Goal: Task Accomplishment & Management: Complete application form

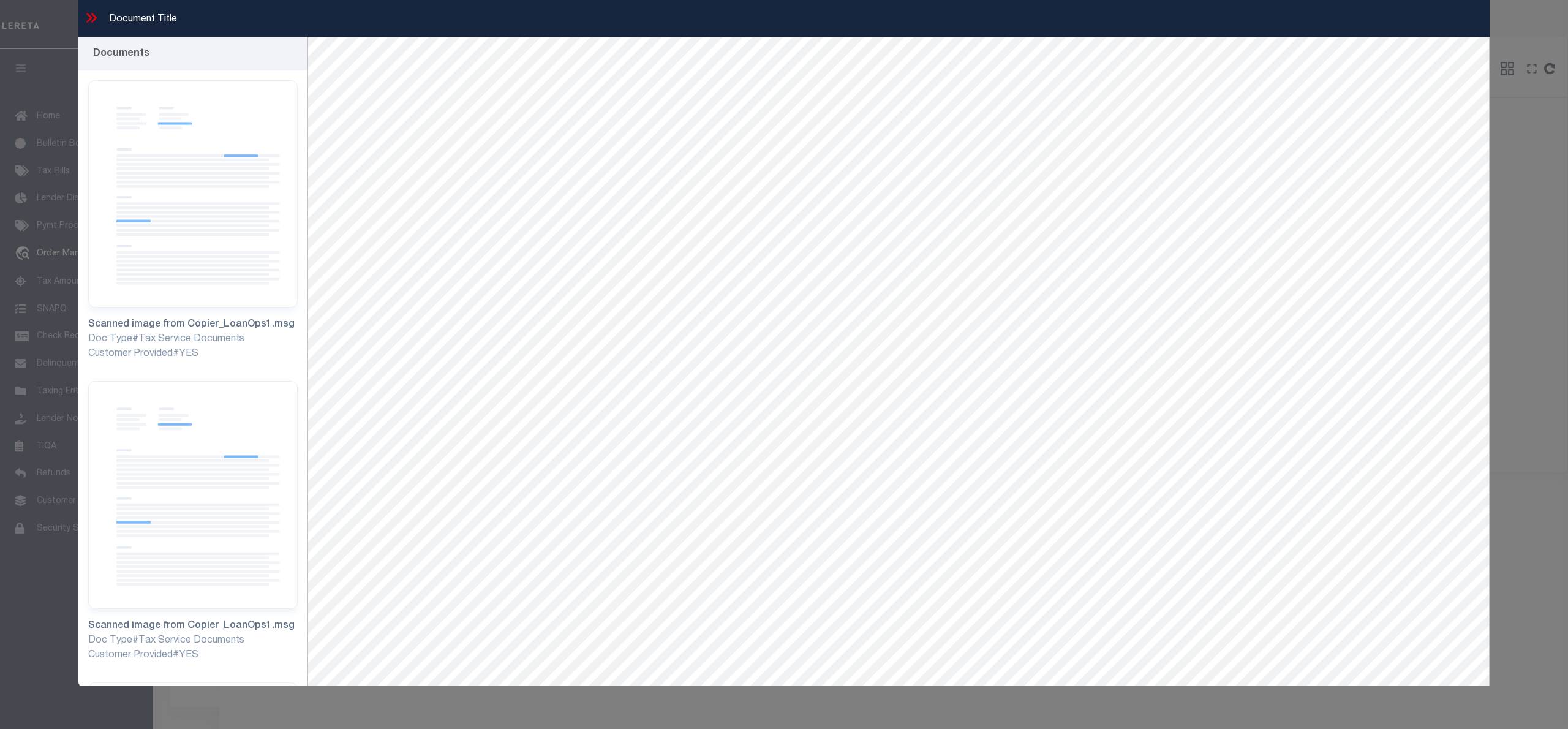
select select "11286"
select select "10"
select select "NonEscrow"
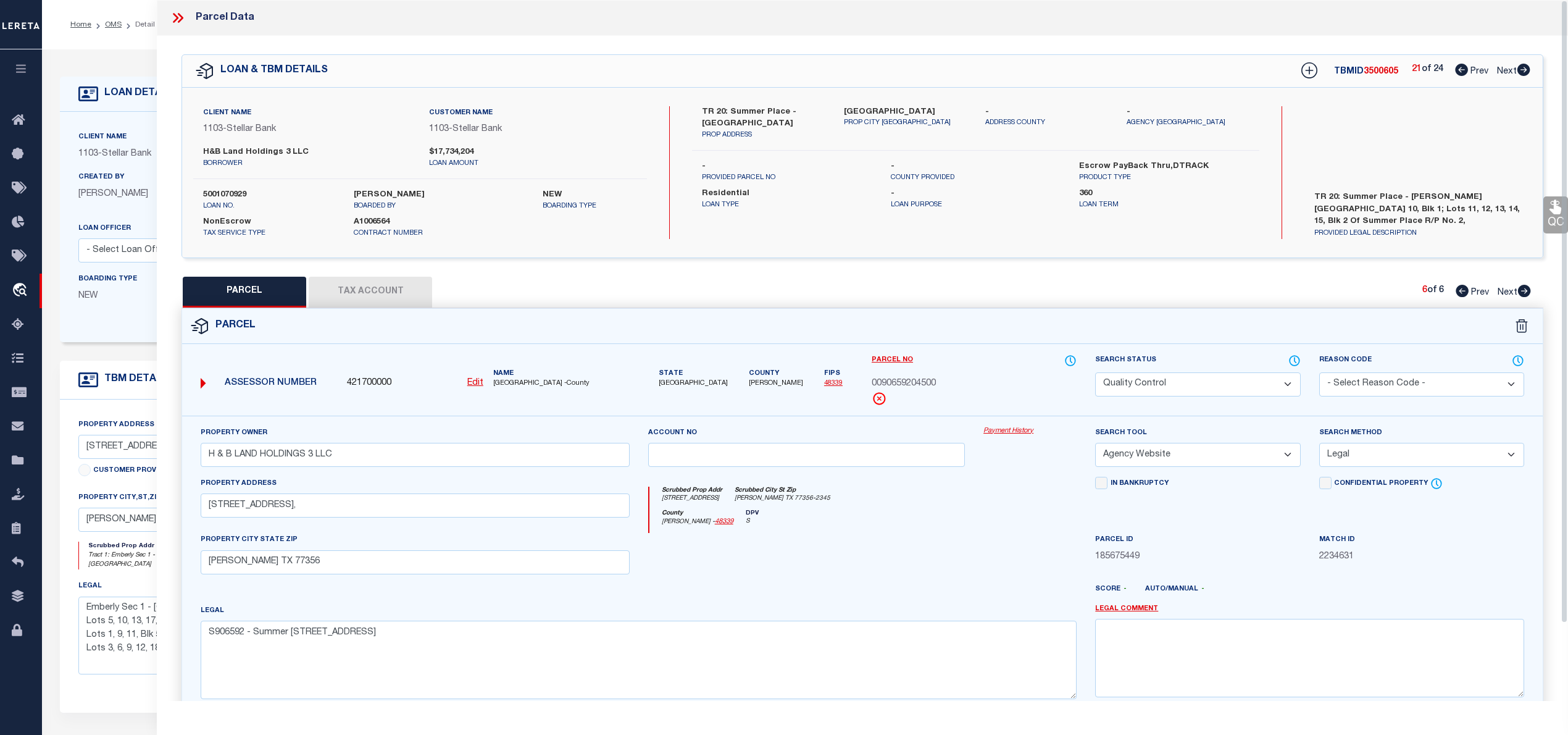
select select "QC"
select select "AGW"
select select "LEG"
select select "11286"
select select "10"
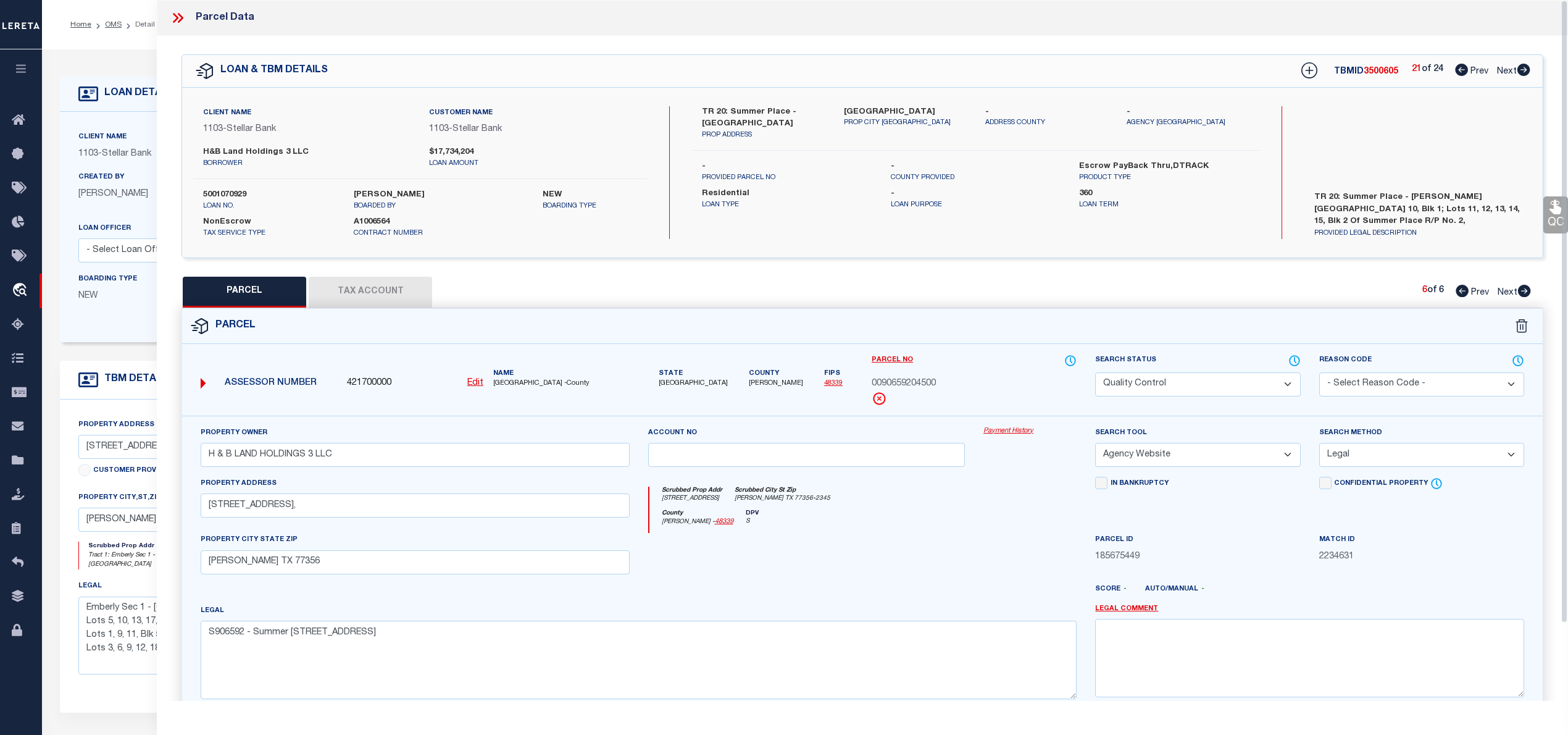
select select "NonEscrow"
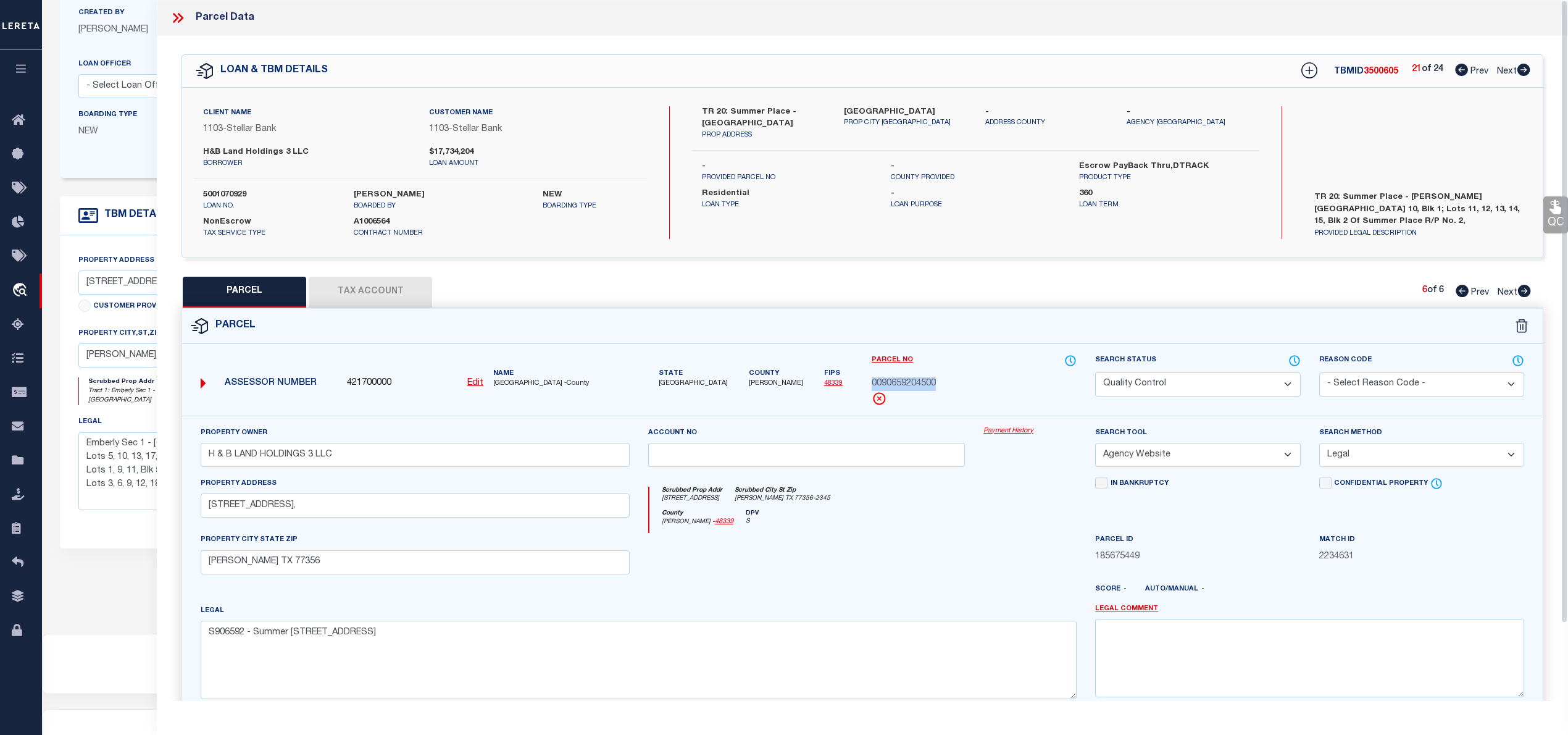
scroll to position [164, 0]
click at [1525, 73] on icon at bounding box center [1524, 70] width 13 height 13
select select "AS"
select select
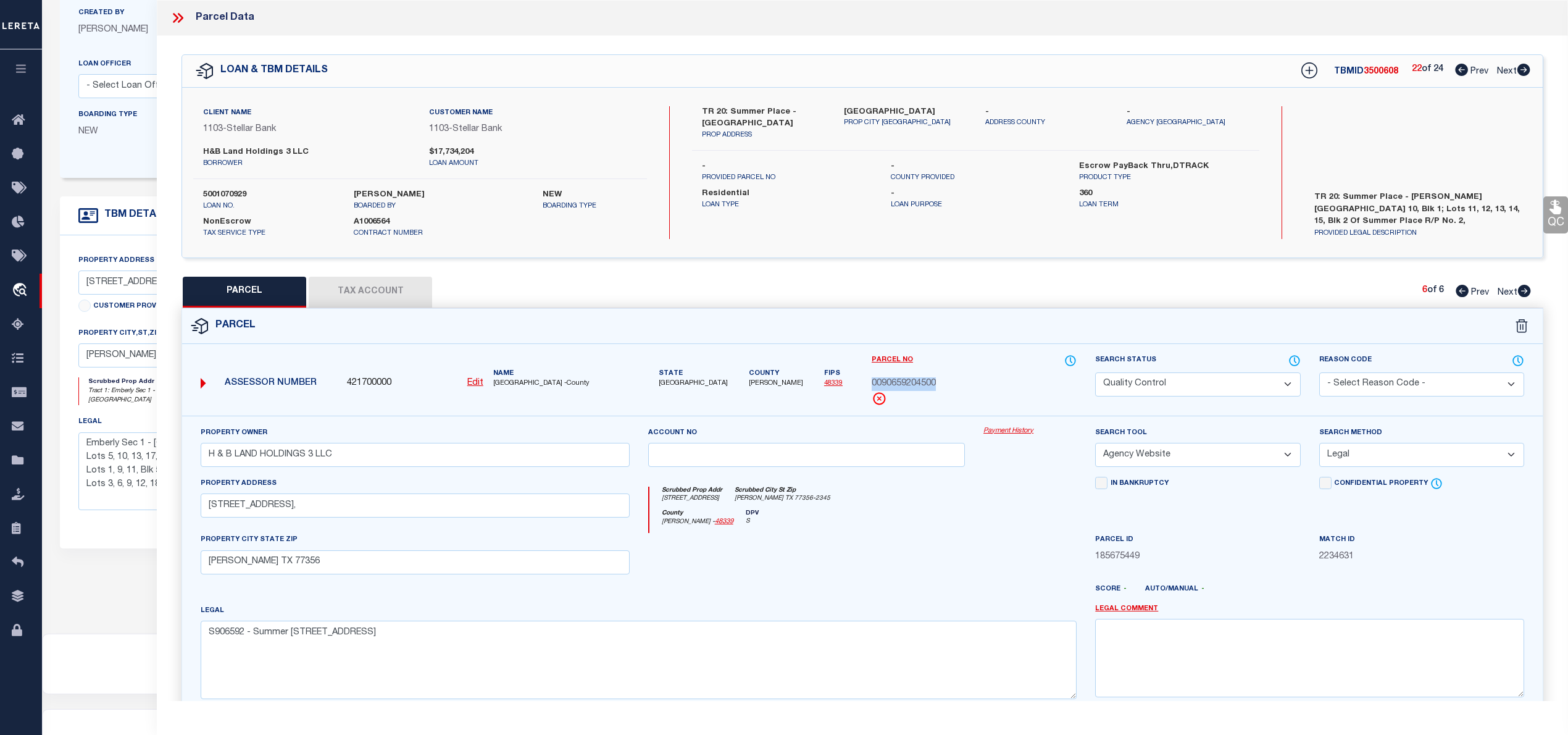
checkbox input "false"
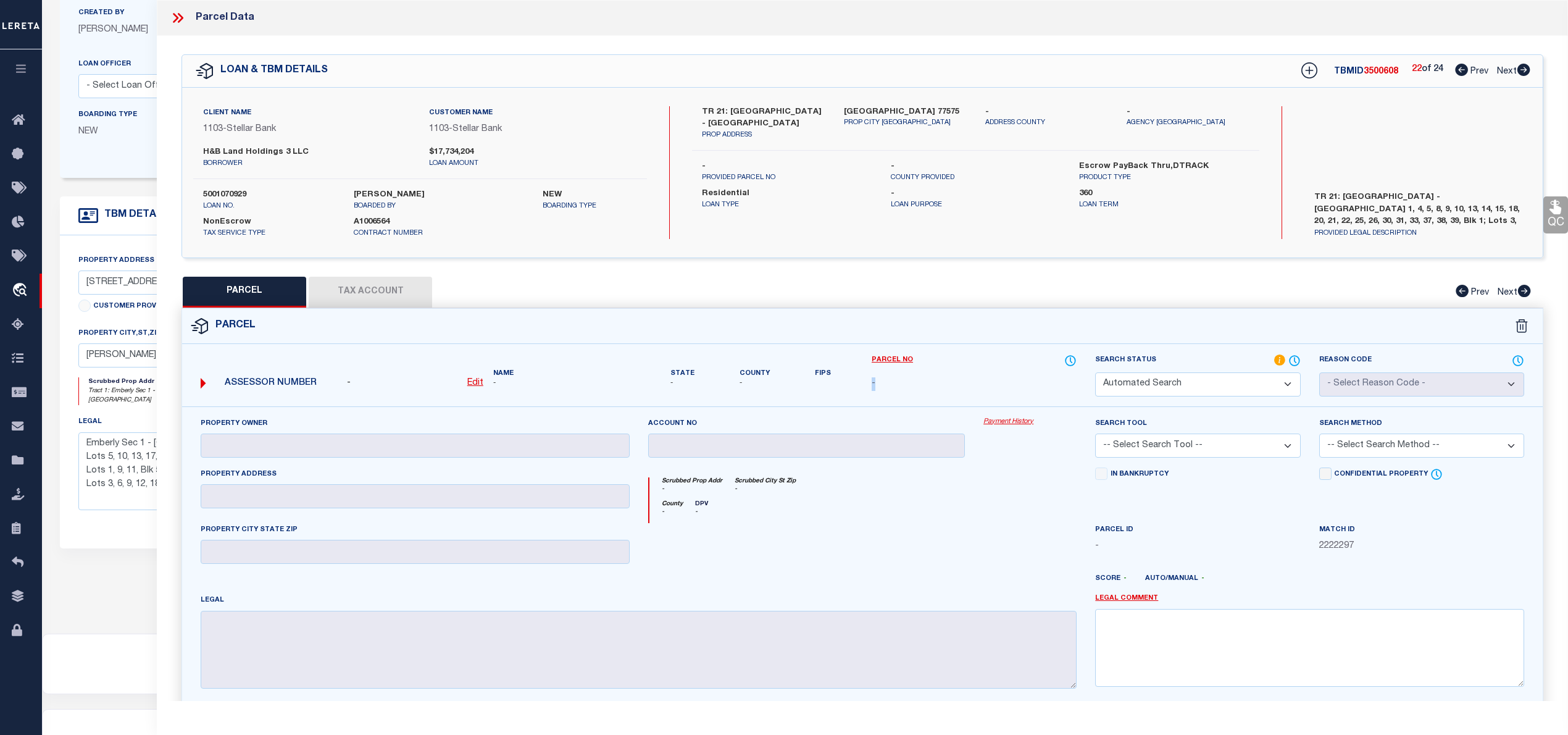
select select "IP"
checkbox input "false"
click at [872, 389] on span "-" at bounding box center [873, 384] width 4 height 13
drag, startPoint x: 201, startPoint y: 155, endPoint x: 220, endPoint y: 149, distance: 19.9
click at [220, 149] on div "H&B Land Holdings 3 LLC borrower" at bounding box center [306, 158] width 226 height 22
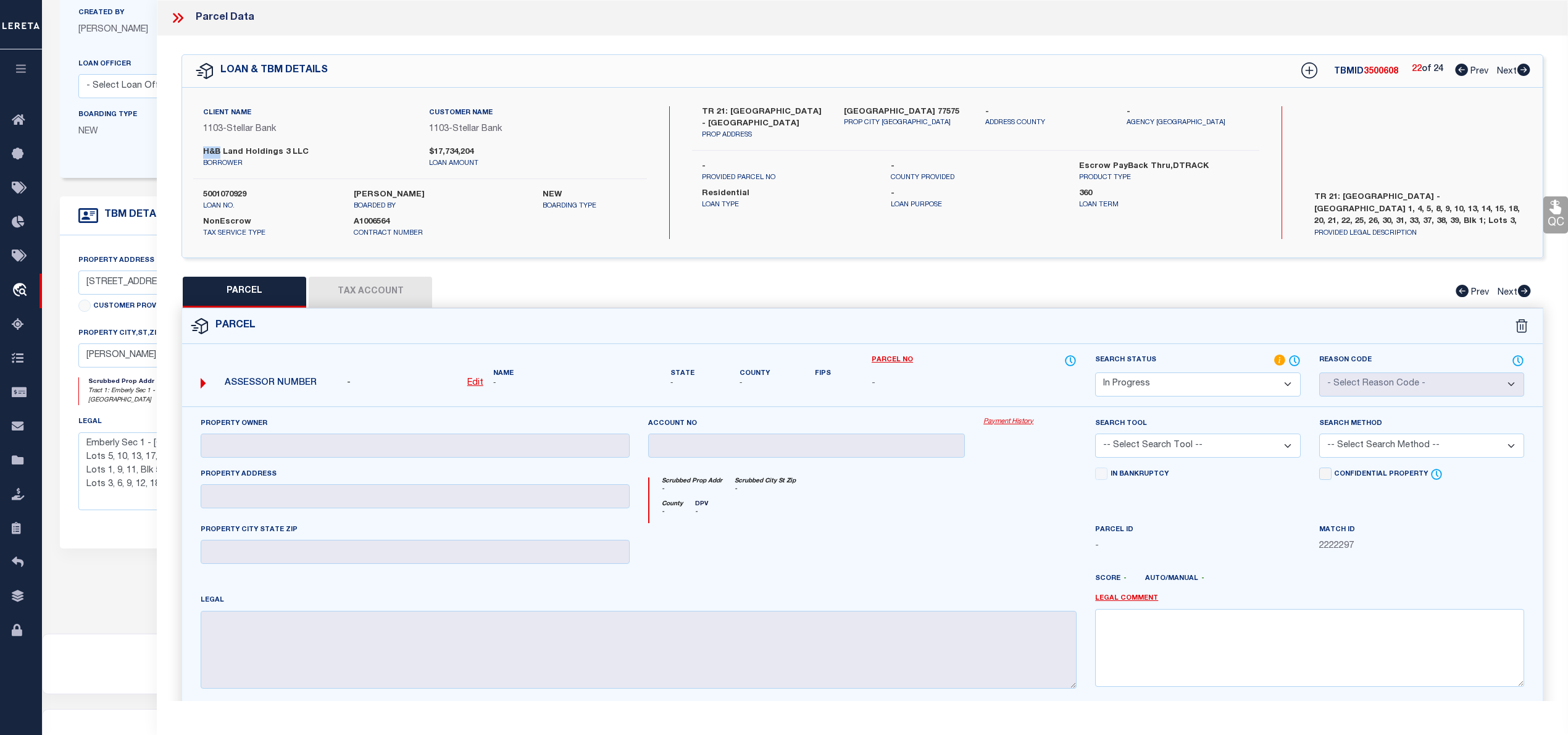
copy label "H&B"
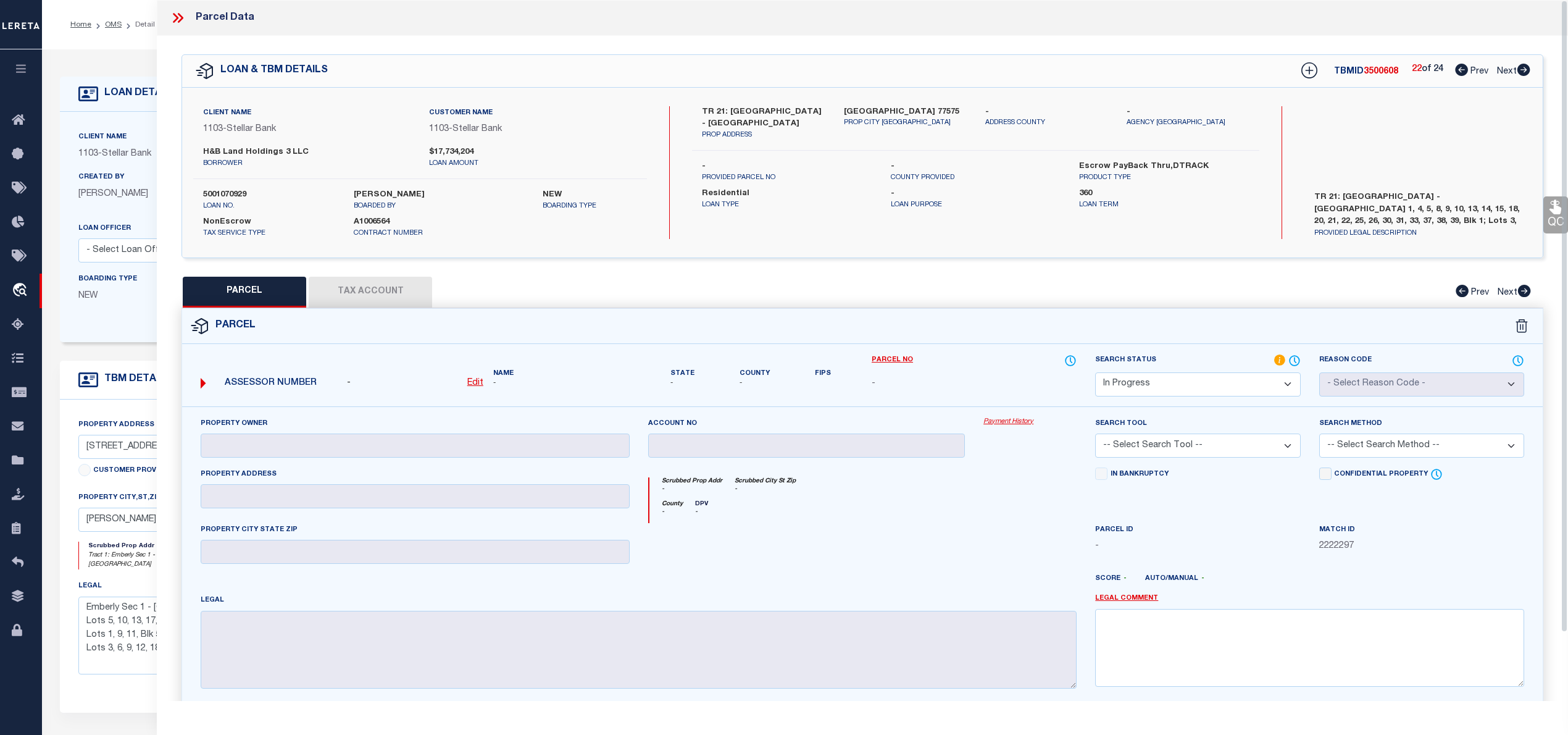
select select "IP"
select select "11286"
select select "10"
select select "NonEscrow"
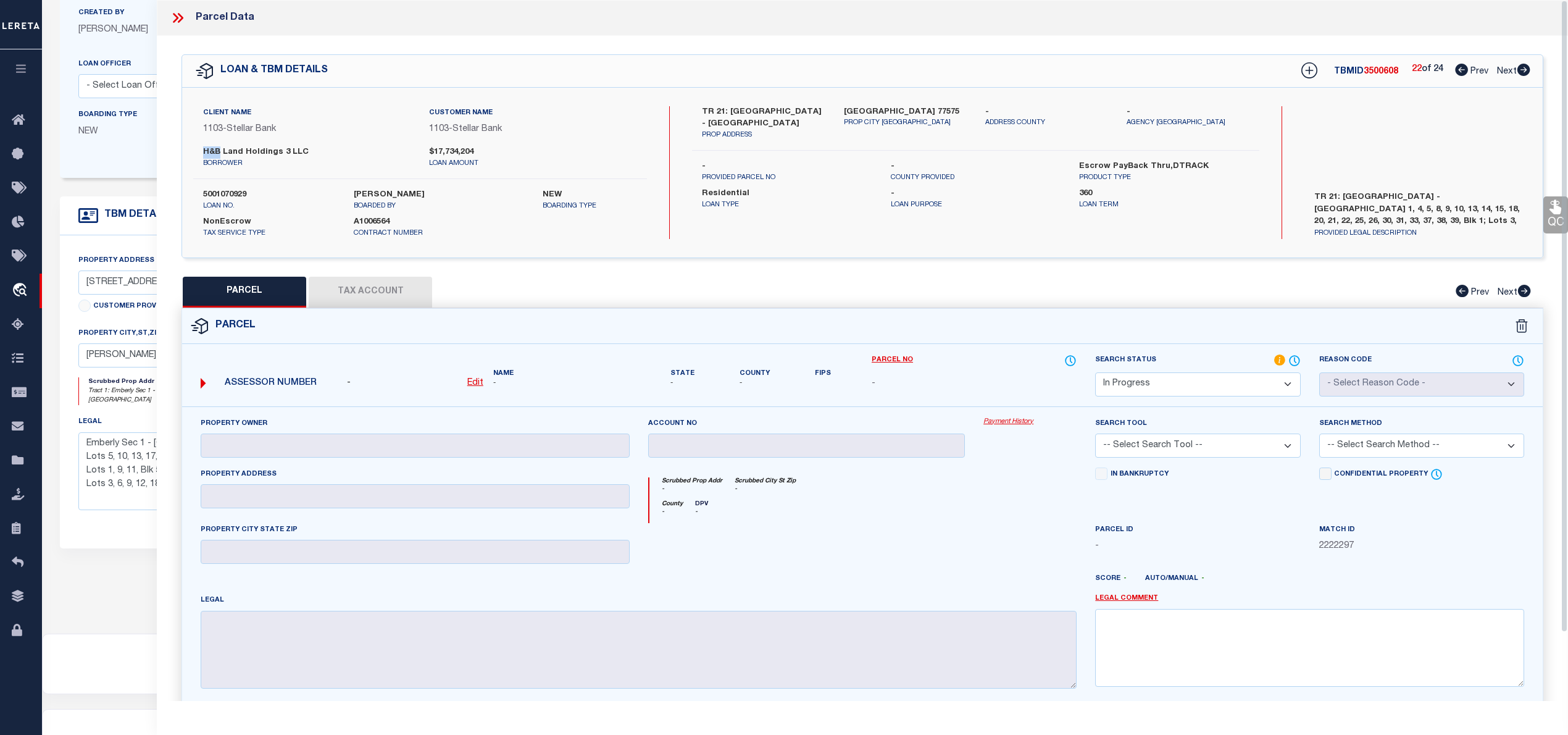
scroll to position [164, 0]
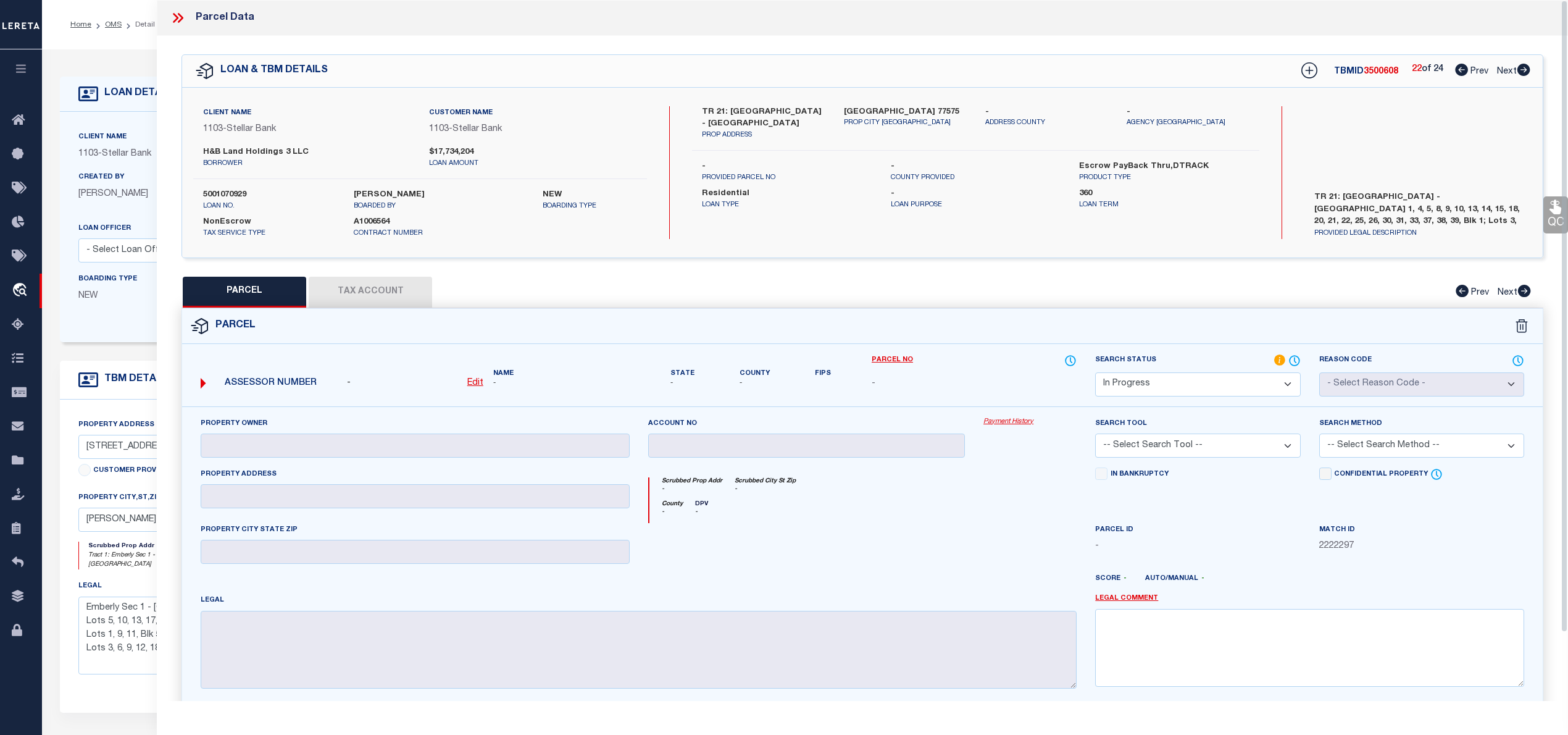
select select "IP"
select select "11286"
select select "10"
select select "NonEscrow"
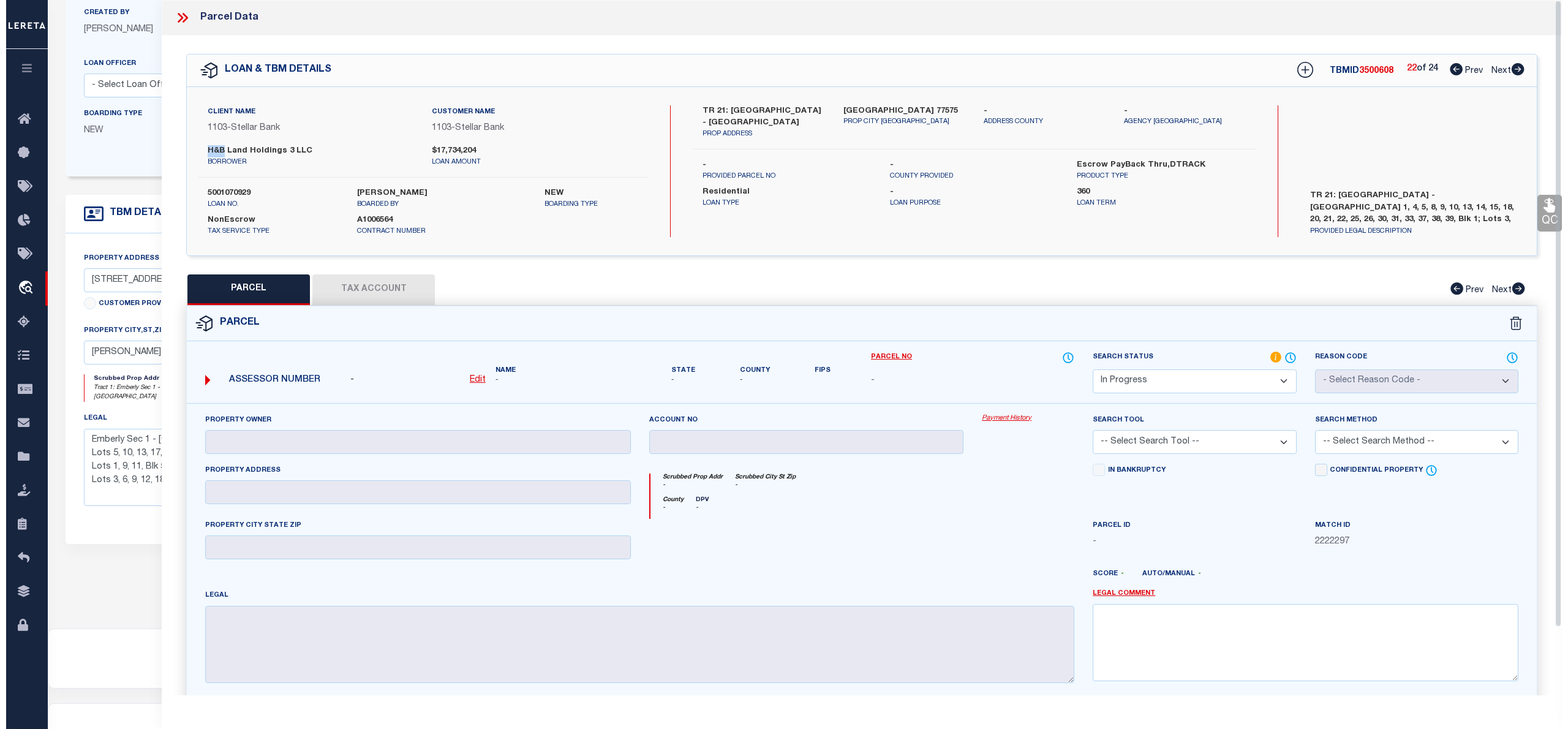
scroll to position [163, 0]
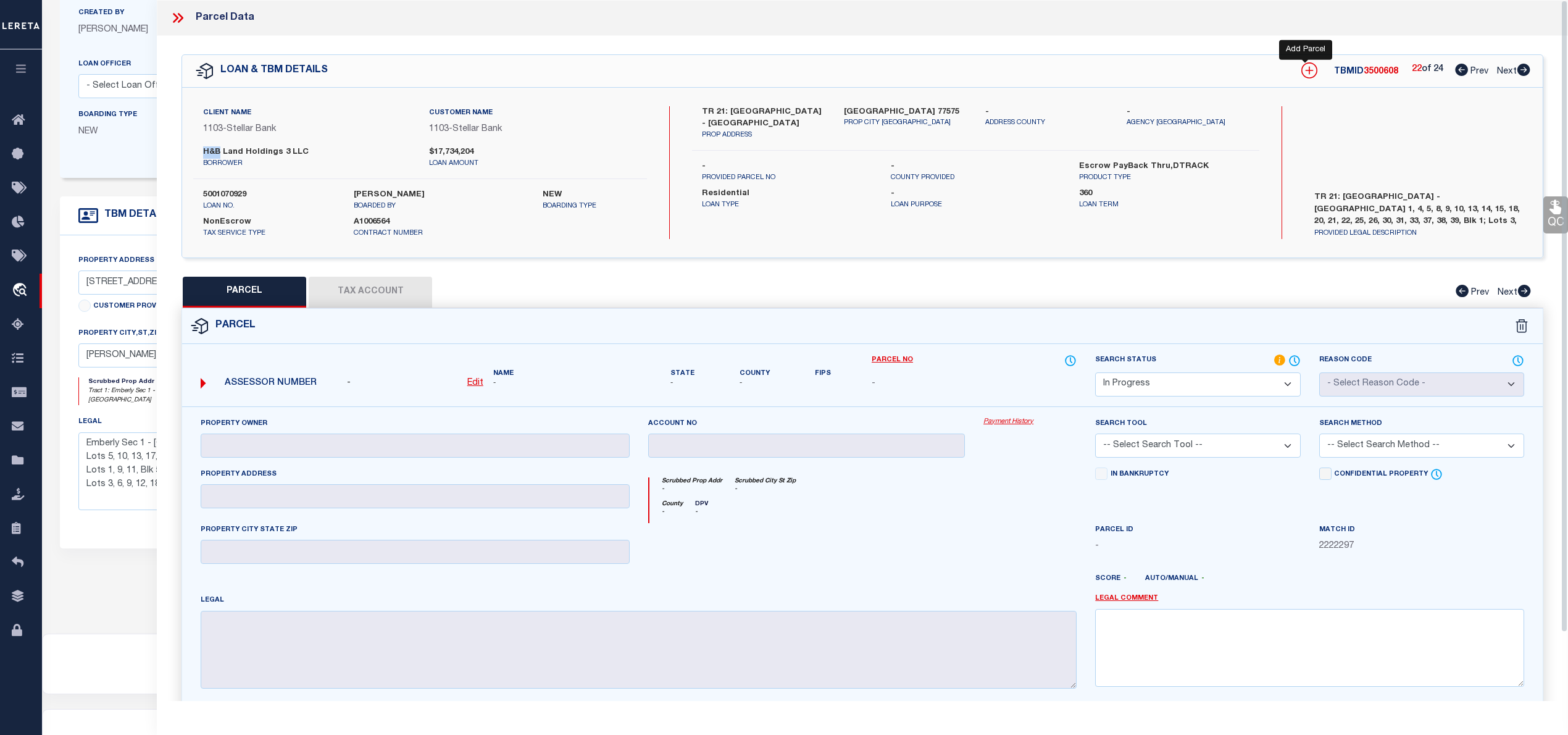
click at [1306, 69] on icon at bounding box center [1310, 70] width 8 height 8
select select "IP"
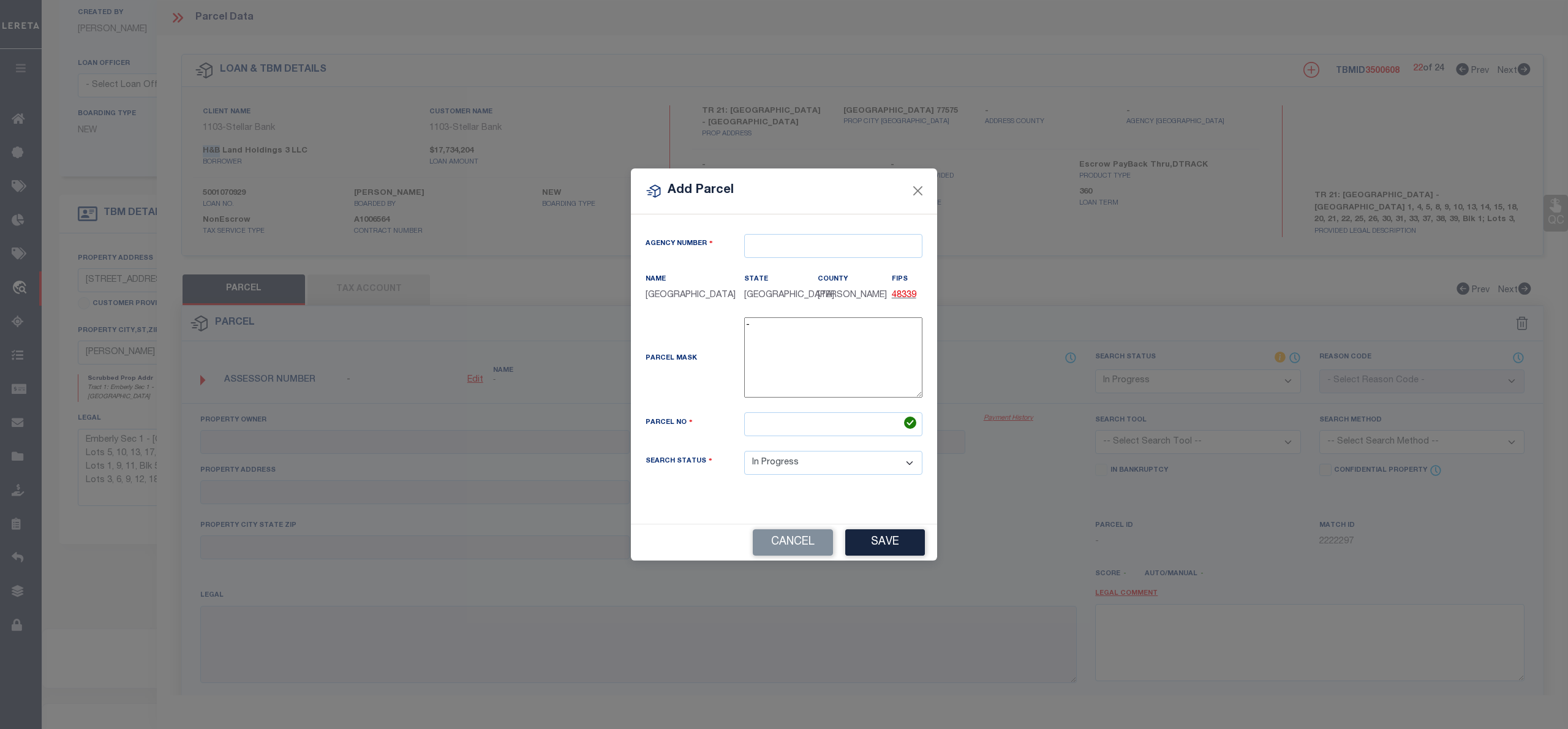
type textarea "-"
click at [839, 239] on input "text" at bounding box center [833, 246] width 178 height 24
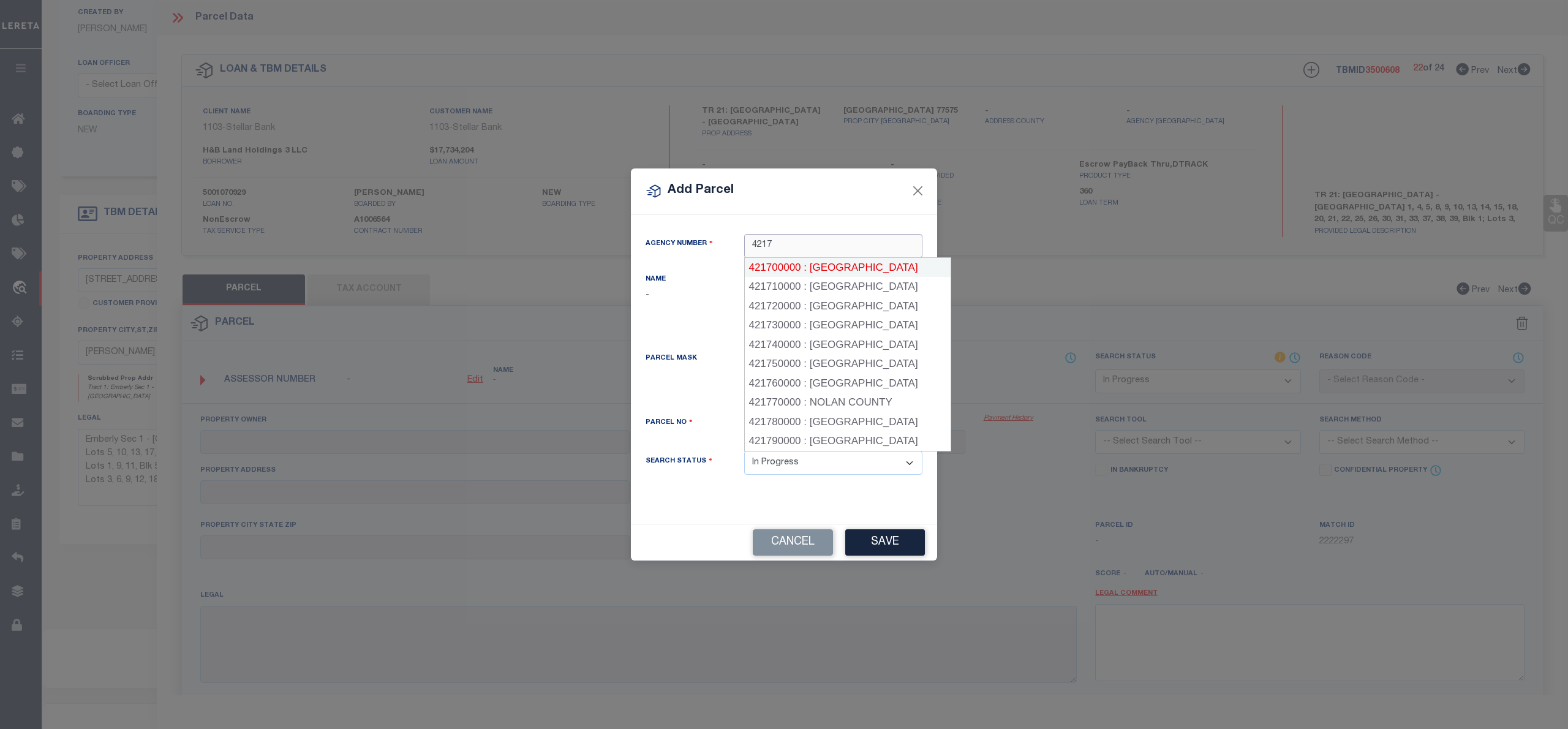
click at [832, 265] on div "421700000 : MONTGOMERY COUNTY" at bounding box center [848, 267] width 206 height 20
type input "421700000"
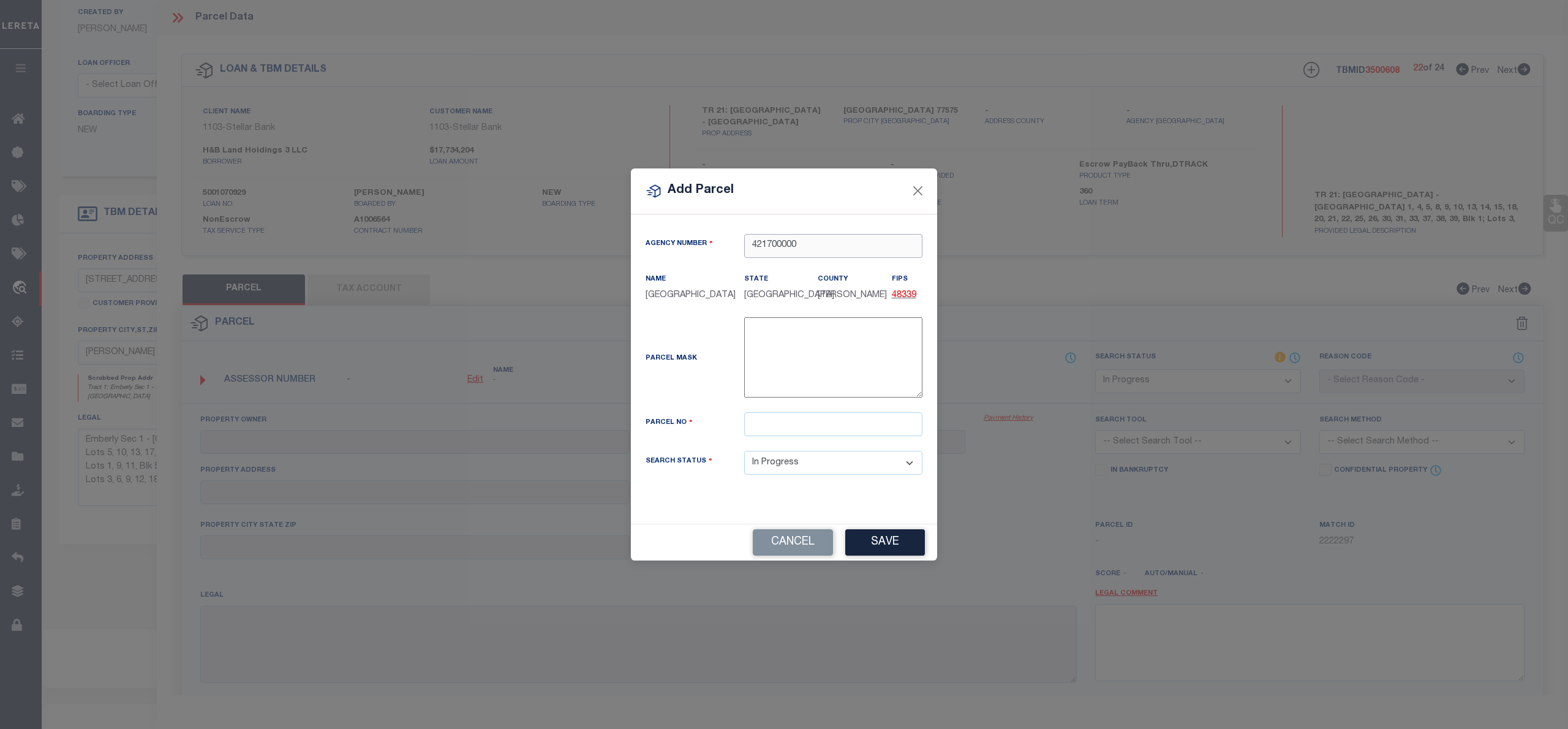
click at [852, 241] on input "421700000" at bounding box center [833, 246] width 178 height 24
type input "4"
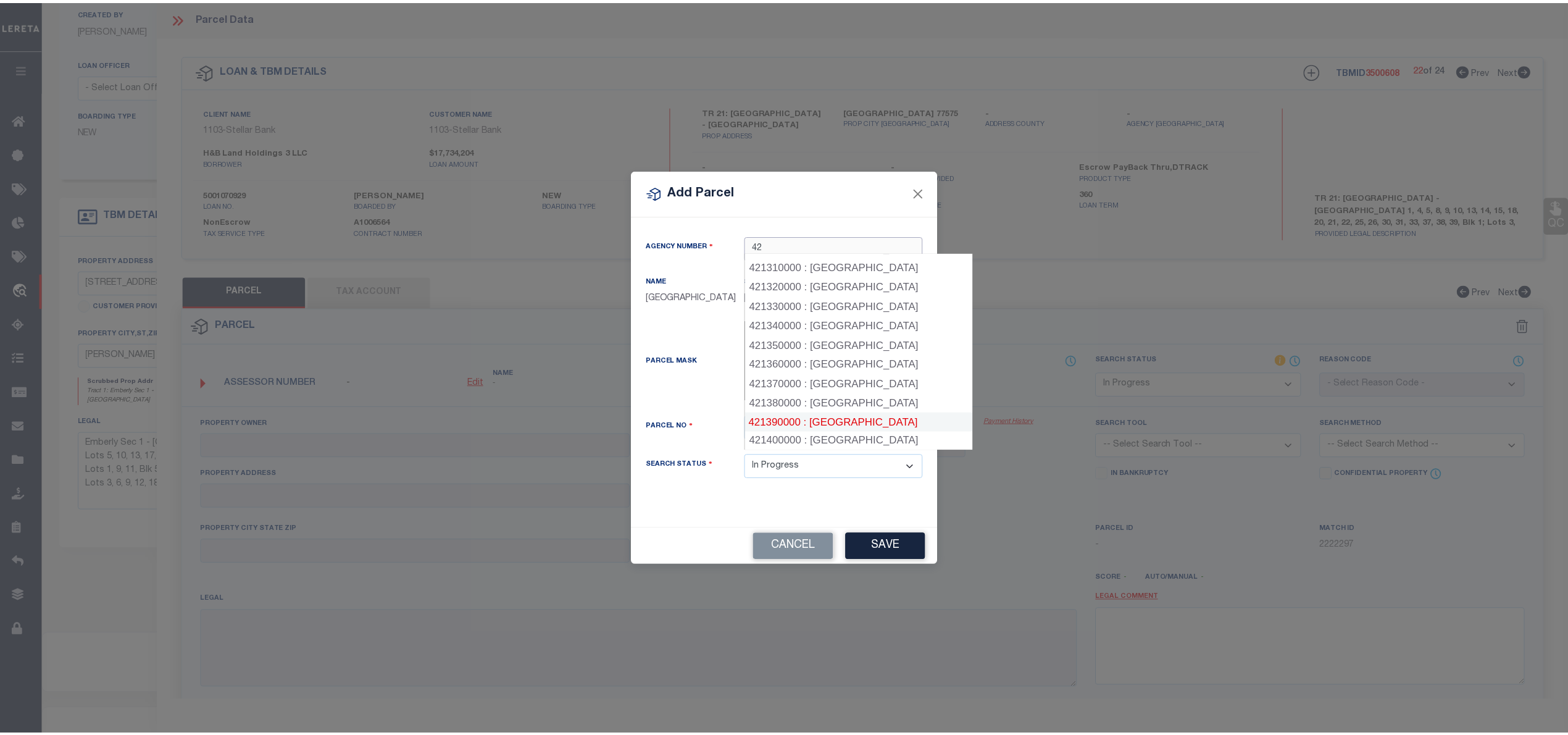
scroll to position [2717, 0]
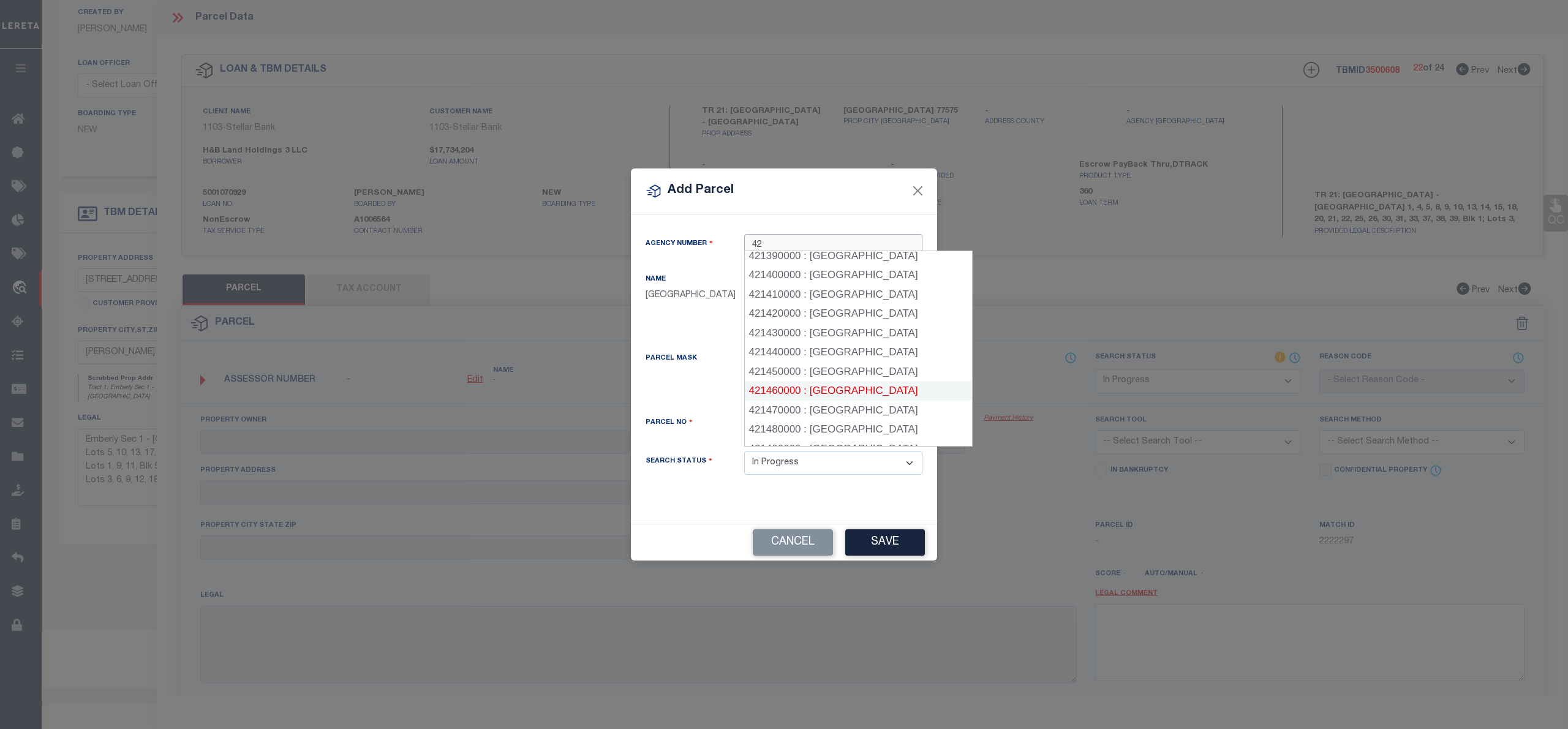
click at [885, 381] on div "421460000 : LIBERTY COUNTY" at bounding box center [859, 391] width 228 height 20
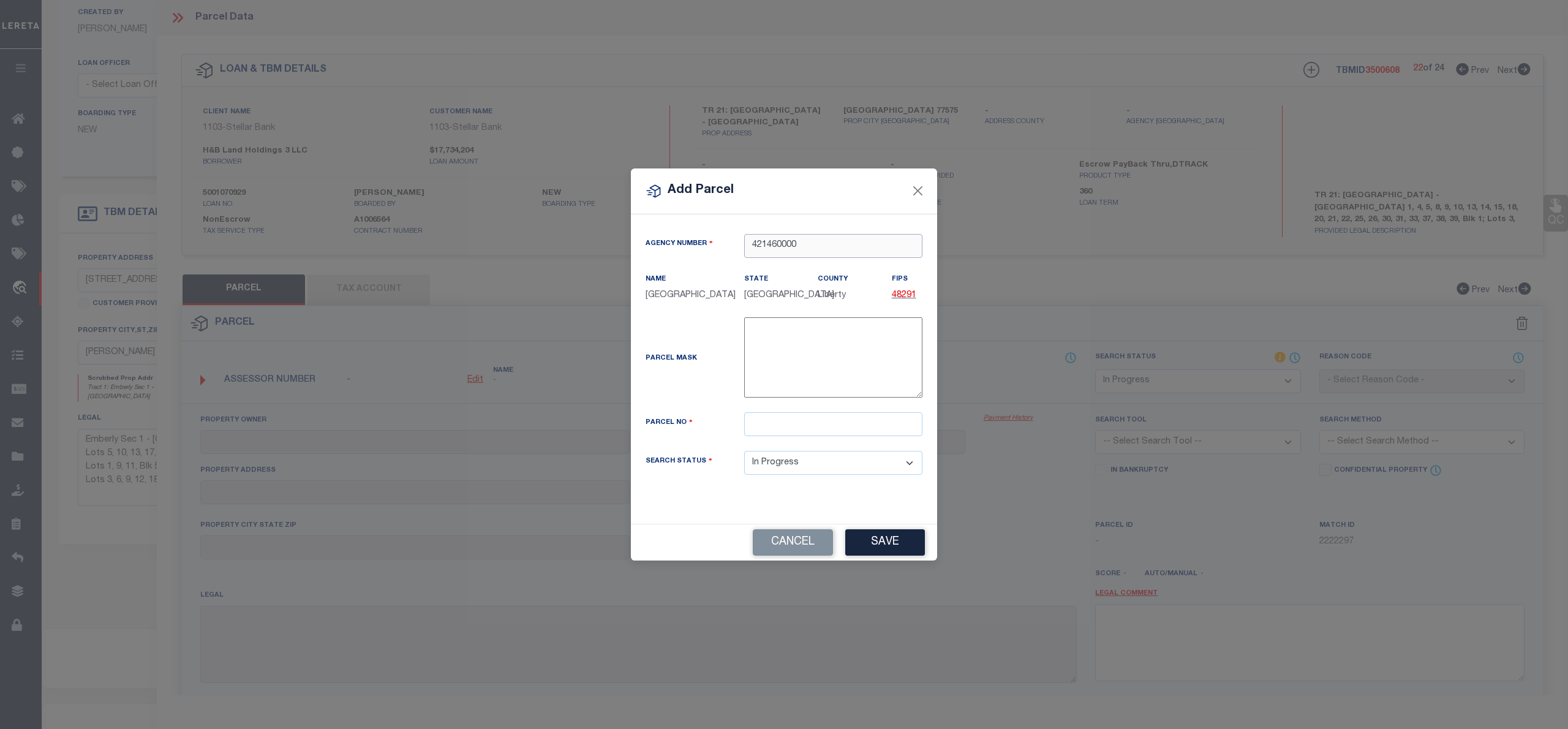
type input "421460000"
click at [823, 427] on input "text" at bounding box center [833, 424] width 178 height 24
paste input "007265-000101-000"
click at [816, 429] on input "007265-000101-000" at bounding box center [833, 424] width 178 height 24
click at [819, 427] on input "007265-000101-000" at bounding box center [833, 424] width 178 height 24
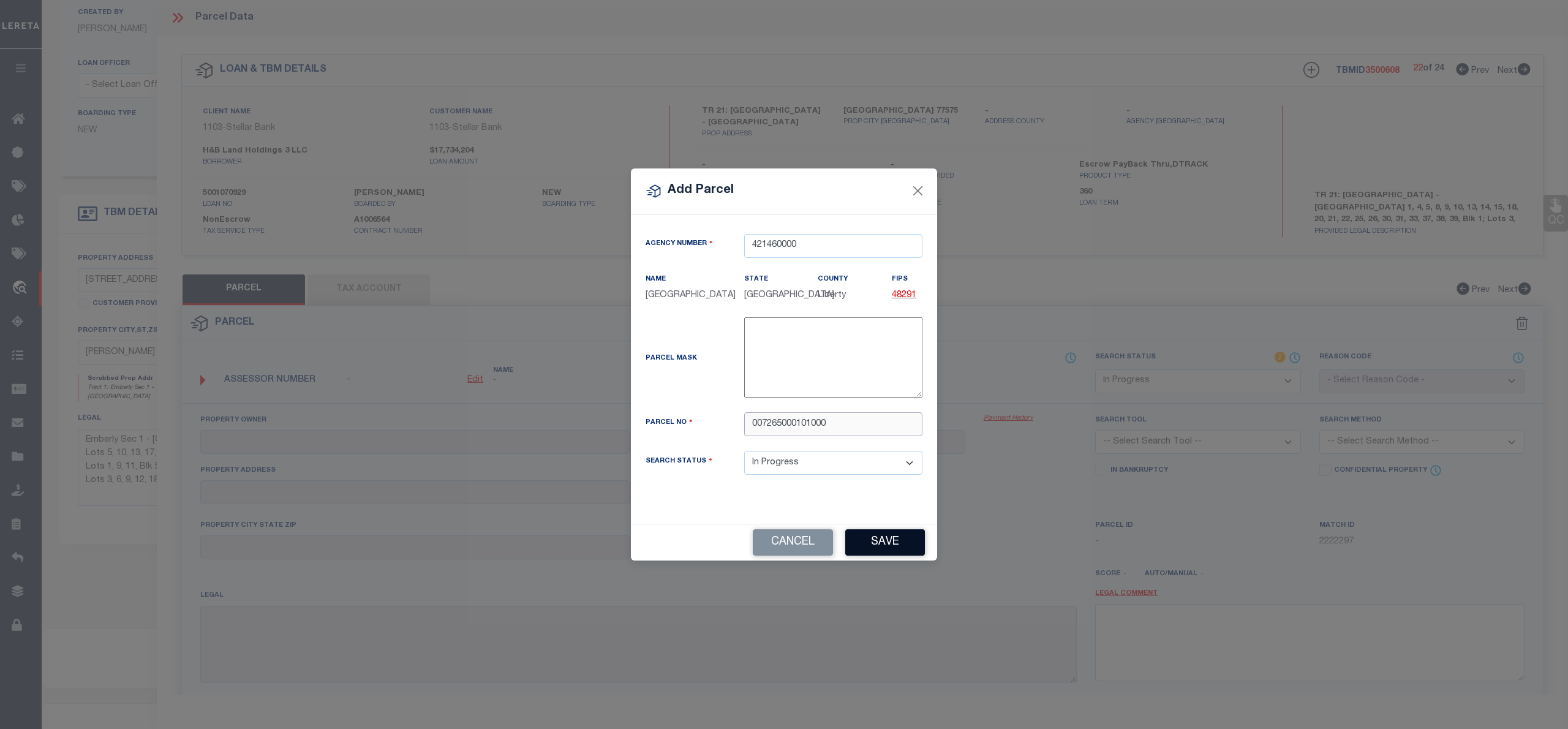
type input "007265000101000"
click at [882, 544] on div "Cancel Save" at bounding box center [783, 542] width 306 height 36
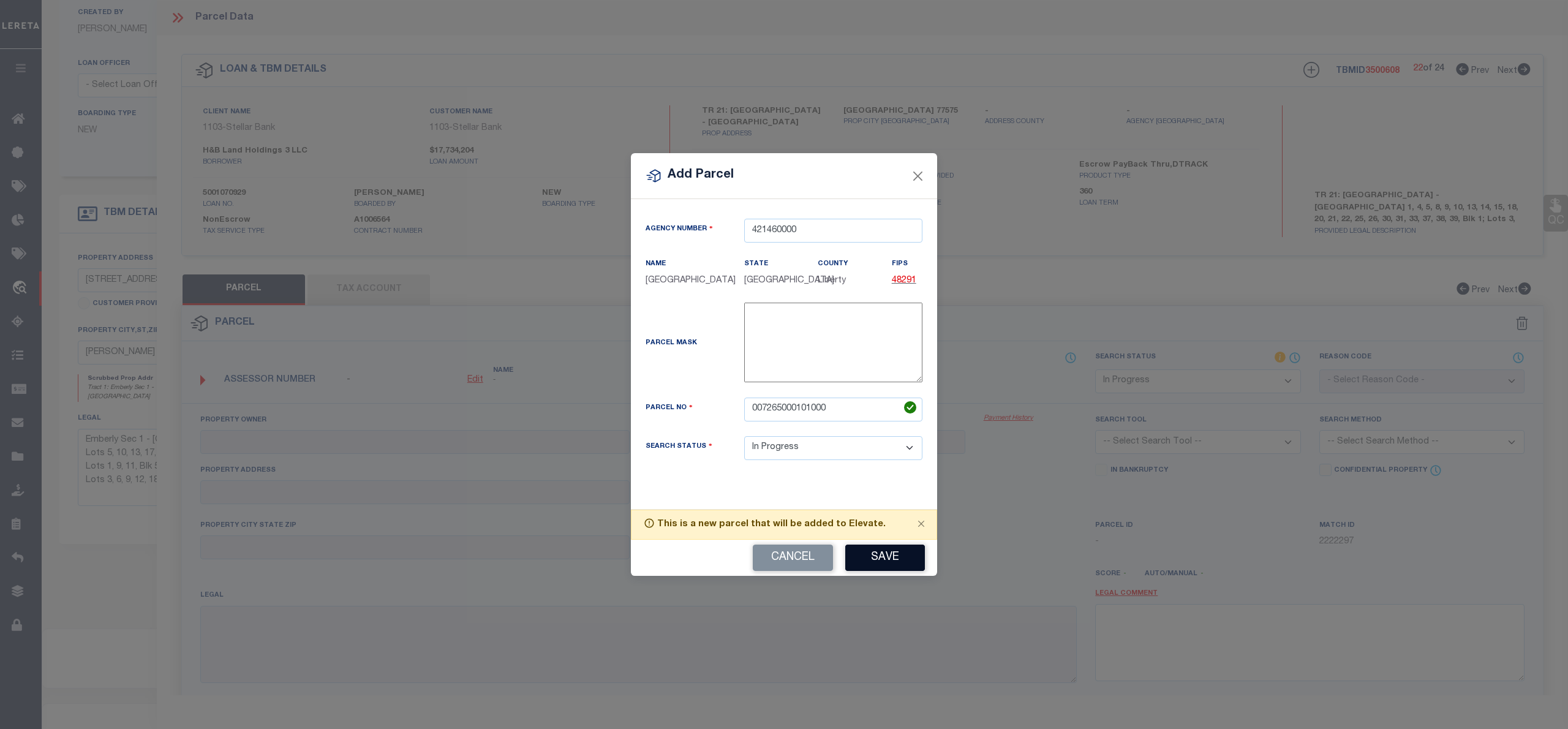
click at [890, 546] on button "Save" at bounding box center [885, 558] width 79 height 26
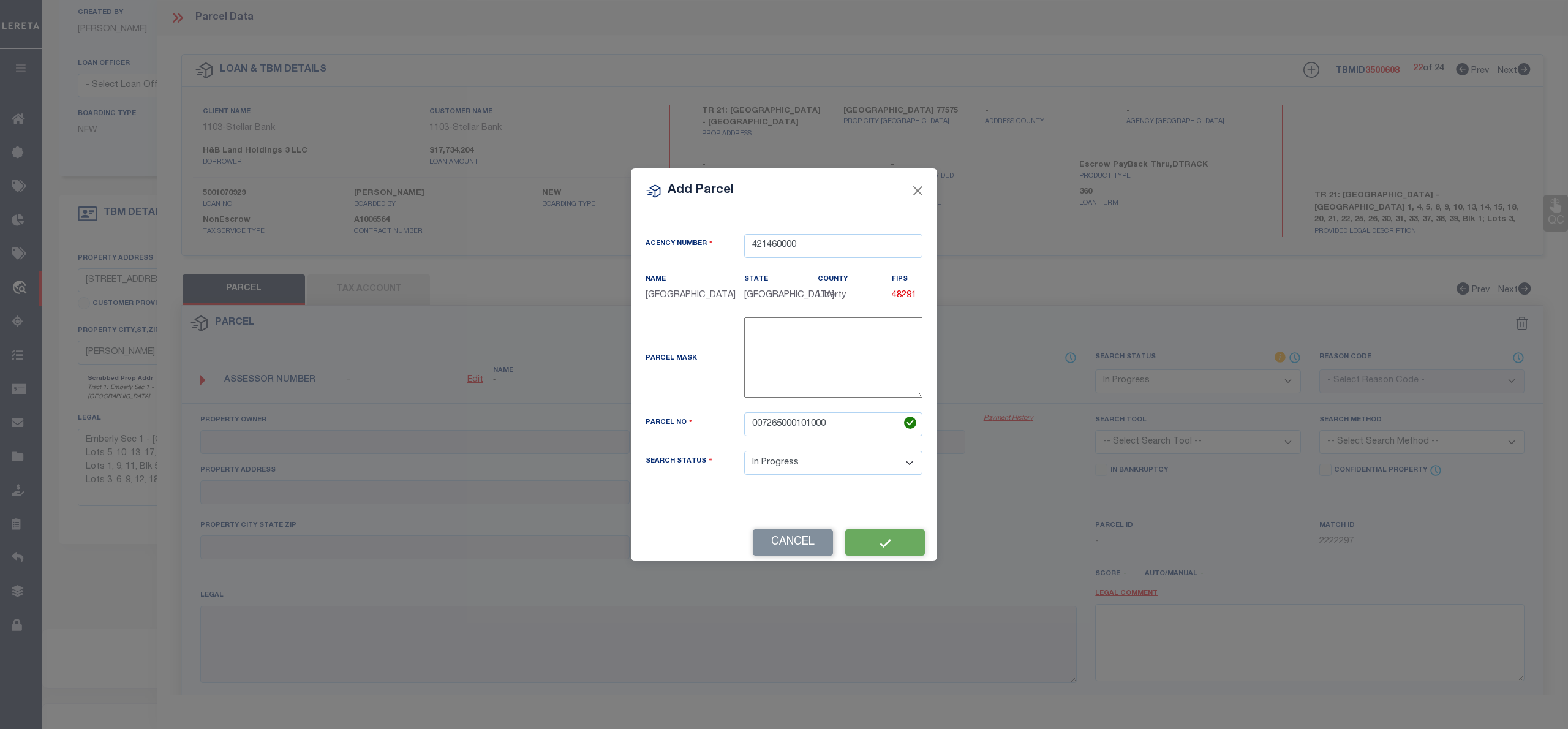
select select "IP"
checkbox input "false"
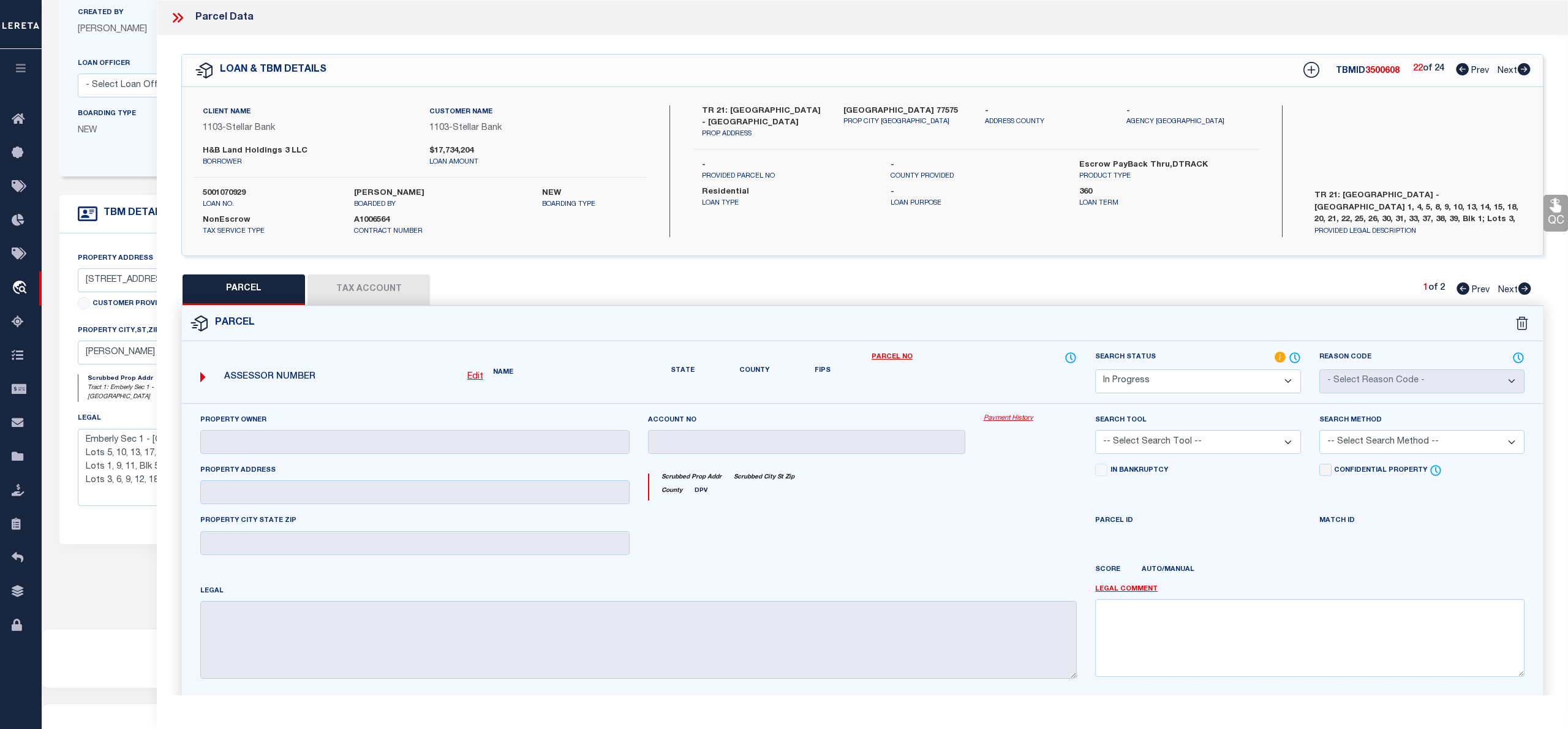
checkbox input "false"
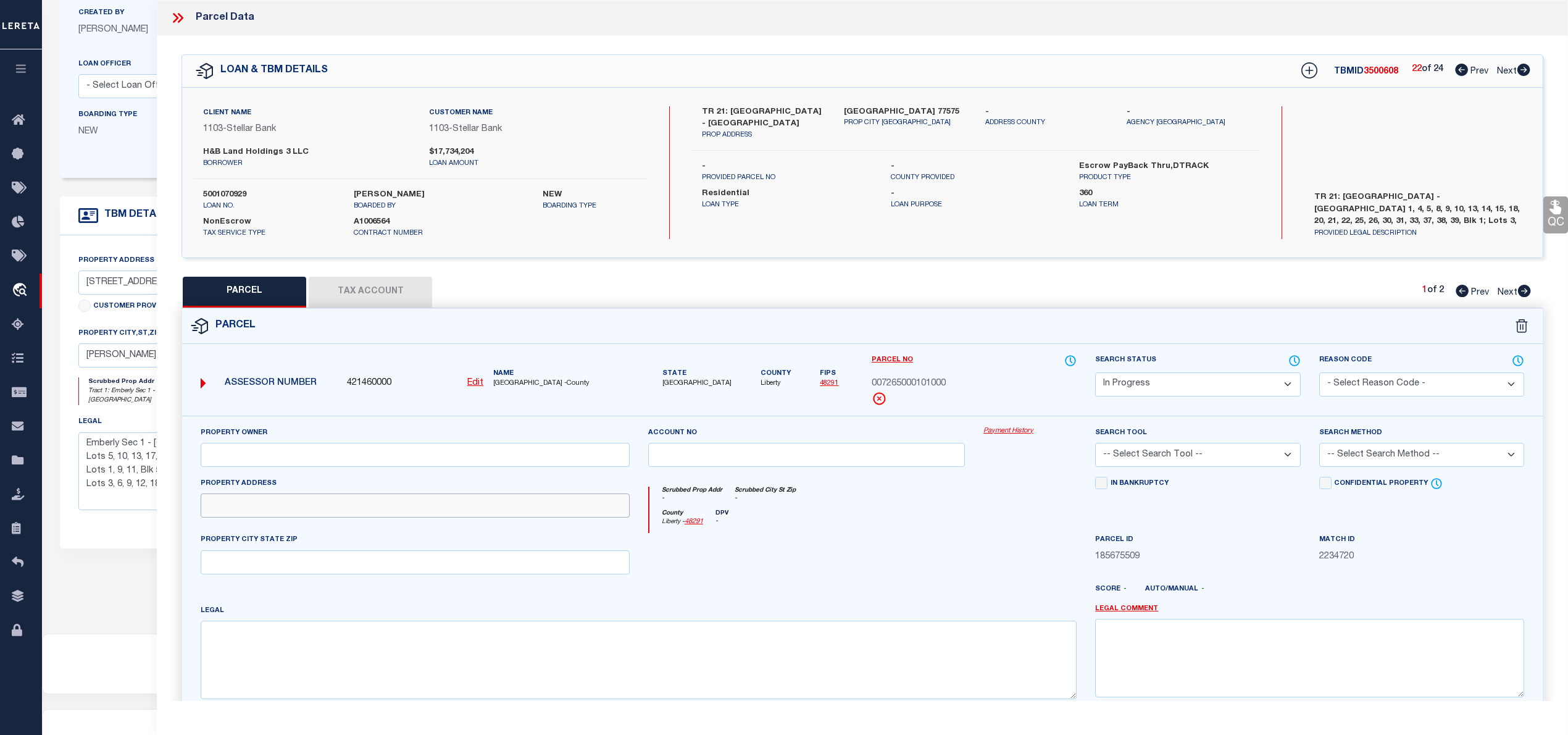
click at [262, 509] on input "text" at bounding box center [415, 506] width 429 height 24
paste input "1194 N SHEPARD DR DAYTON, TX 77535"
drag, startPoint x: 303, startPoint y: 507, endPoint x: 462, endPoint y: 506, distance: 159.0
click at [462, 506] on input "1194 N SHEPARD DR DAYTON, TX 77535" at bounding box center [415, 506] width 429 height 24
type input "1194 N SHEPARD DR"
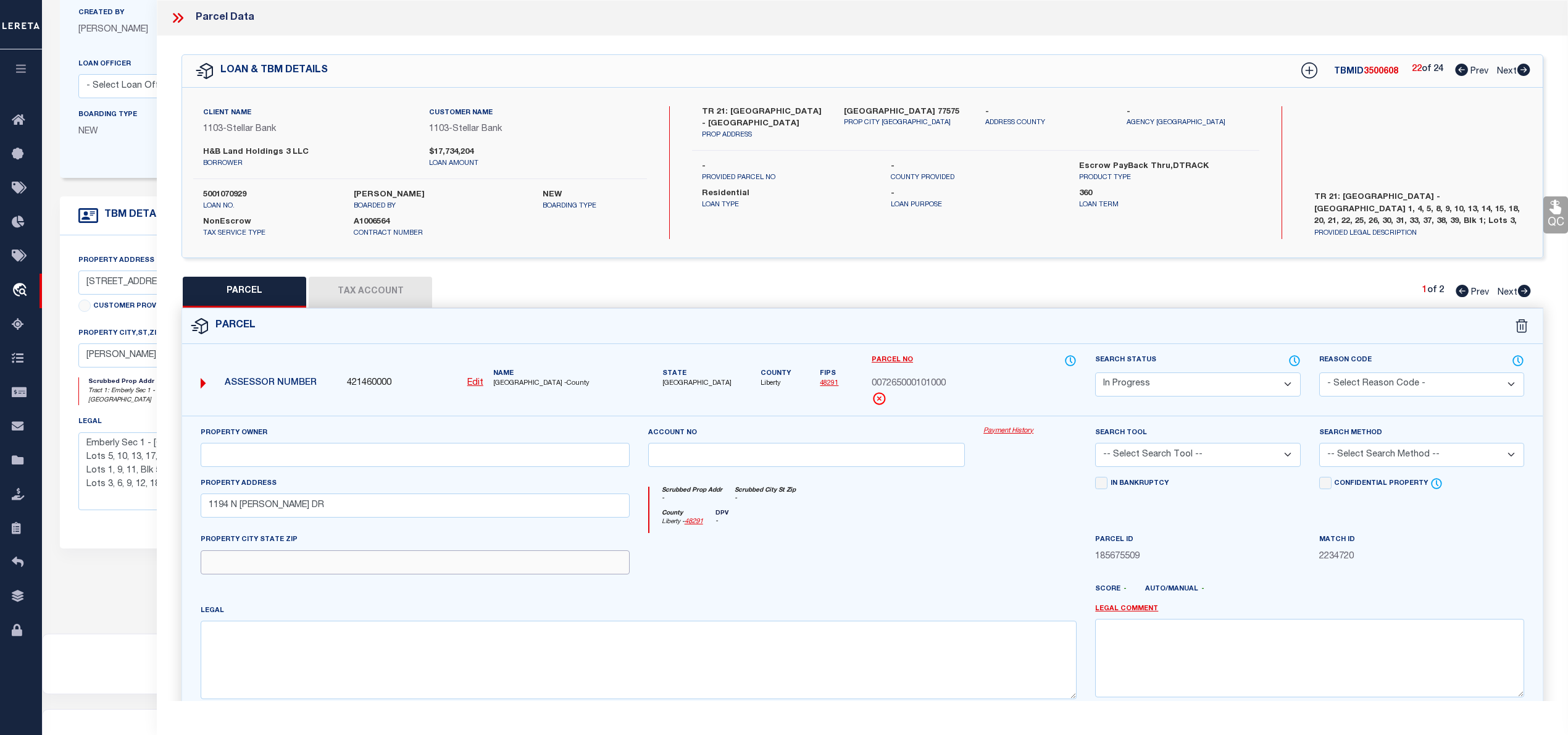
click at [339, 564] on input "text" at bounding box center [415, 562] width 429 height 24
paste input "DAYTON, TX 77535"
type input "DAYTON, TX 77535"
click at [711, 669] on textarea at bounding box center [639, 660] width 876 height 78
paste textarea "RIVER RANCH MEADOWS, SEC 8, BLOCK 1, LOT 1, ACRES .1565"
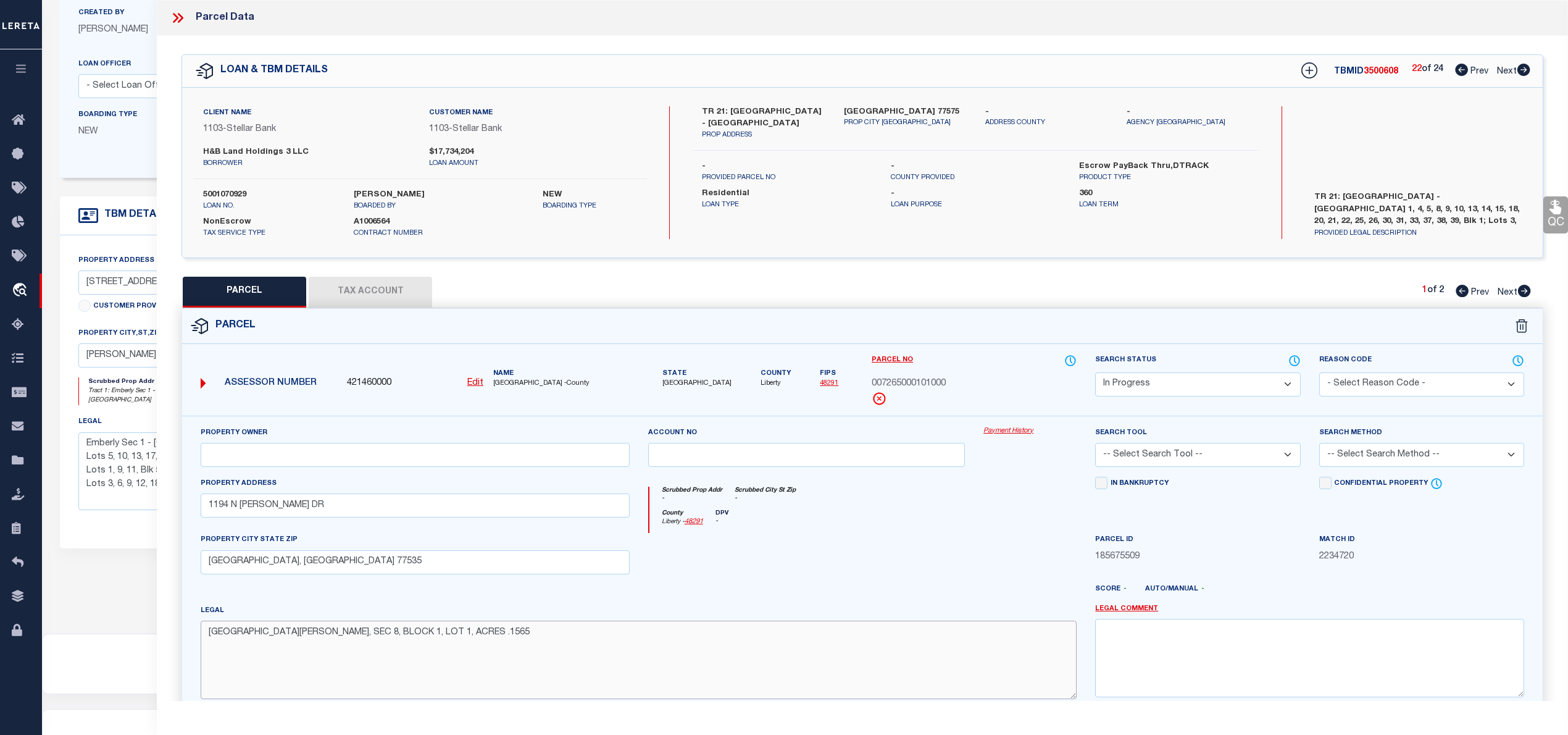
type textarea "RIVER RANCH MEADOWS, SEC 8, BLOCK 1, LOT 1, ACRES .1565"
click at [470, 465] on input "text" at bounding box center [415, 454] width 429 height 24
paste input "H & B LAND HOLDINGS 3 LLC"
type input "H & B LAND HOLDINGS 3 LLC"
click at [1191, 378] on select "Automated Search Bad Parcel Complete Duplicate Parcel High Dollar Reporting In …" at bounding box center [1197, 384] width 205 height 24
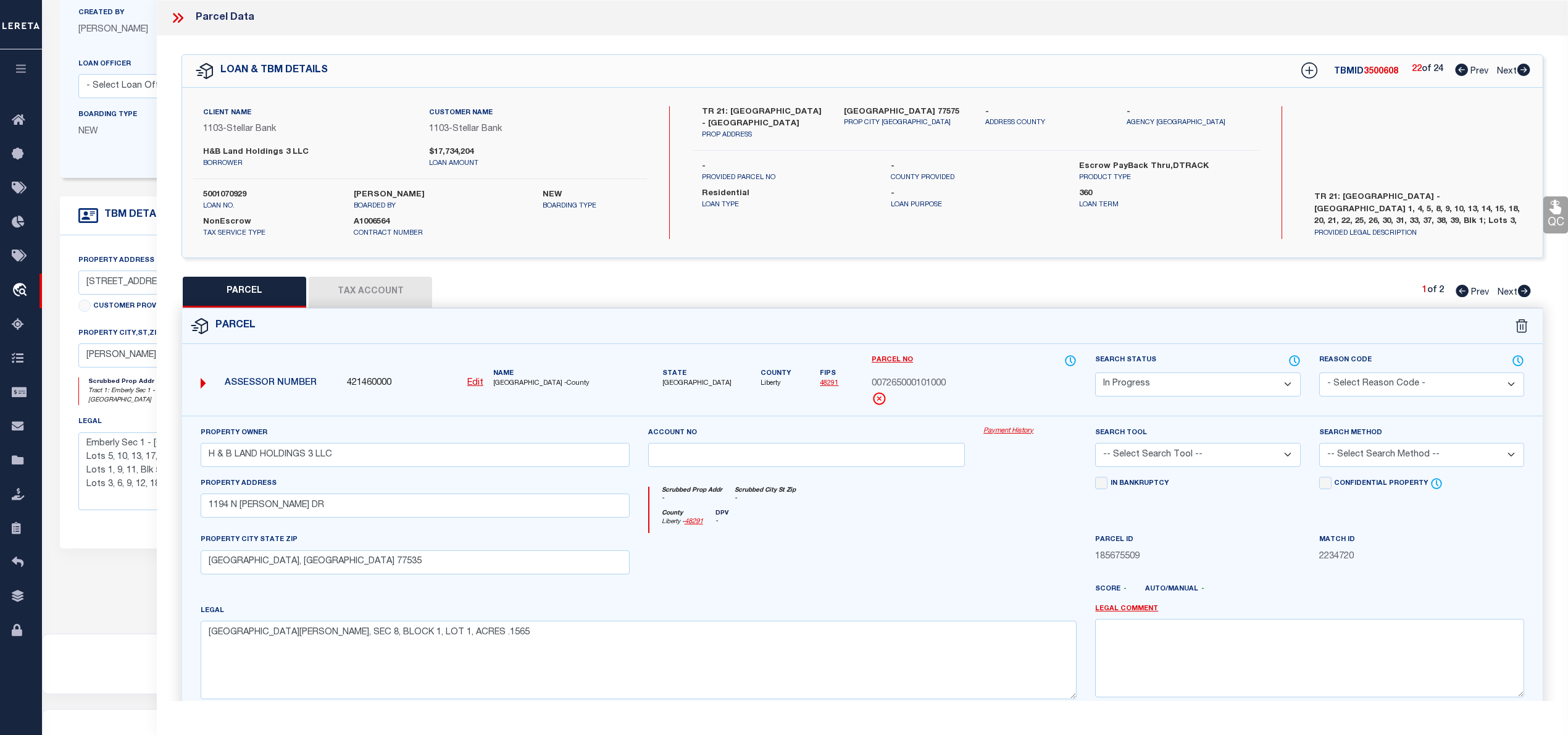
select select "PC"
click at [1095, 372] on select "Automated Search Bad Parcel Complete Duplicate Parcel High Dollar Reporting In …" at bounding box center [1197, 384] width 205 height 24
click at [1187, 465] on select "-- Select Search Tool -- 3rd Party Website Agency File Agency Website ATLS CNV-…" at bounding box center [1197, 454] width 205 height 24
select select "AGW"
click at [1095, 445] on select "-- Select Search Tool -- 3rd Party Website Agency File Agency Website ATLS CNV-…" at bounding box center [1197, 454] width 205 height 24
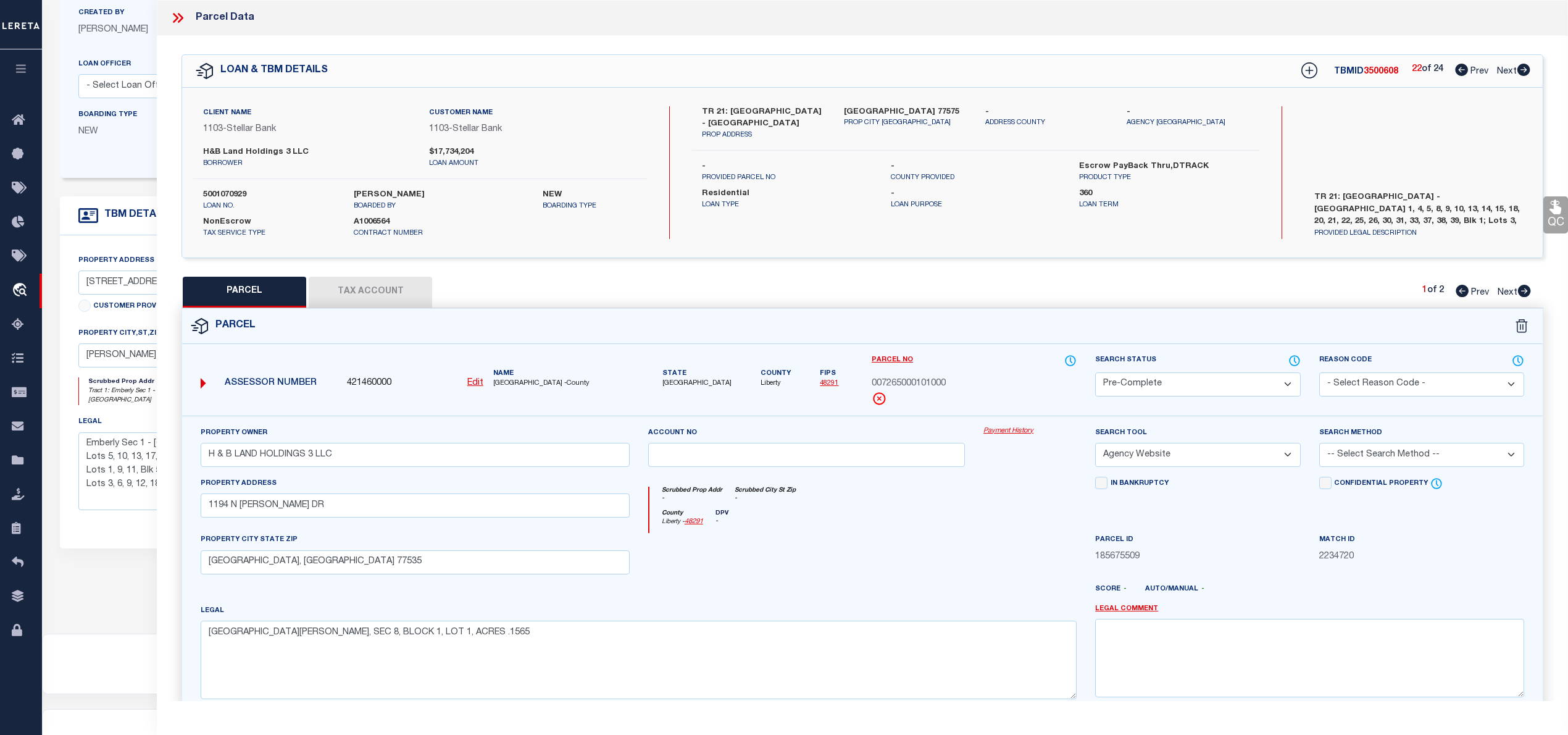
click at [1363, 455] on select "-- Select Search Method -- Property Address Legal Liability Info Provided" at bounding box center [1421, 454] width 205 height 24
select select "LEG"
click at [1319, 445] on select "-- Select Search Method -- Property Address Legal Liability Info Provided" at bounding box center [1421, 454] width 205 height 24
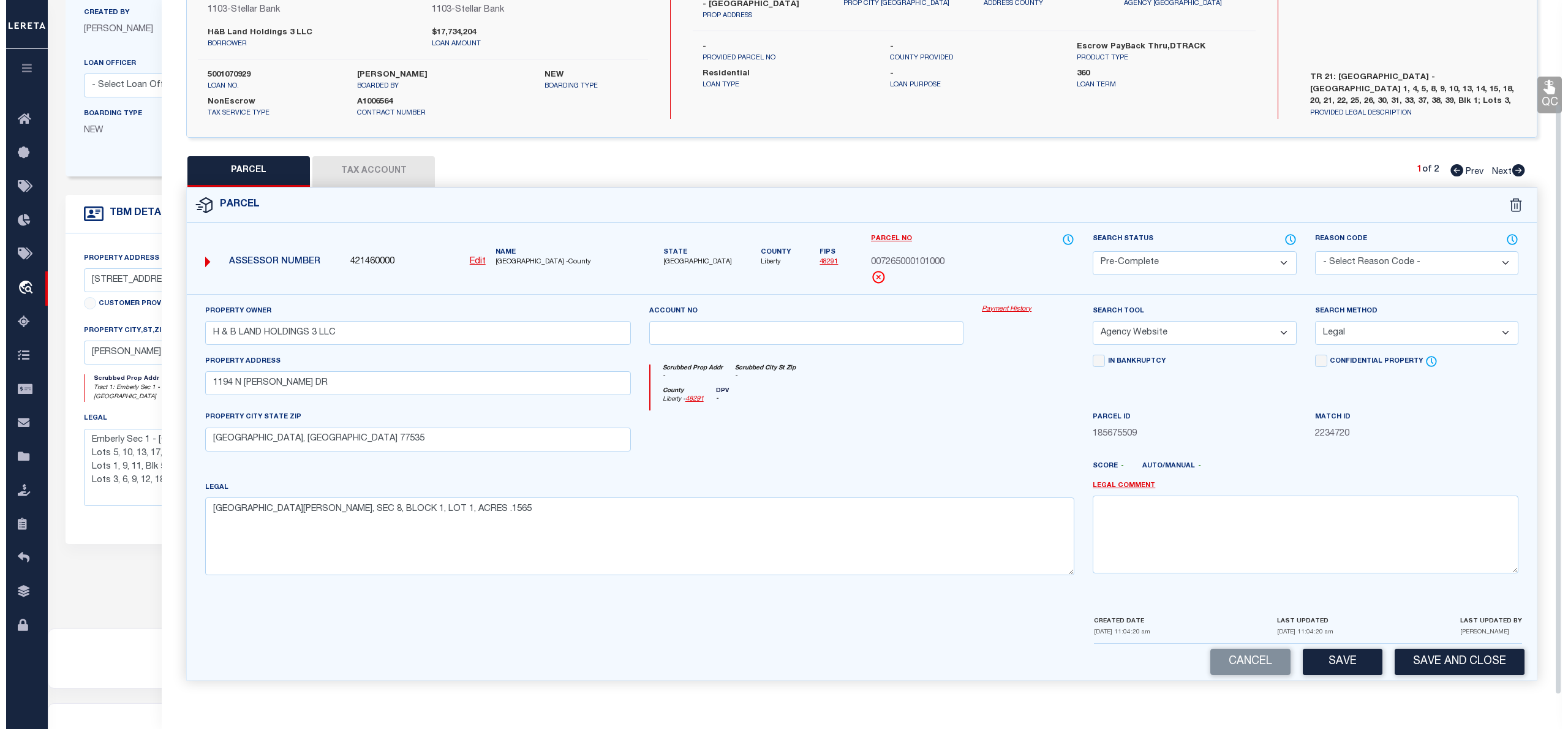
scroll to position [0, 0]
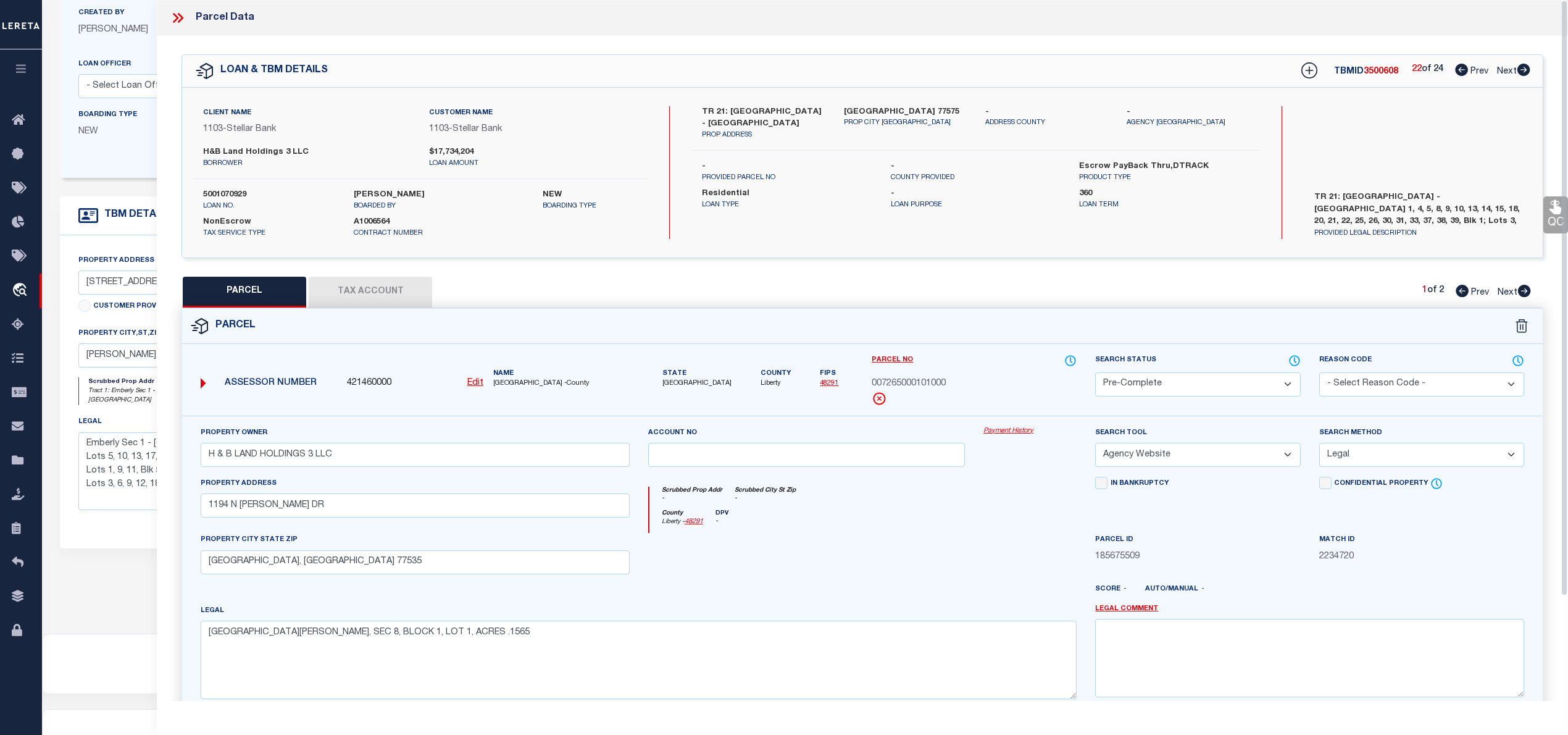
click at [382, 292] on button "Tax Account" at bounding box center [370, 292] width 124 height 31
select select "100"
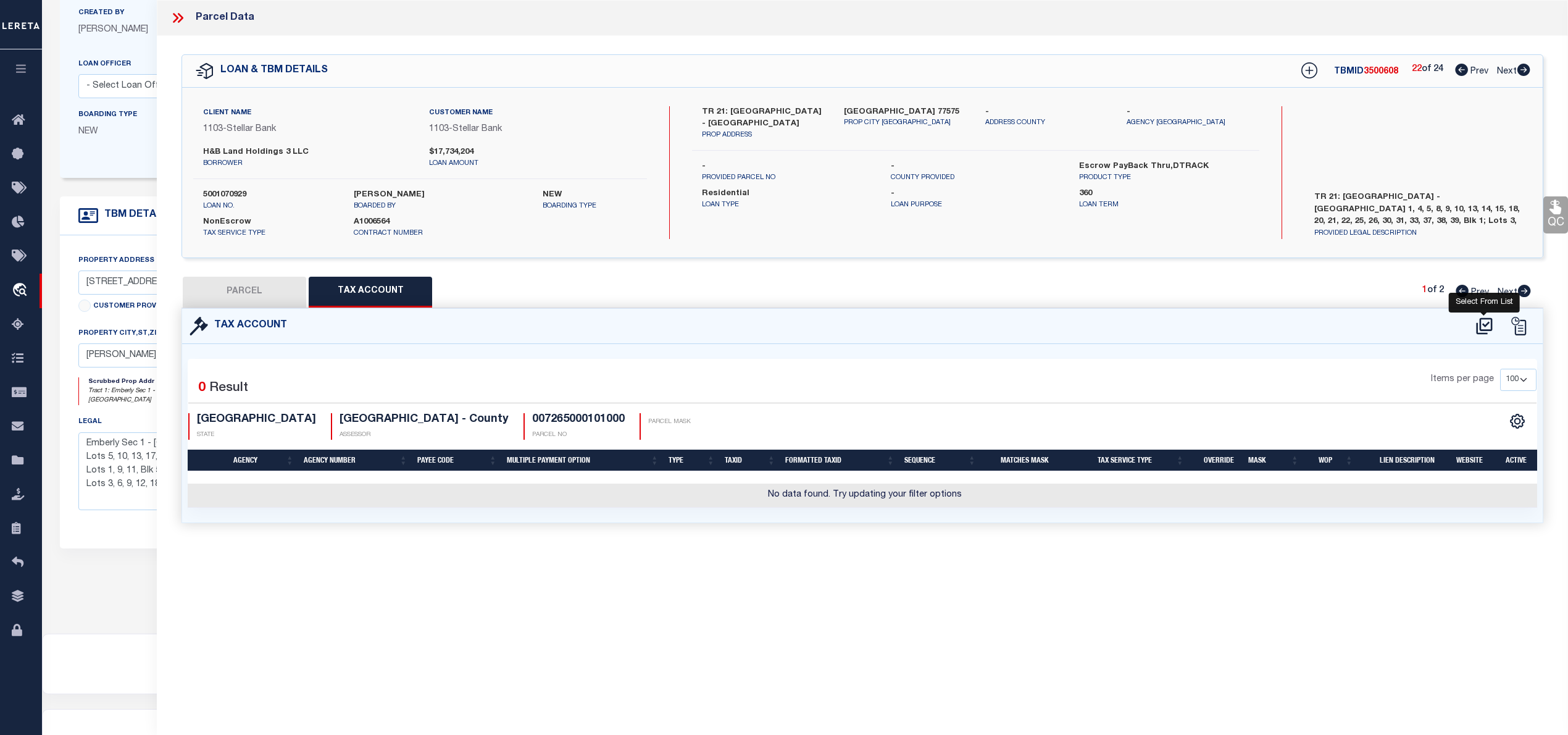
click at [1485, 327] on icon at bounding box center [1484, 326] width 21 height 20
select select "100"
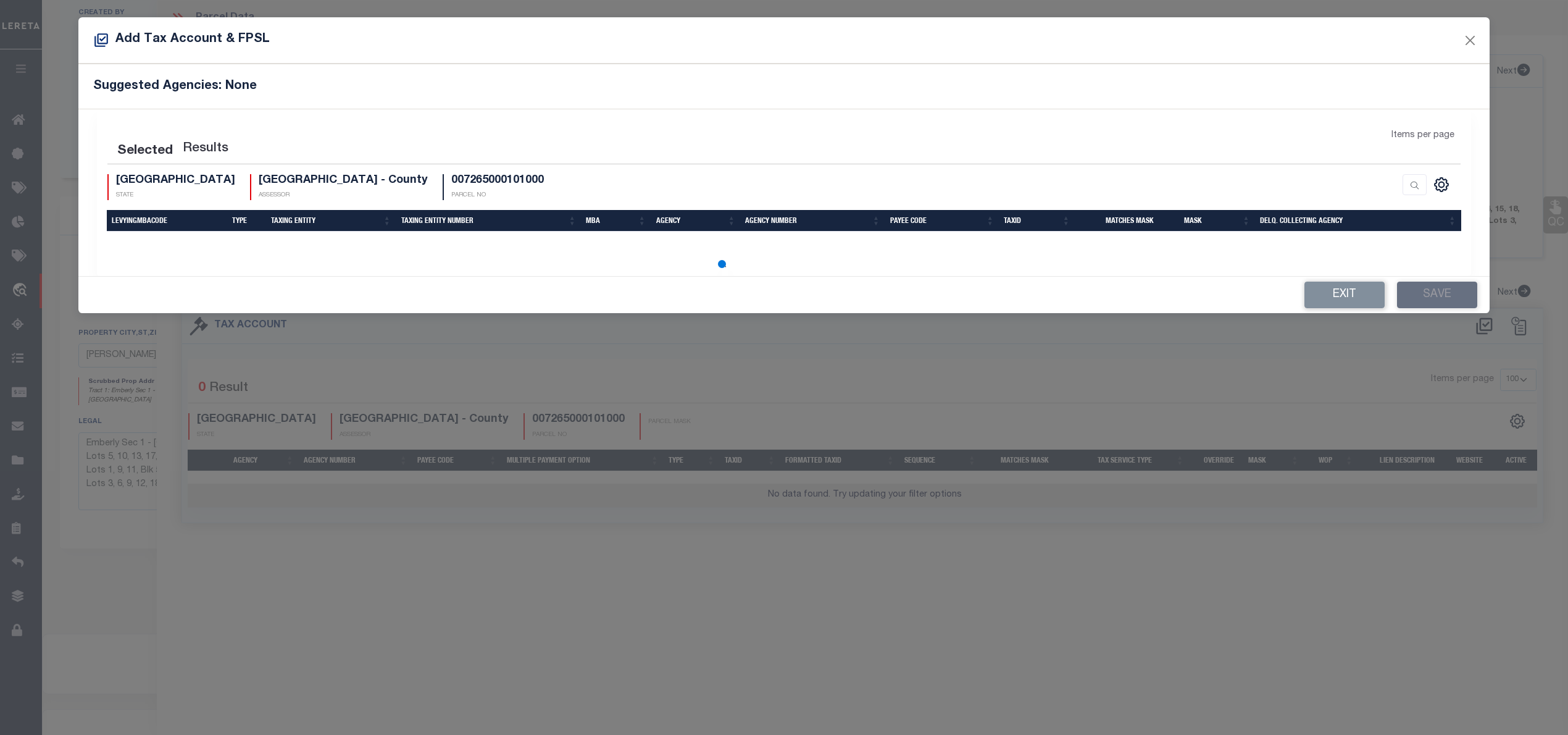
select select "100"
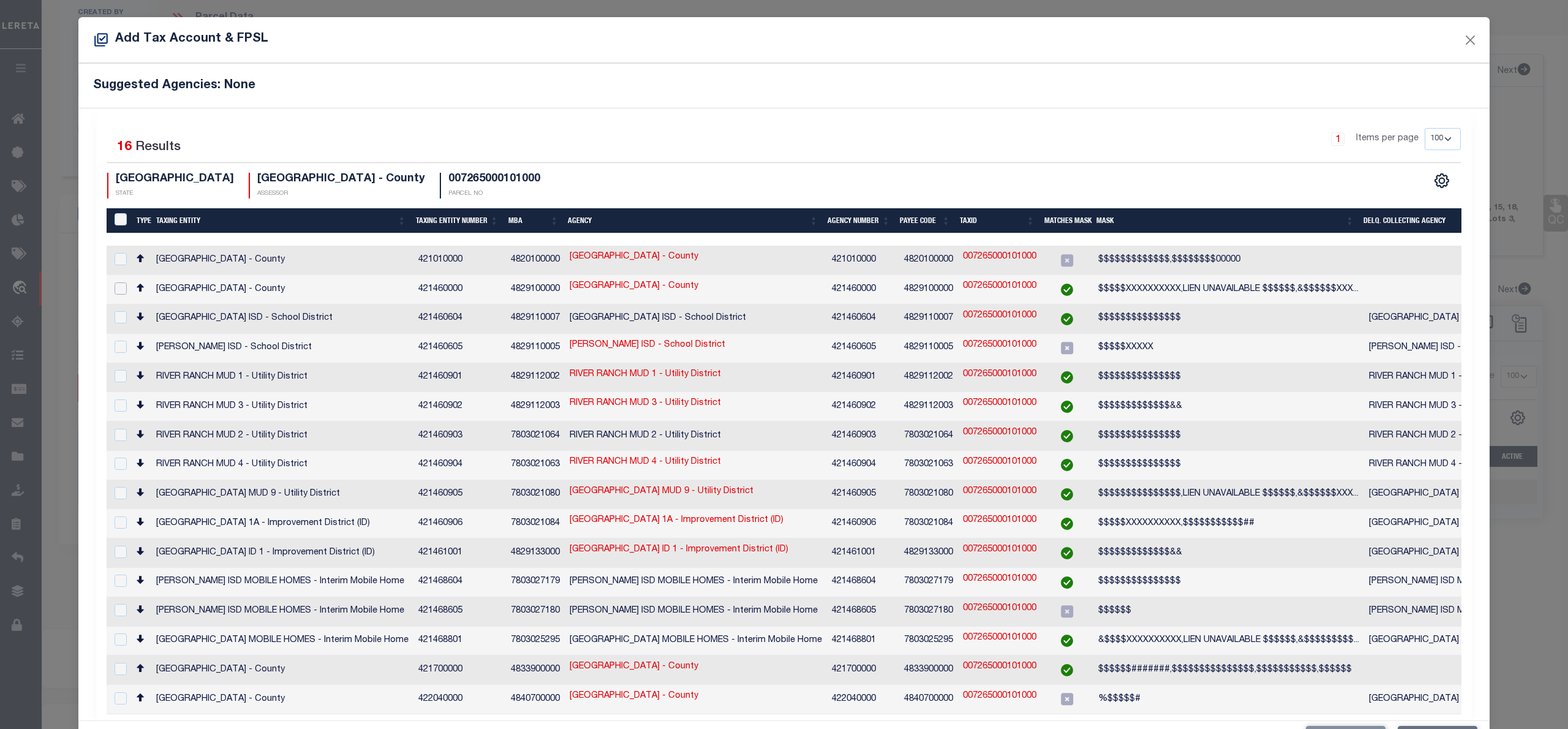
click at [120, 289] on input "checkbox" at bounding box center [120, 289] width 12 height 12
checkbox input "true"
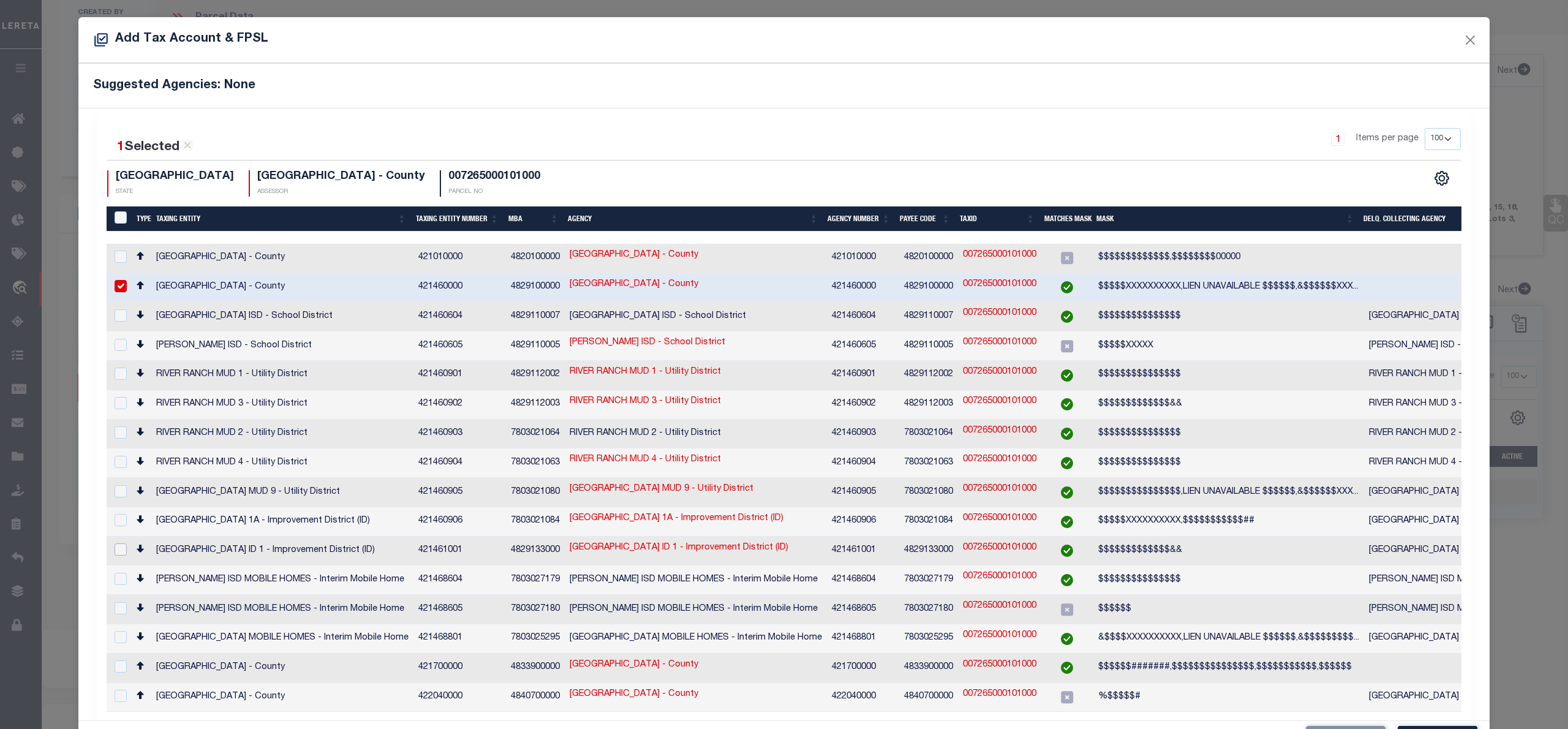
click at [115, 543] on input "checkbox" at bounding box center [120, 549] width 12 height 12
checkbox input "true"
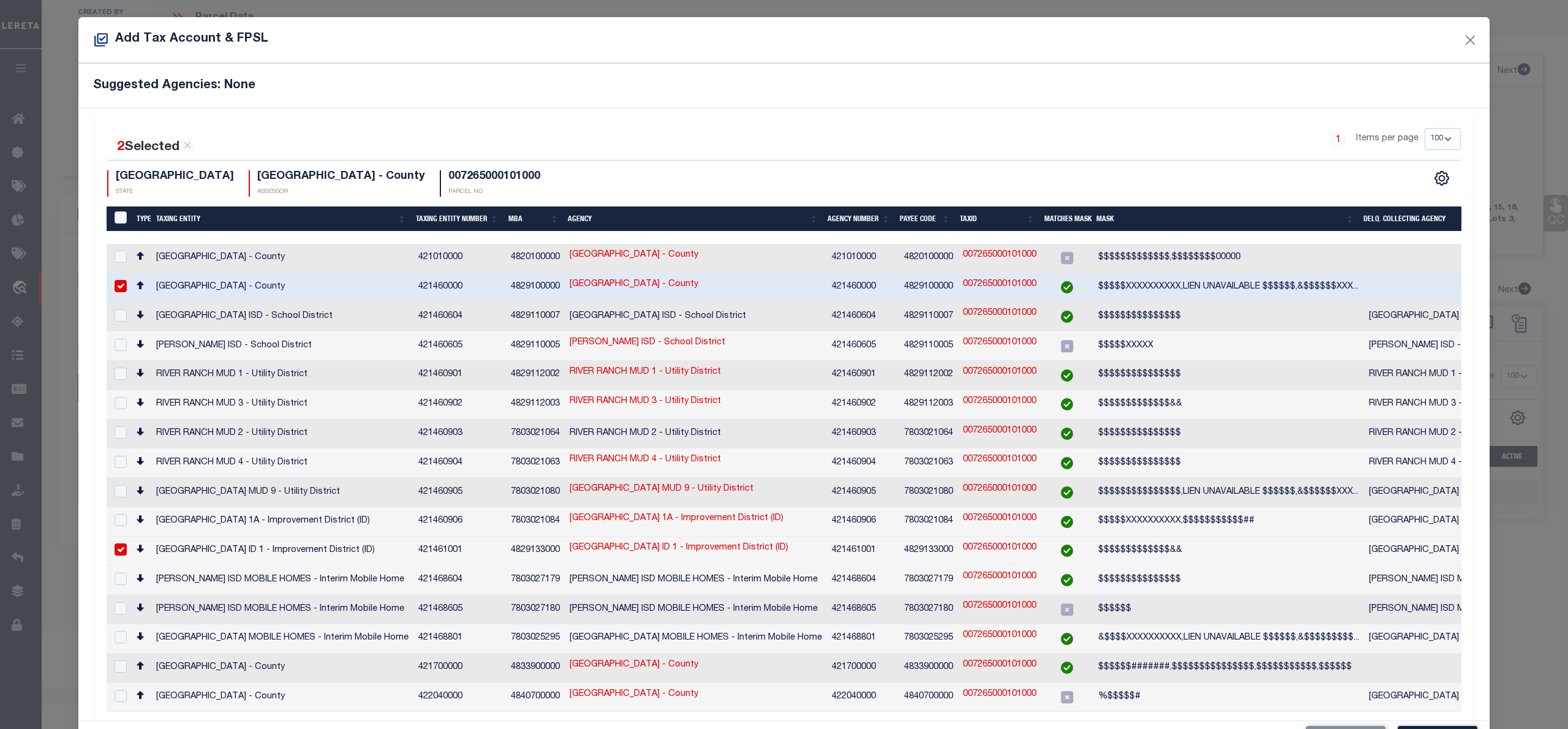
click at [112, 456] on div at bounding box center [119, 463] width 15 height 13
checkbox input "true"
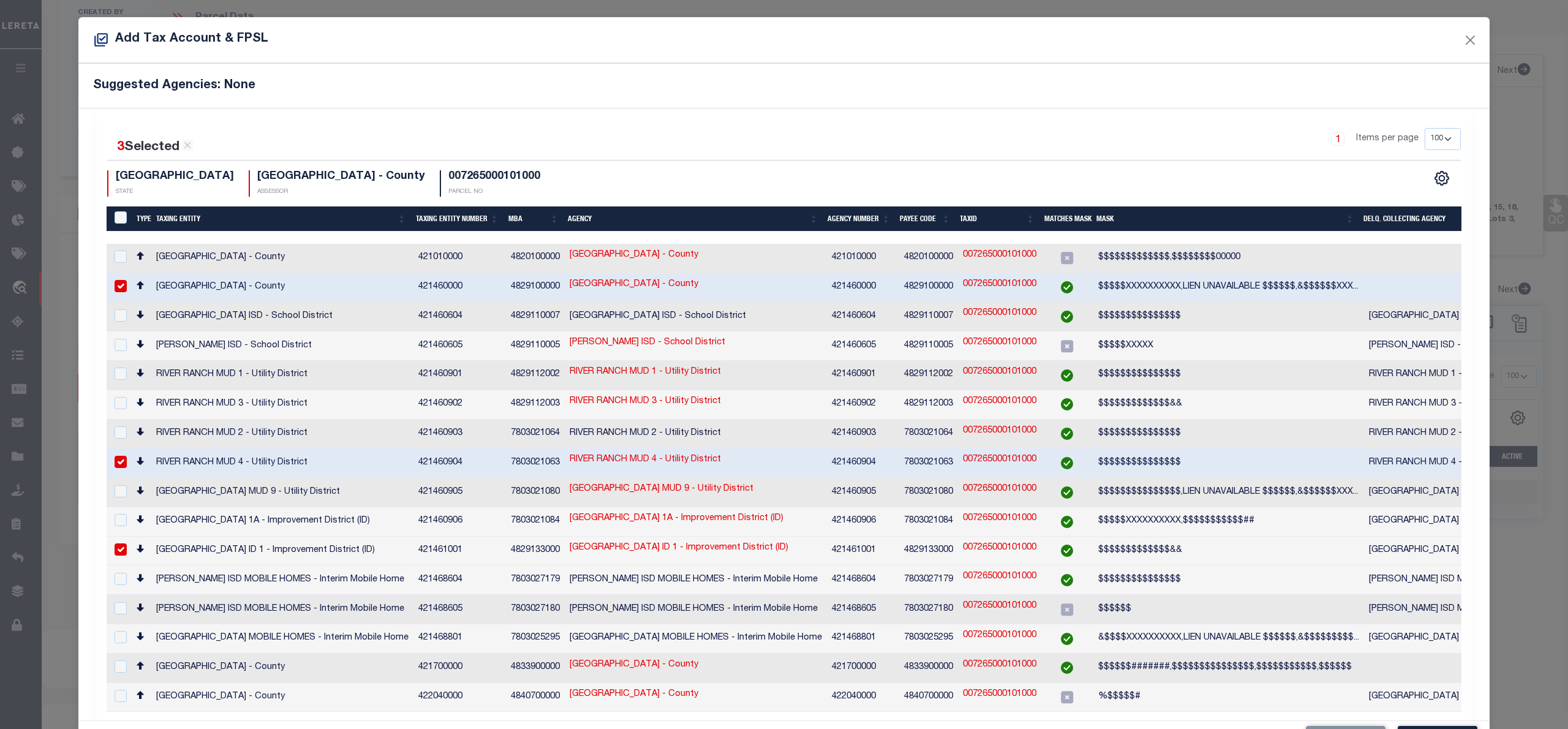
click at [449, 179] on h4 "007265000101000" at bounding box center [494, 177] width 92 height 13
copy h4 "007265000101000"
click at [1462, 35] on button "Close" at bounding box center [1470, 40] width 16 height 16
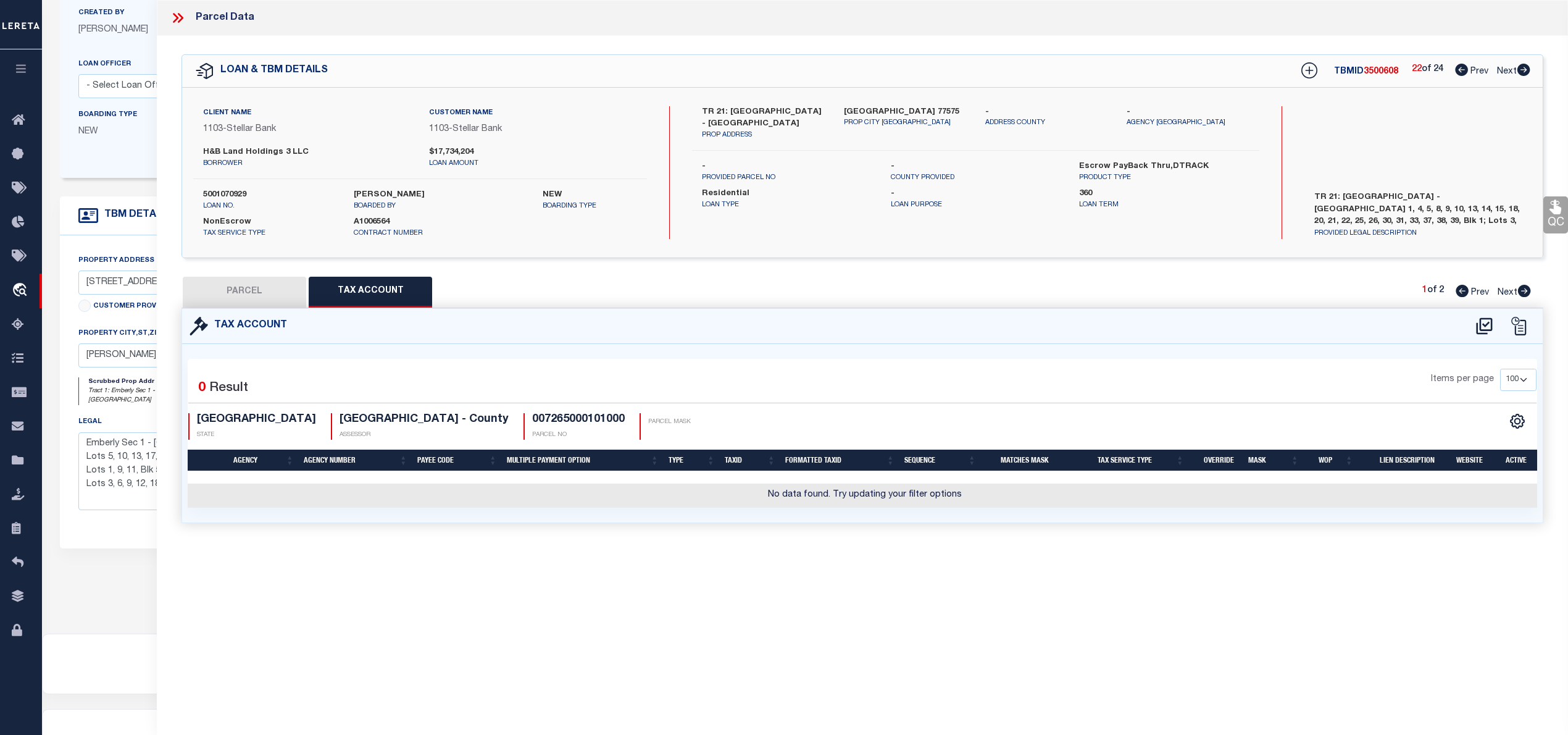
click at [264, 299] on button "PARCEL" at bounding box center [244, 292] width 124 height 31
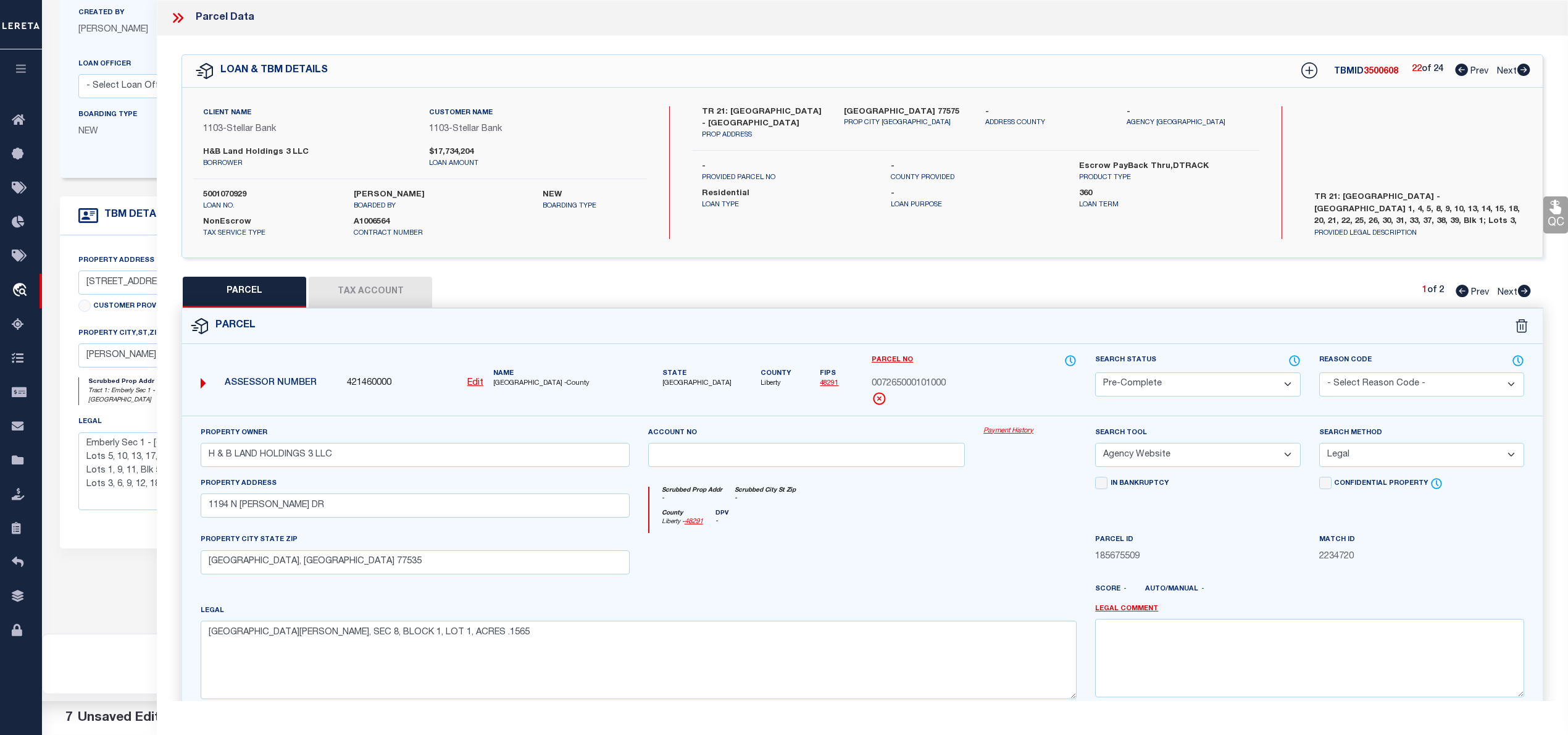
click at [1206, 382] on select "Automated Search Bad Parcel Complete Duplicate Parcel High Dollar Reporting In …" at bounding box center [1197, 384] width 205 height 24
click at [386, 450] on input "H & B LAND HOLDINGS 3 LLC" at bounding box center [415, 454] width 429 height 24
type input "H"
click at [474, 511] on input "1194 N SHEPARD DR" at bounding box center [415, 506] width 429 height 24
type input "1"
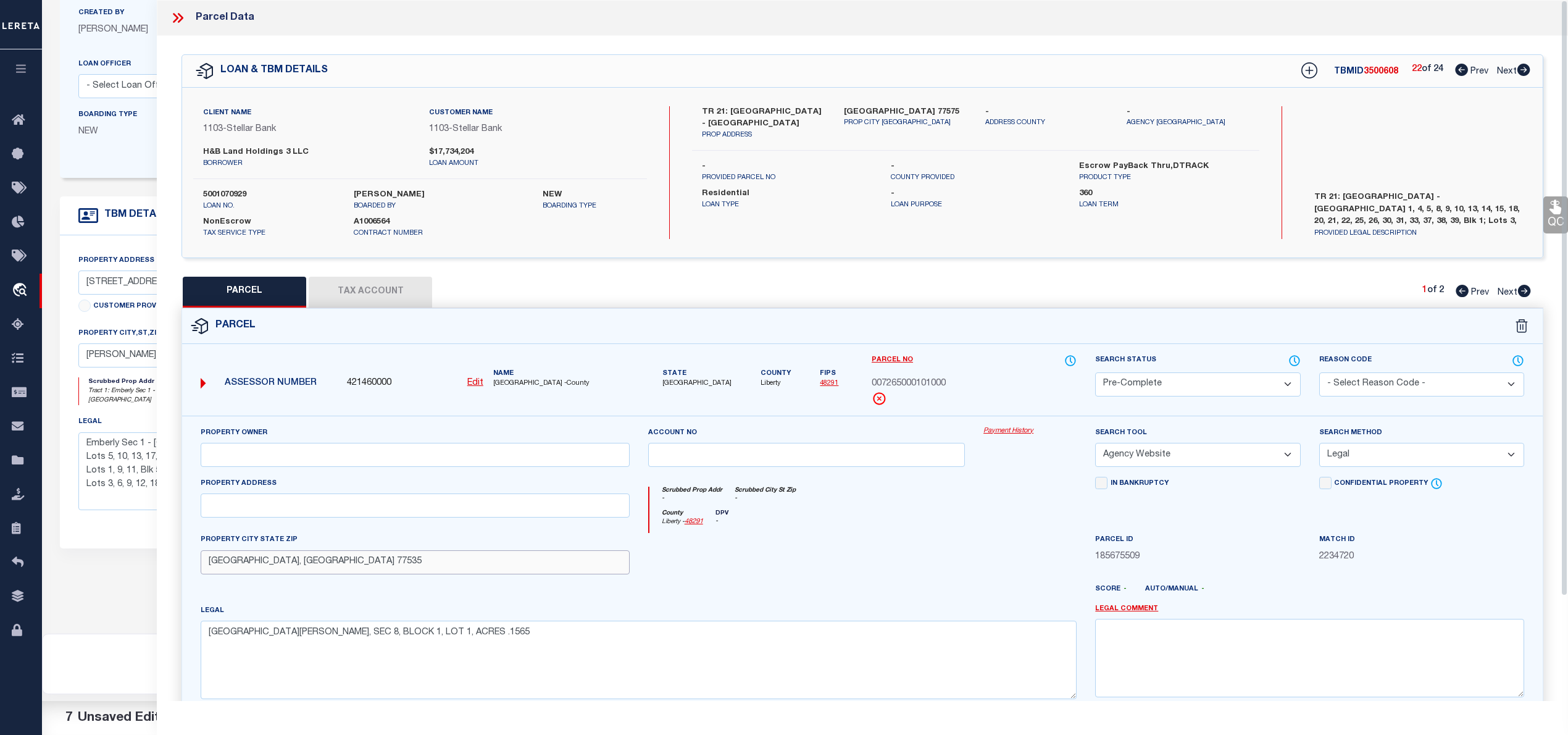
click at [325, 566] on input "DAYTON, TX 77535" at bounding box center [415, 562] width 429 height 24
type input "D"
type textarea "RIVER RANCH MEADOWS, SEC 8, BLOCK 1, LOT 1, ACRES ."
drag, startPoint x: 502, startPoint y: 641, endPoint x: 186, endPoint y: 608, distance: 317.7
click at [186, 608] on div "Property Owner Account no Payment History Search Tool -- Select Search Tool -- …" at bounding box center [862, 577] width 1361 height 323
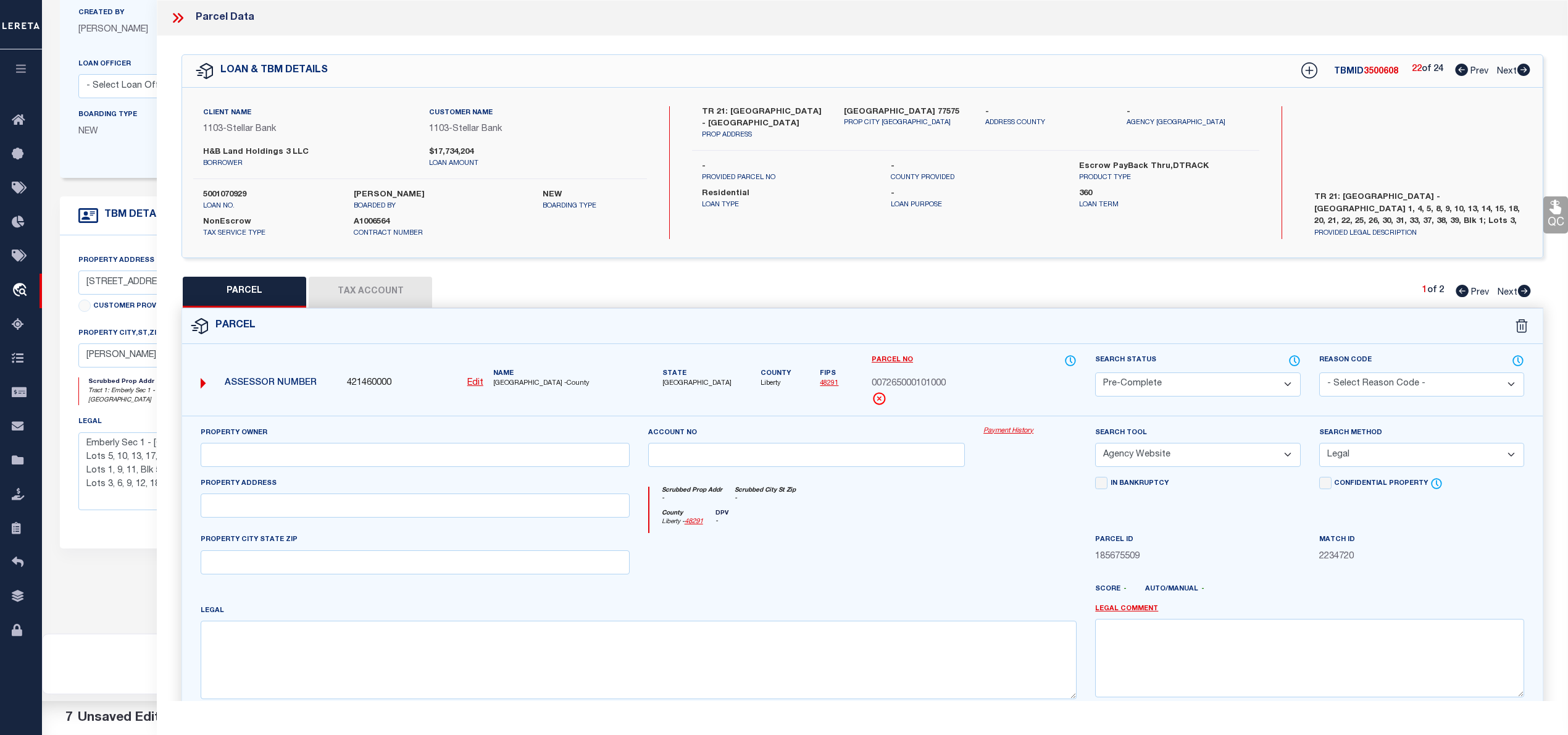
click at [482, 386] on u "Edit" at bounding box center [476, 383] width 16 height 9
select select "PC"
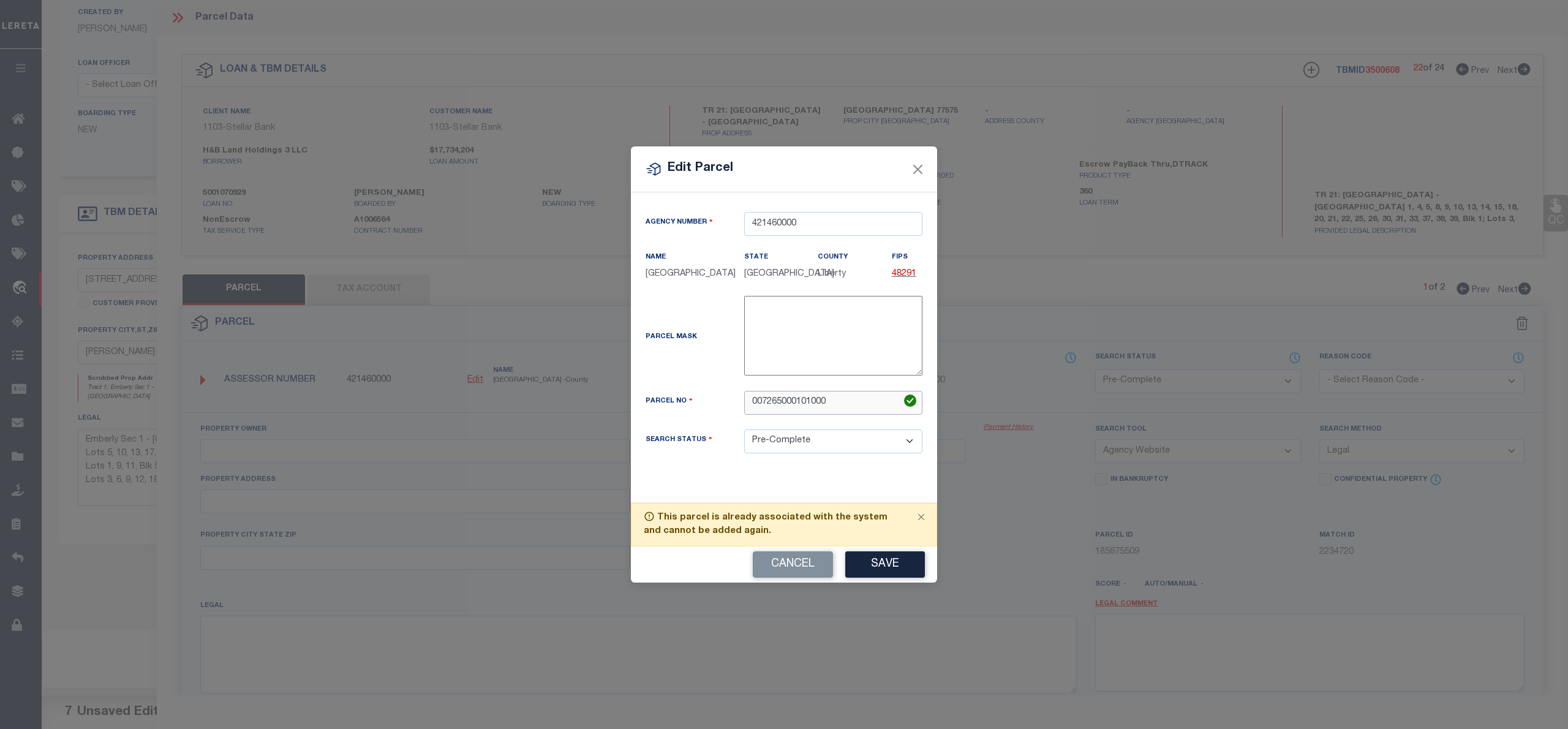
click at [855, 400] on input "007265000101000" at bounding box center [833, 402] width 178 height 24
type input "0"
type input "000"
click at [899, 568] on button "Save" at bounding box center [885, 565] width 79 height 26
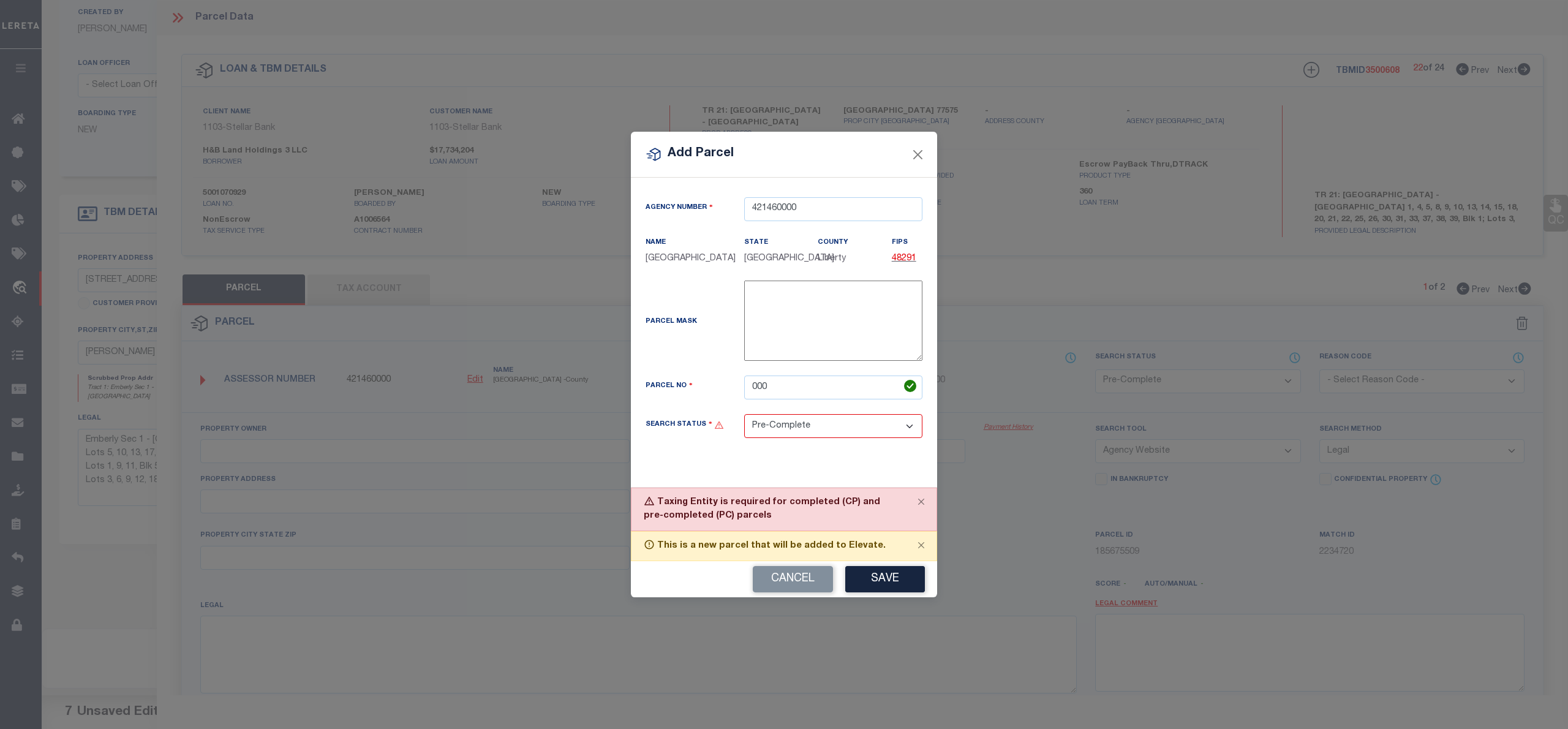
click at [860, 443] on div "Search Status Automated Search Bad Parcel Complete Duplicate Parcel High Dollar…" at bounding box center [784, 433] width 295 height 39
click at [866, 423] on select "Automated Search Bad Parcel Complete Duplicate Parcel High Dollar Reporting In …" at bounding box center [833, 426] width 178 height 24
select select "NP"
click at [744, 414] on select "Automated Search Bad Parcel Complete Duplicate Parcel High Dollar Reporting In …" at bounding box center [833, 426] width 178 height 24
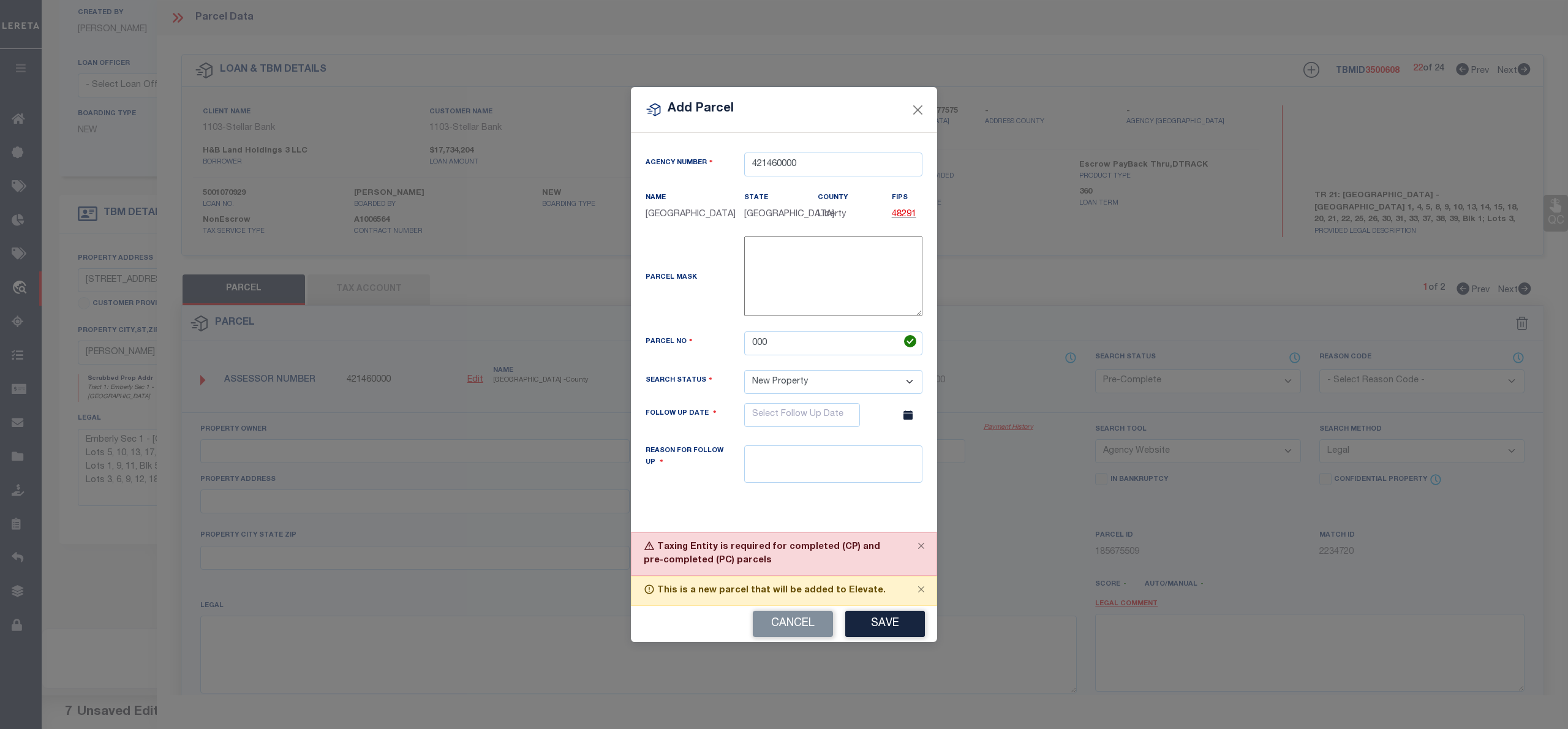
click at [888, 582] on div "This is a new parcel that will be added to Elevate." at bounding box center [783, 590] width 306 height 30
click at [778, 412] on input "text" at bounding box center [802, 415] width 116 height 24
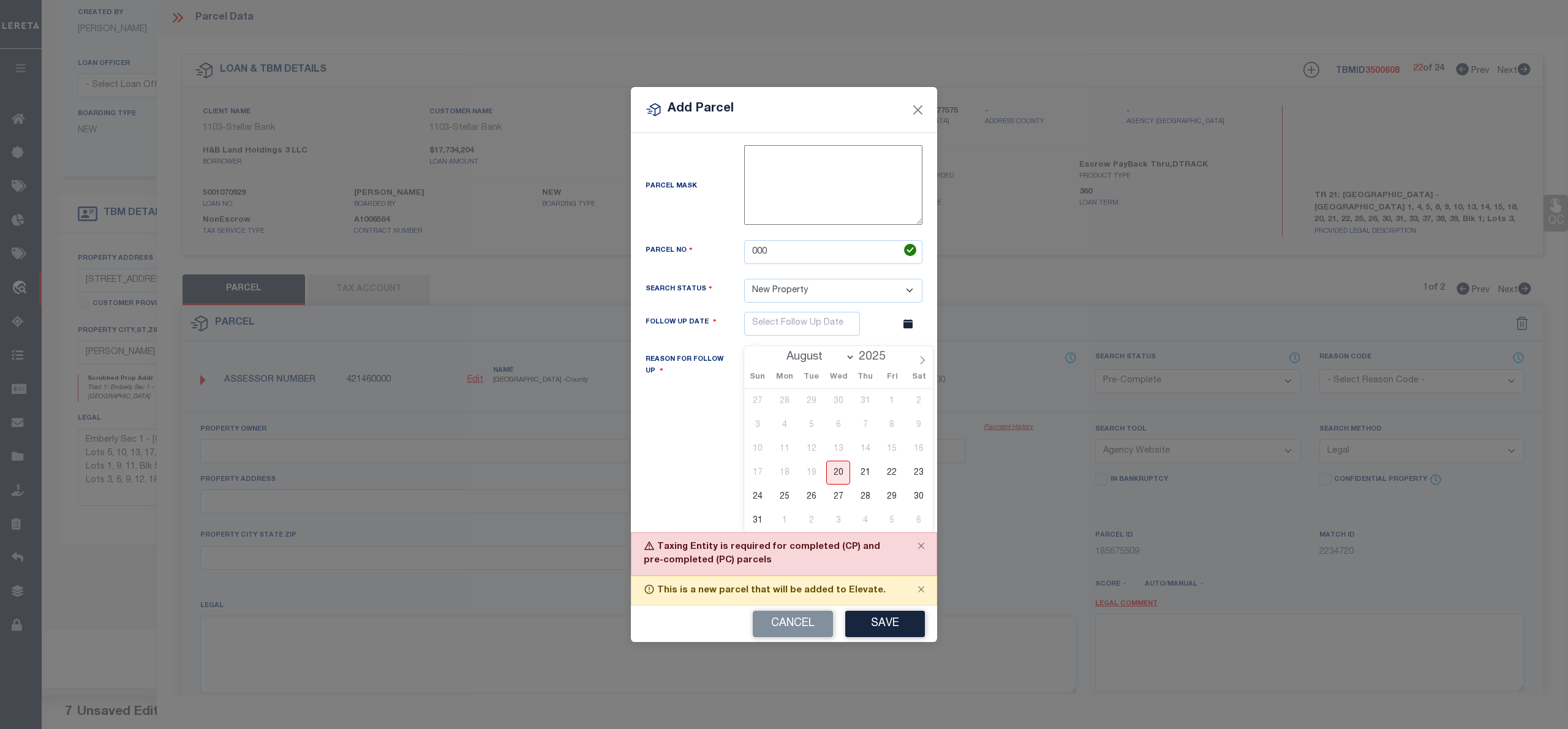
click at [844, 358] on select "August September October November December" at bounding box center [819, 357] width 75 height 12
select select "10"
click at [781, 352] on select "August September October November December" at bounding box center [819, 357] width 75 height 12
click at [856, 471] on span "20" at bounding box center [865, 472] width 24 height 24
type input "11/20/2025"
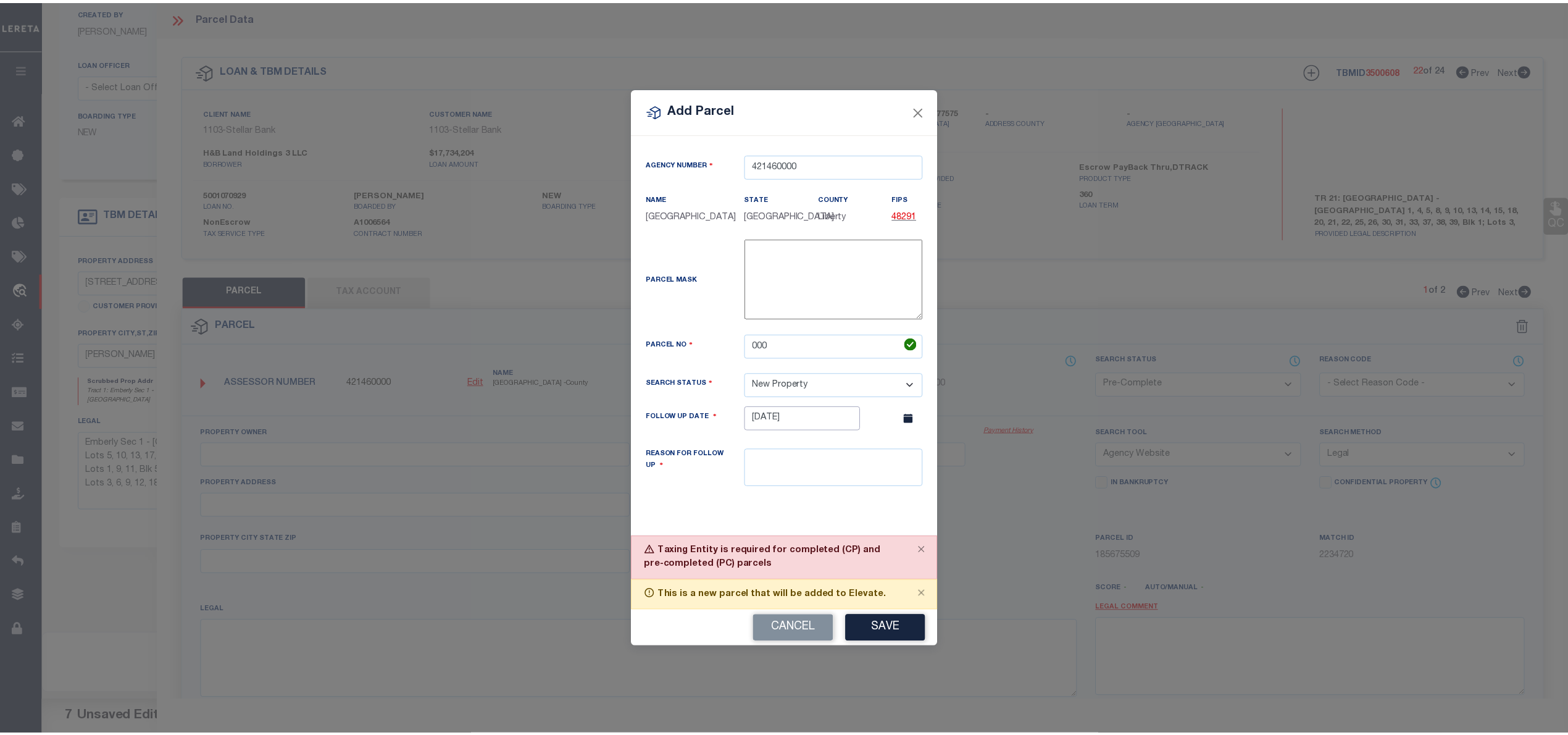
scroll to position [0, 0]
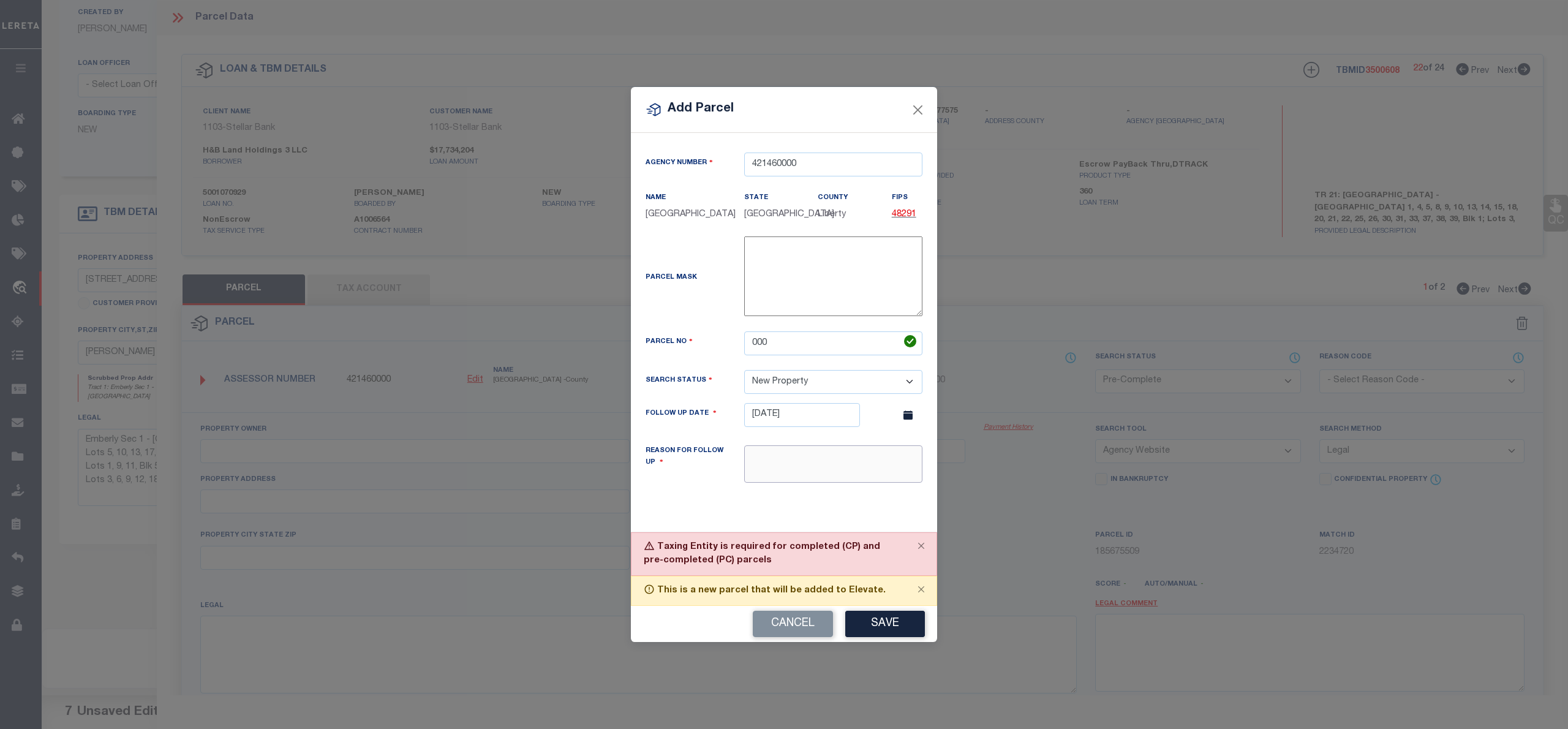
click at [749, 460] on textarea at bounding box center [833, 464] width 178 height 37
type textarea "NEW PROPERTY FOR THE YEAR 2025"
click at [871, 621] on button "Save" at bounding box center [885, 624] width 79 height 26
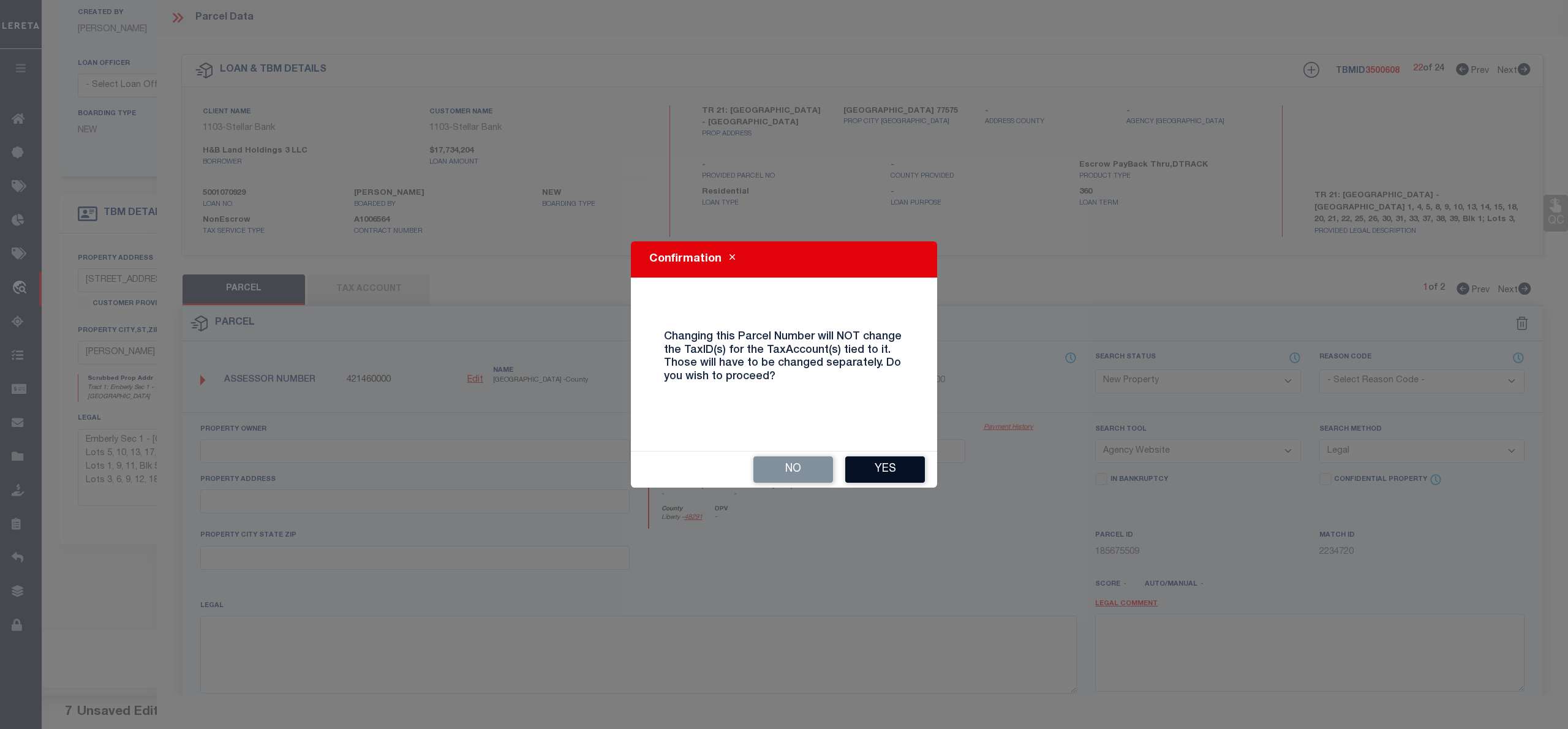
click at [888, 469] on button "Yes" at bounding box center [885, 470] width 79 height 26
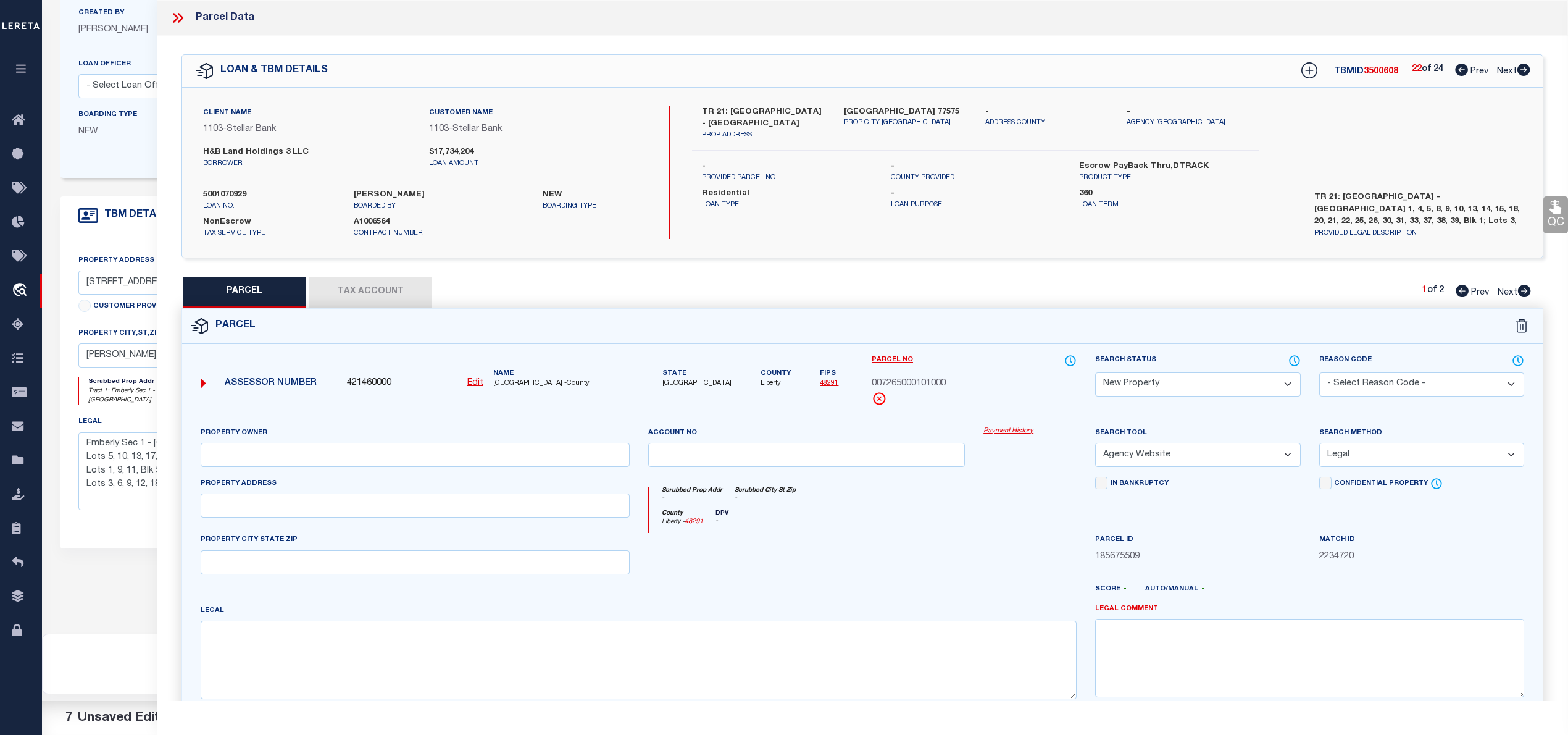
select select "NP"
type input "11/20/2025"
type textarea "NEW PROPERTY FOR THE YEAR 2025"
select select
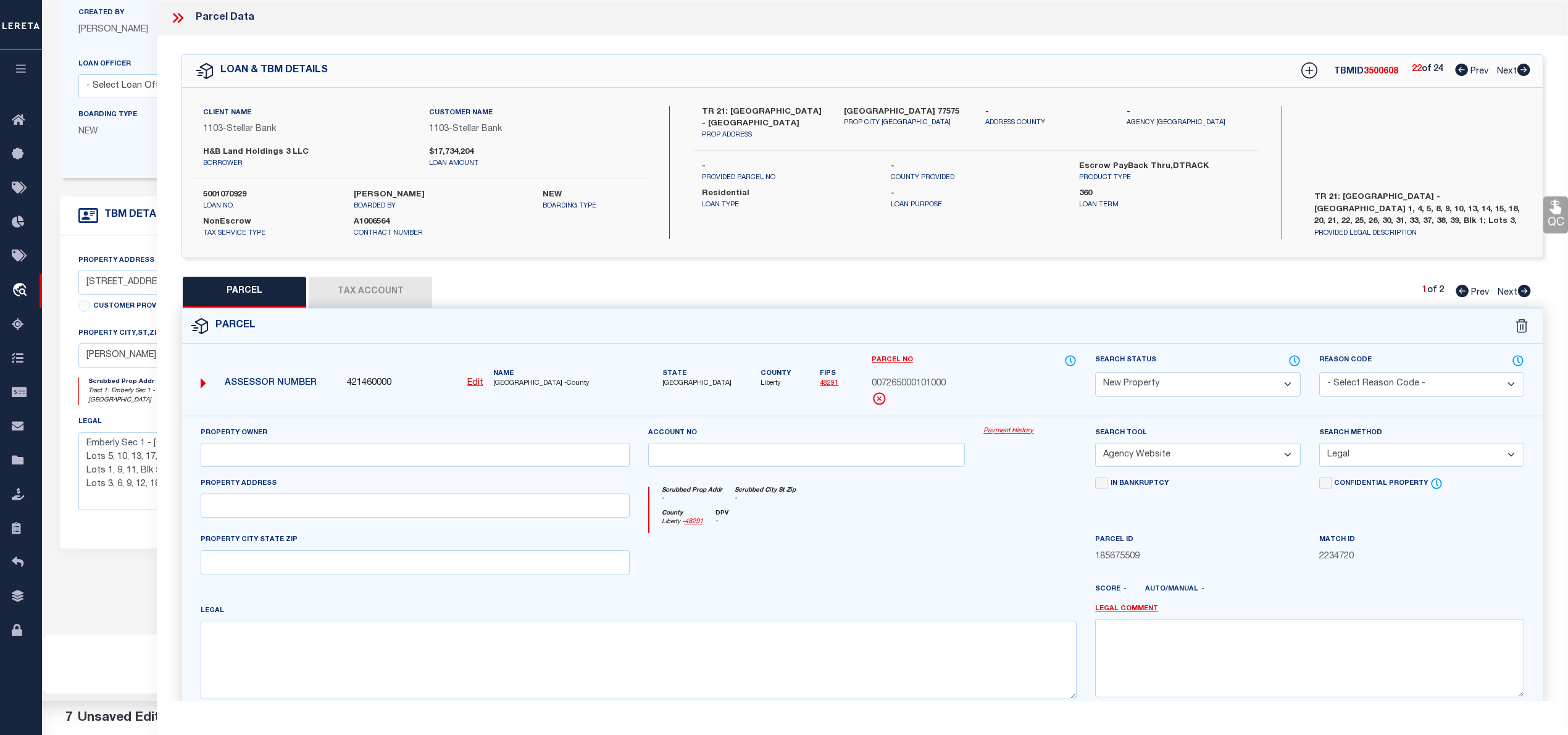
checkbox input "false"
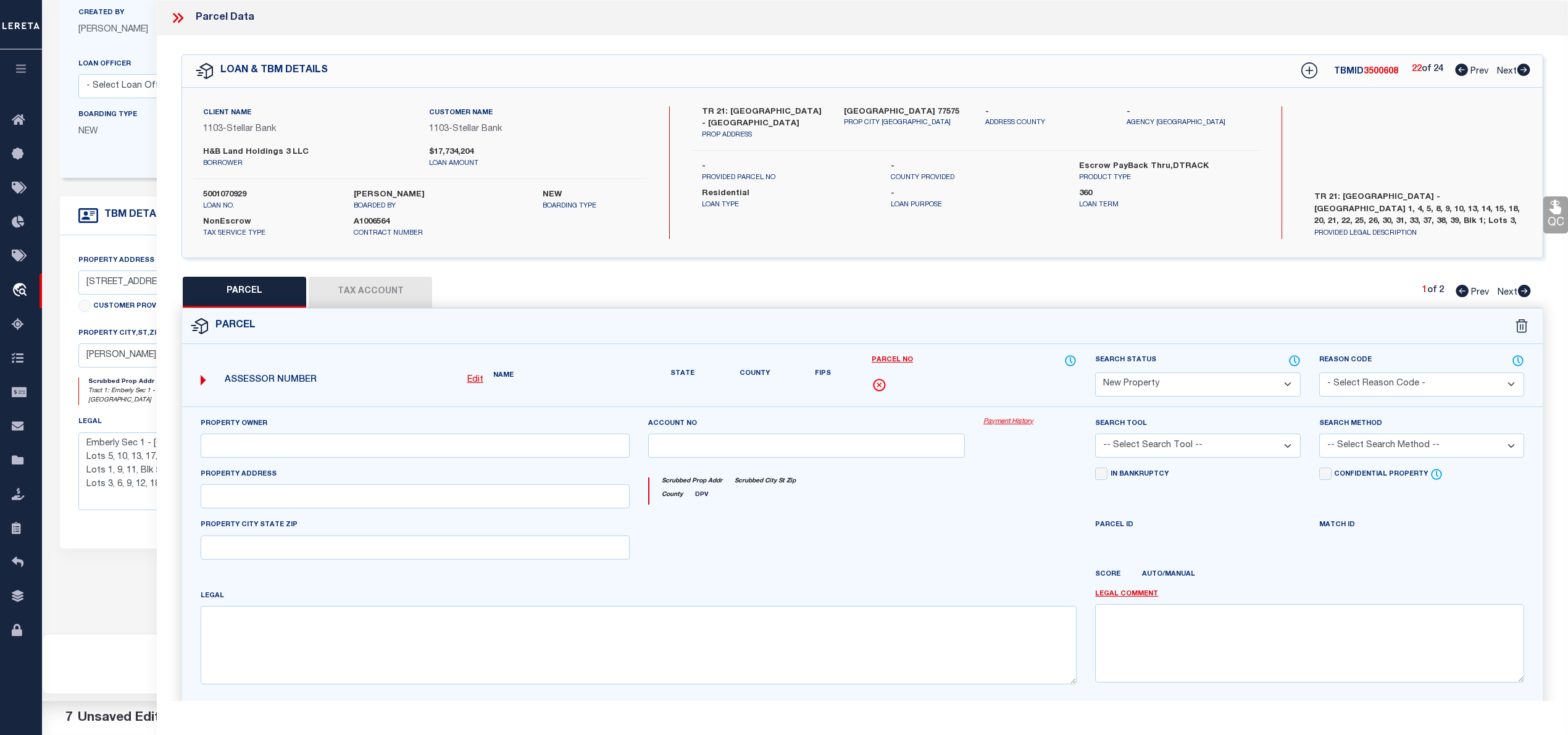
checkbox input "false"
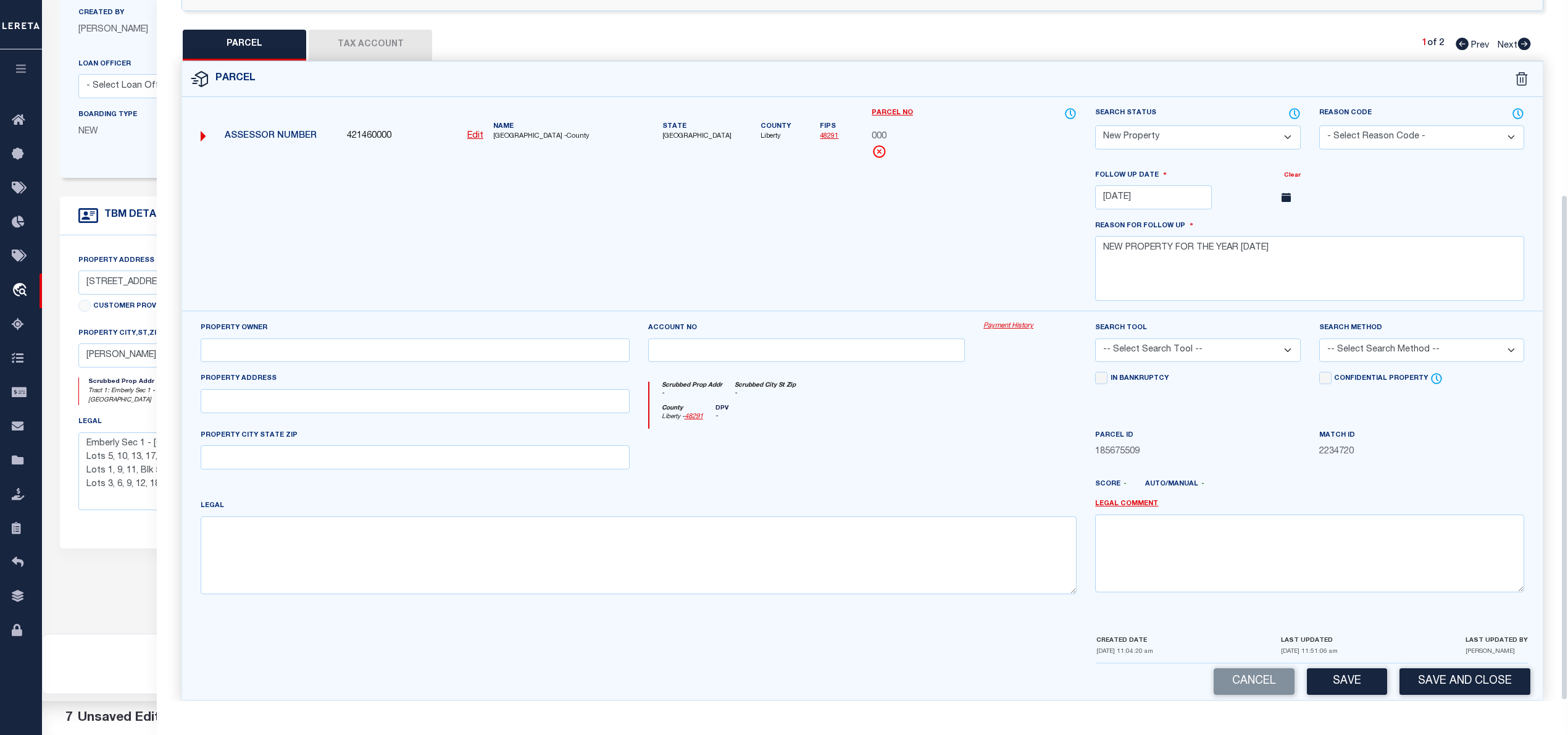
scroll to position [269, 0]
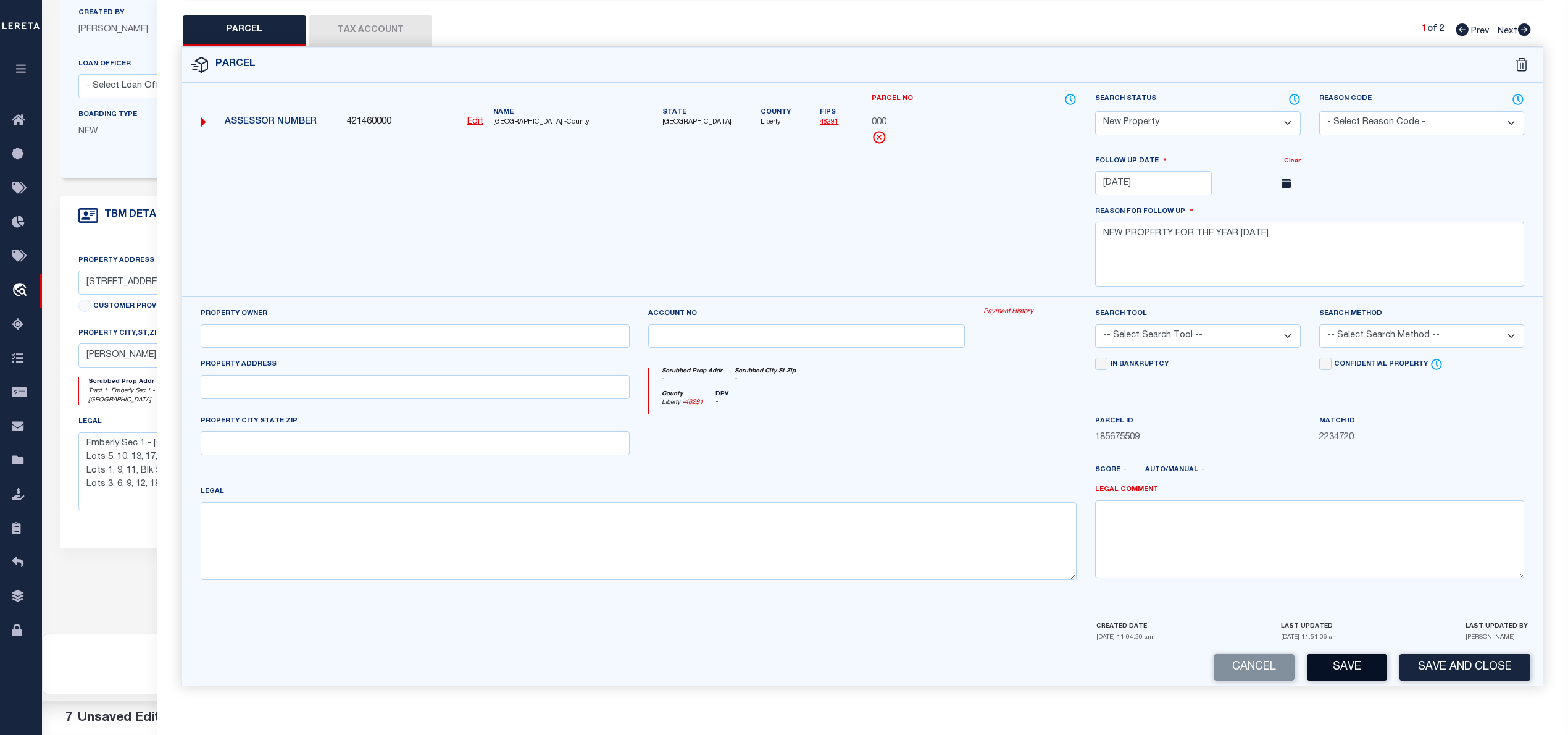
click at [1342, 665] on button "Save" at bounding box center [1347, 668] width 80 height 27
select select "AS"
checkbox input "false"
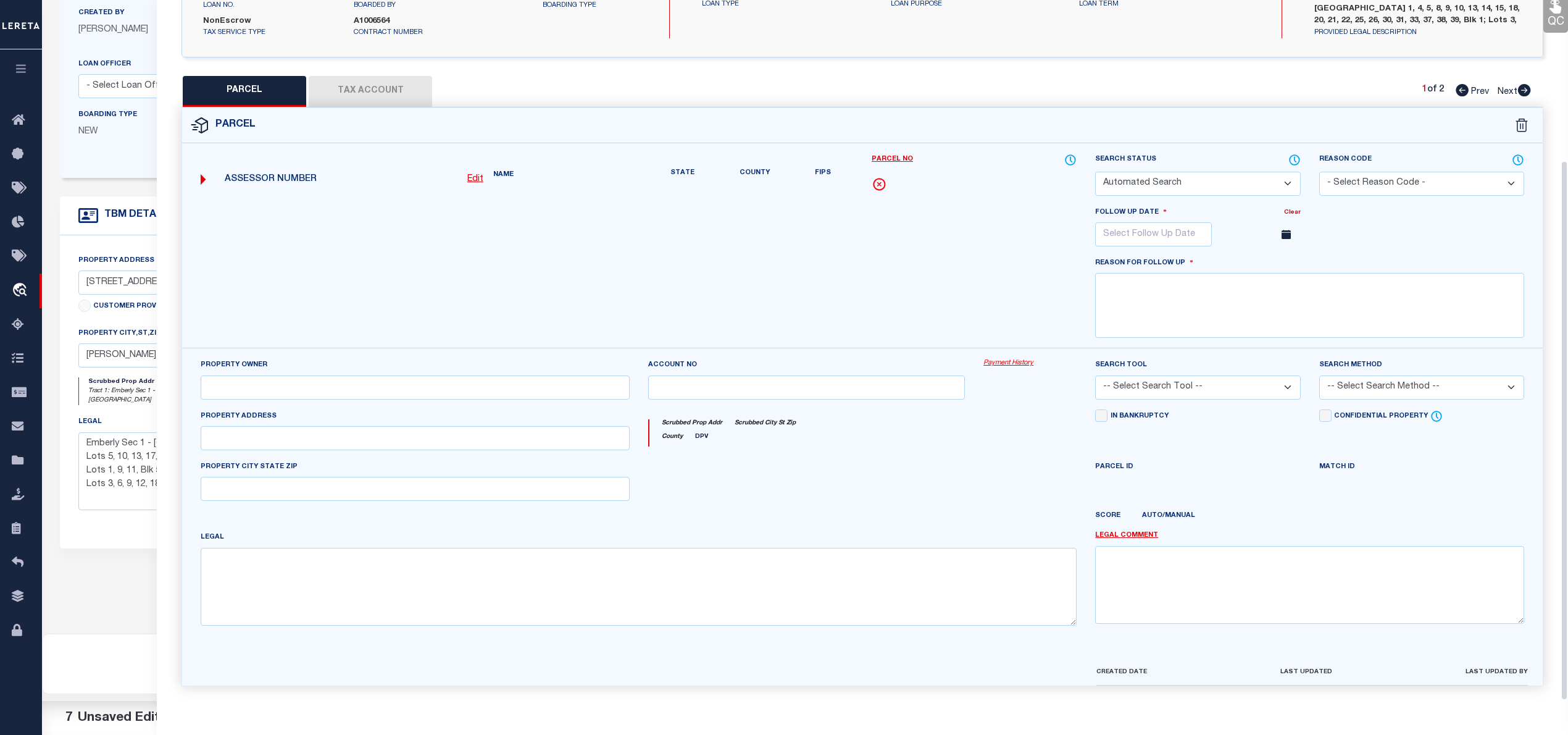
select select "NP"
type input "11/20/2025"
type textarea "NEW PROPERTY FOR THE YEAR 2025"
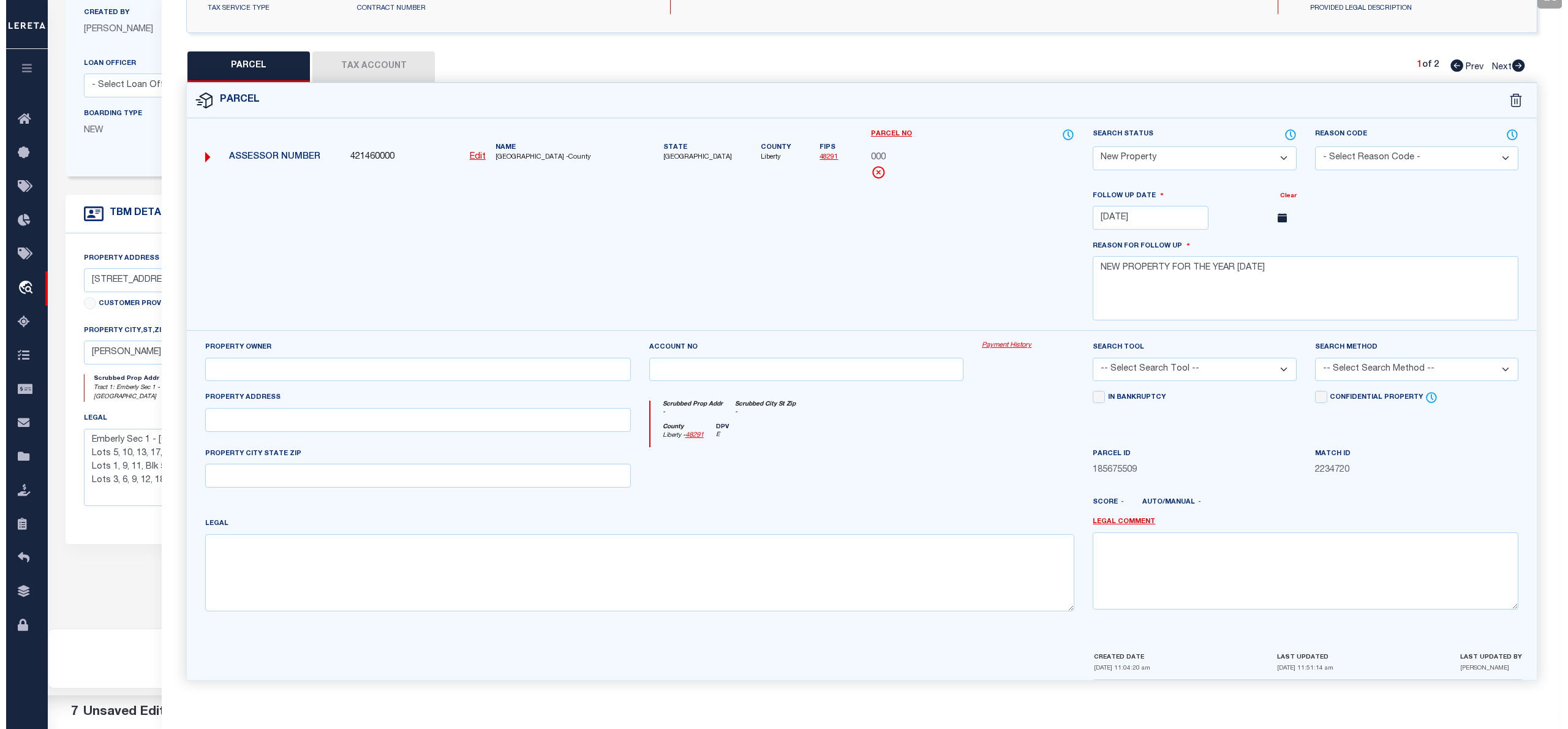
scroll to position [0, 0]
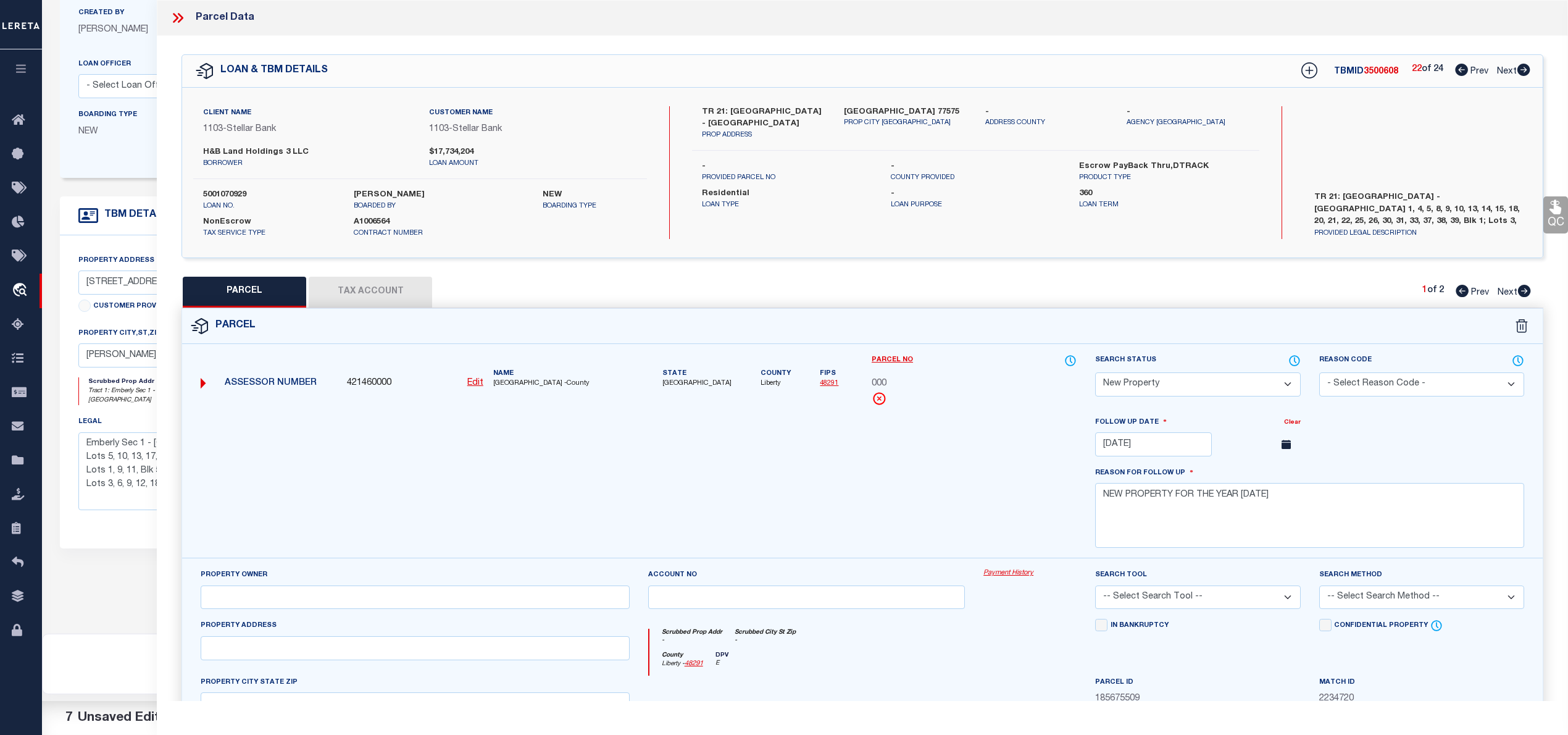
click at [1519, 70] on icon at bounding box center [1524, 70] width 13 height 13
select select "AS"
checkbox input "false"
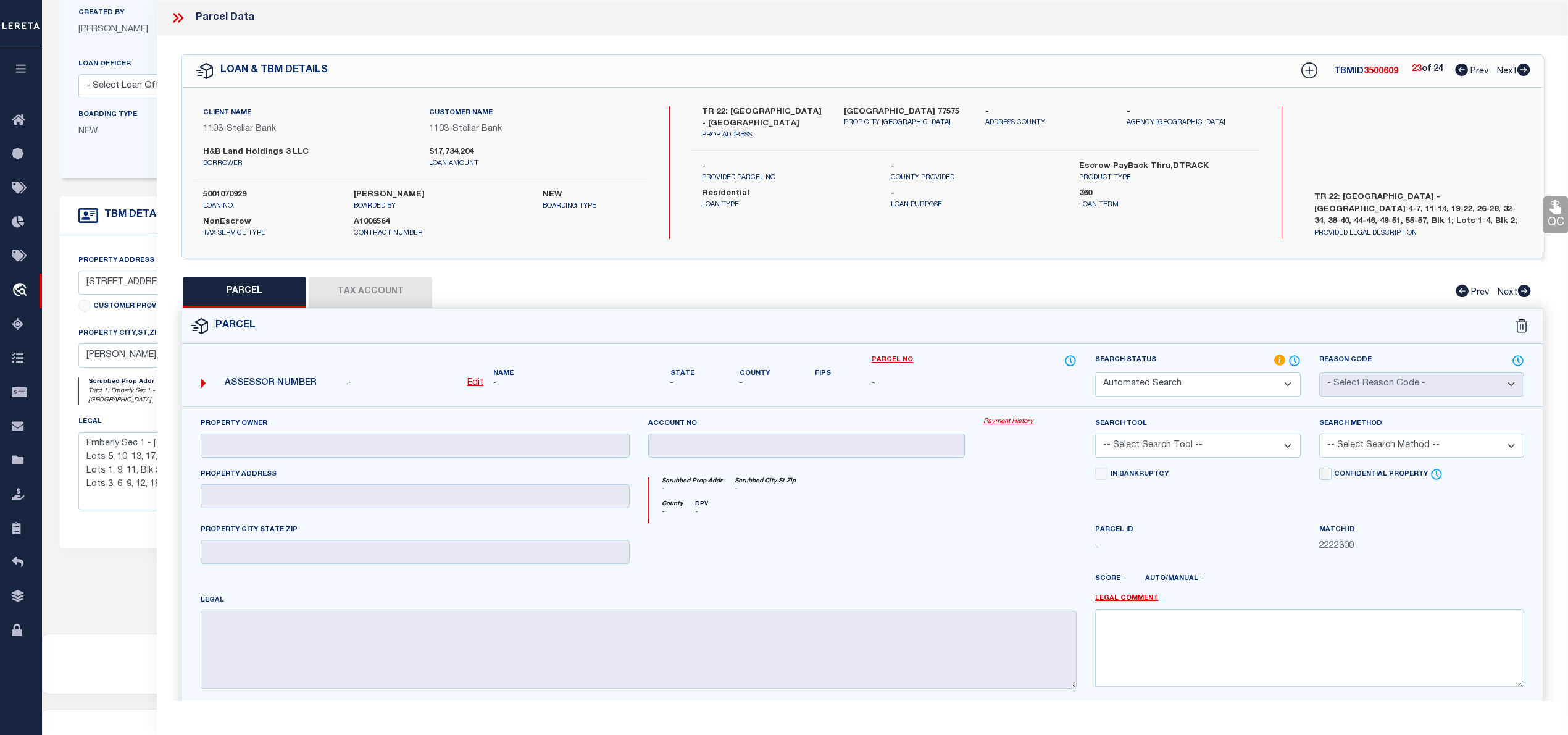
select select "IP"
checkbox input "false"
click at [1306, 70] on icon at bounding box center [1310, 70] width 8 height 8
select select "IP"
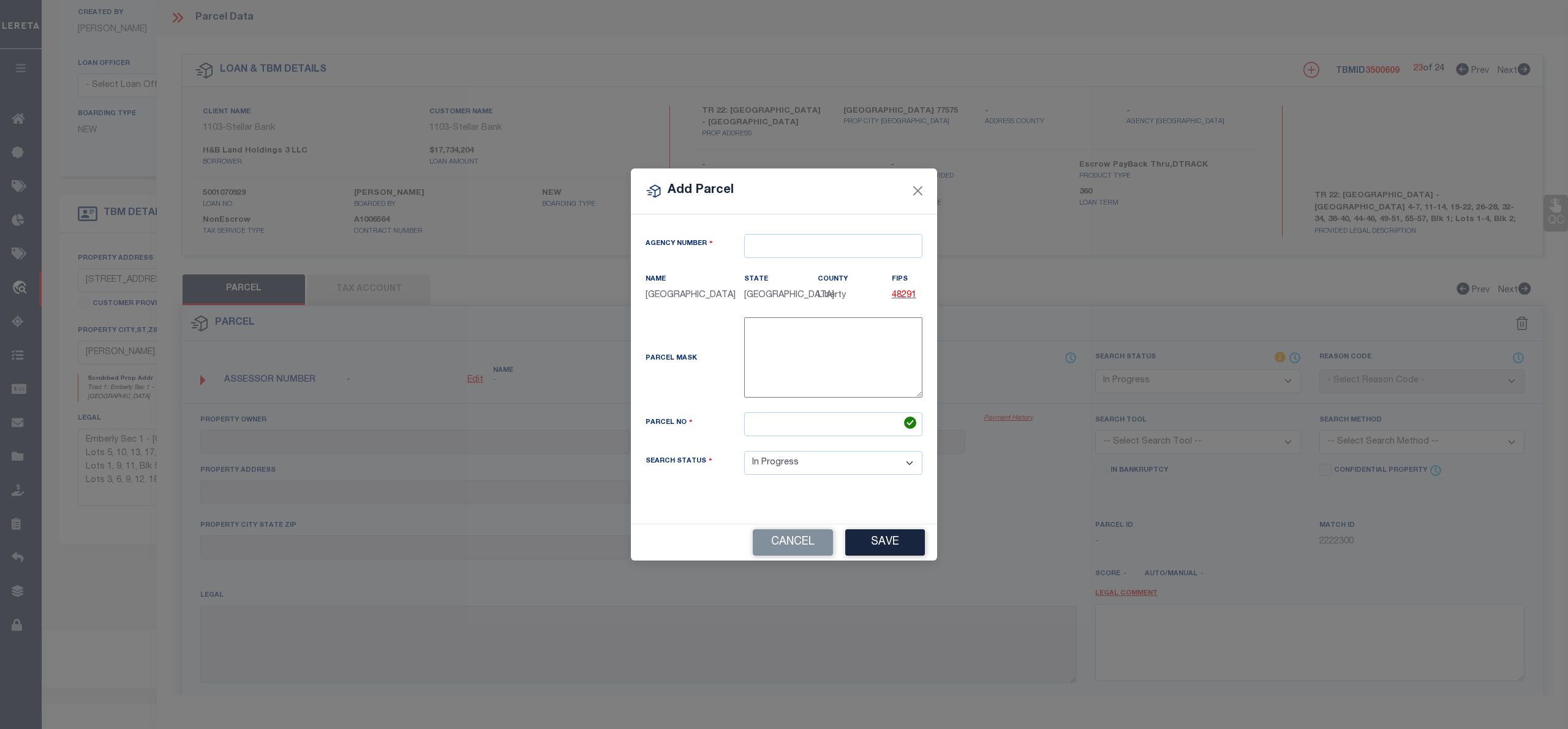
type textarea "-"
click at [769, 244] on input "text" at bounding box center [833, 246] width 178 height 24
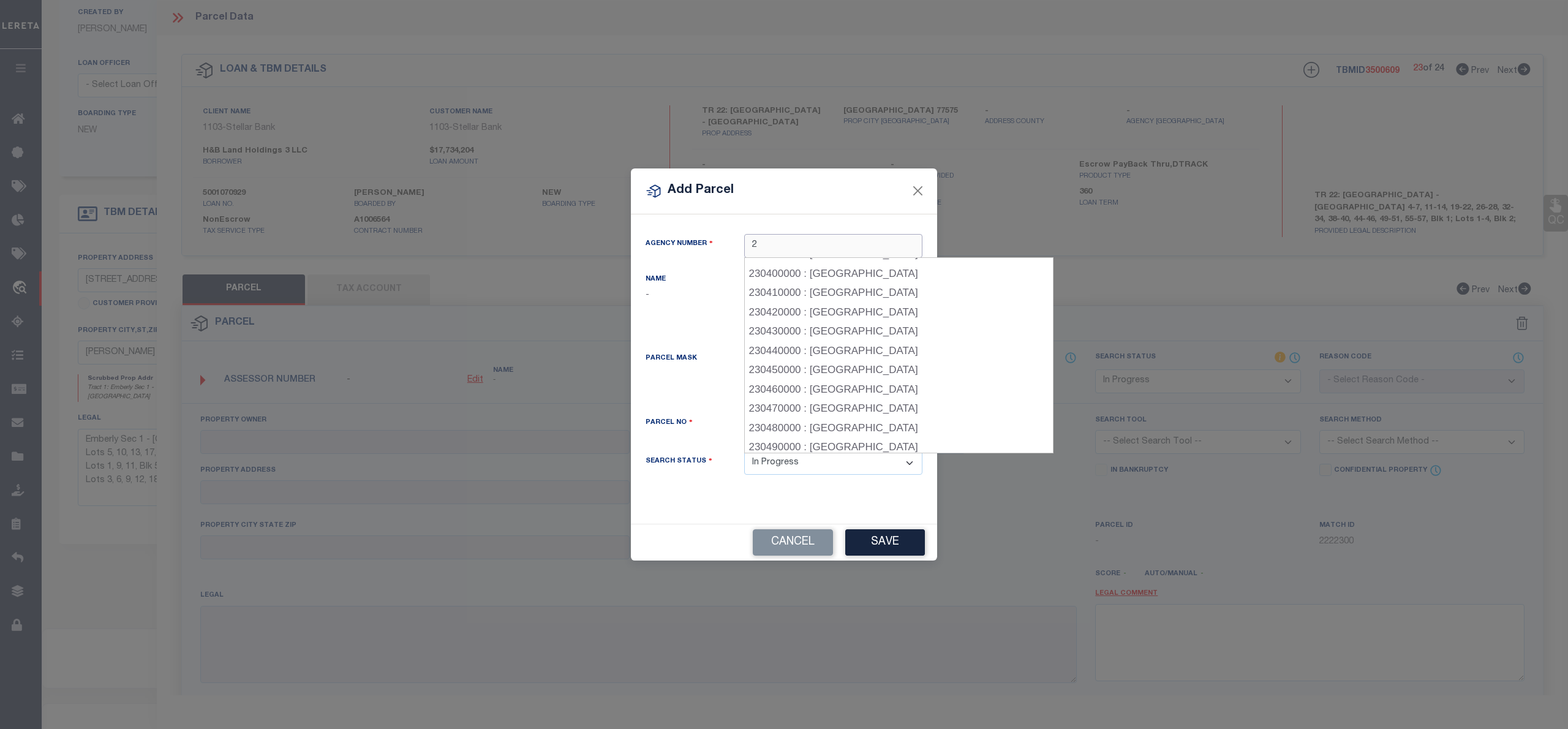
scroll to position [2680, 0]
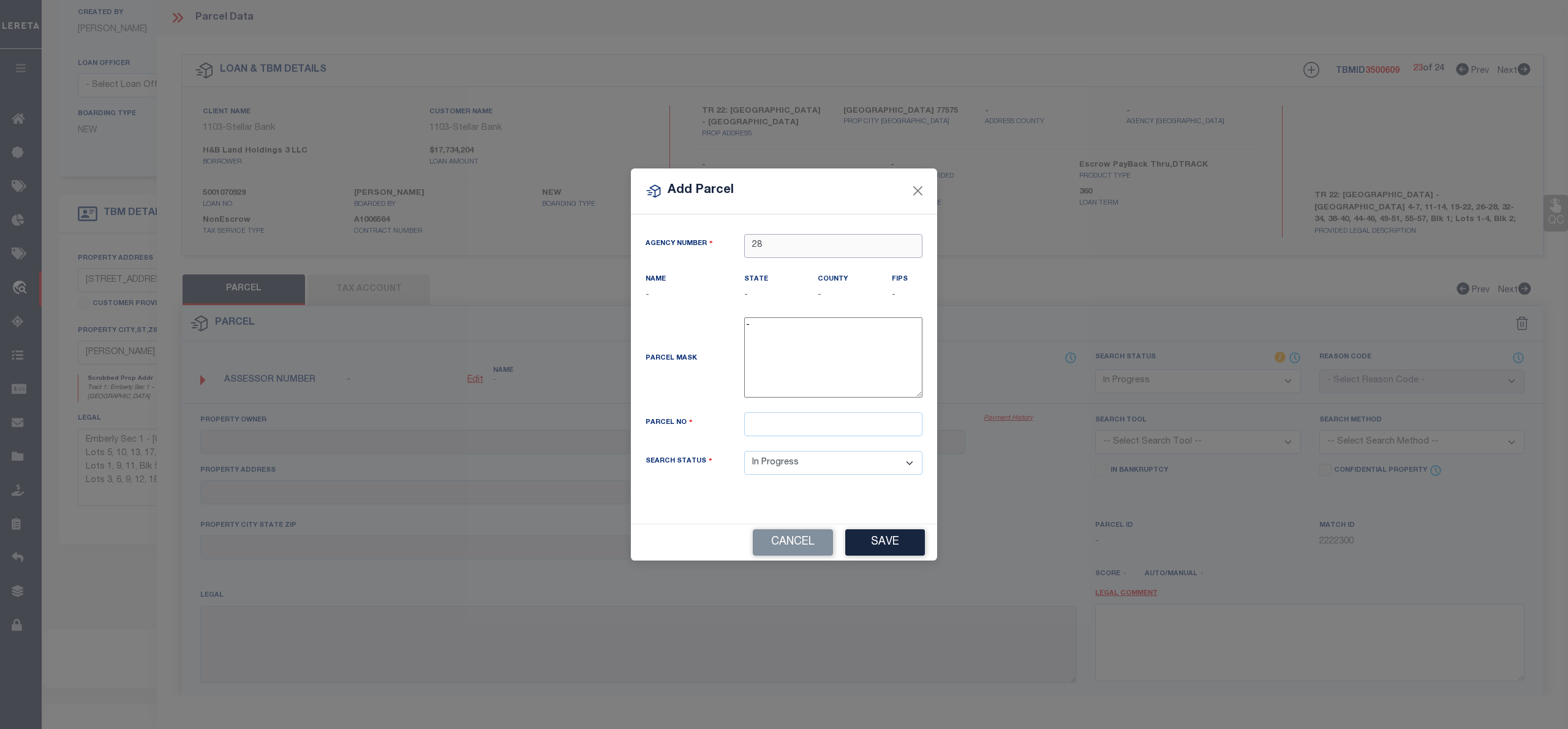
type input "2"
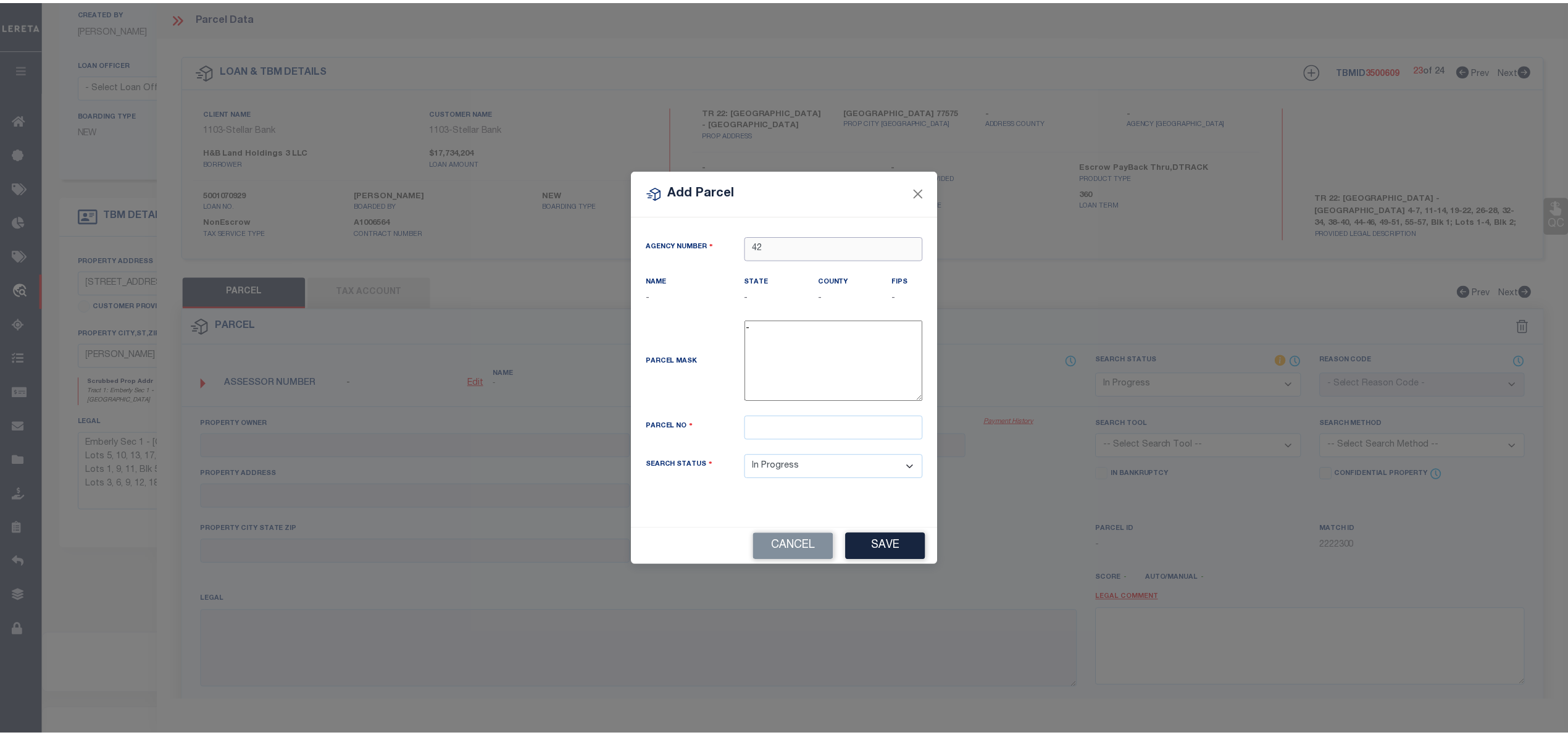
scroll to position [2686, 0]
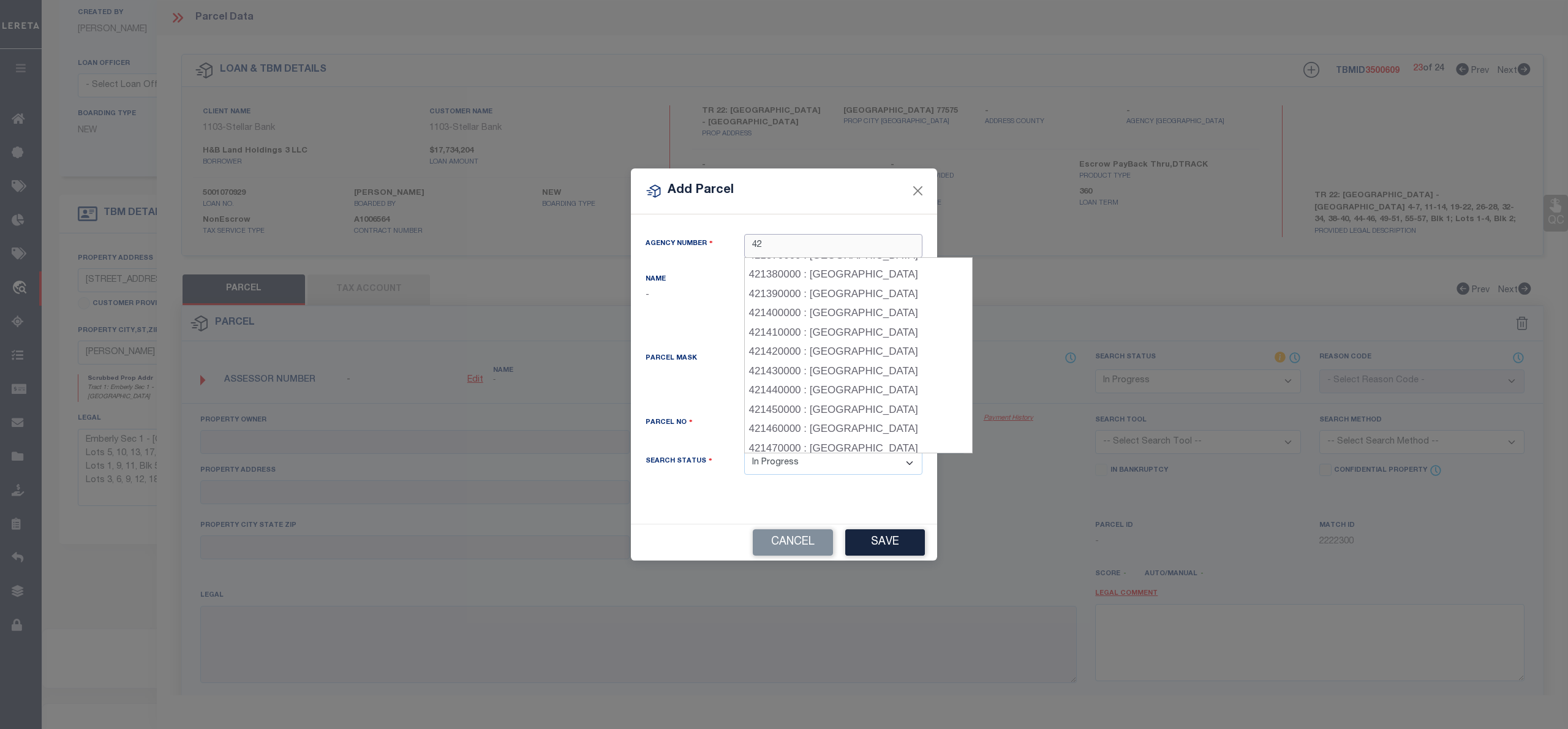
type input "42"
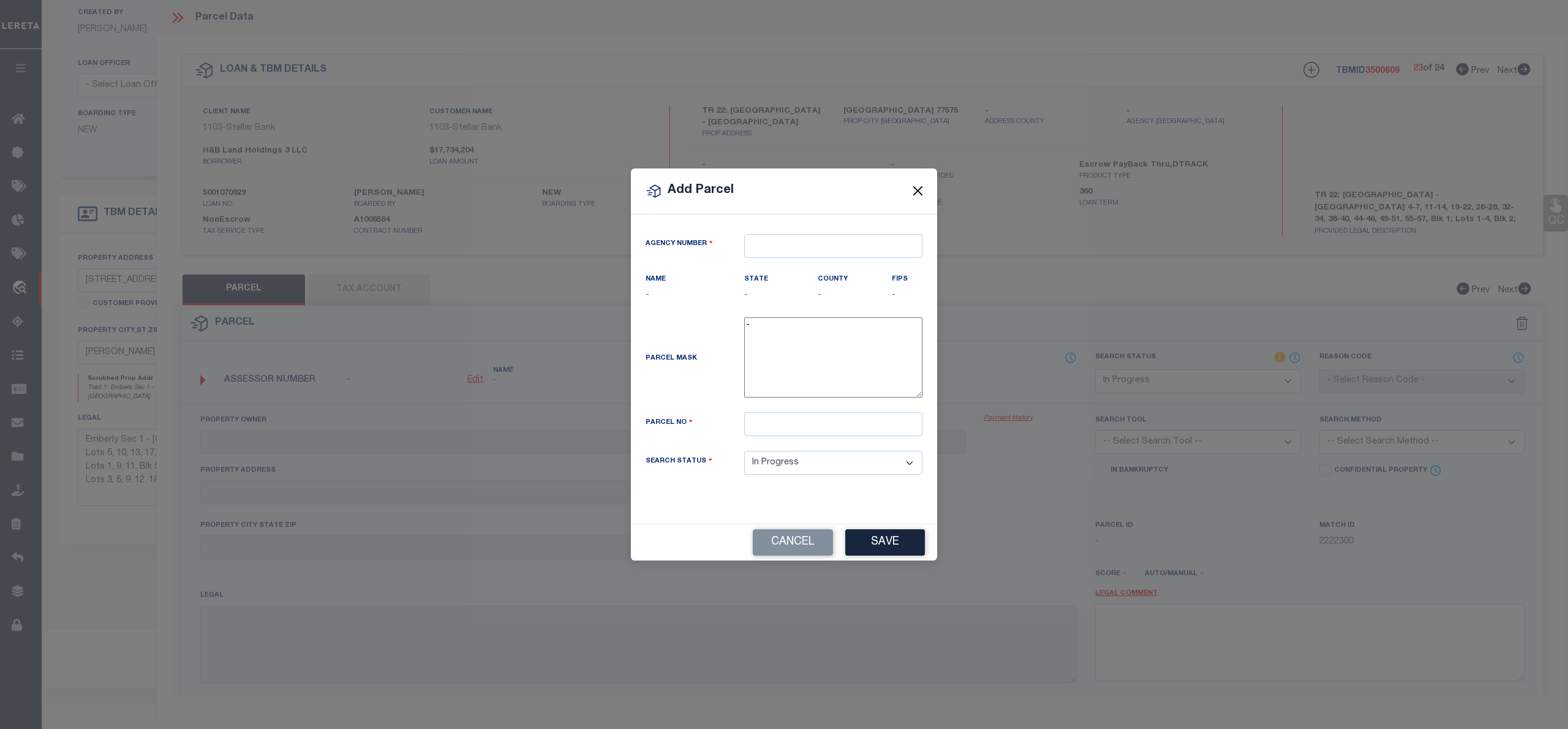
click at [915, 191] on button "Close" at bounding box center [918, 191] width 16 height 16
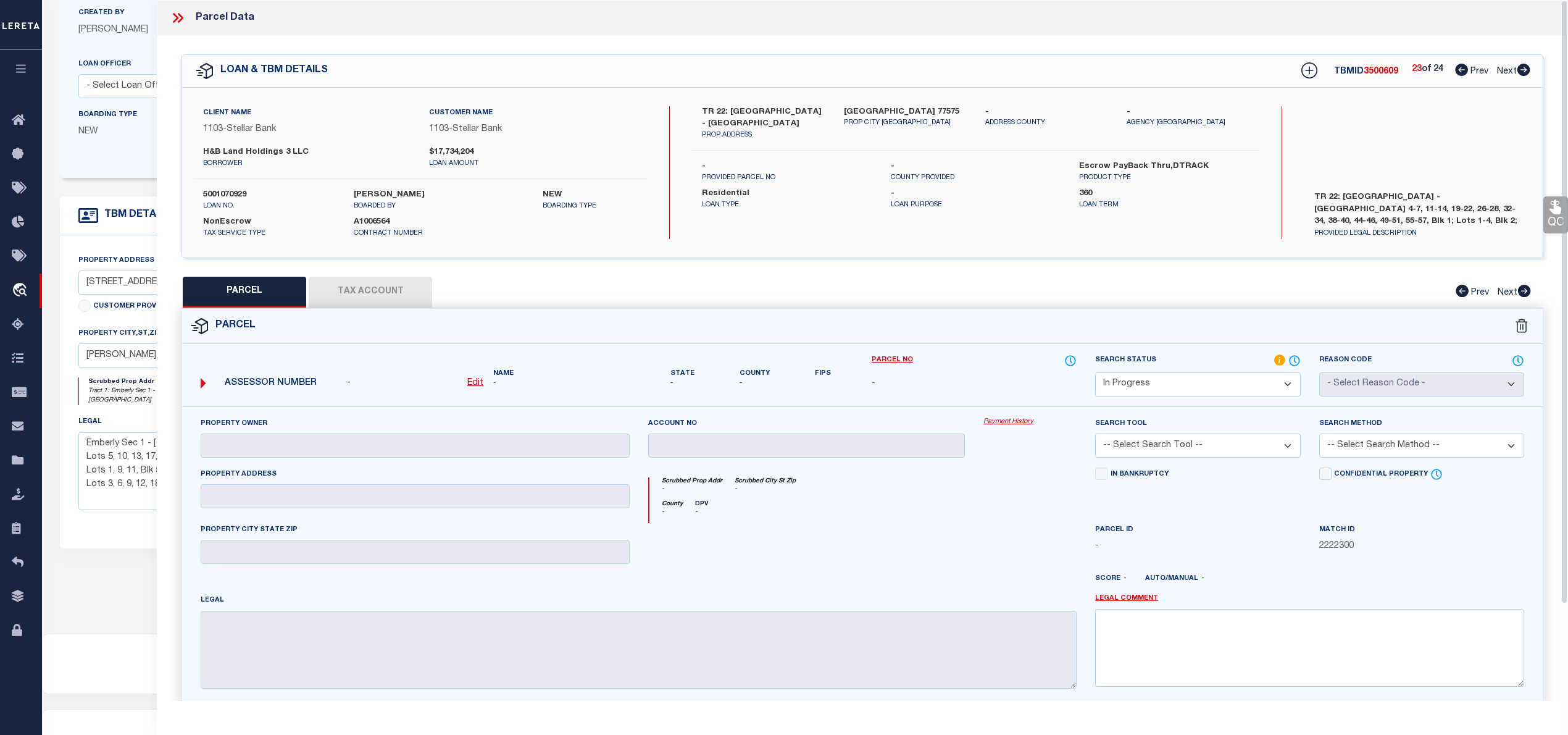
click at [1140, 382] on select "Automated Search Bad Parcel Complete Duplicate Parcel High Dollar Reporting In …" at bounding box center [1197, 384] width 205 height 24
select select "NP"
click at [1095, 372] on select "Automated Search Bad Parcel Complete Duplicate Parcel High Dollar Reporting In …" at bounding box center [1197, 384] width 205 height 24
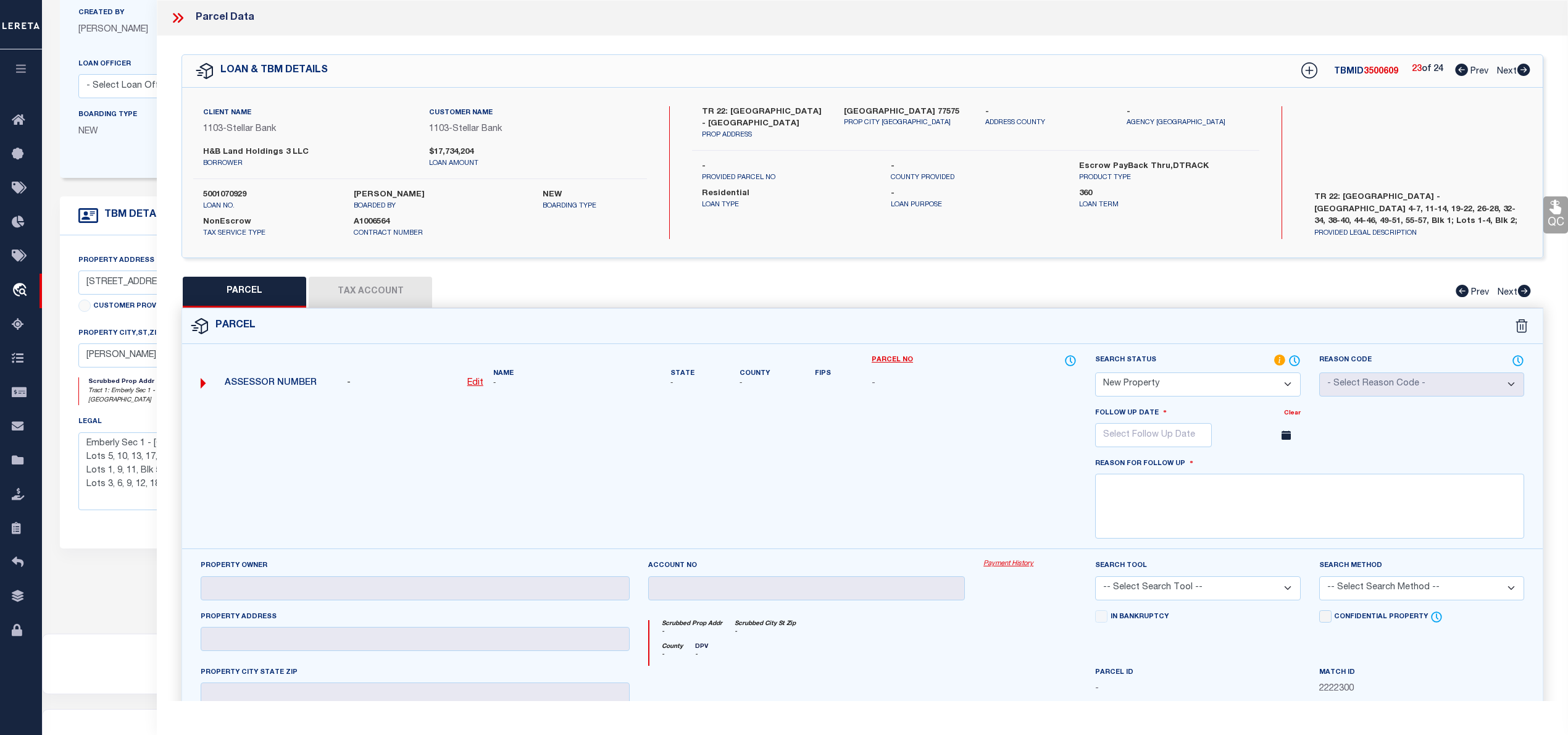
click at [1290, 434] on icon at bounding box center [1286, 435] width 10 height 10
click at [1189, 435] on input "text" at bounding box center [1154, 435] width 117 height 24
click at [1276, 463] on icon at bounding box center [1275, 463] width 9 height 9
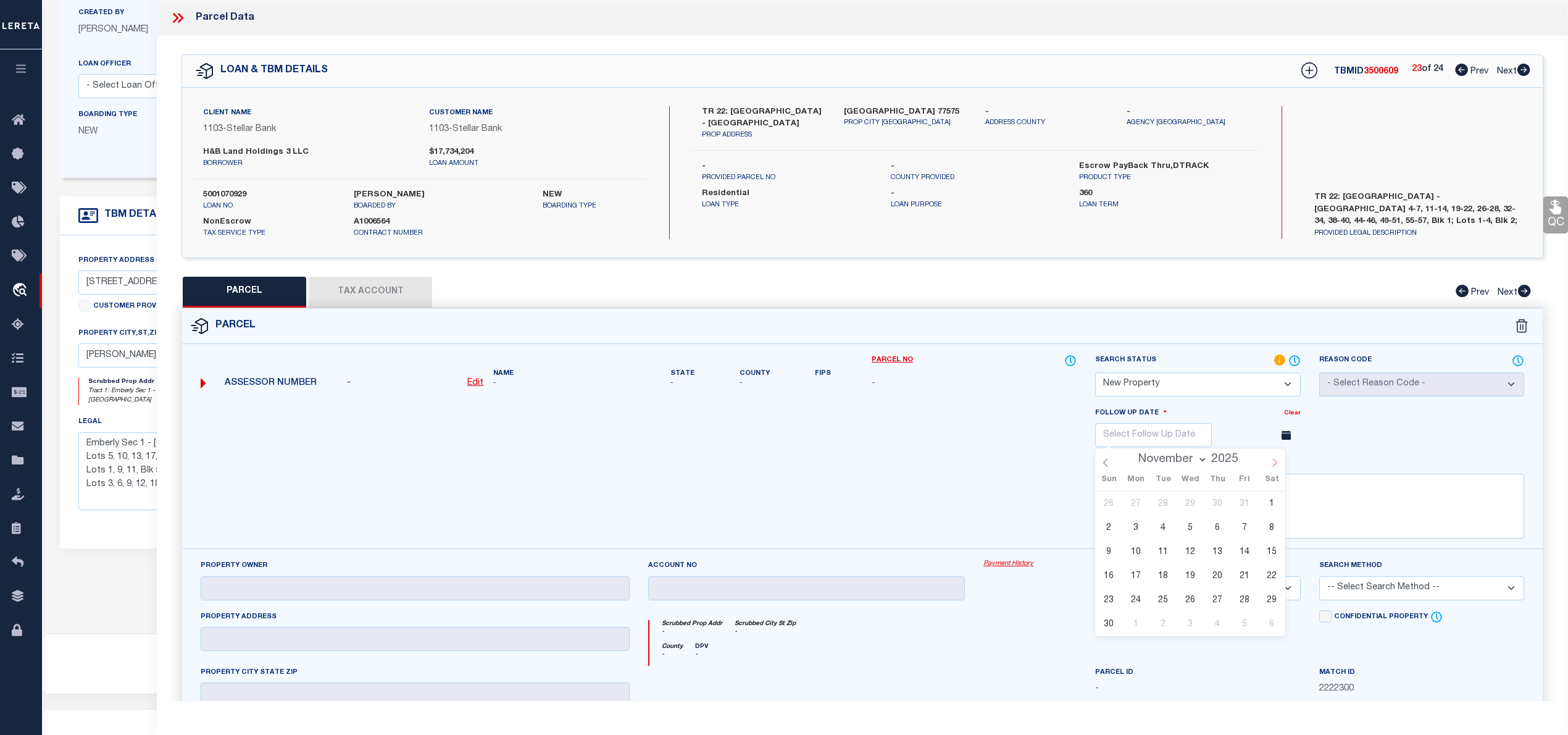
click at [1276, 463] on icon at bounding box center [1275, 463] width 9 height 9
click at [1110, 464] on span at bounding box center [1106, 459] width 21 height 21
select select "10"
click at [1216, 574] on span "20" at bounding box center [1218, 576] width 24 height 24
type input "11/20/2025"
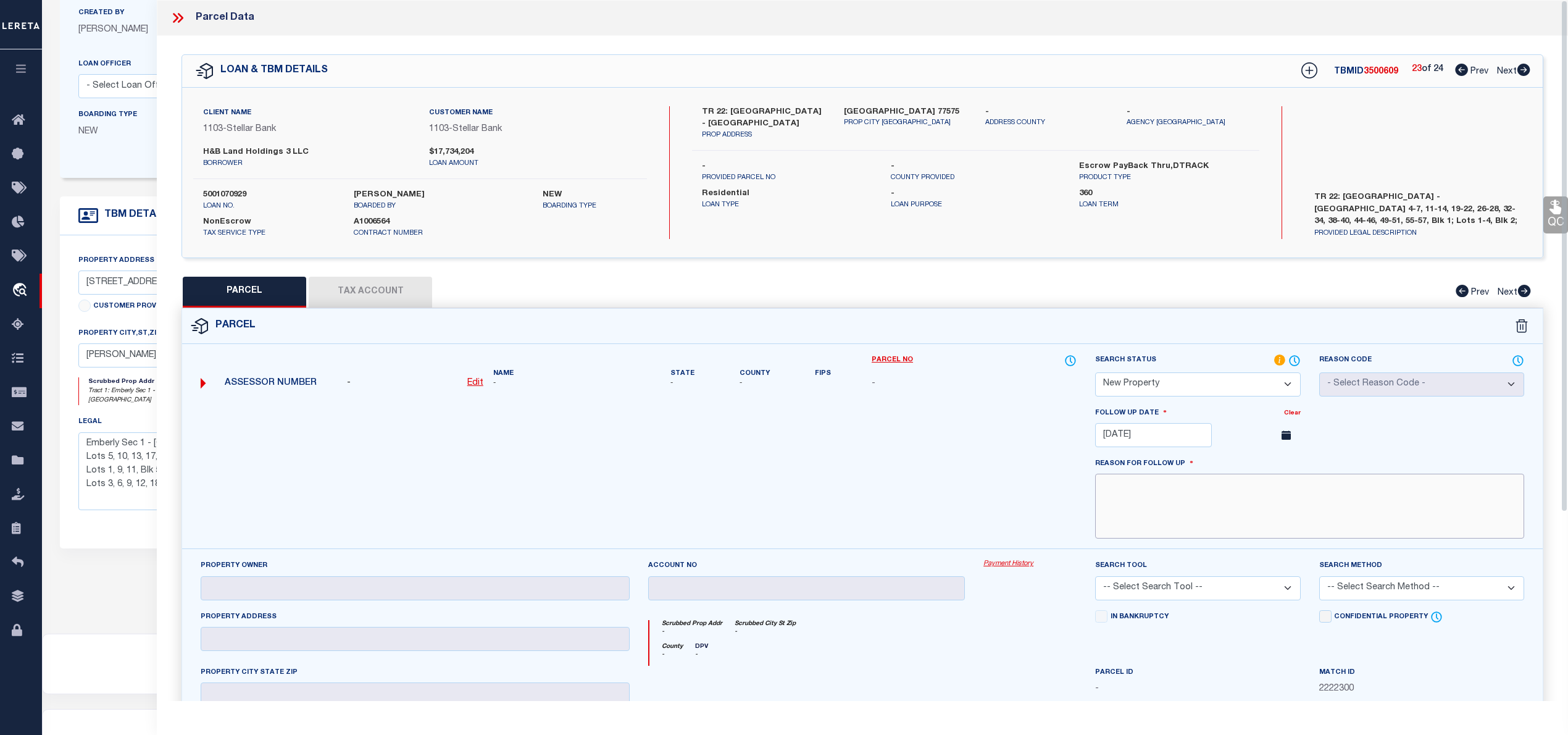
click at [1238, 524] on textarea at bounding box center [1310, 506] width 429 height 65
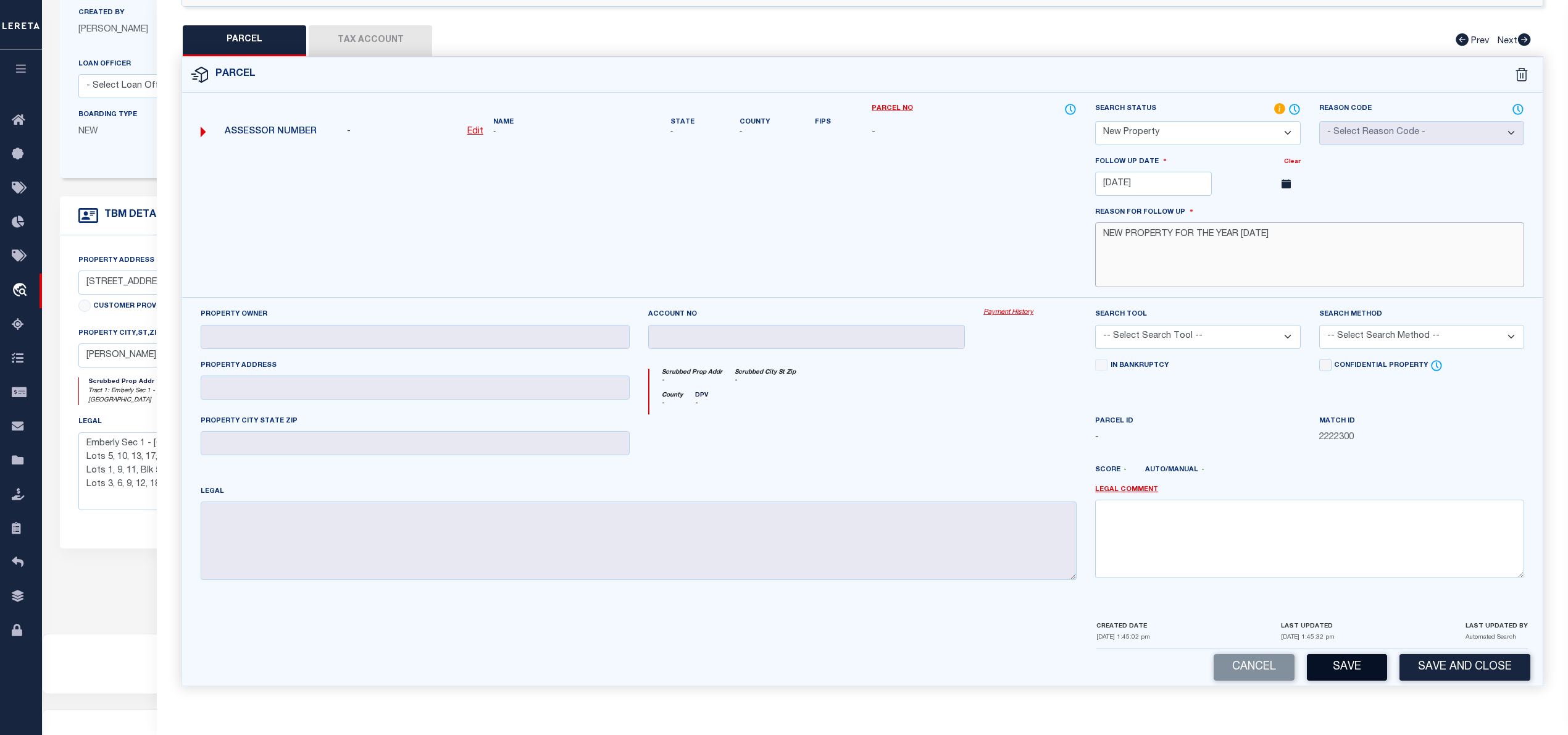
type textarea "NEW PROPERTY FOR THE YEAR 2025"
click at [1339, 668] on button "Save" at bounding box center [1347, 668] width 80 height 27
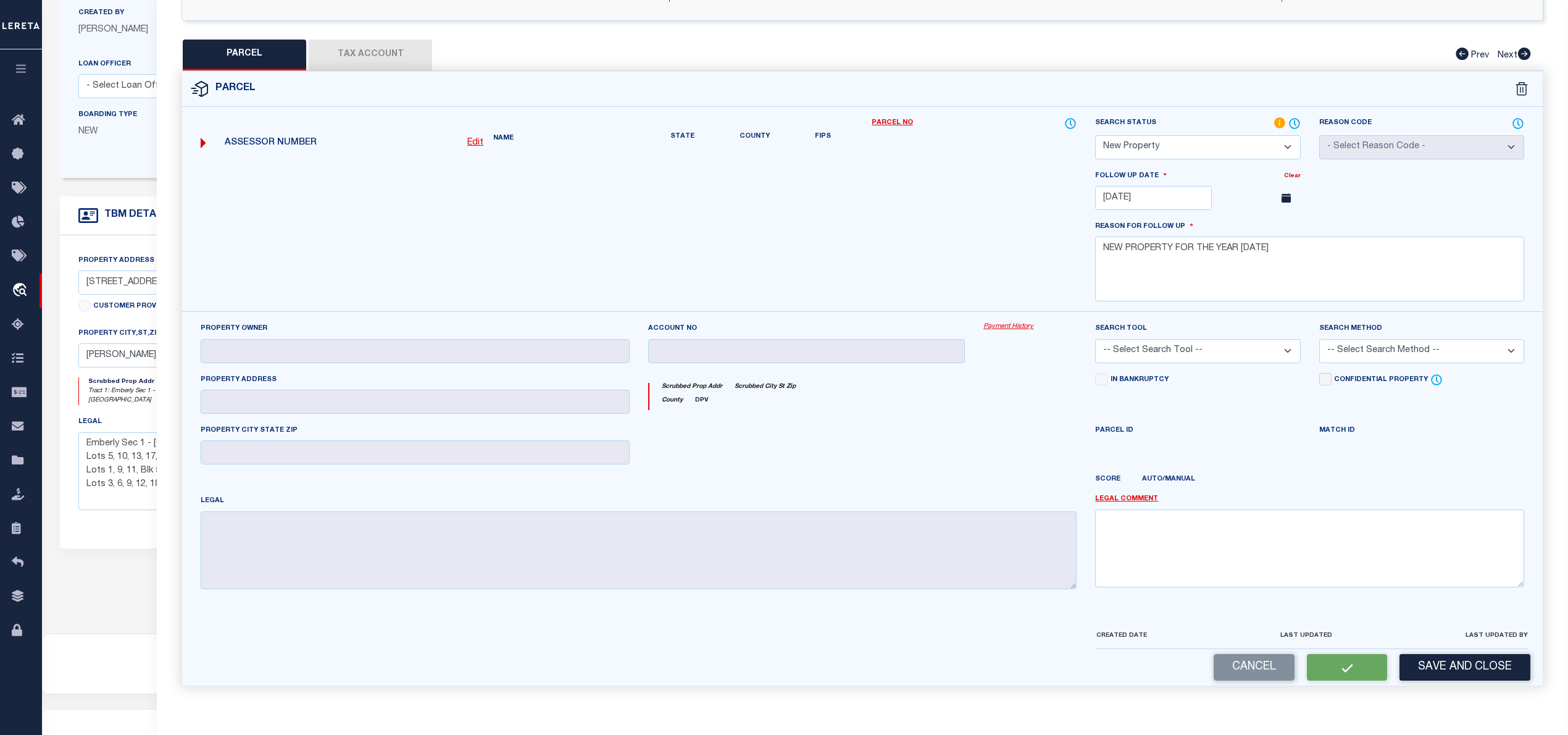
select select "AS"
checkbox input "false"
select select "NP"
type input "11/20/2025"
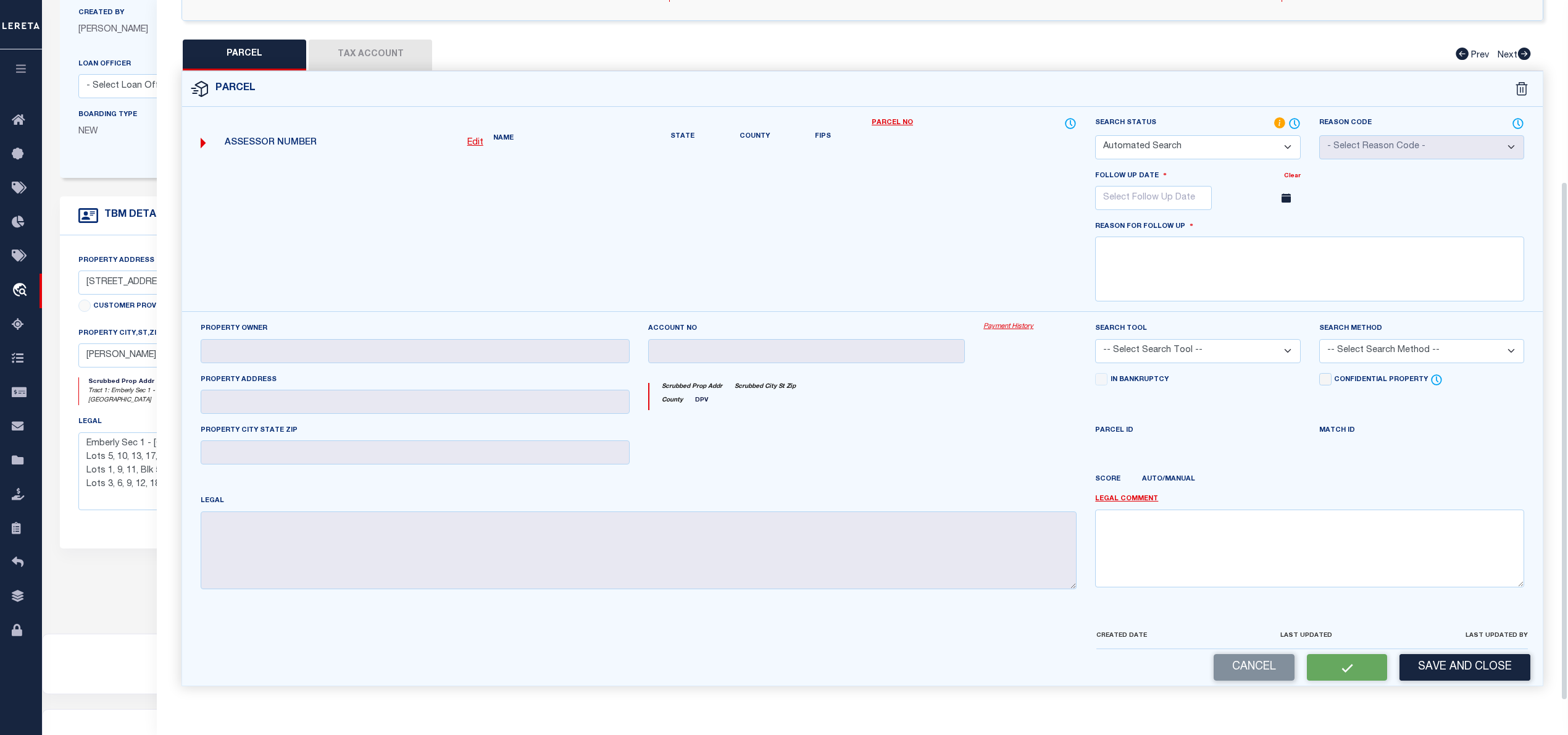
type textarea "NEW PROPERTY FOR THE YEAR 2025"
checkbox input "false"
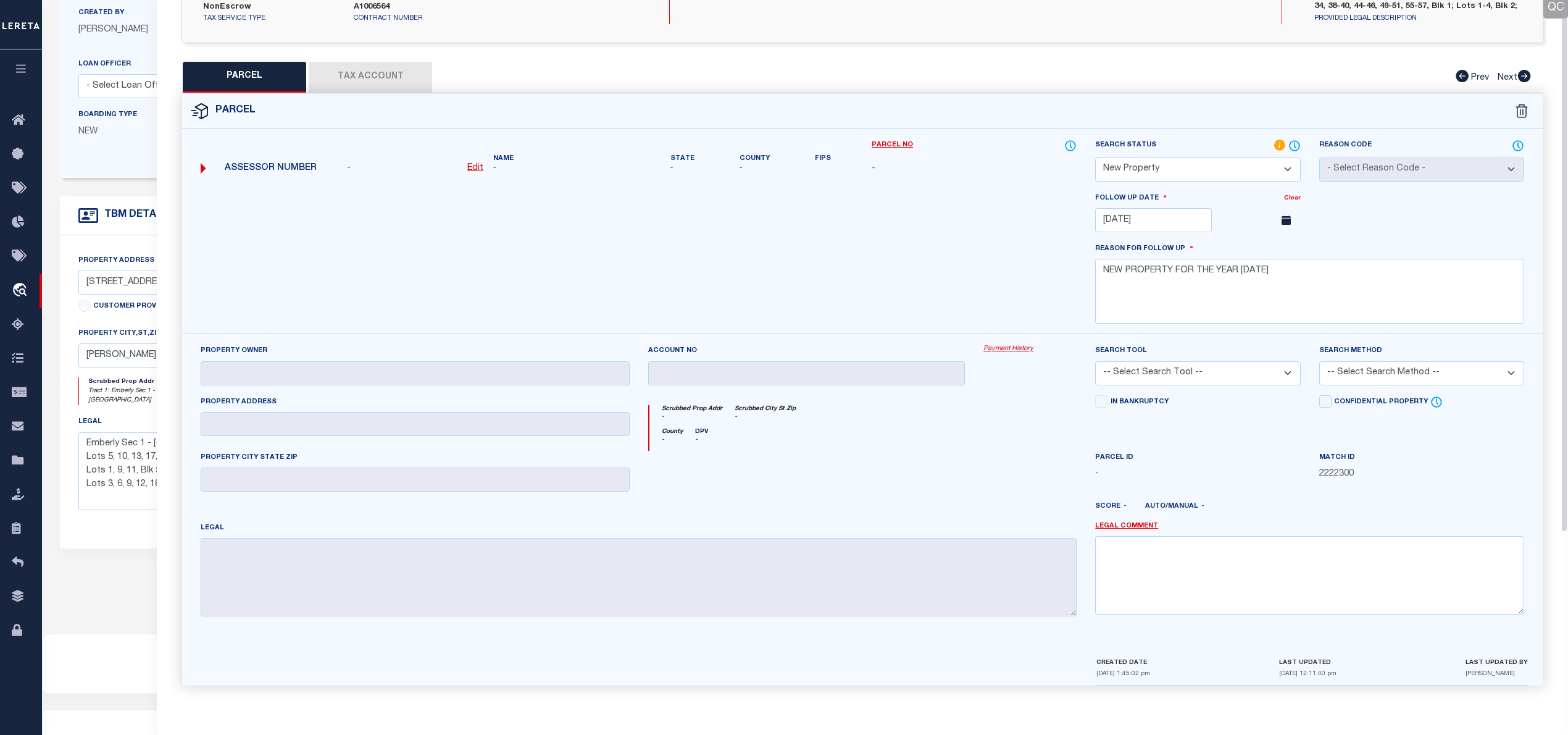
scroll to position [0, 0]
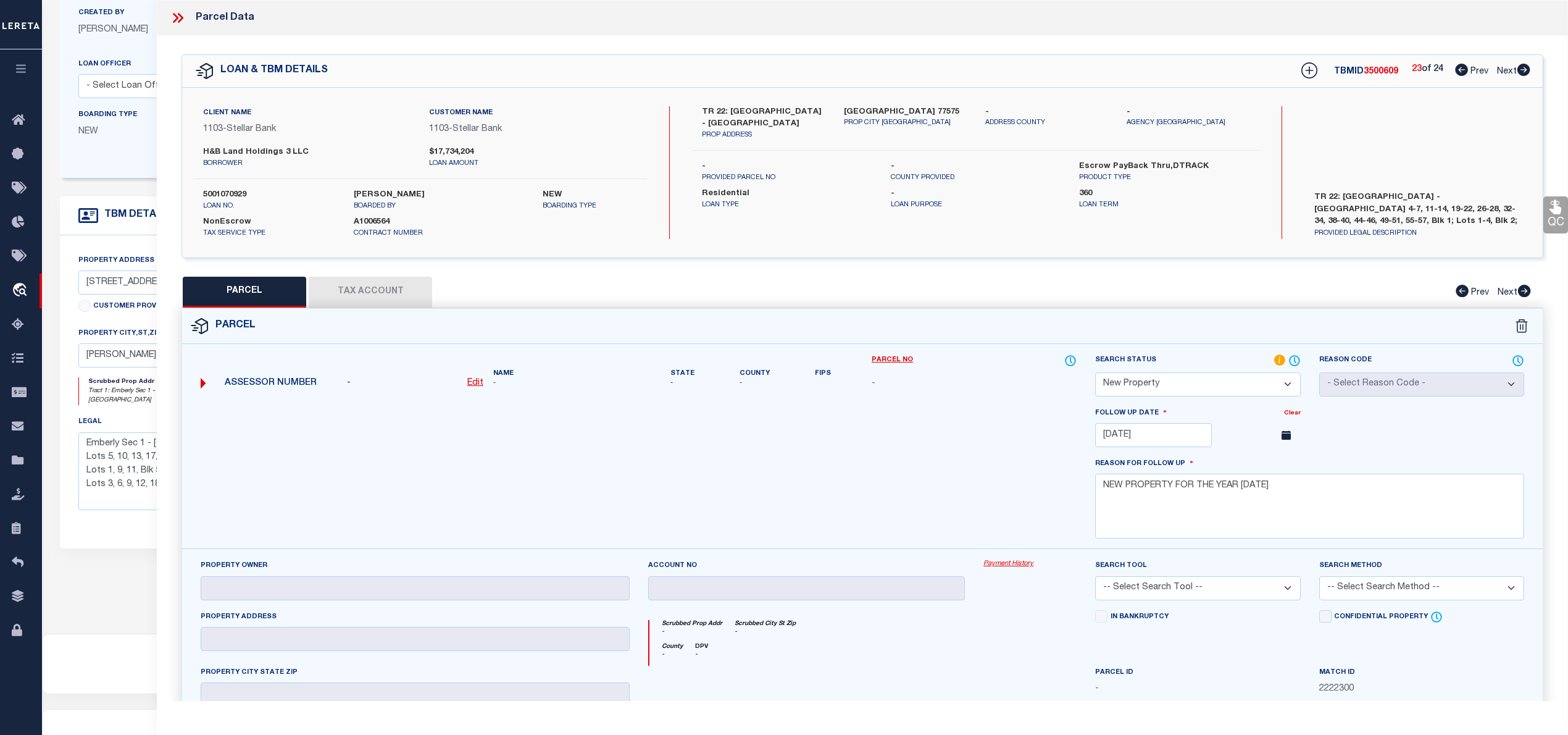
click at [1527, 68] on icon at bounding box center [1524, 70] width 13 height 13
select select "AS"
checkbox input "false"
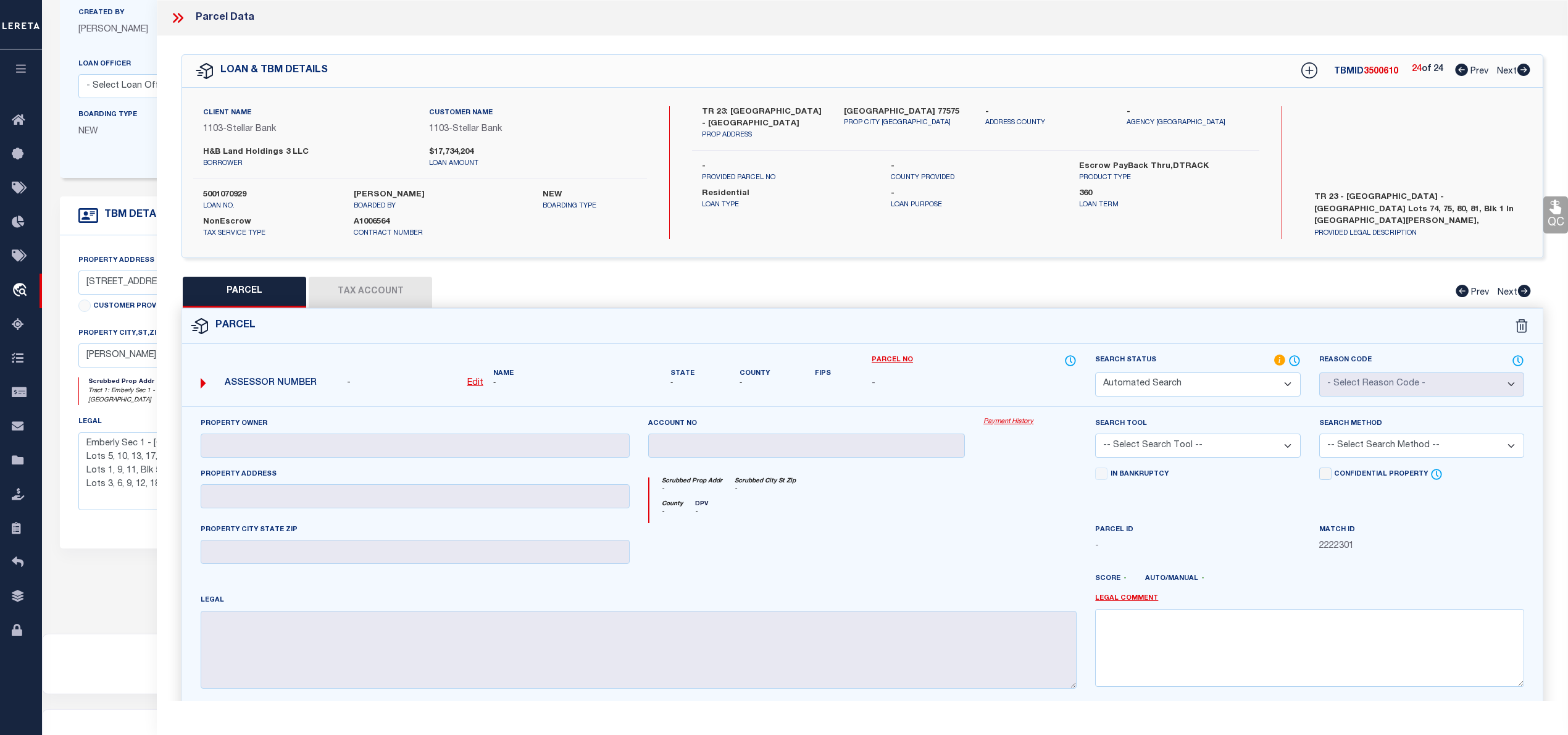
select select "IP"
checkbox input "false"
click at [1196, 393] on select "Automated Search Bad Parcel Complete Duplicate Parcel High Dollar Reporting In …" at bounding box center [1197, 384] width 205 height 24
select select "NP"
click at [1095, 372] on select "Automated Search Bad Parcel Complete Duplicate Parcel High Dollar Reporting In …" at bounding box center [1197, 384] width 205 height 24
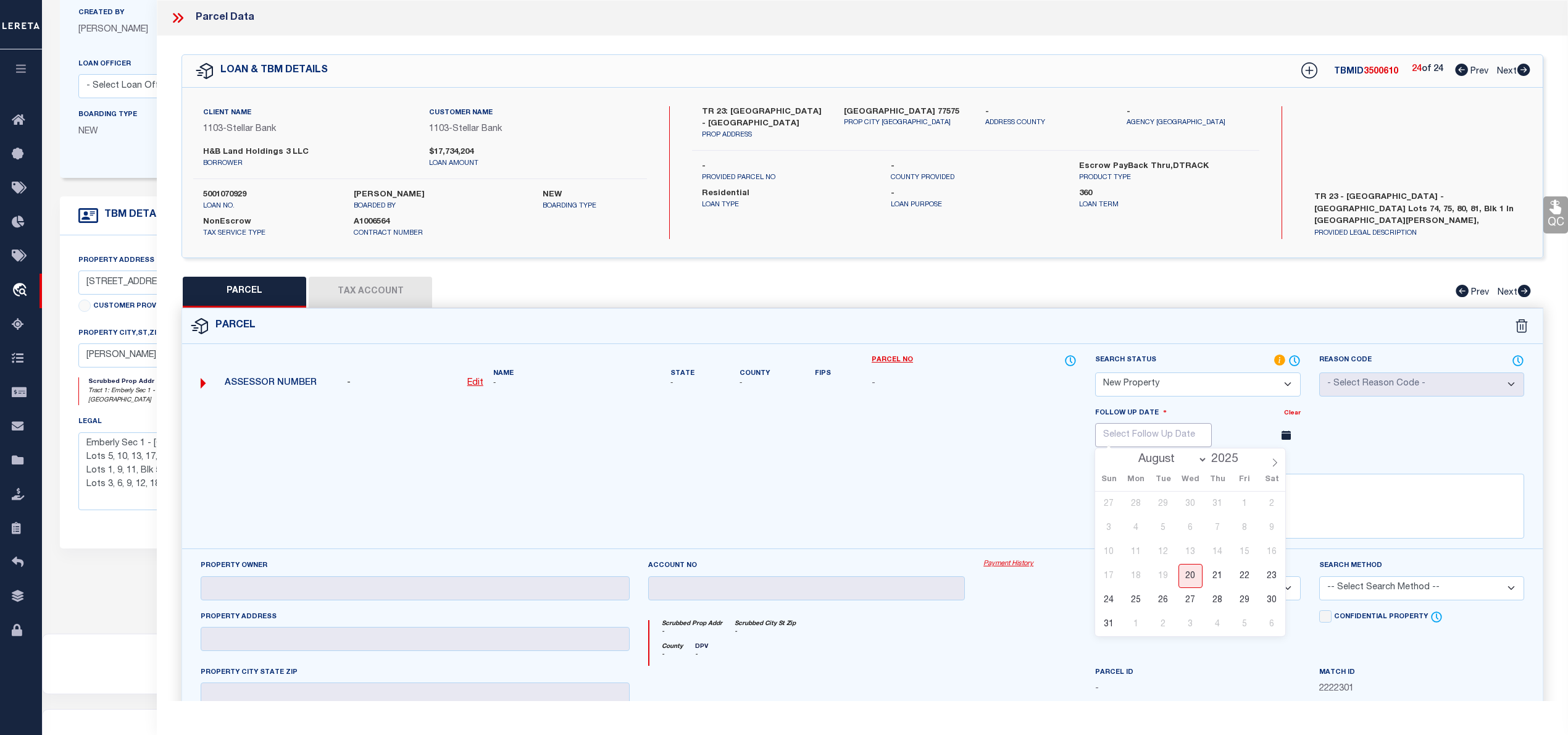
click at [1208, 441] on input "text" at bounding box center [1154, 435] width 117 height 24
click at [1273, 467] on icon at bounding box center [1275, 463] width 9 height 9
select select "10"
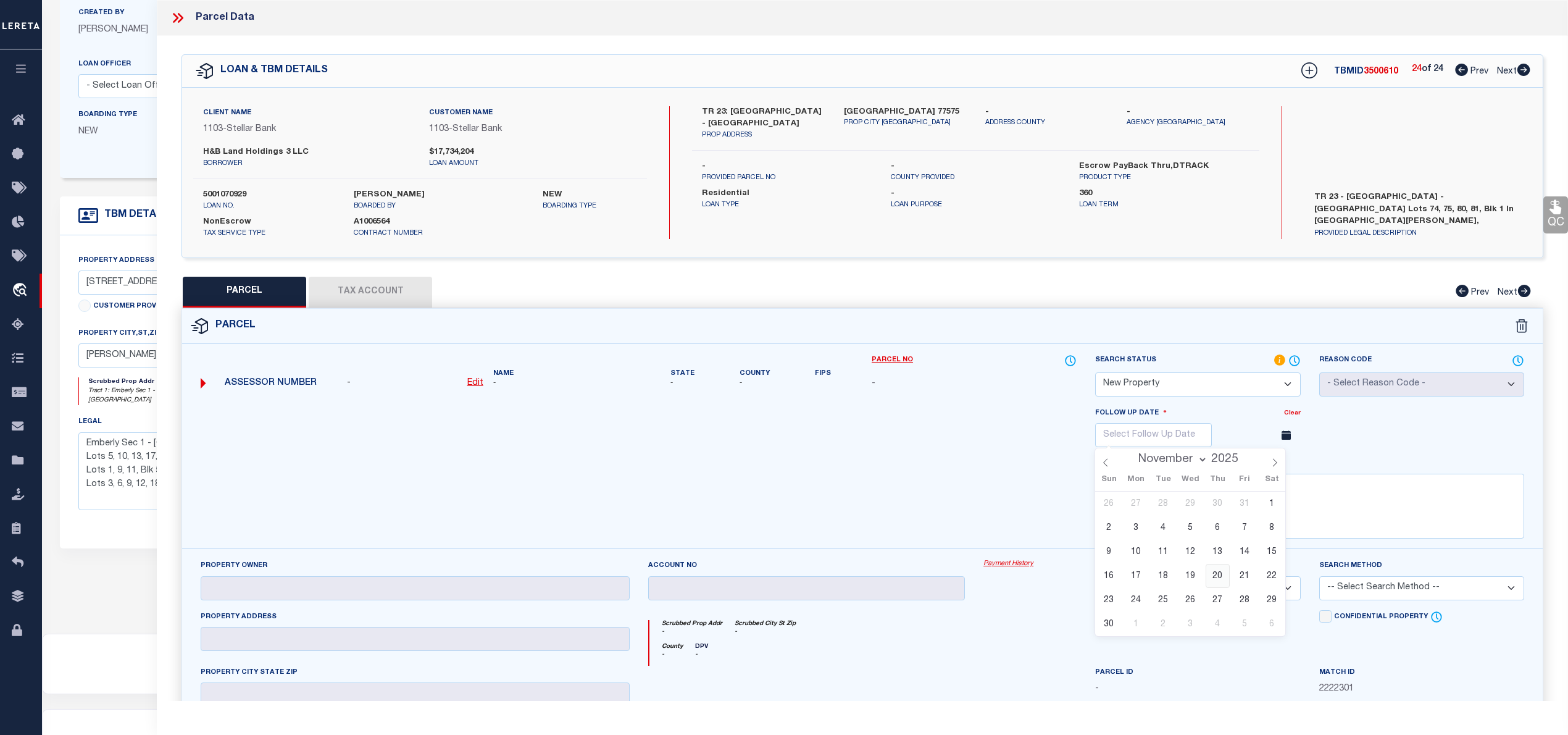
click at [1218, 577] on span "20" at bounding box center [1218, 576] width 24 height 24
type input "11/20/2025"
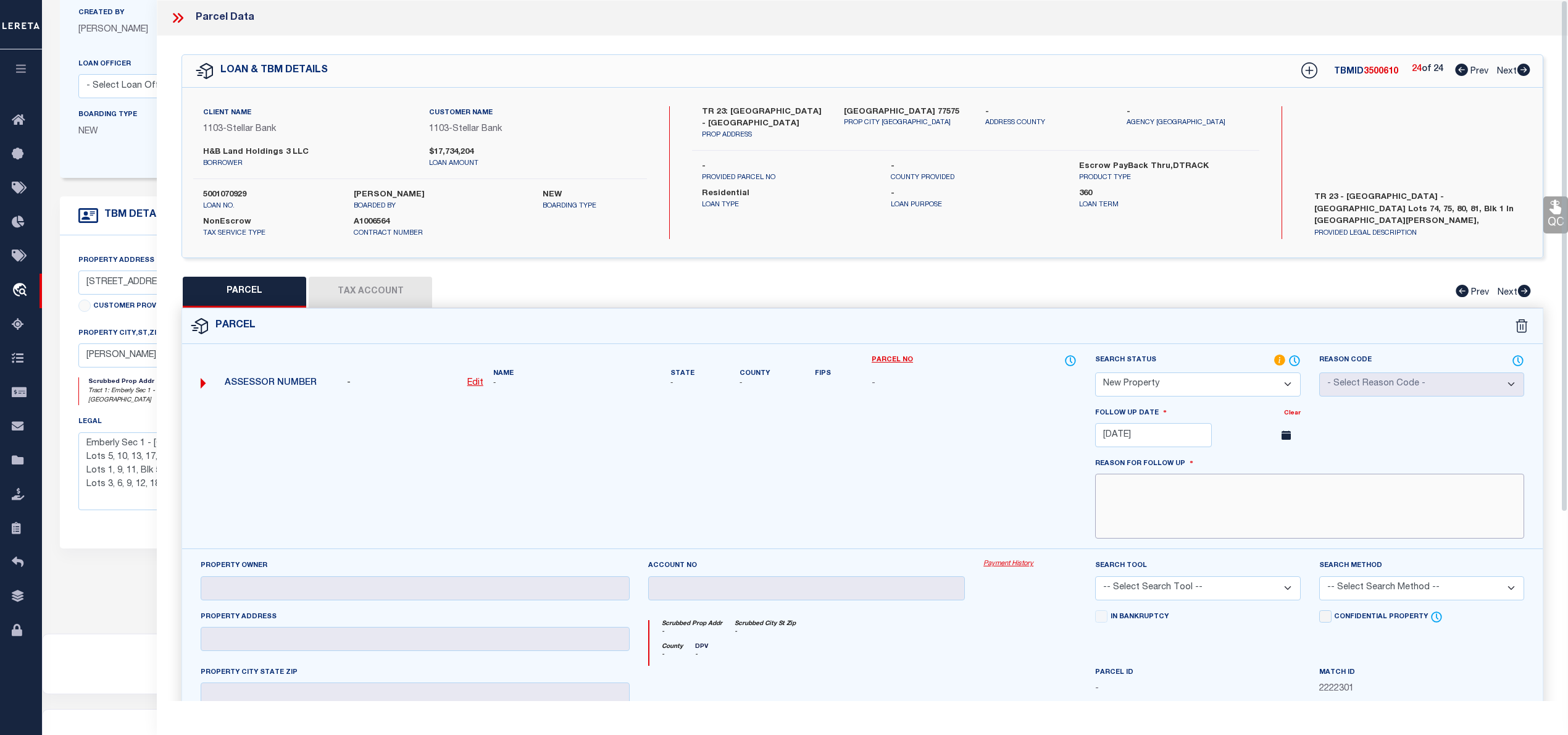
click at [1263, 500] on textarea at bounding box center [1310, 506] width 429 height 65
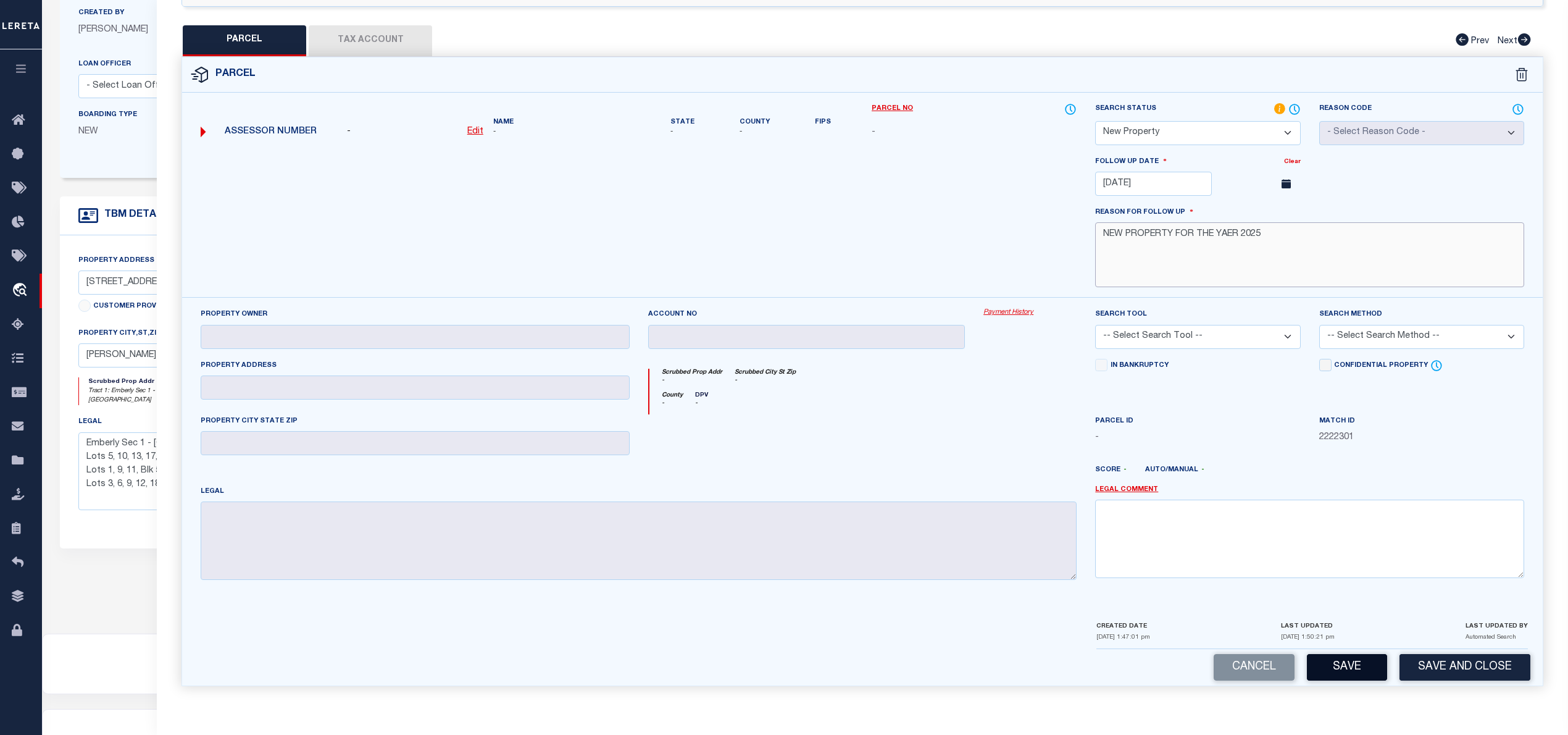
type textarea "NEW PROPERTY FOR THE YAER 2025"
click at [1359, 663] on button "Save" at bounding box center [1347, 668] width 80 height 27
select select "AS"
checkbox input "false"
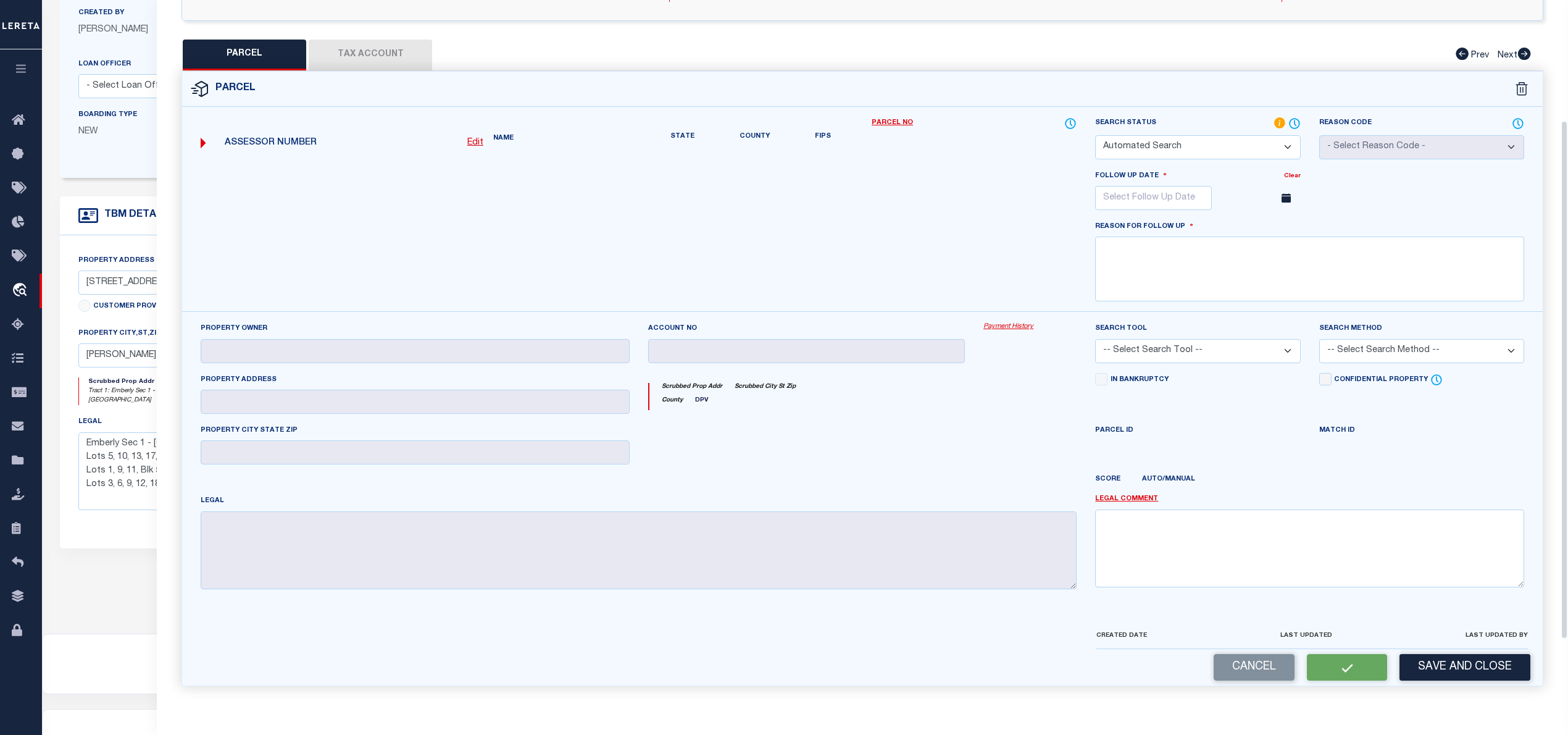
select select "NP"
type input "11/20/2025"
type textarea "NEW PROPERTY FOR THE YAER 2025"
checkbox input "false"
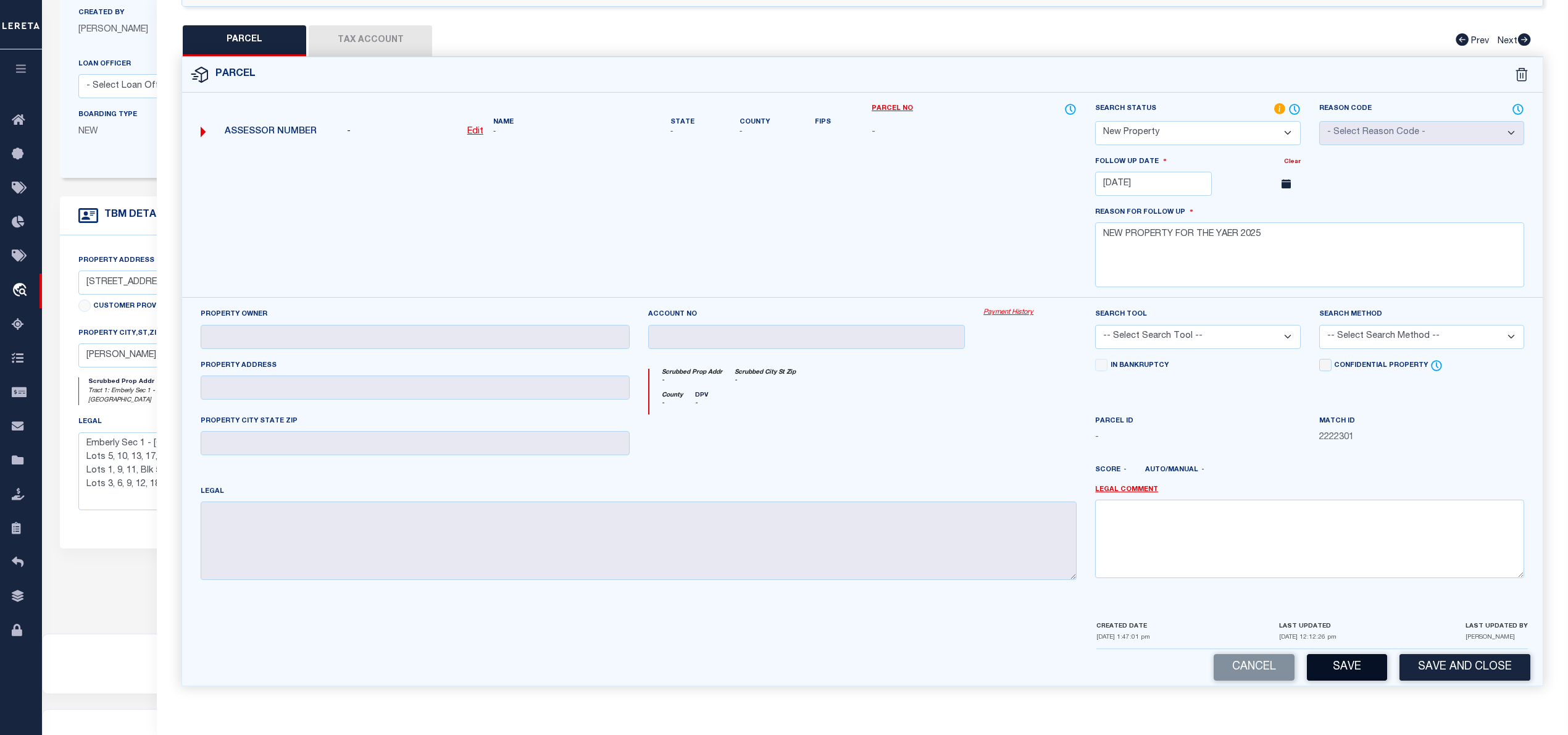
click at [1331, 660] on button "Save" at bounding box center [1347, 668] width 80 height 27
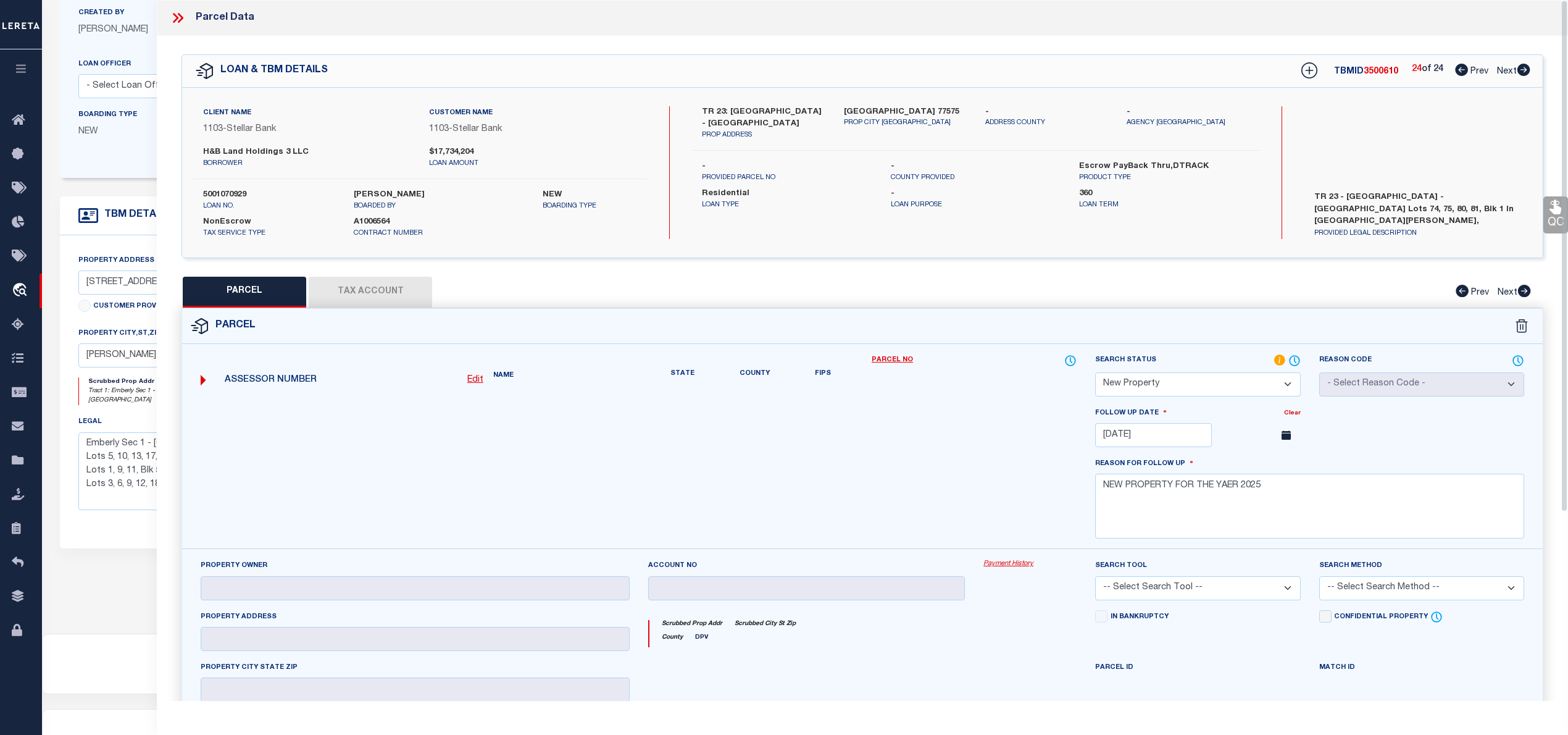
select select "AS"
checkbox input "false"
select select "NP"
type input "11/20/2025"
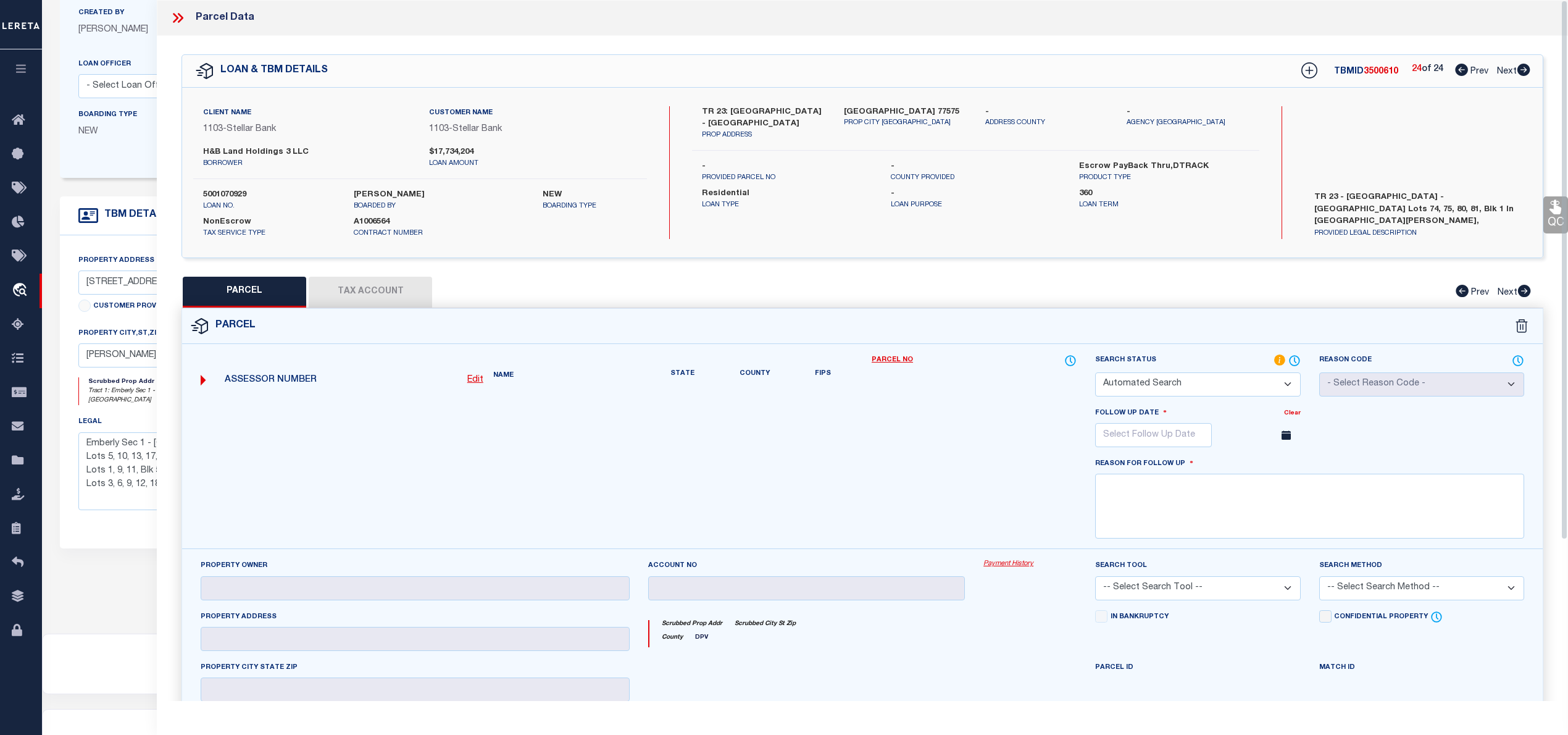
type textarea "NEW PROPERTY FOR THE YAER 2025"
checkbox input "false"
click at [1463, 70] on icon at bounding box center [1462, 70] width 13 height 13
select select "AS"
checkbox input "false"
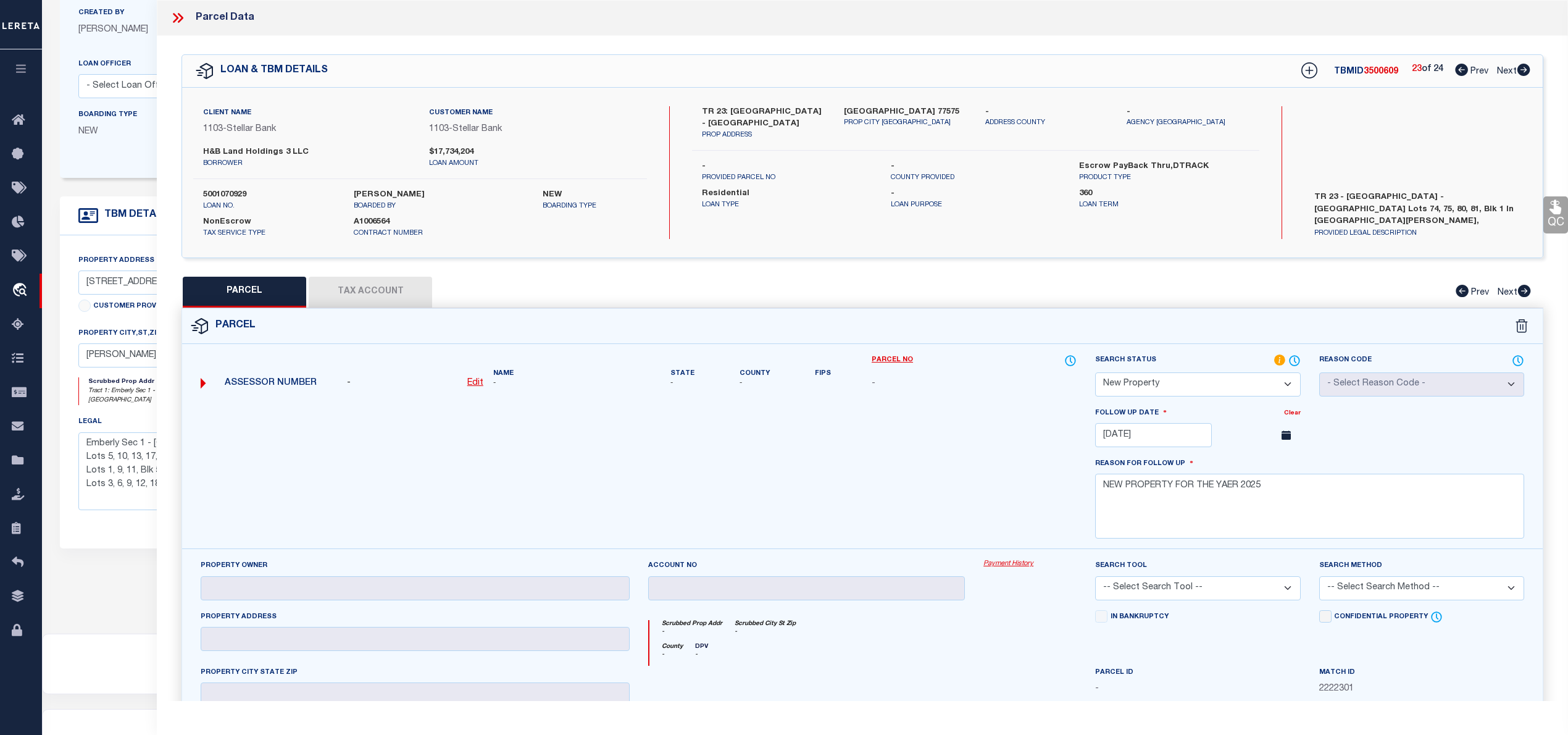
checkbox input "false"
select select "NP"
type input "11/20/2025"
type textarea "NEW PROPERTY FOR THE YEAR 2025"
checkbox input "false"
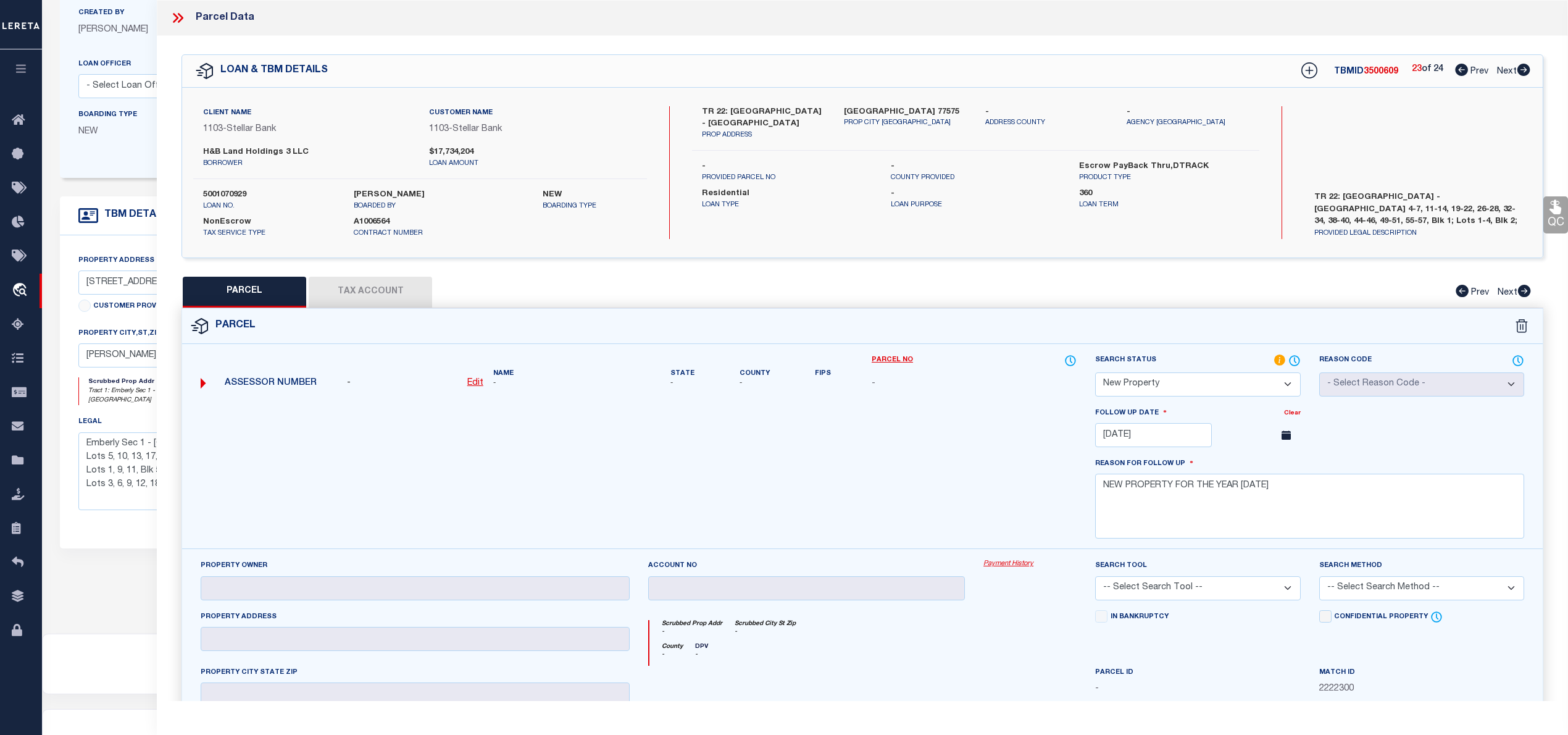
click at [1463, 70] on icon at bounding box center [1462, 70] width 13 height 13
select select "AS"
checkbox input "false"
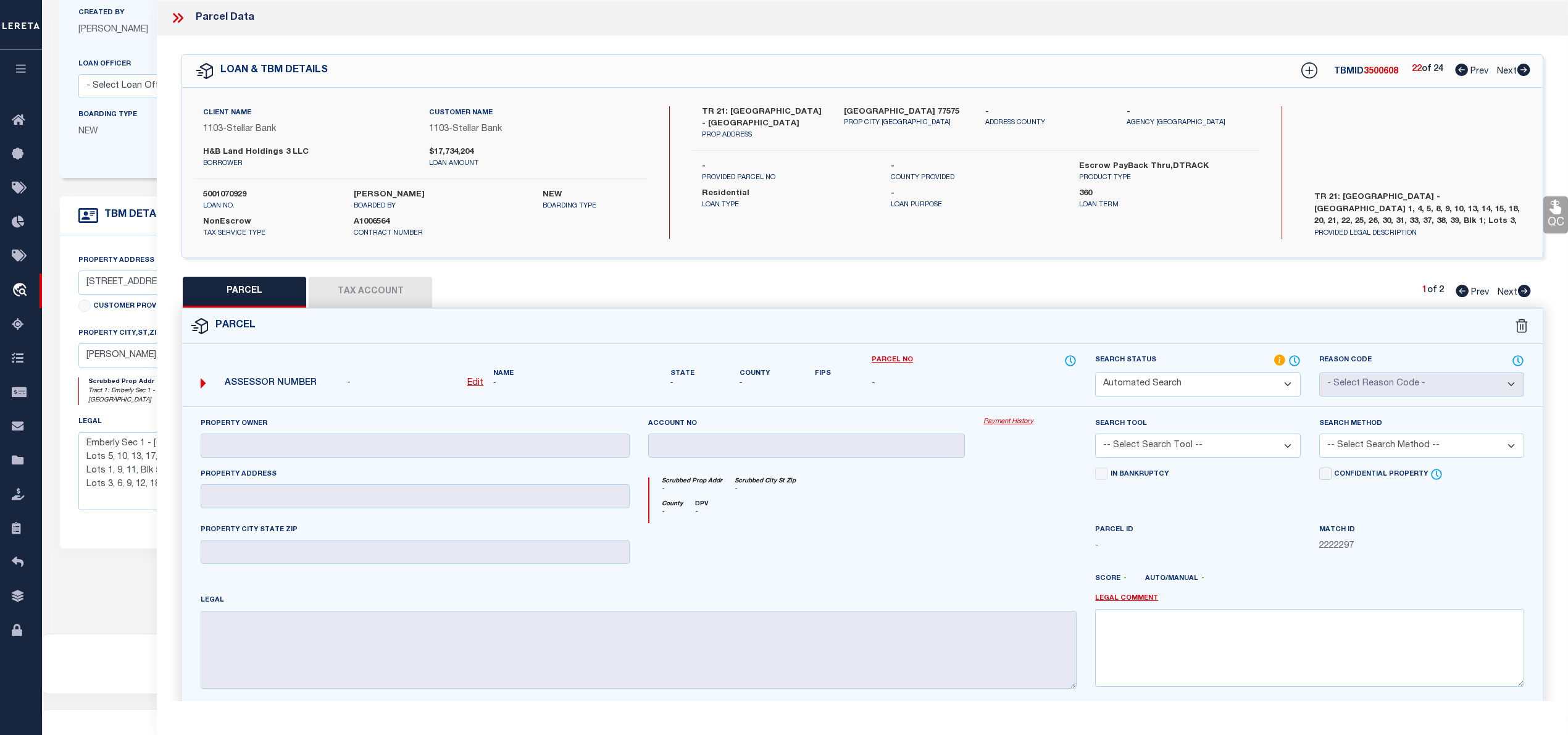
select select "IP"
checkbox input "false"
click at [1527, 295] on icon at bounding box center [1525, 291] width 13 height 13
select select "AS"
checkbox input "false"
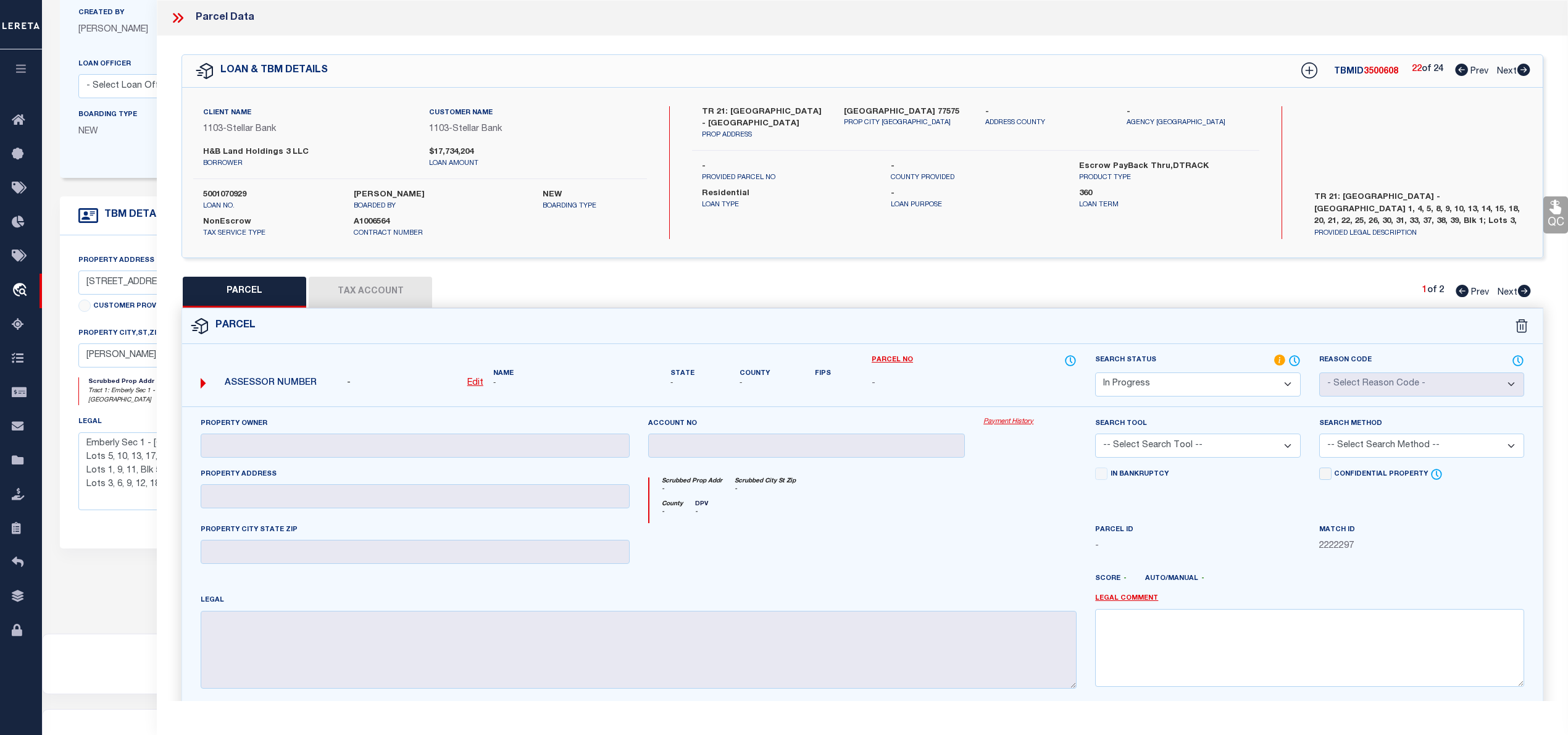
checkbox input "false"
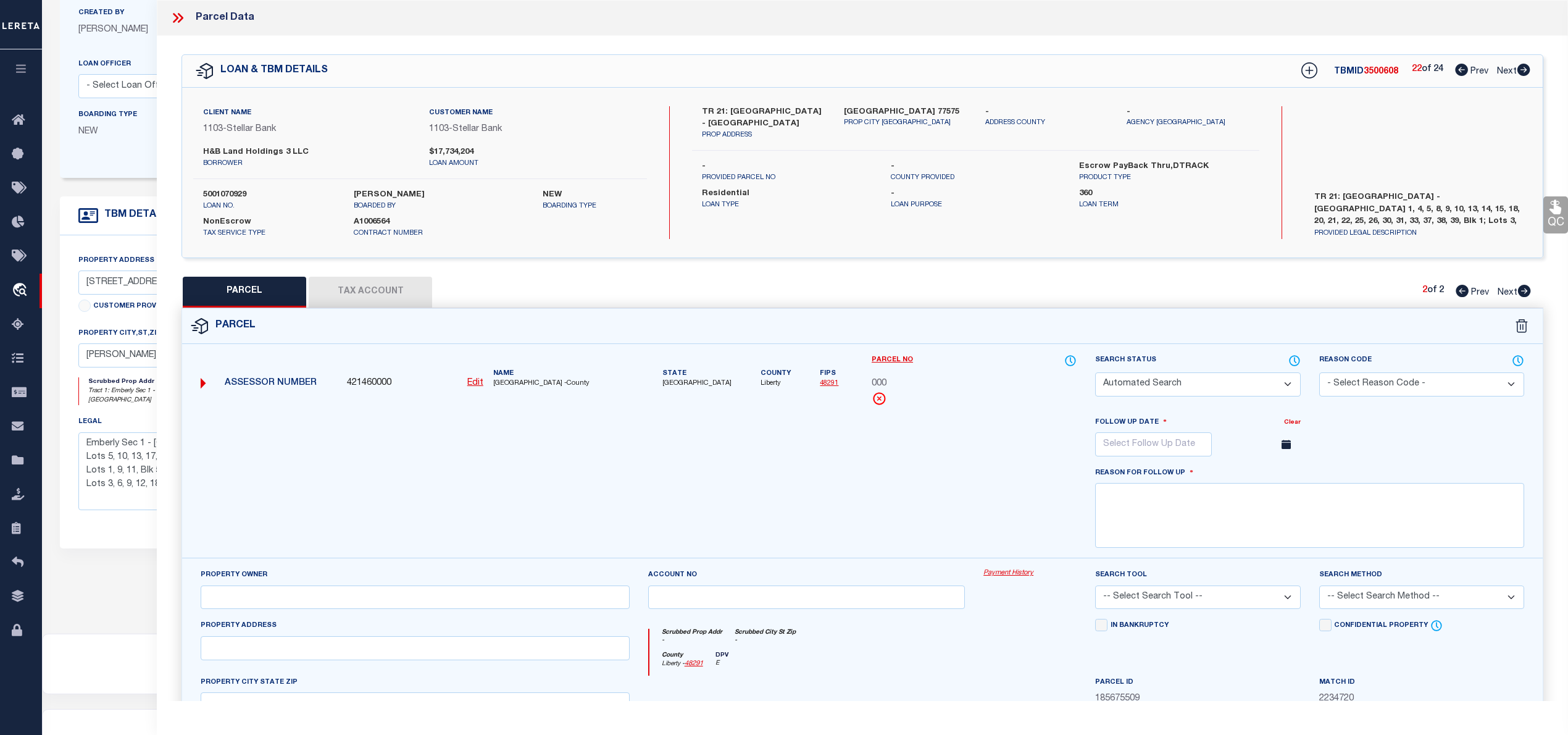
select select "NP"
type input "11/20/2025"
type textarea "NEW PROPERTY FOR THE YEAR 2025"
click at [1457, 292] on icon at bounding box center [1462, 291] width 13 height 13
select select "AS"
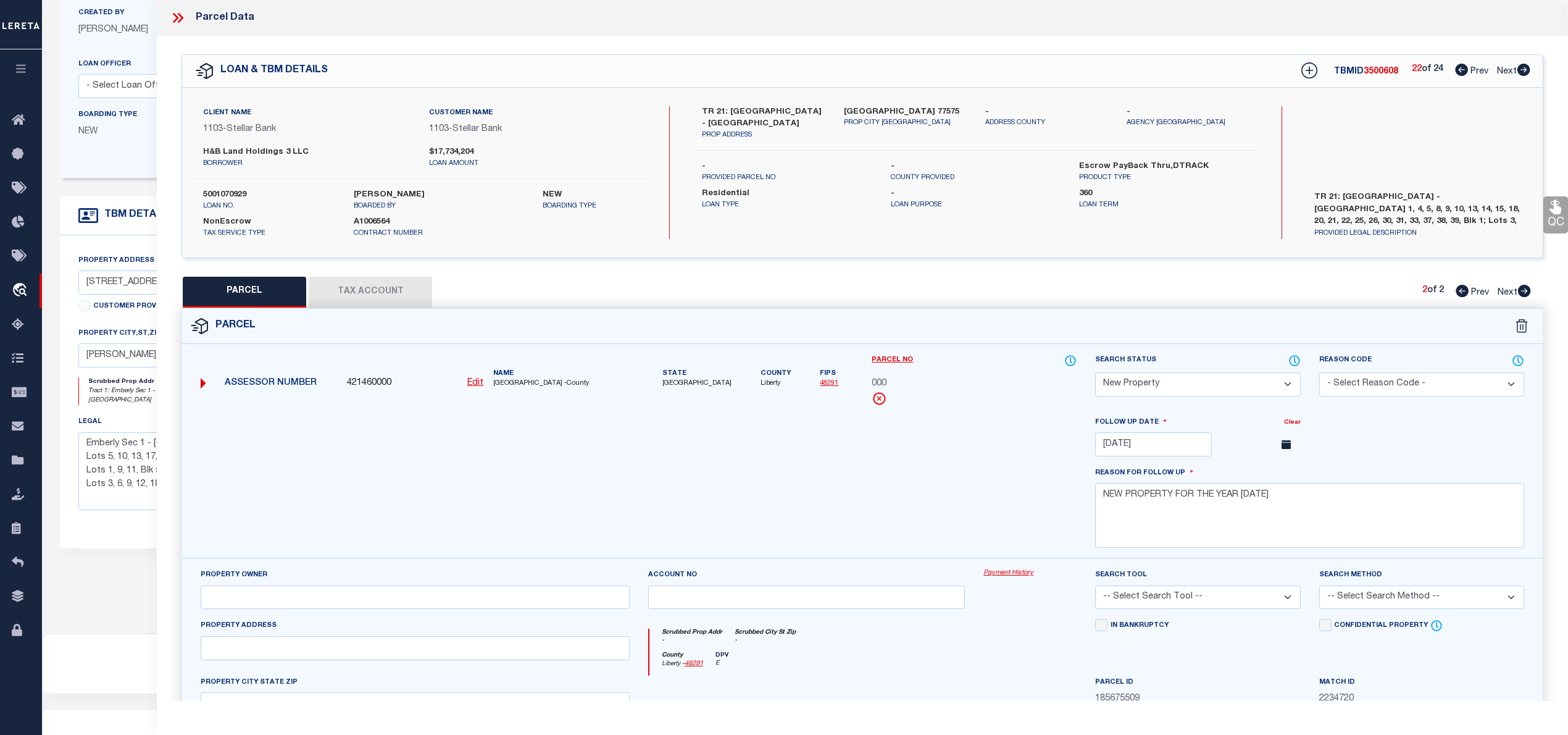
checkbox input "false"
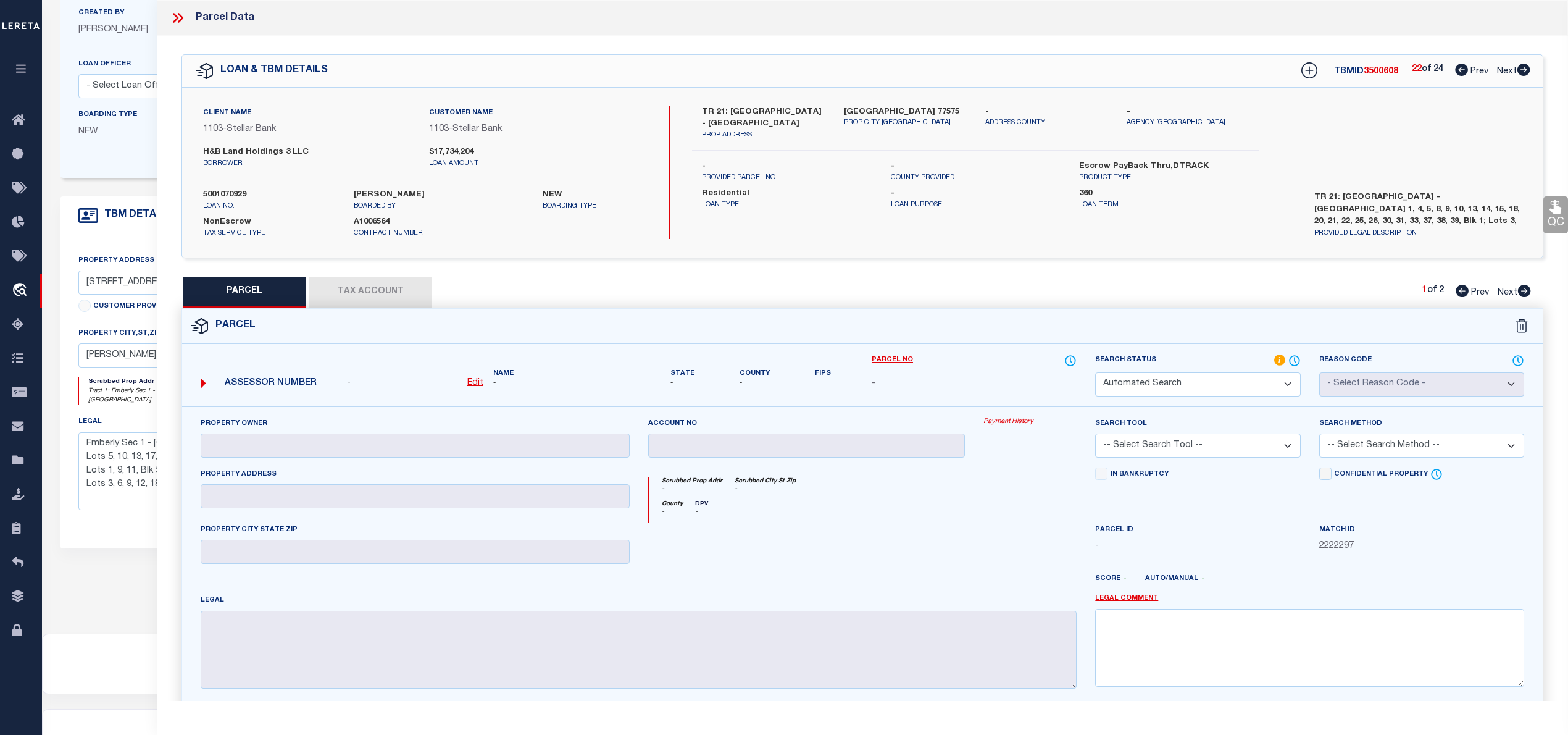
select select "IP"
checkbox input "false"
click at [1171, 384] on select "Automated Search Bad Parcel Complete Duplicate Parcel High Dollar Reporting In …" at bounding box center [1197, 384] width 205 height 24
select select "NP"
click at [1095, 372] on select "Automated Search Bad Parcel Complete Duplicate Parcel High Dollar Reporting In …" at bounding box center [1197, 384] width 205 height 24
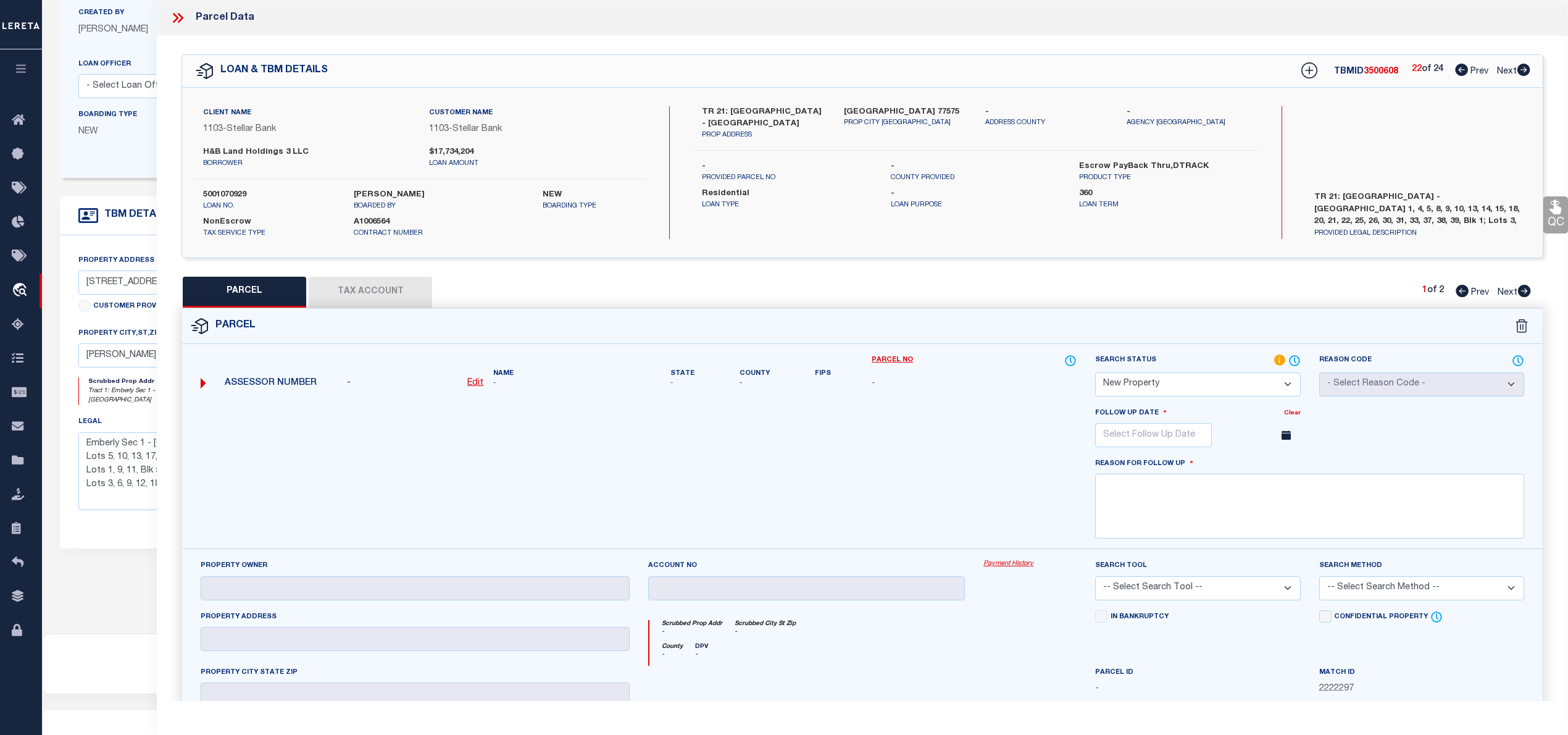
click at [1284, 440] on icon at bounding box center [1286, 435] width 10 height 10
click at [1166, 435] on input "text" at bounding box center [1154, 435] width 117 height 24
click at [1277, 463] on icon at bounding box center [1275, 463] width 9 height 9
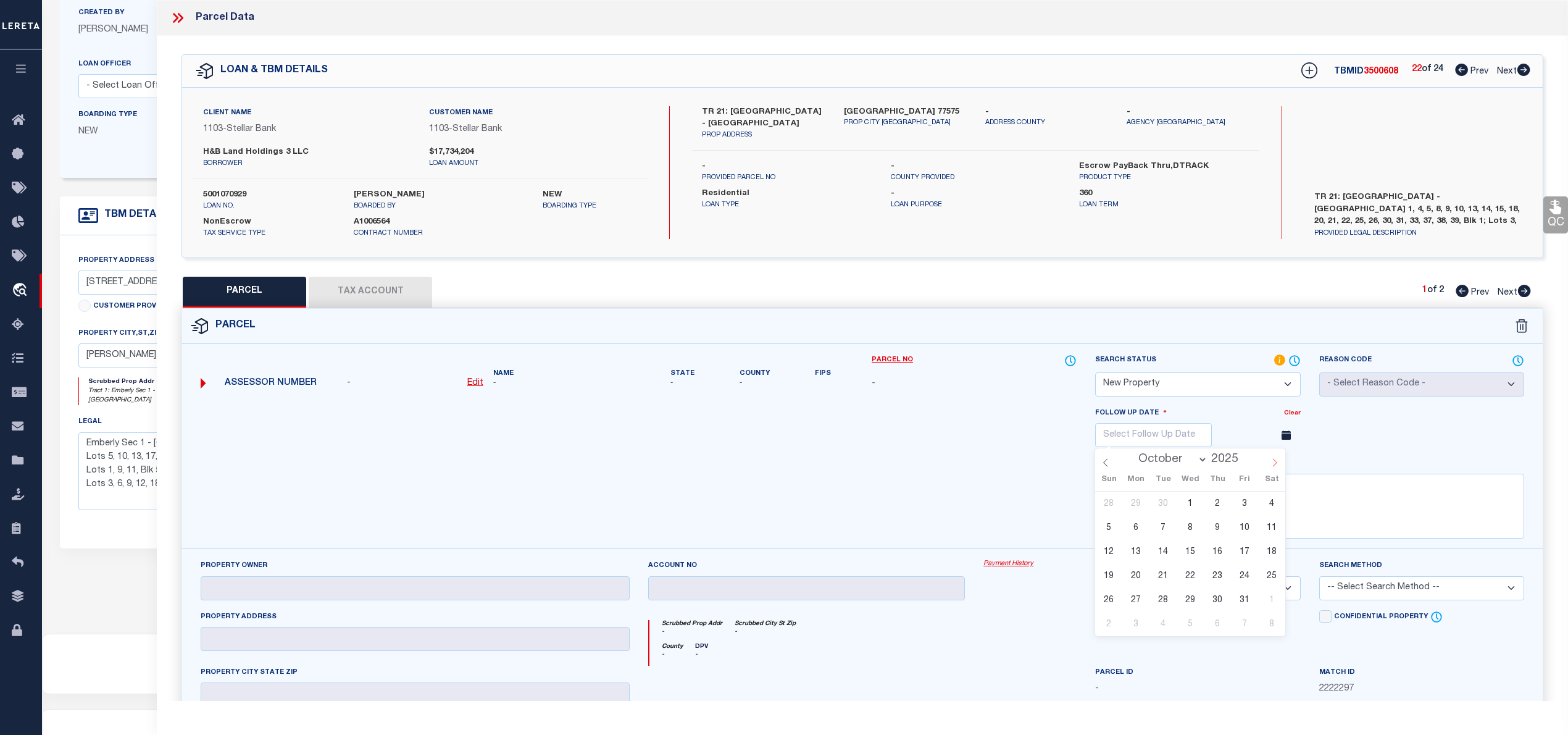
select select "10"
click at [1223, 585] on span "20" at bounding box center [1218, 576] width 24 height 24
type input "11/20/2025"
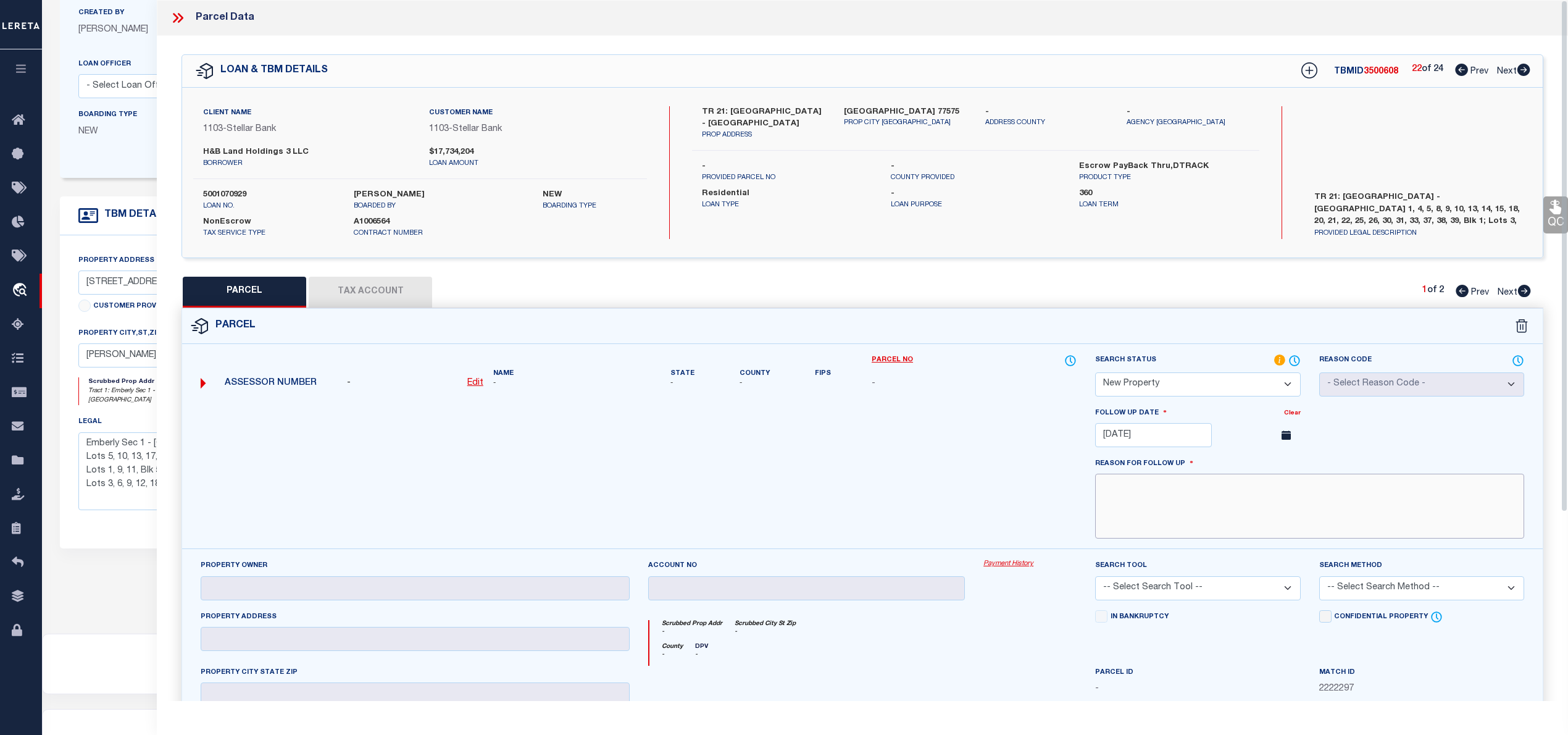
click at [1251, 515] on textarea at bounding box center [1310, 506] width 429 height 65
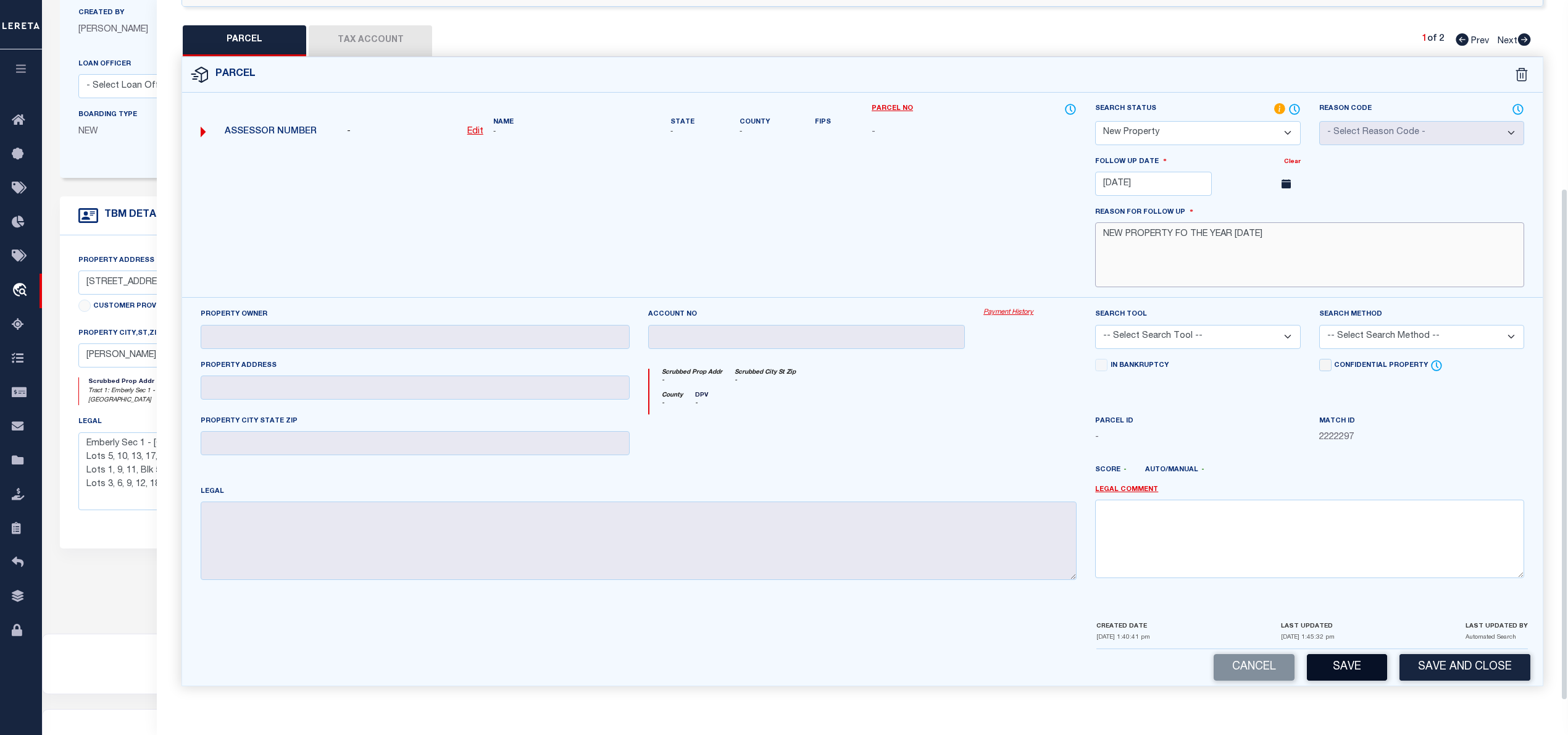
type textarea "NEW PROPERTY FO THE YEAR 2025"
click at [1362, 663] on button "Save" at bounding box center [1347, 668] width 80 height 27
select select "AS"
checkbox input "false"
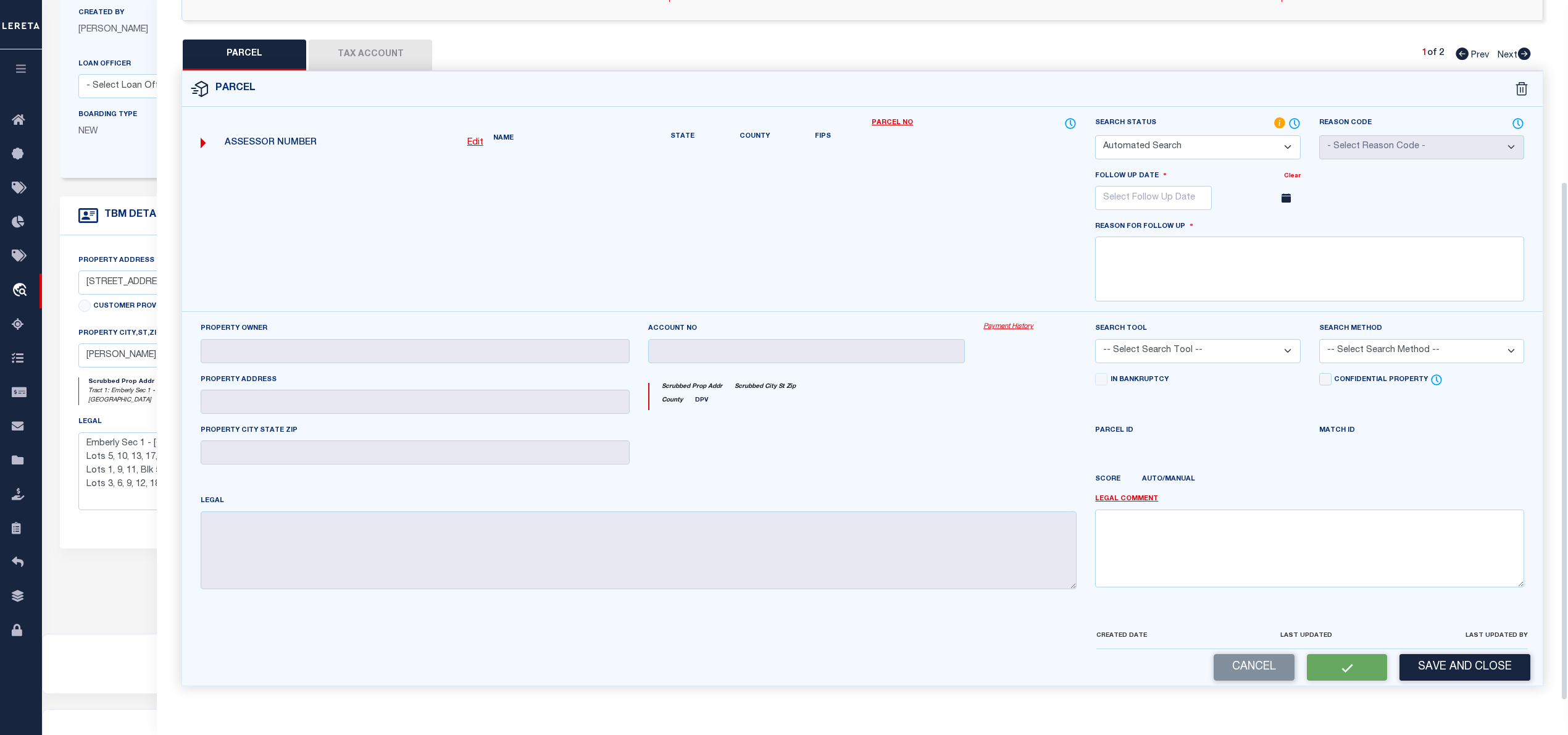
select select "NP"
type input "11/20/2025"
type textarea "NEW PROPERTY FO THE YEAR 2025"
checkbox input "false"
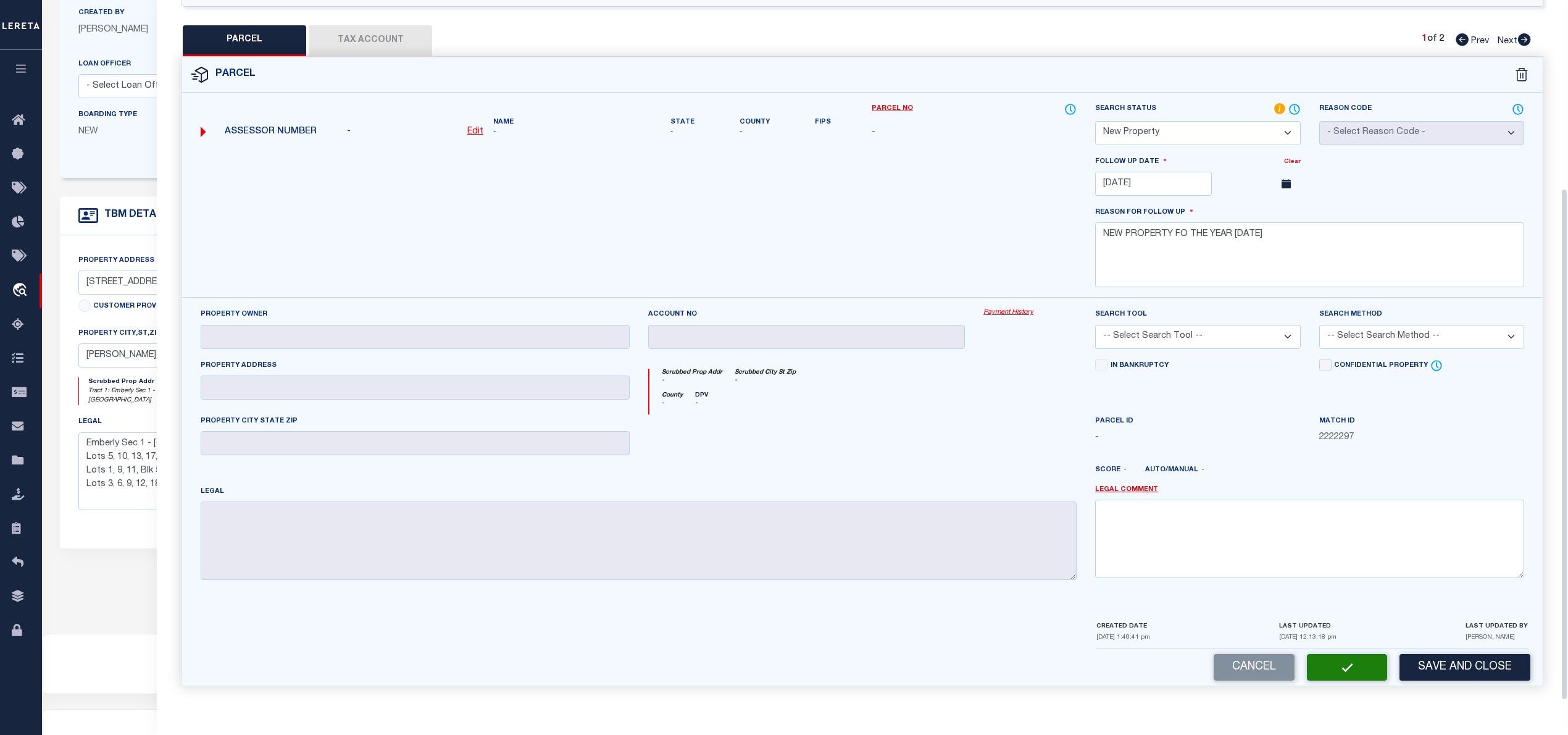
click at [1347, 665] on button "button" at bounding box center [1347, 668] width 80 height 27
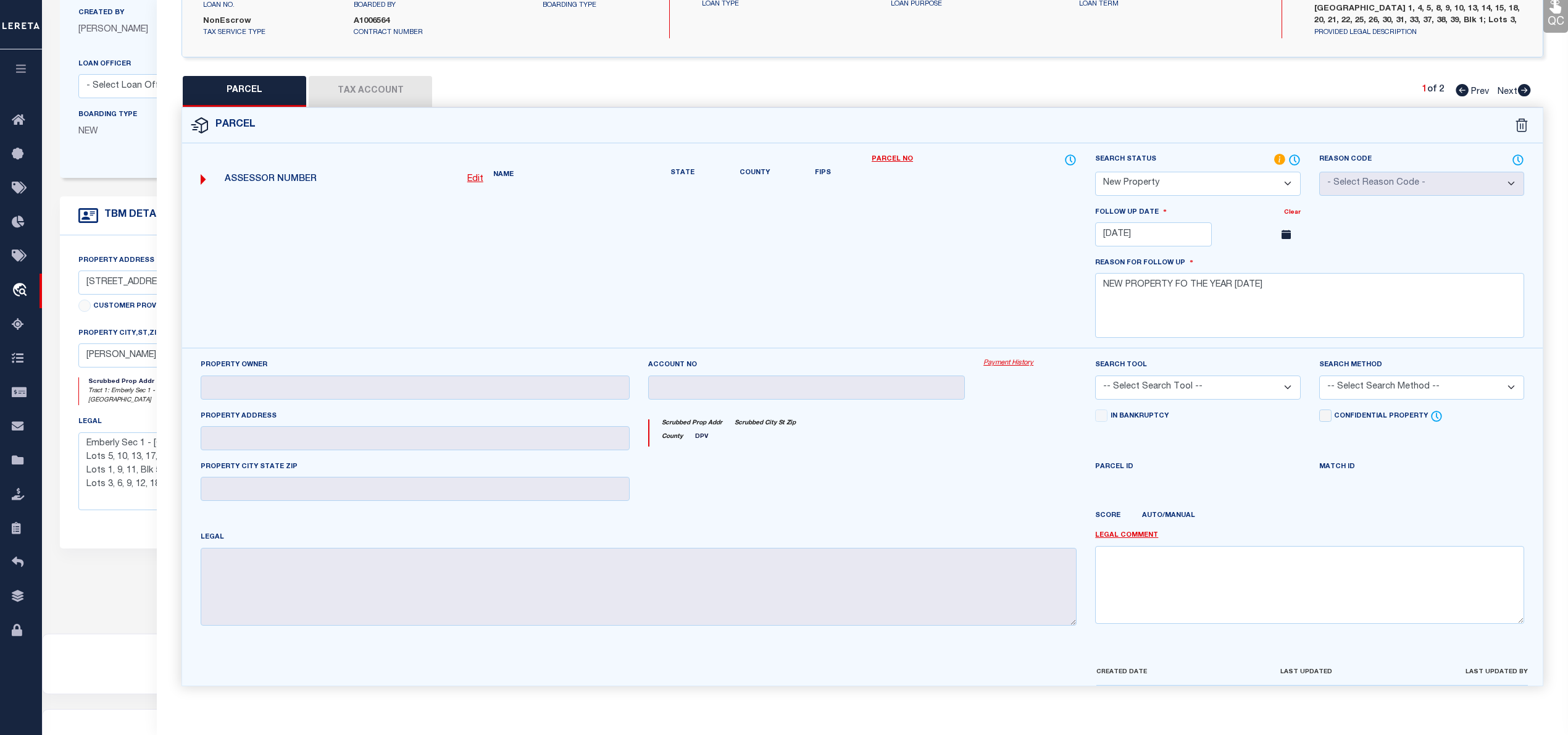
select select "AS"
checkbox input "false"
select select "NP"
type input "11/20/2025"
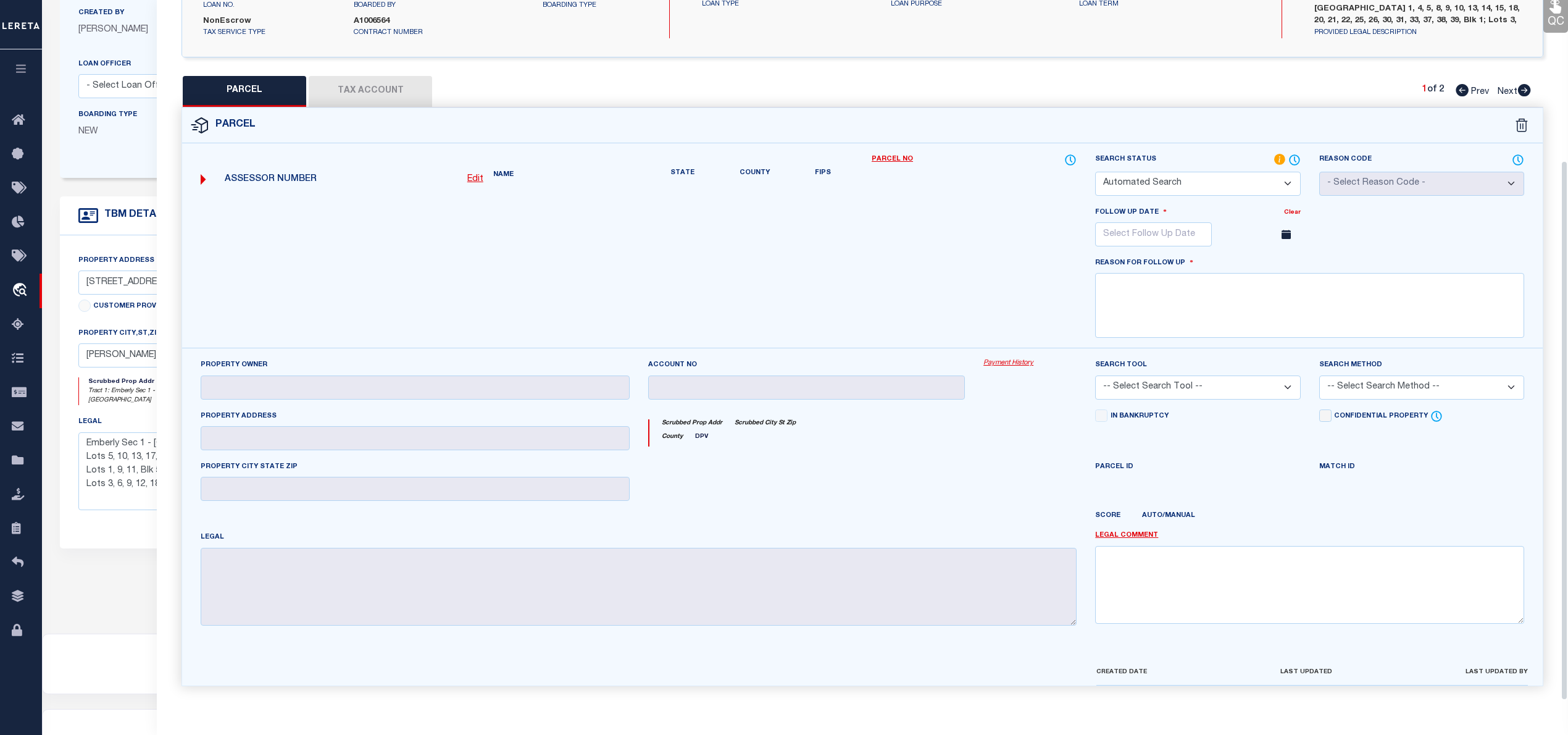
type textarea "NEW PROPERTY FO THE YEAR 2025"
checkbox input "false"
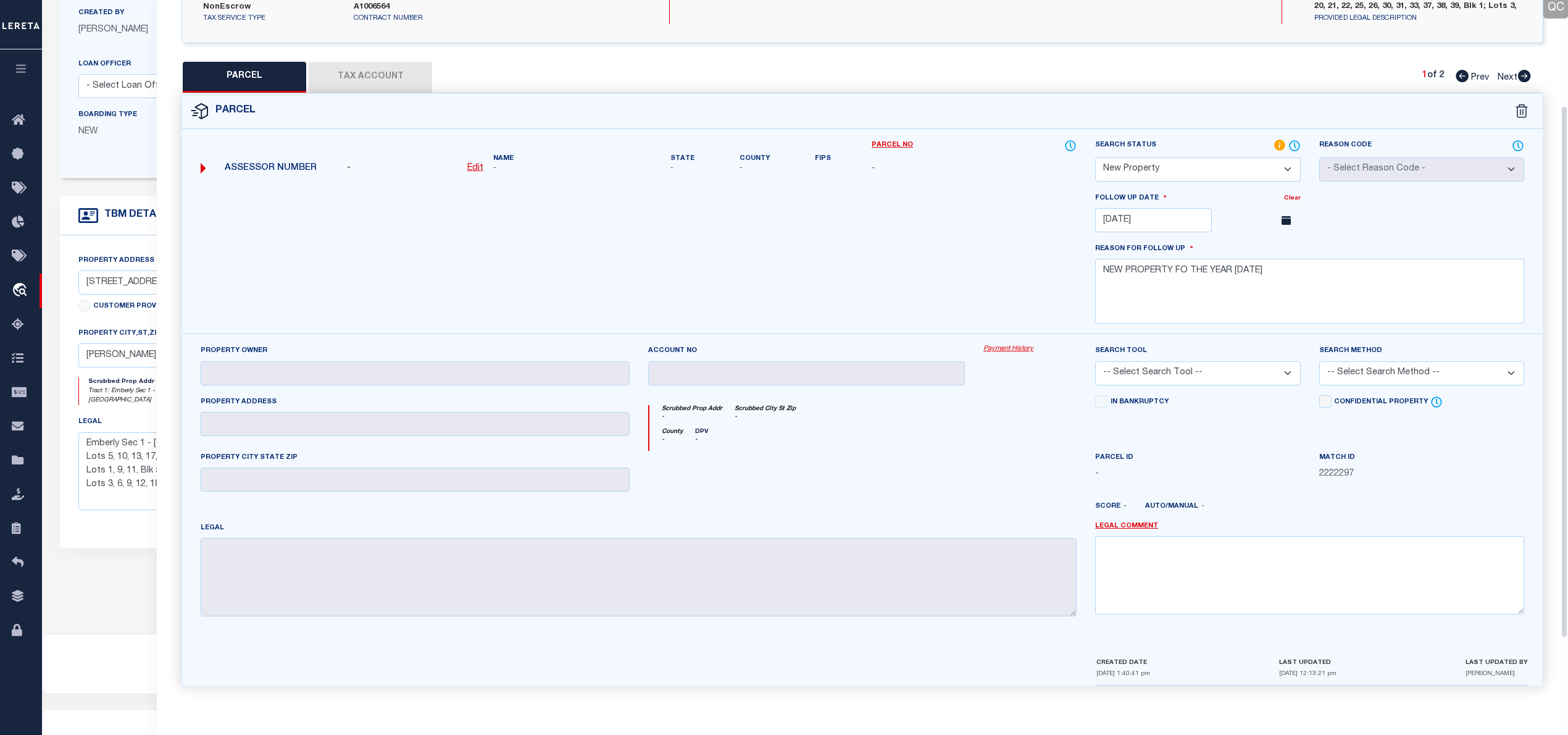
scroll to position [0, 0]
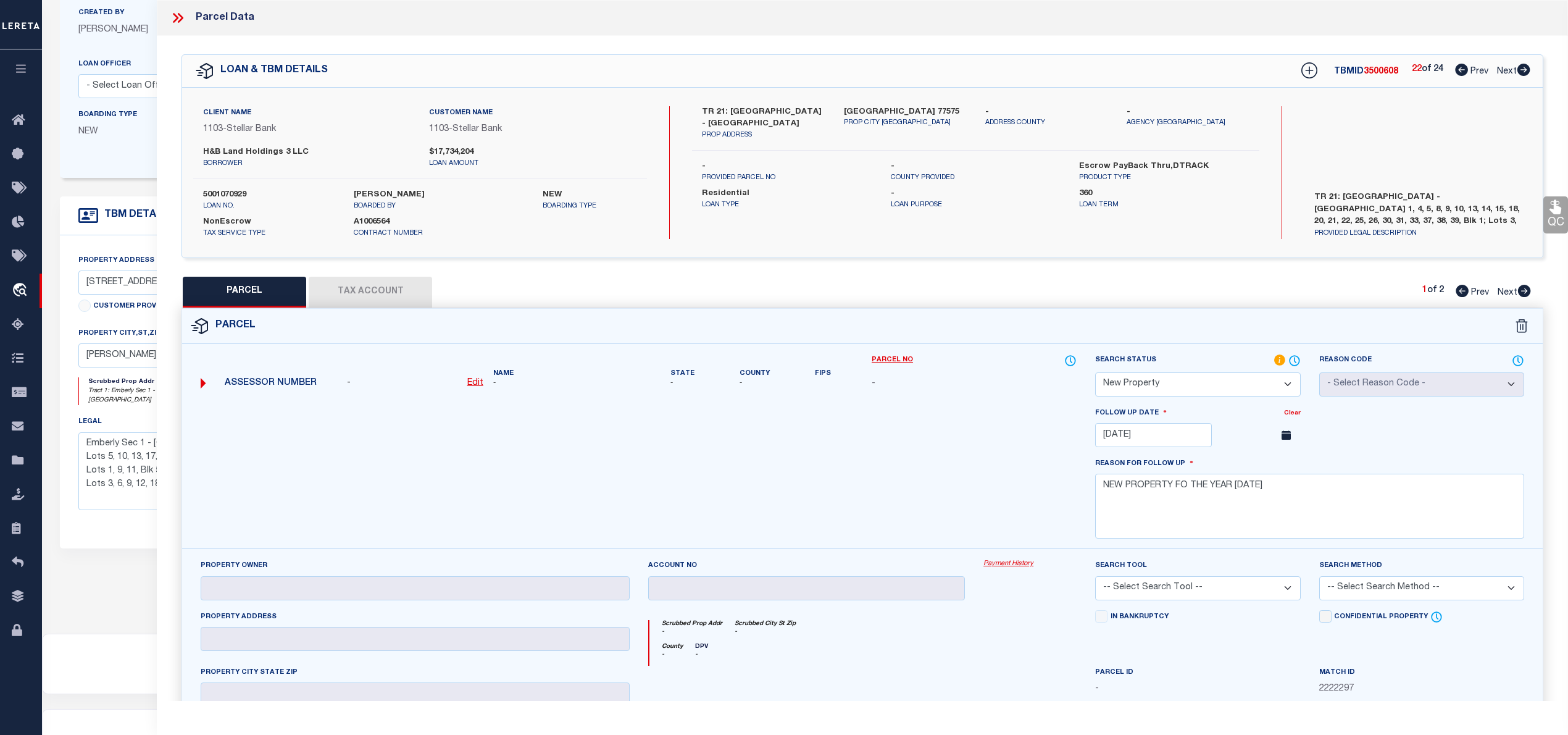
click at [1522, 292] on icon at bounding box center [1525, 291] width 13 height 13
select select "AS"
checkbox input "false"
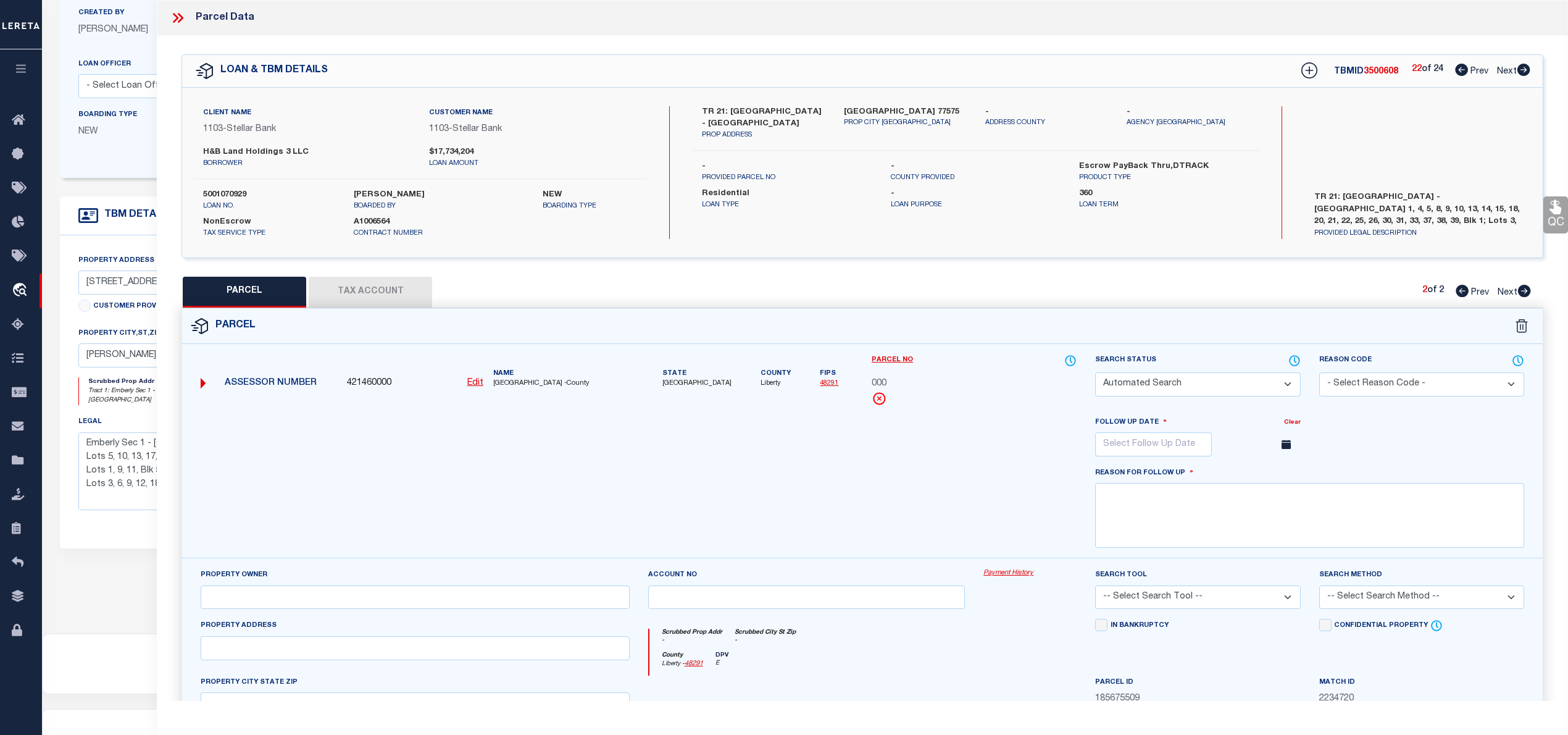
select select "NP"
type input "11/20/2025"
type textarea "NEW PROPERTY FOR THE YEAR 2025"
click at [1458, 292] on icon at bounding box center [1462, 291] width 13 height 13
select select "AS"
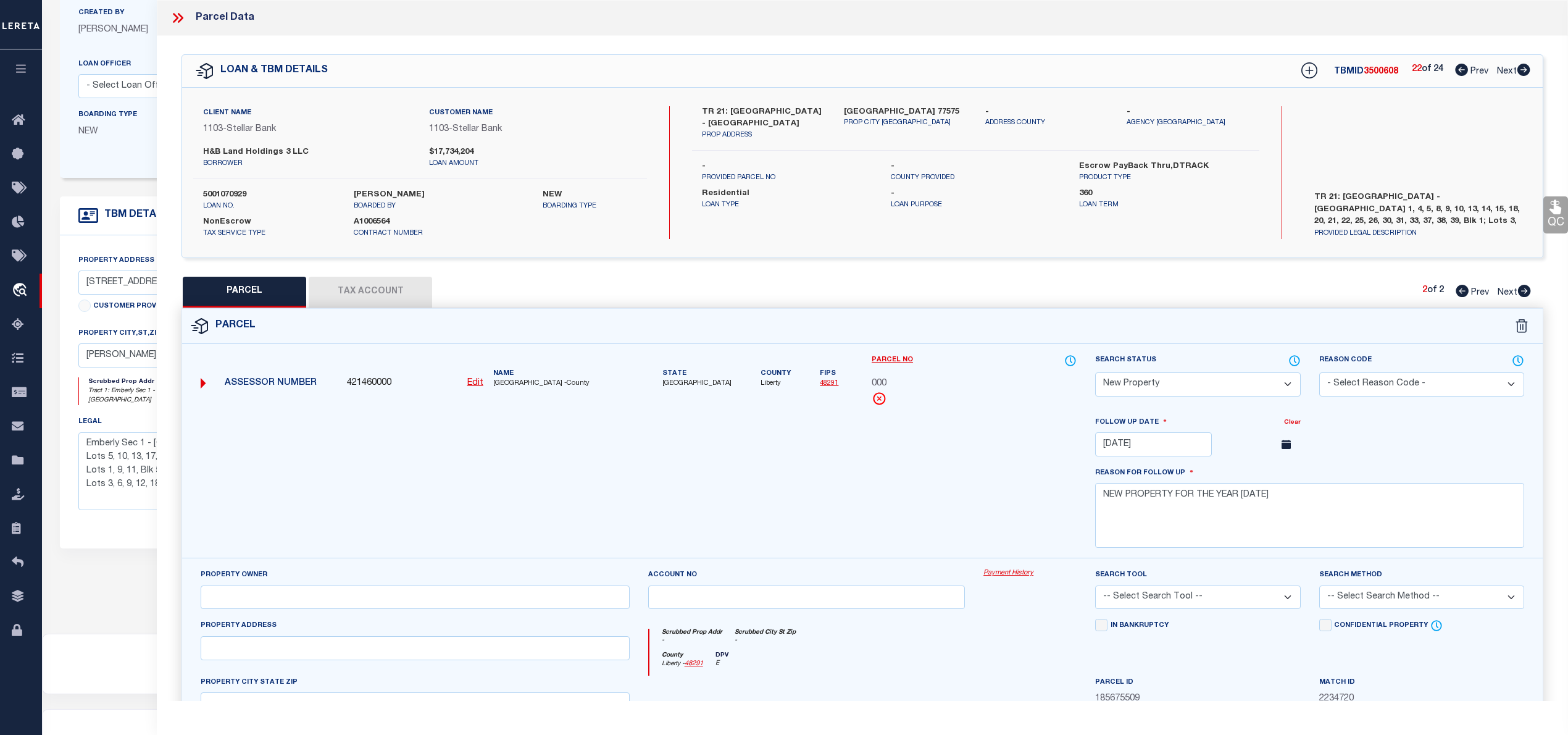
checkbox input "false"
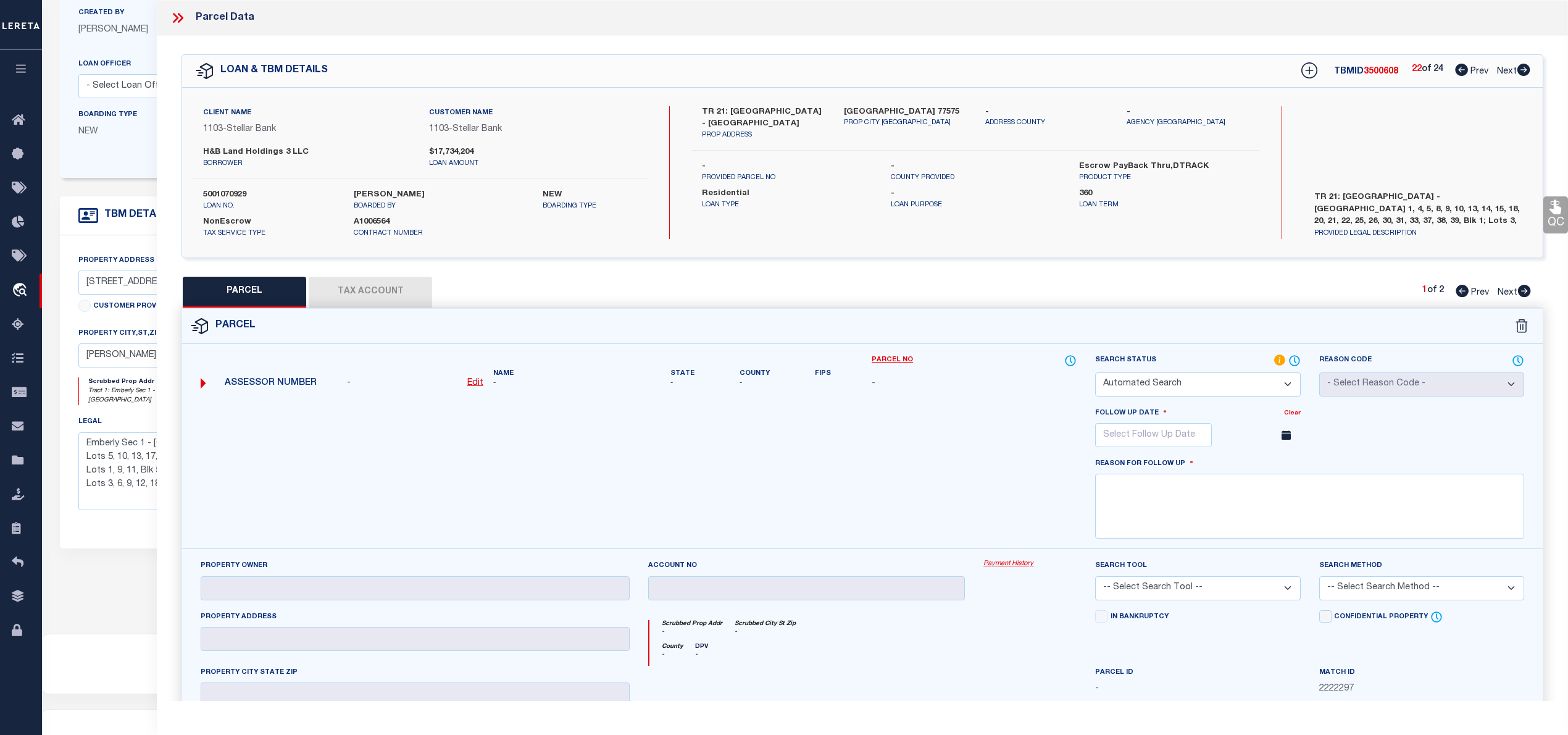
select select "NP"
type input "11/20/2025"
type textarea "NEW PROPERTY FO THE YEAR 2025"
checkbox input "false"
click at [184, 17] on icon at bounding box center [178, 18] width 16 height 16
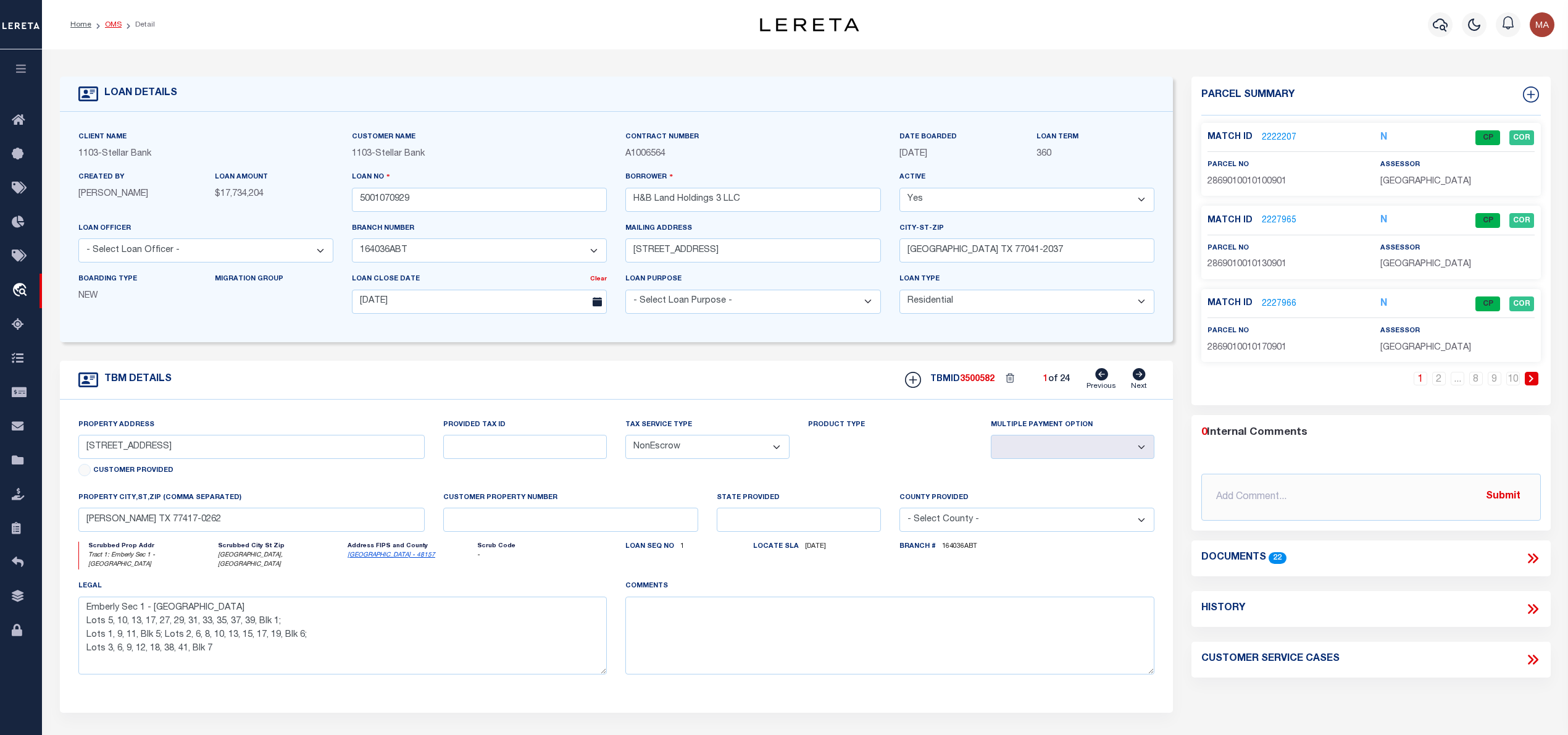
click at [119, 26] on link "OMS" at bounding box center [113, 24] width 17 height 7
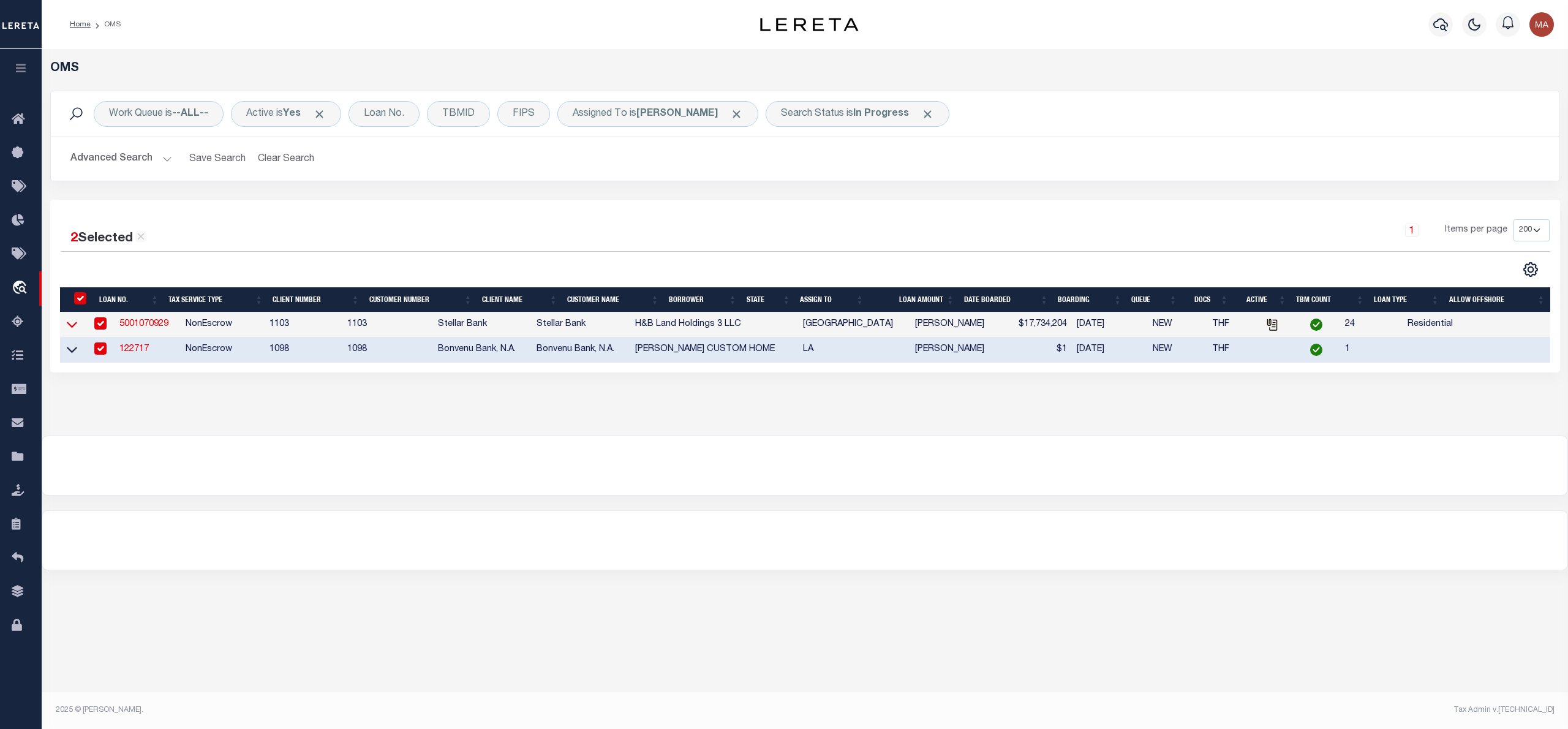
click at [68, 327] on icon at bounding box center [72, 325] width 10 height 6
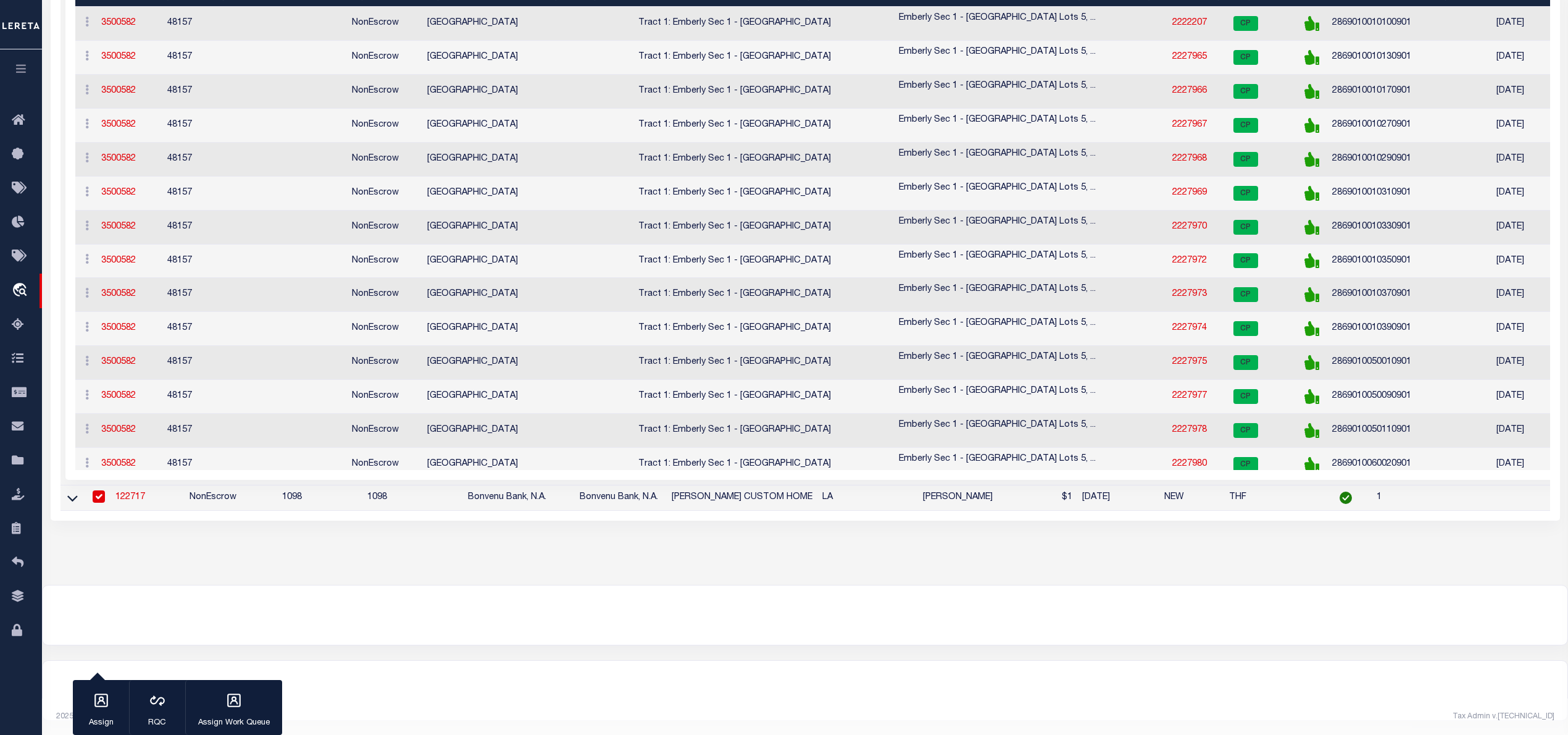
scroll to position [16, 0]
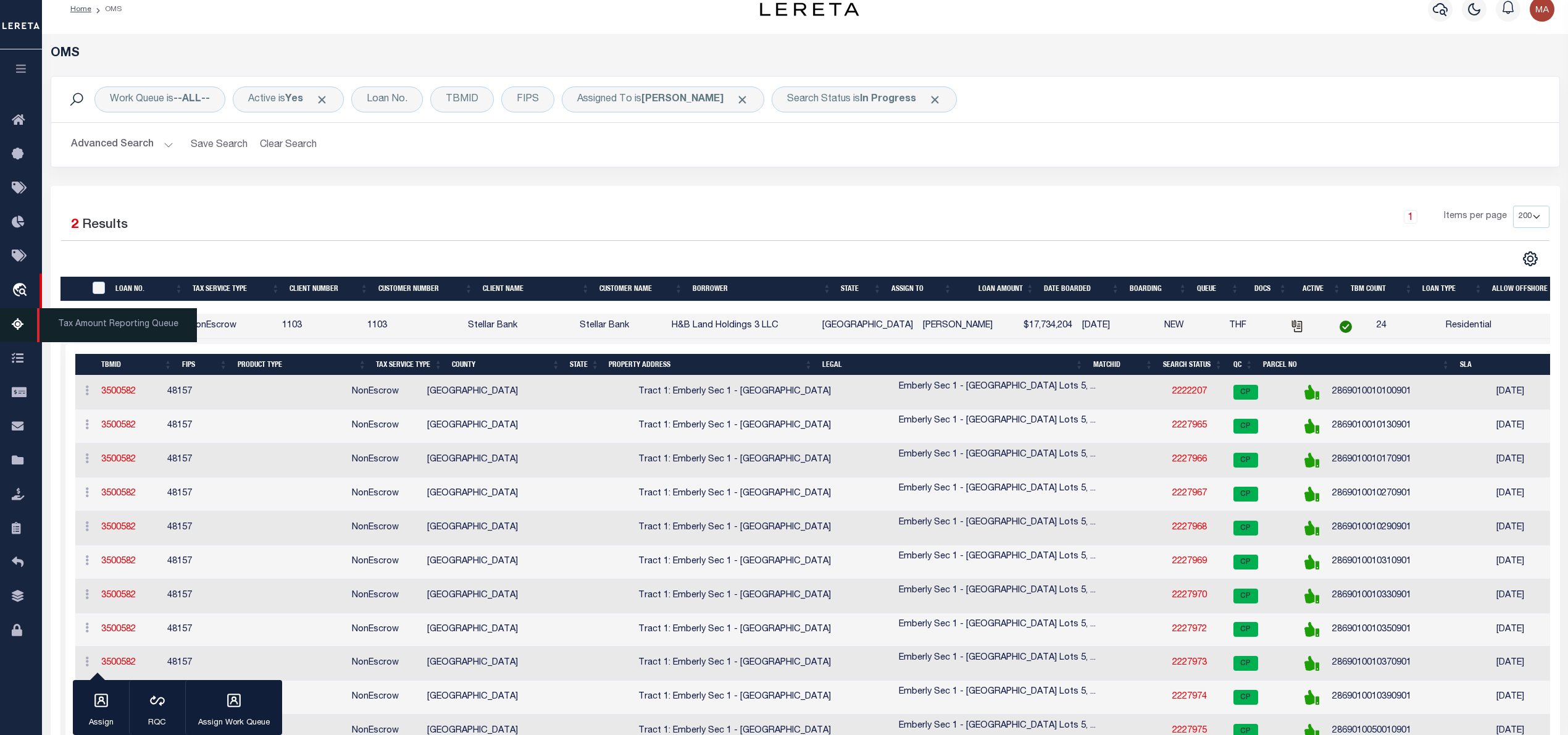
click at [63, 329] on span "Tax Amount Reporting Queue" at bounding box center [117, 325] width 160 height 34
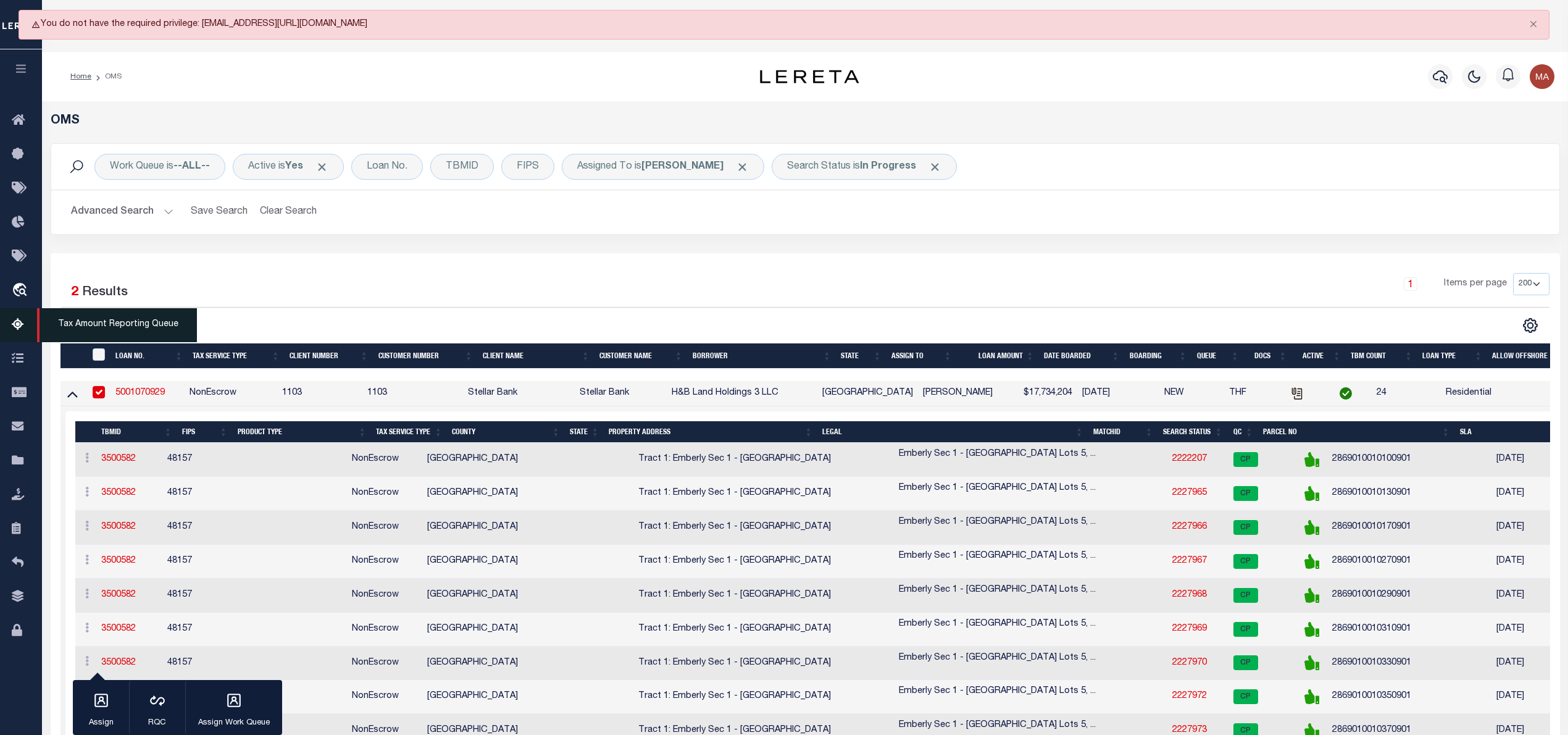
scroll to position [0, 0]
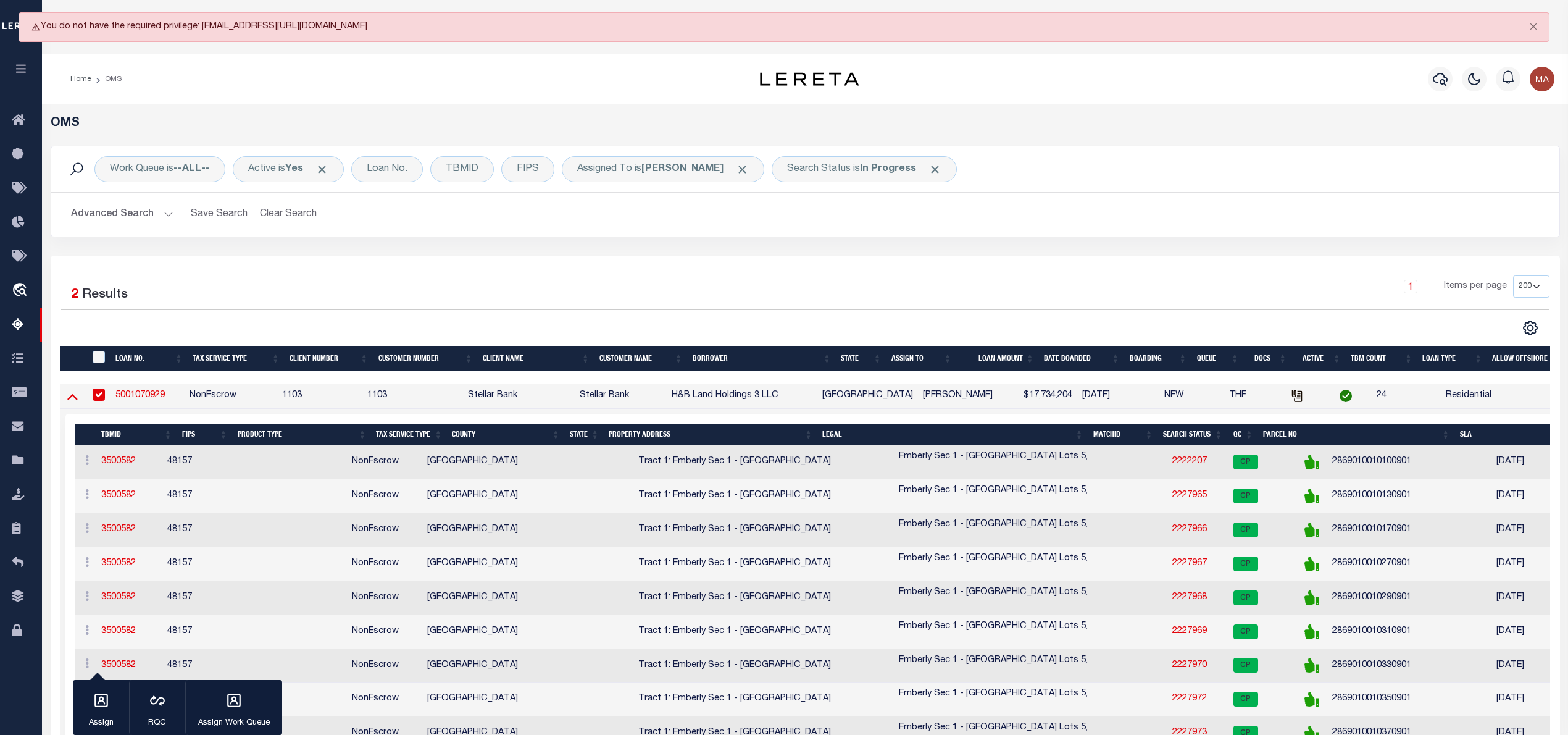
click at [73, 401] on icon at bounding box center [73, 396] width 10 height 13
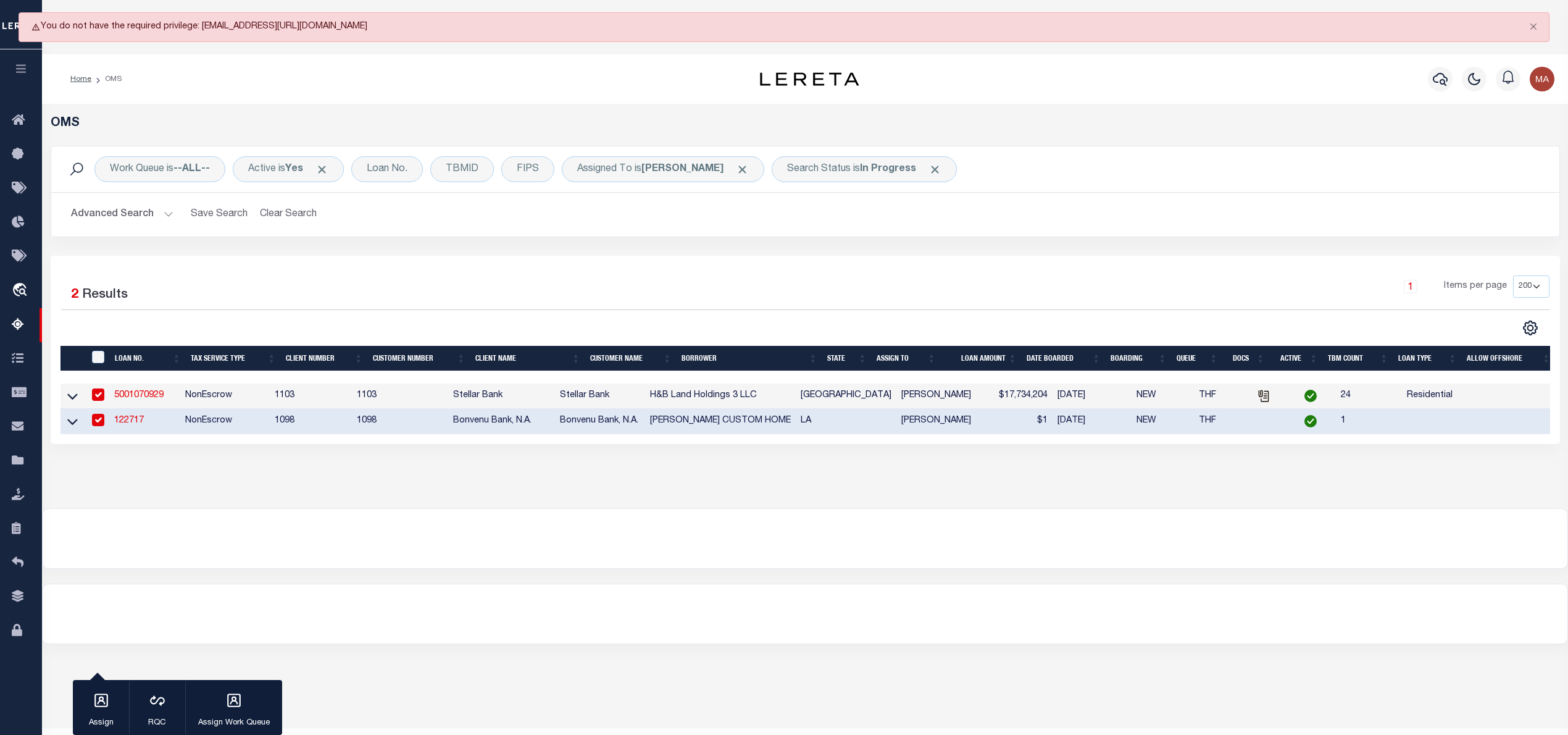
click at [101, 400] on input "checkbox" at bounding box center [98, 395] width 13 height 13
checkbox input "false"
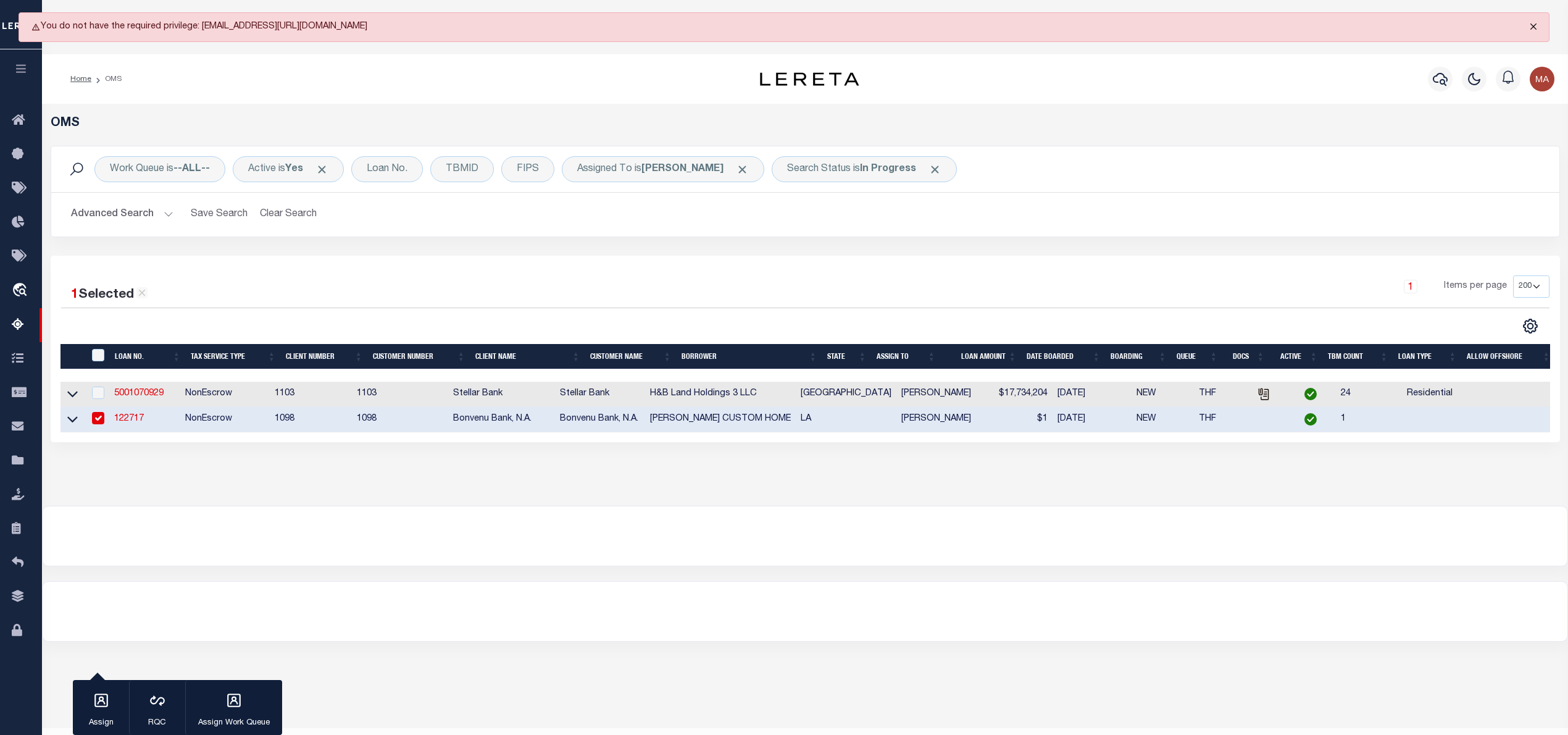
click at [1534, 25] on button "Close" at bounding box center [1534, 27] width 31 height 27
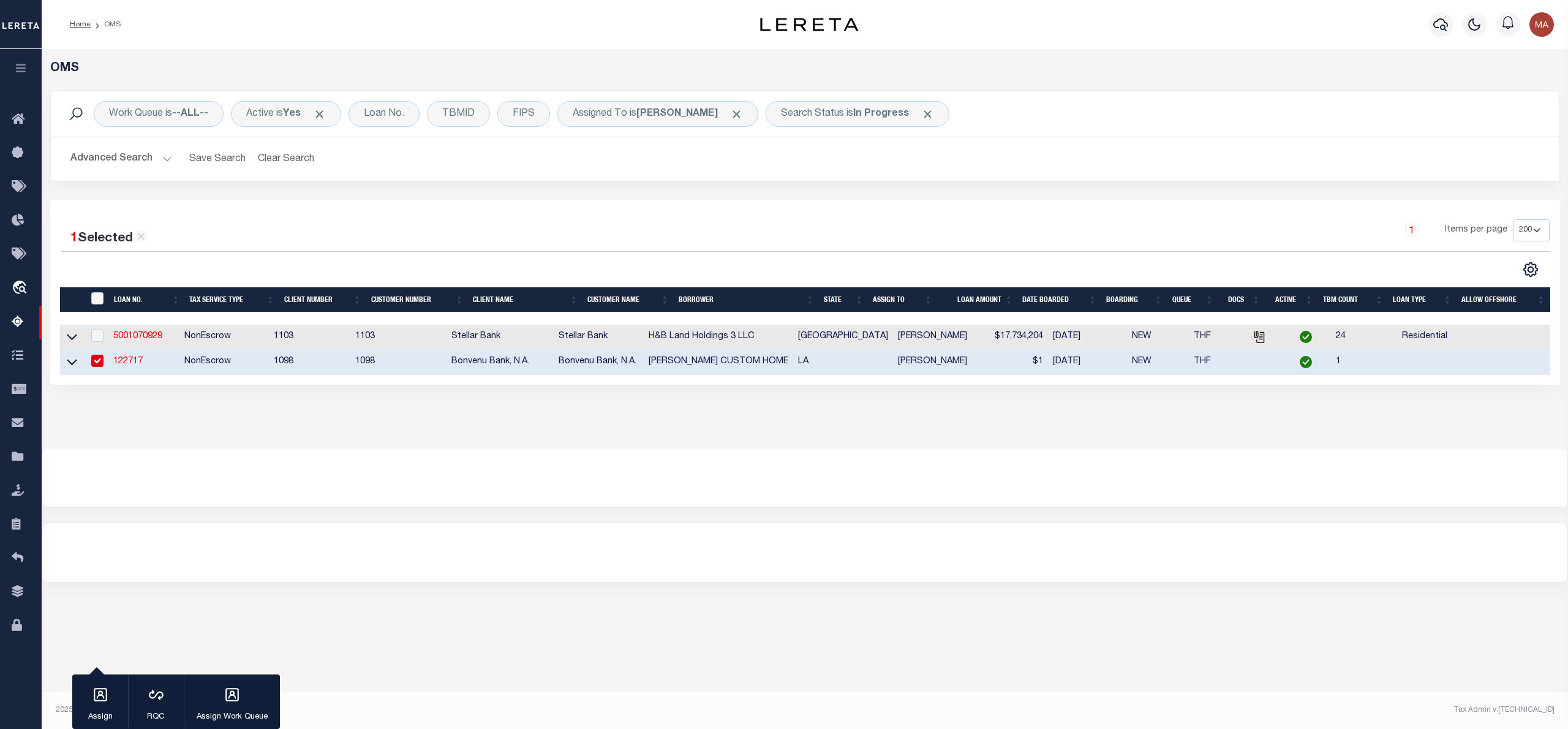
click at [123, 361] on link "122717" at bounding box center [128, 361] width 29 height 9
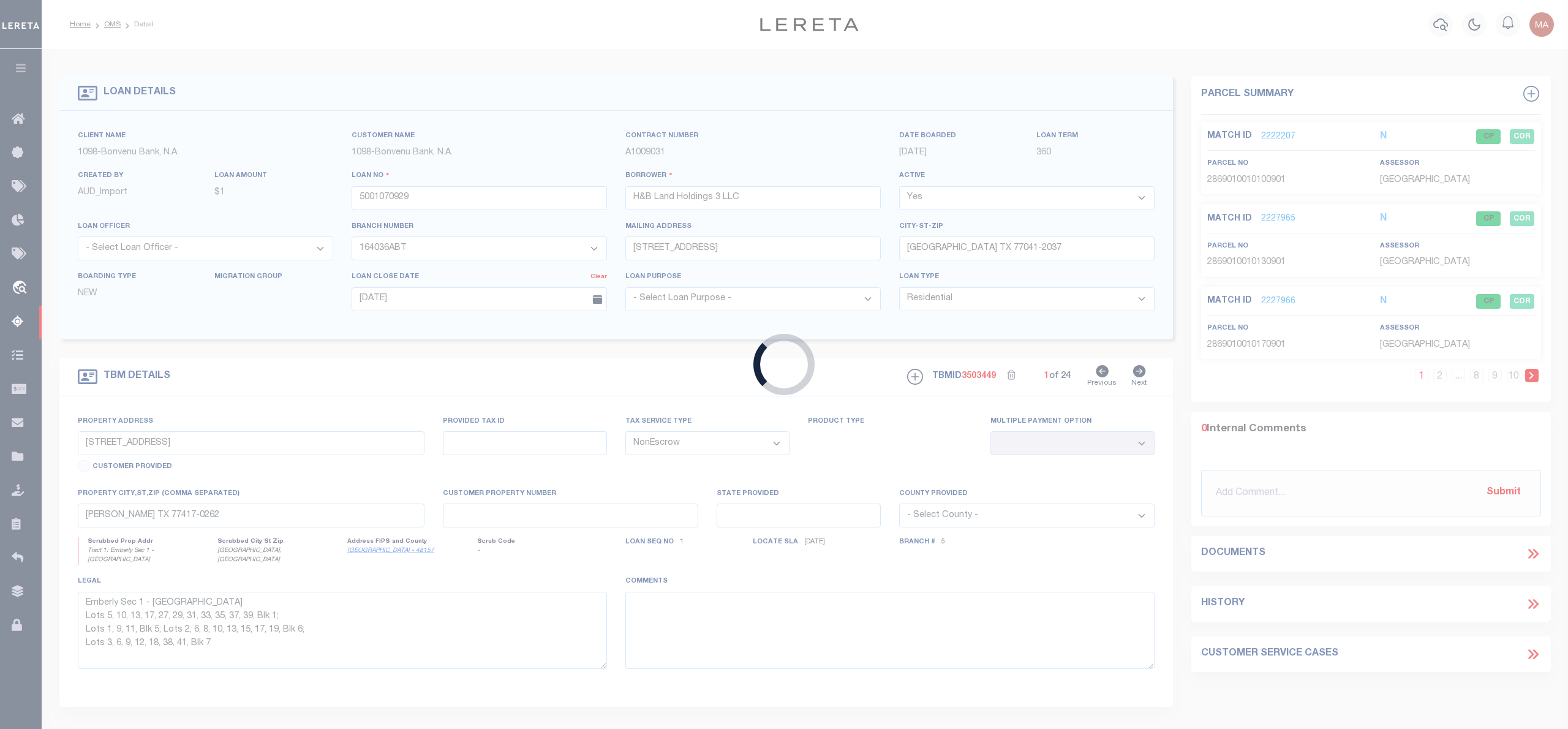
type input "122717"
type input "WIMBERLY CUSTOM HOME"
select select
type input "670 ALBEMARLE DR STE 600"
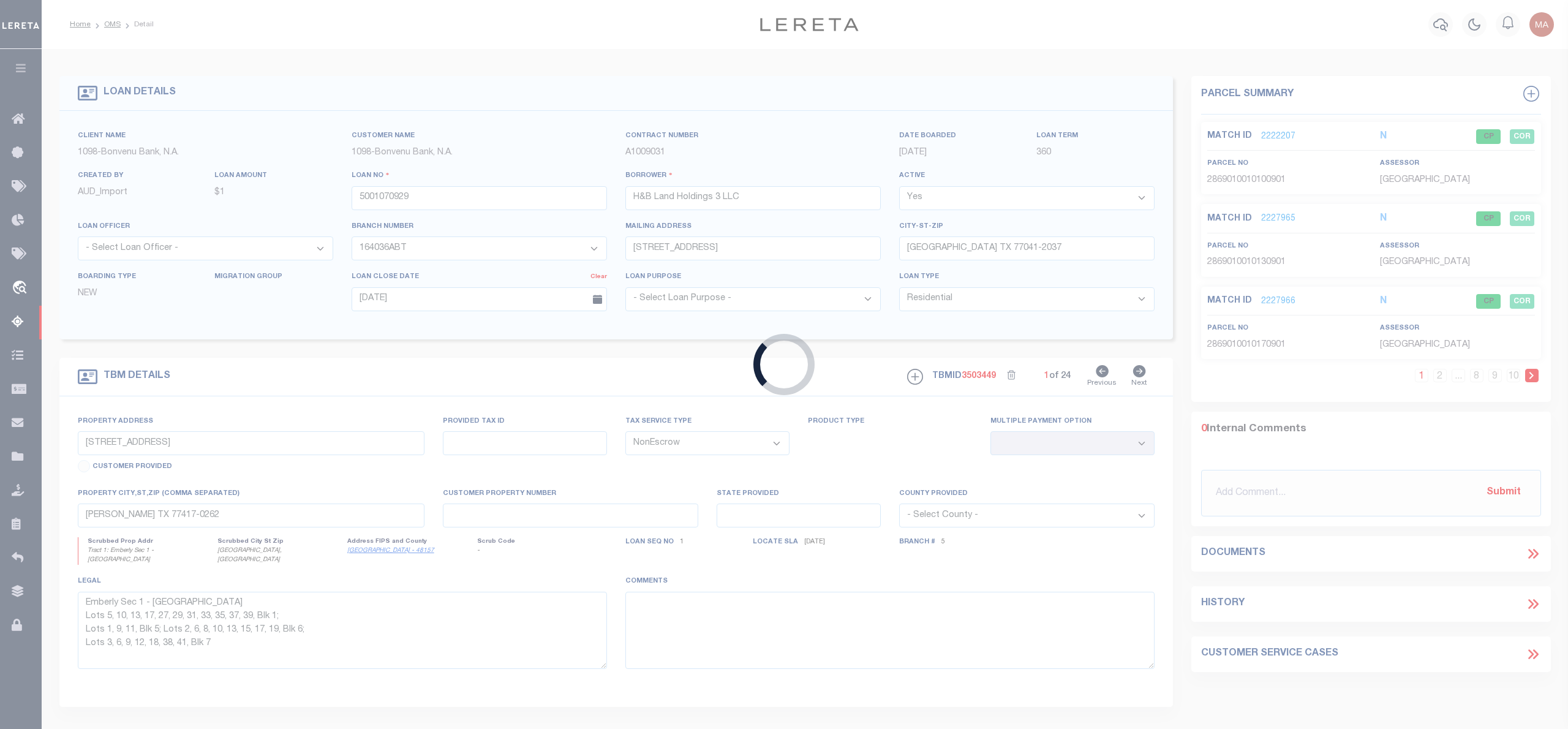
type input "SHREVEPORT LA 71106"
select select "100"
select select
select select "46061"
select select "1392"
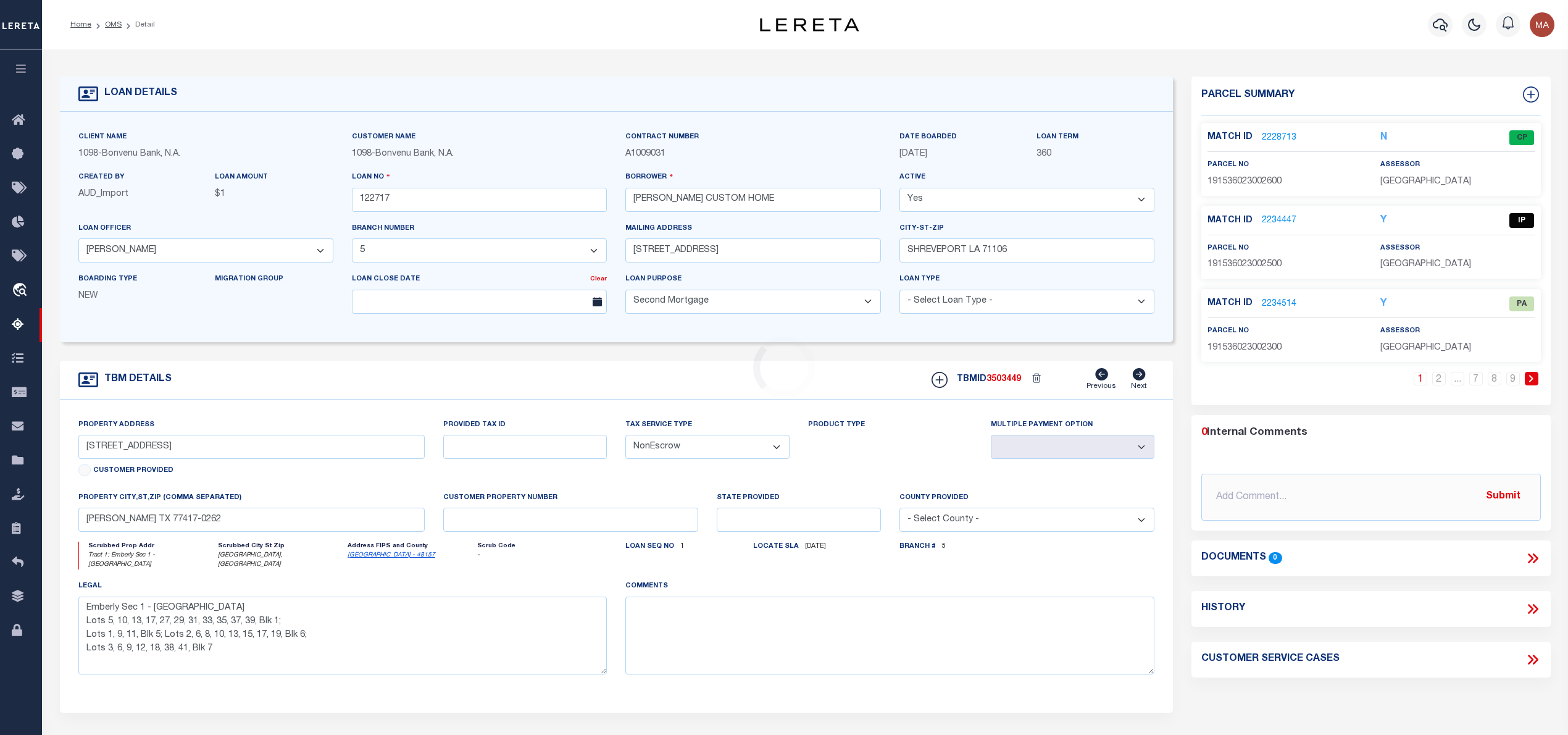
type input "5870 NORTHWOOD OAKS DR"
select select
type input "SHREVEPORT LA 71107"
type input "LA"
select select
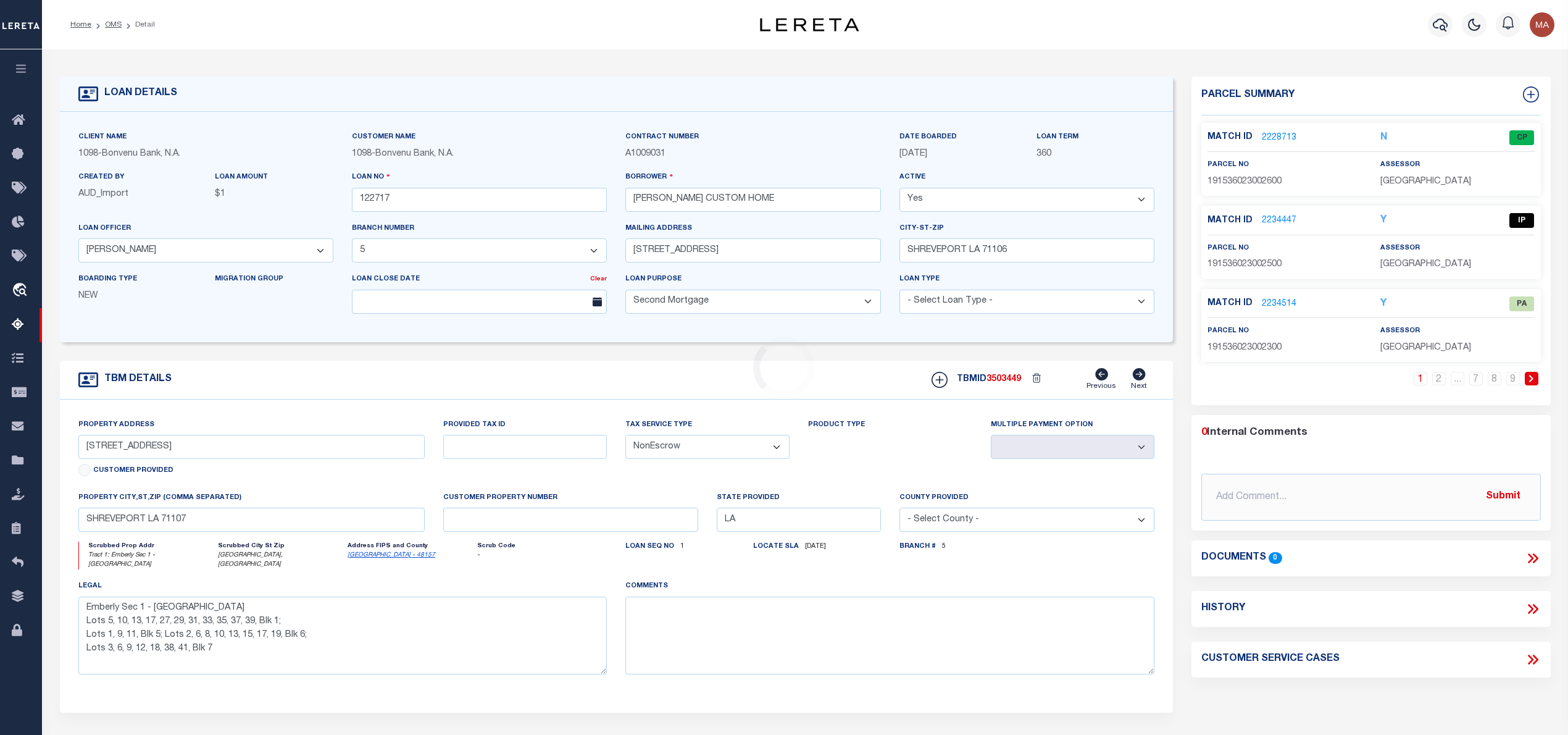
type textarea "LOTS 25 26 NORTHWOOD OAKS U3A CADDO PSH"
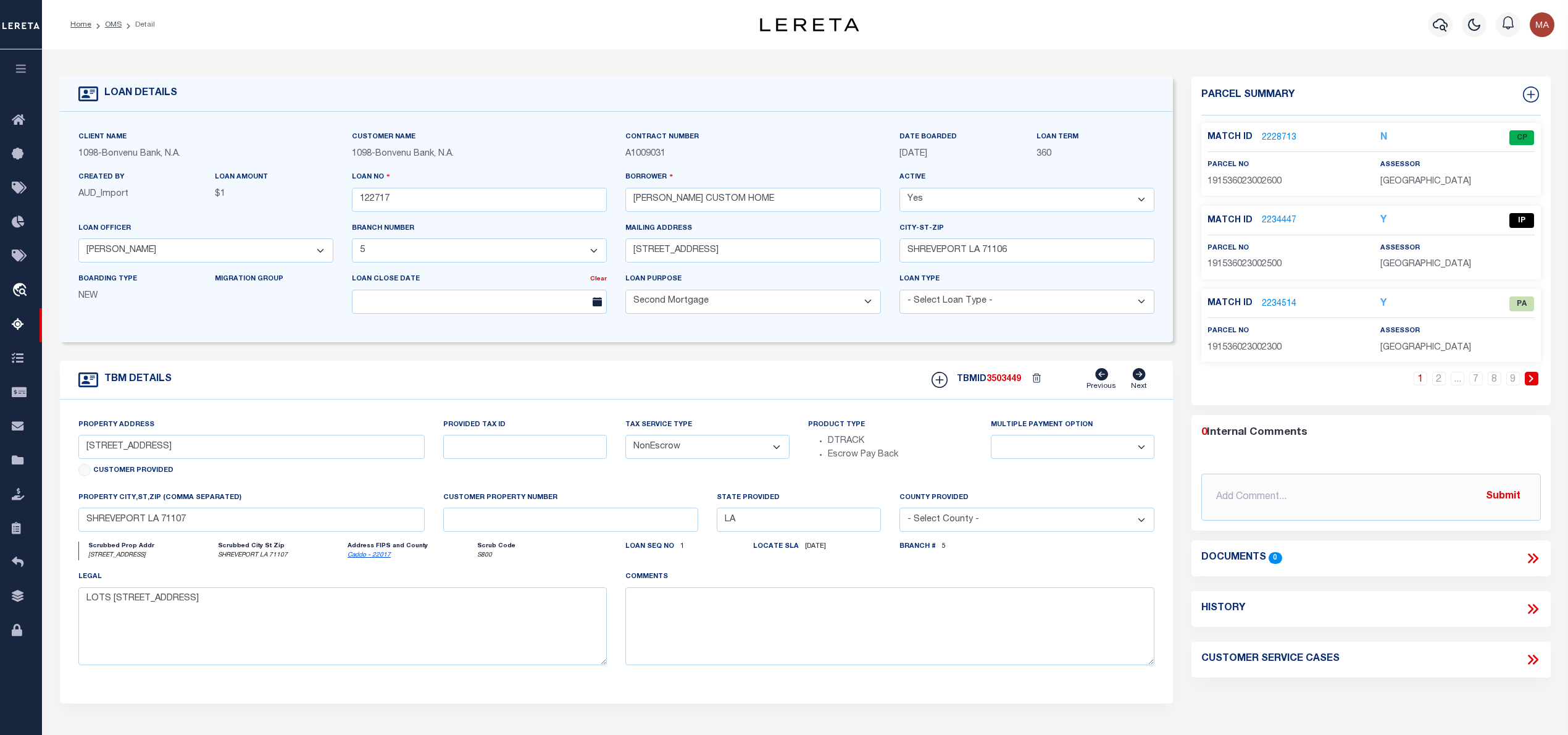
click at [1285, 136] on link "2228713" at bounding box center [1279, 138] width 35 height 13
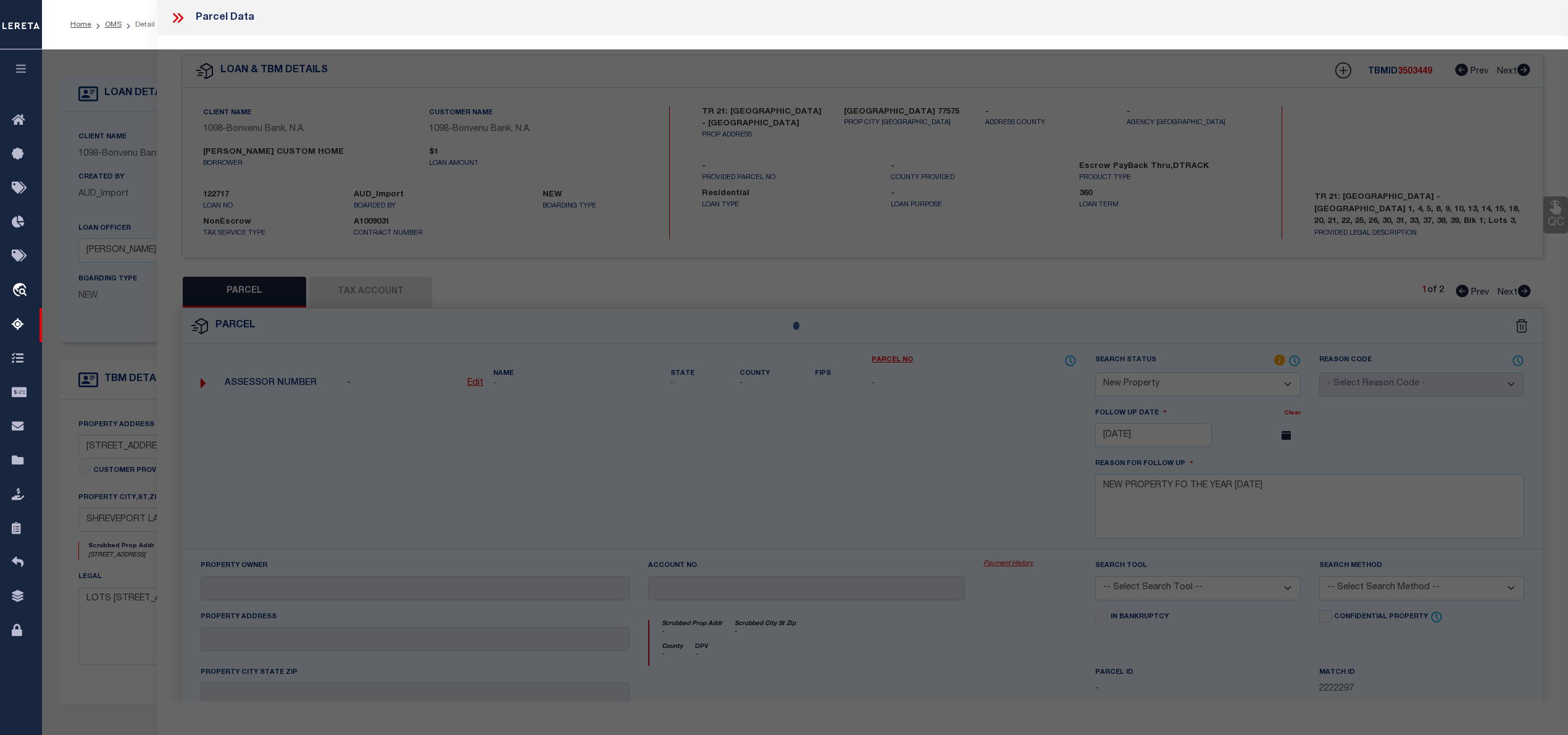
select select "AS"
checkbox input "false"
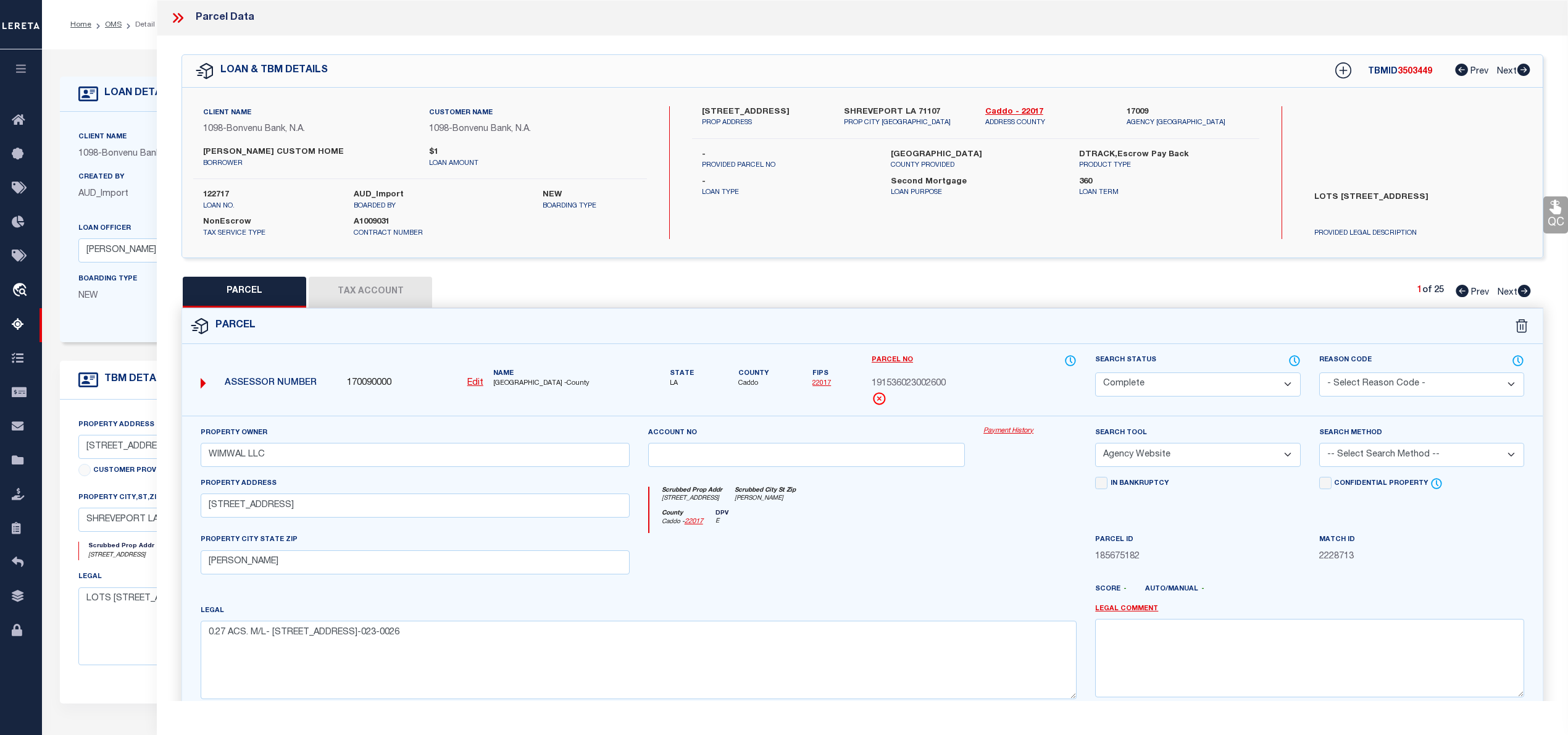
click at [1527, 292] on icon at bounding box center [1524, 291] width 13 height 13
click at [1459, 290] on icon at bounding box center [1462, 291] width 13 height 13
click at [1530, 294] on icon at bounding box center [1525, 291] width 13 height 13
click at [1460, 289] on icon at bounding box center [1462, 291] width 13 height 13
click at [1010, 112] on link "Caddo - 22017" at bounding box center [1047, 113] width 123 height 13
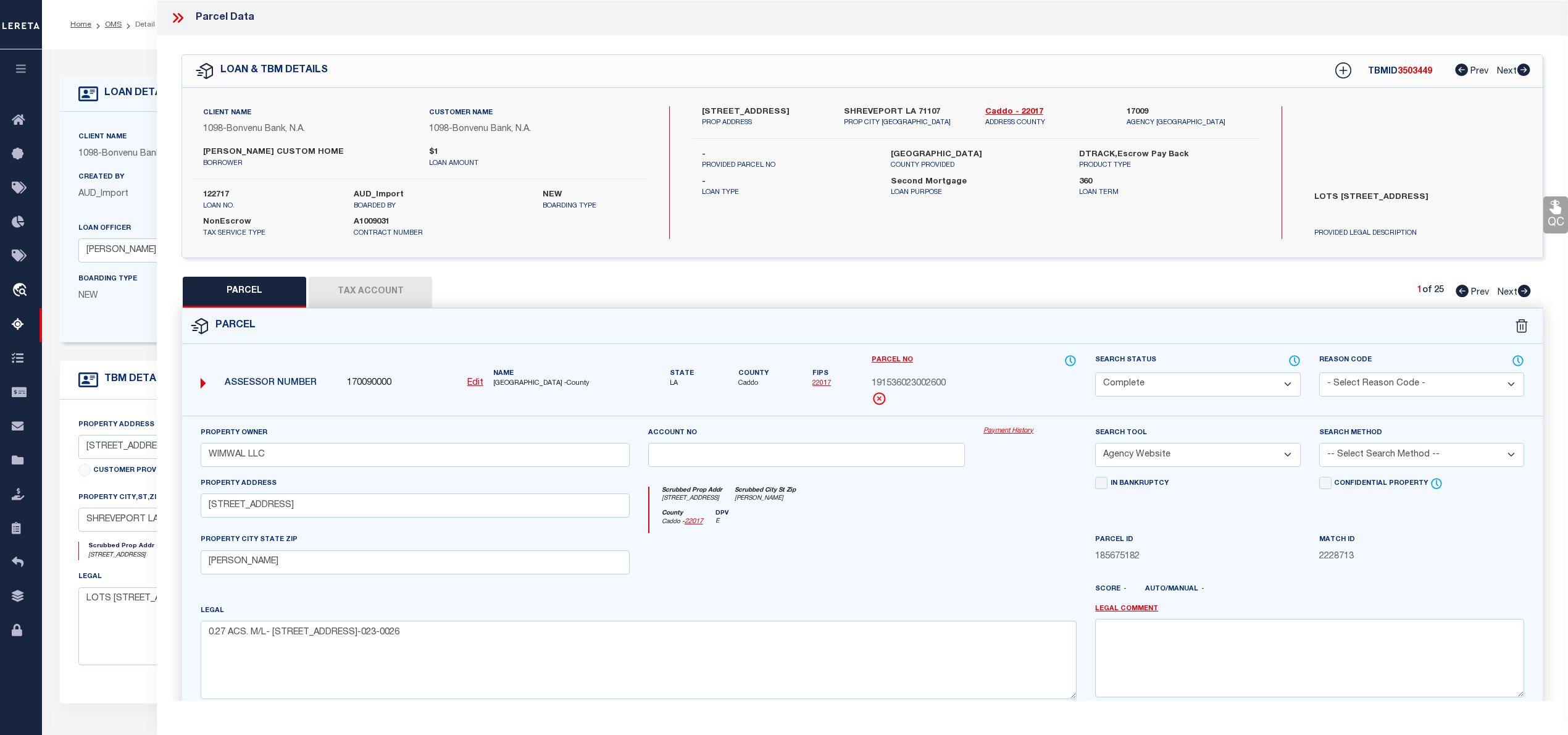
click at [1527, 290] on icon at bounding box center [1525, 291] width 13 height 13
click at [926, 383] on span "191536023002500" at bounding box center [909, 384] width 74 height 13
copy span "191536023002500"
click at [1459, 290] on icon at bounding box center [1462, 291] width 13 height 13
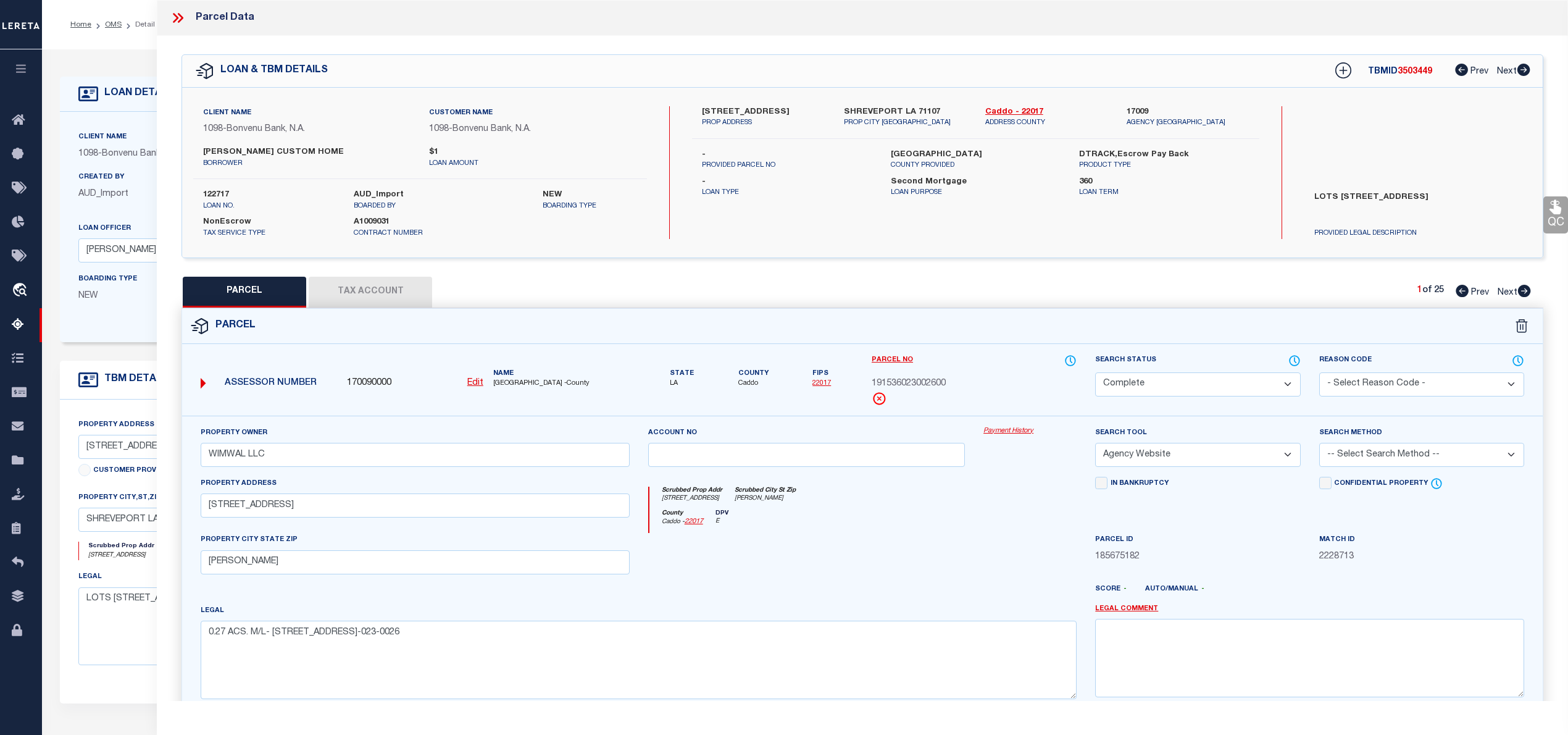
click at [1525, 294] on icon at bounding box center [1524, 291] width 13 height 13
click at [1243, 386] on select "Automated Search Bad Parcel Complete Duplicate Parcel High Dollar Reporting In …" at bounding box center [1197, 384] width 205 height 24
click at [1095, 372] on select "Automated Search Bad Parcel Complete Duplicate Parcel High Dollar Reporting In …" at bounding box center [1197, 384] width 205 height 24
click at [1370, 455] on select "-- Select Search Method -- Property Address Legal Liability Info Provided" at bounding box center [1421, 454] width 205 height 24
click at [1319, 445] on select "-- Select Search Method -- Property Address Legal Liability Info Provided" at bounding box center [1421, 454] width 205 height 24
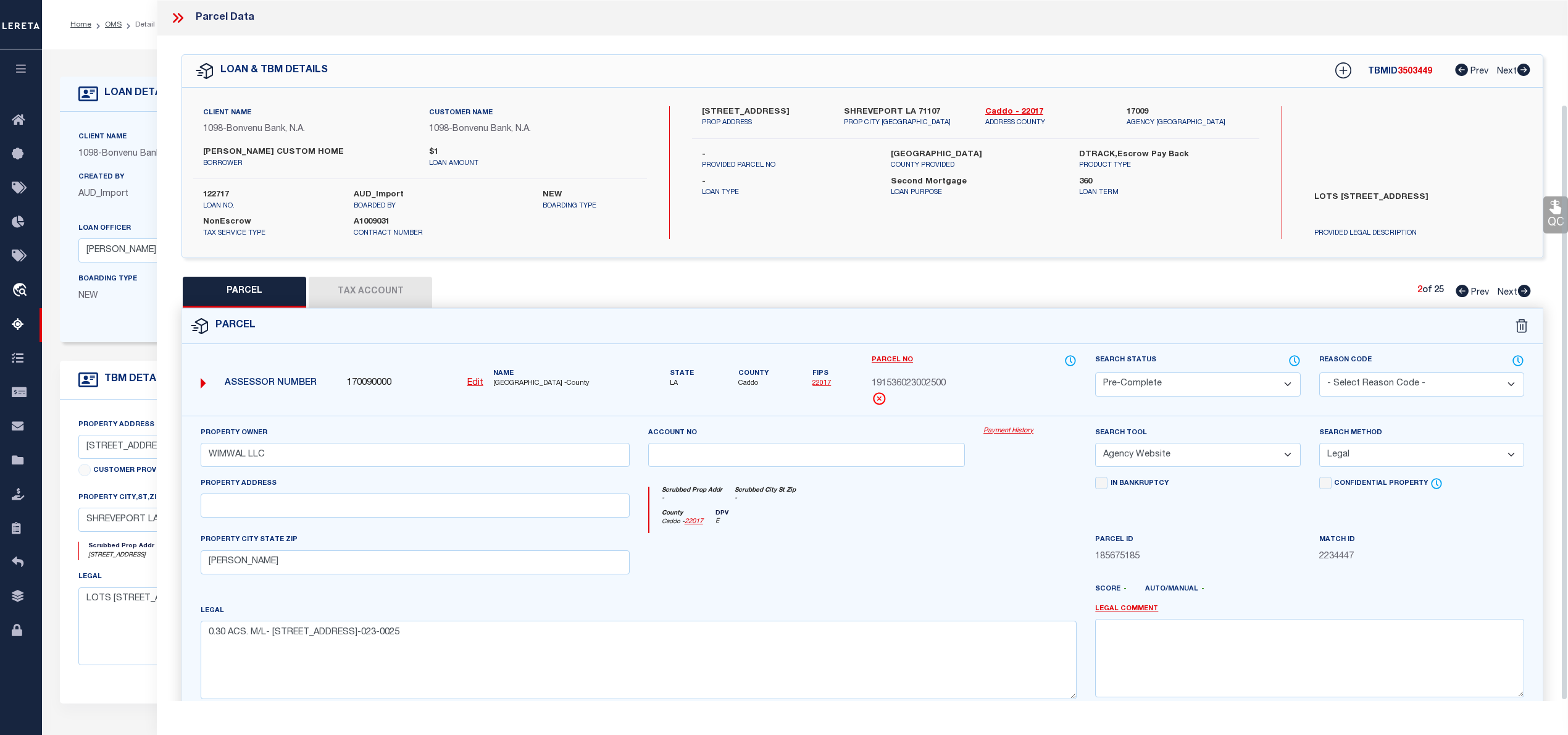
scroll to position [124, 0]
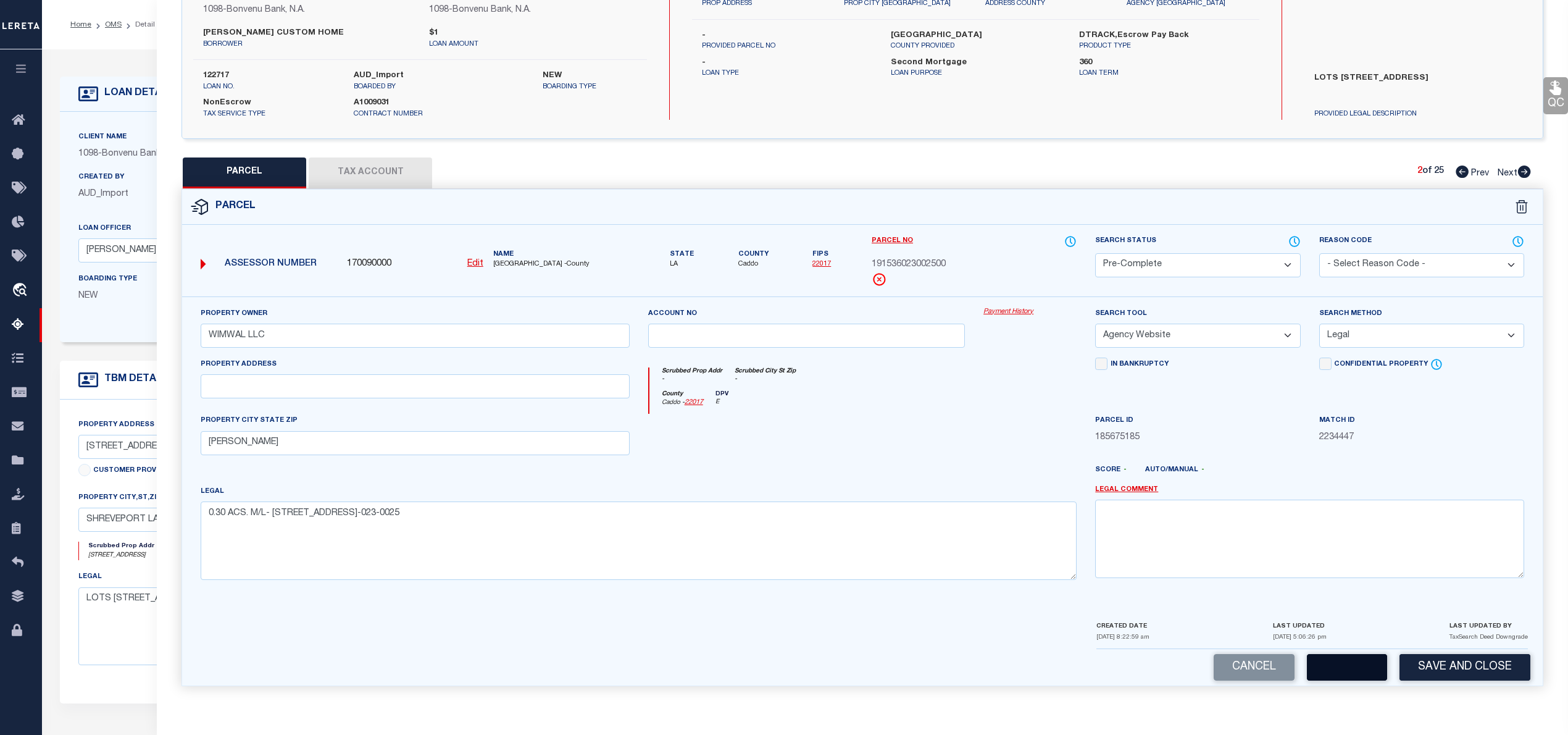
click at [1339, 662] on button "button" at bounding box center [1347, 668] width 80 height 27
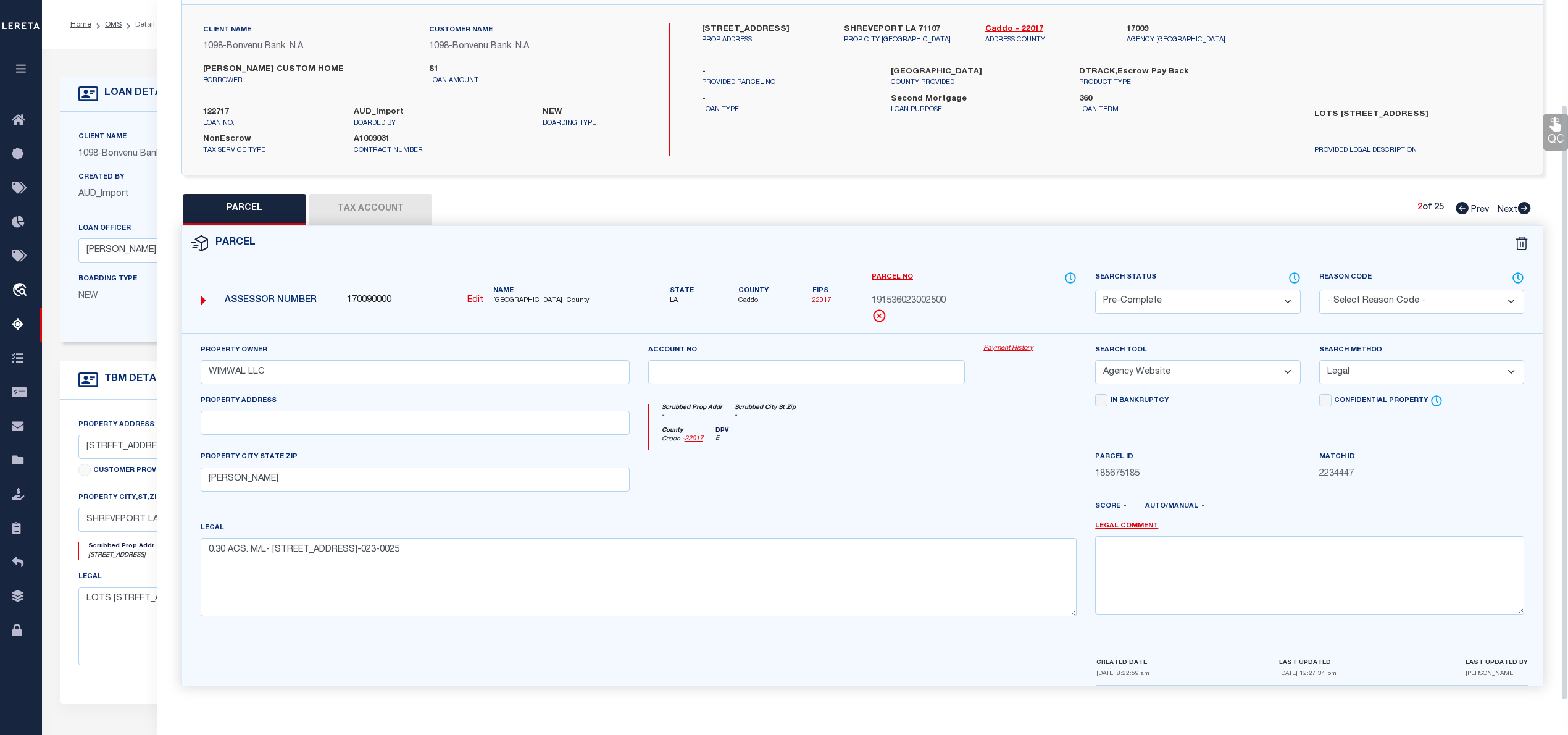
scroll to position [87, 0]
click at [386, 195] on button "Tax Account" at bounding box center [370, 209] width 124 height 31
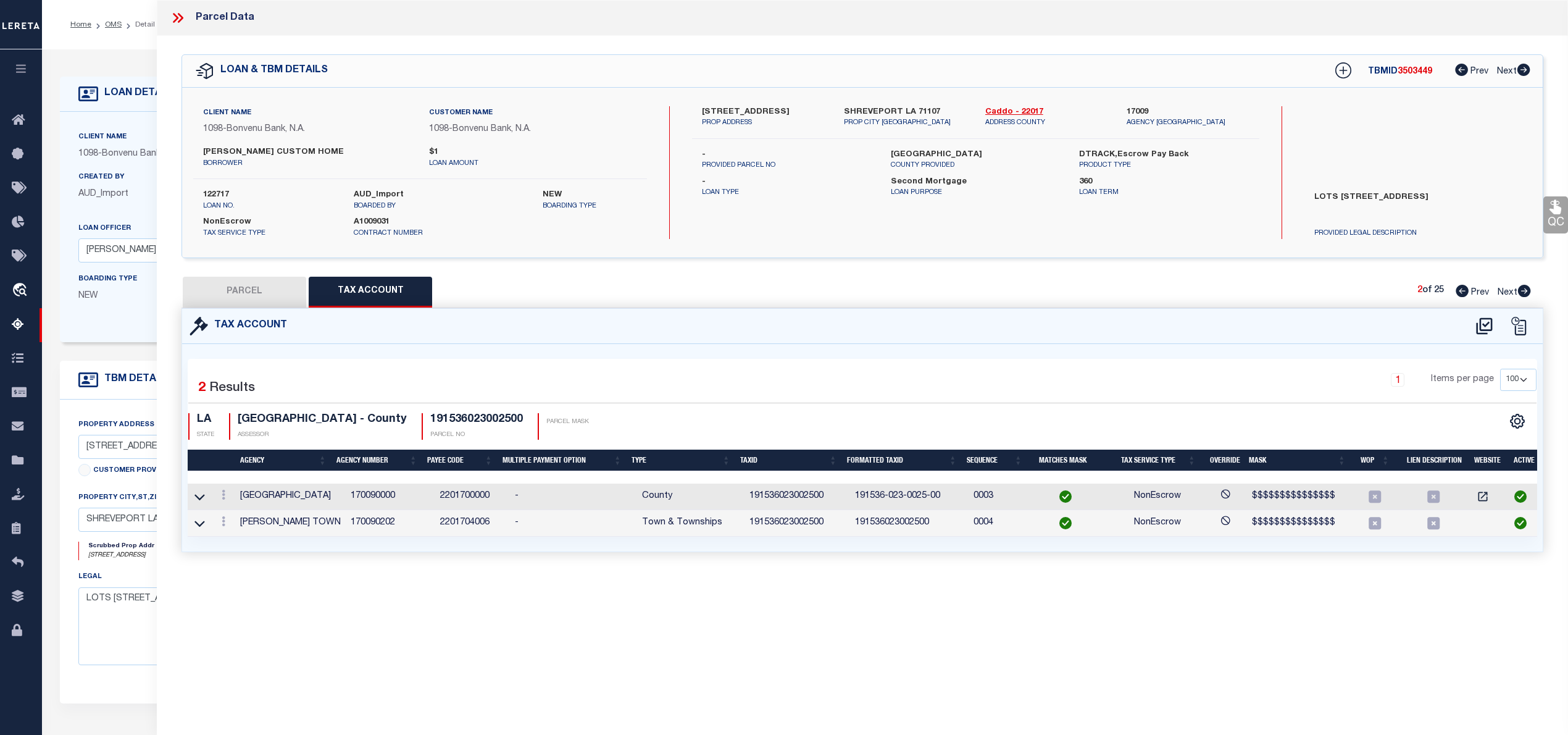
scroll to position [0, 0]
click at [260, 301] on button "PARCEL" at bounding box center [244, 292] width 124 height 31
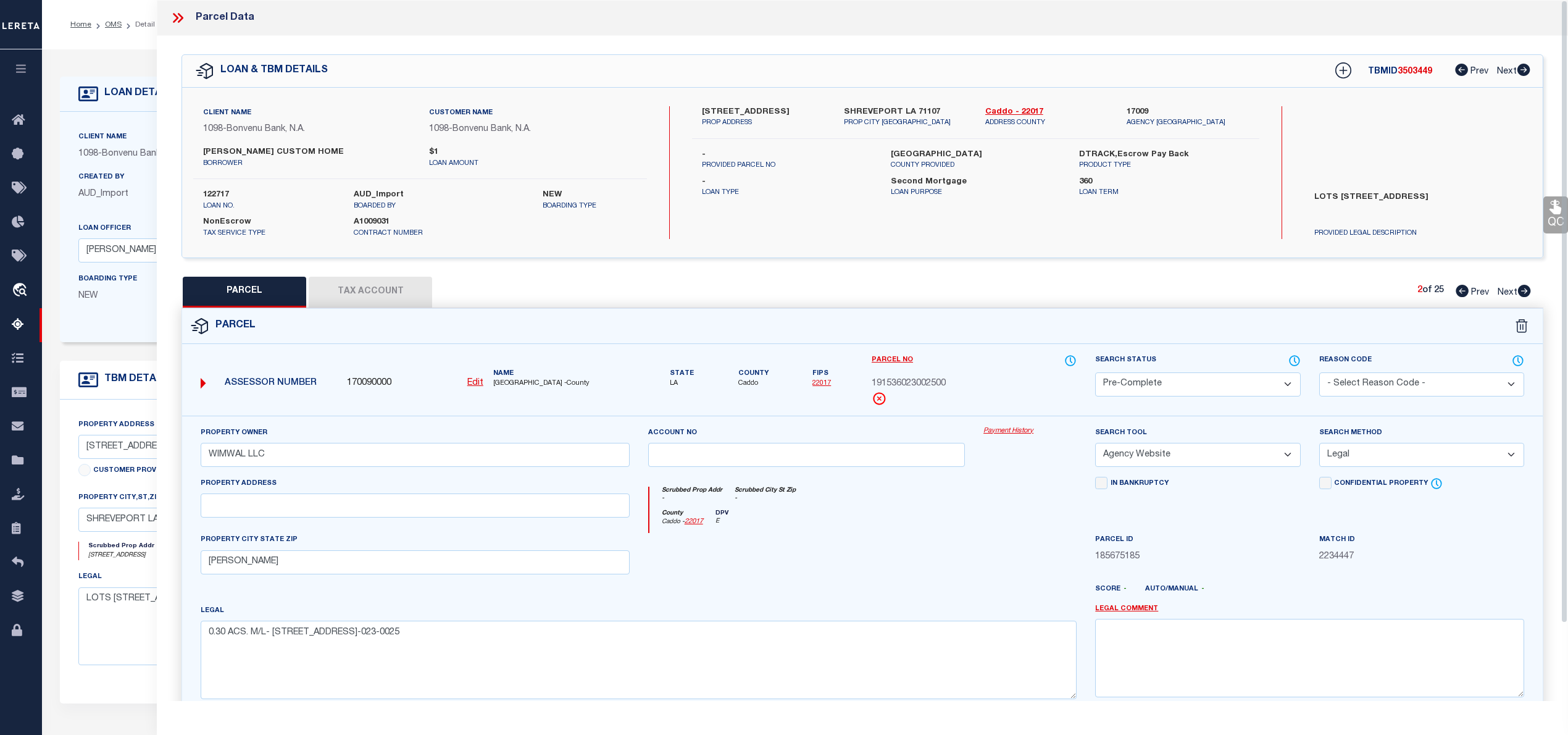
click at [163, 10] on div "Parcel Data" at bounding box center [862, 18] width 1411 height 36
click at [171, 18] on icon at bounding box center [178, 18] width 16 height 16
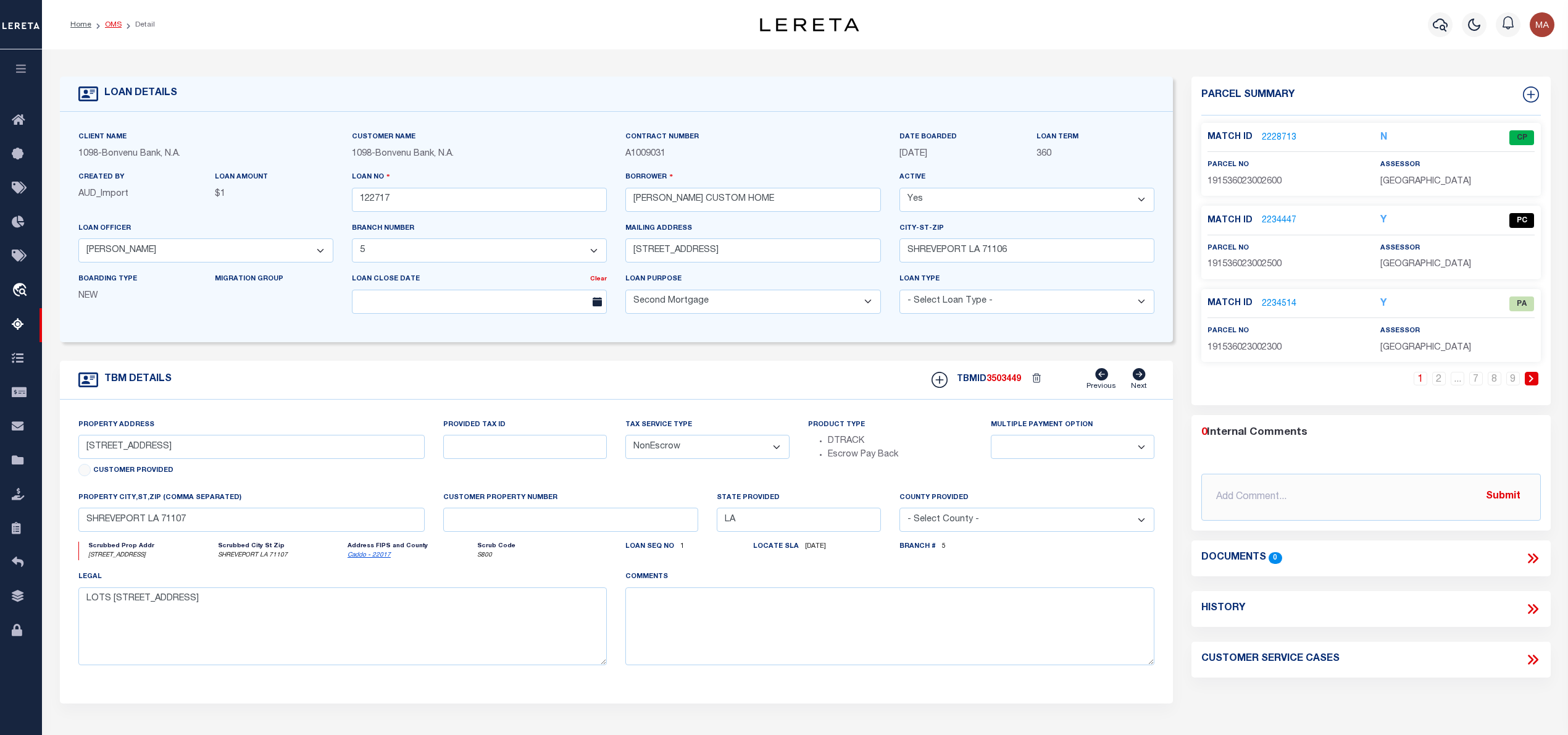
click at [105, 24] on link "OMS" at bounding box center [113, 24] width 17 height 7
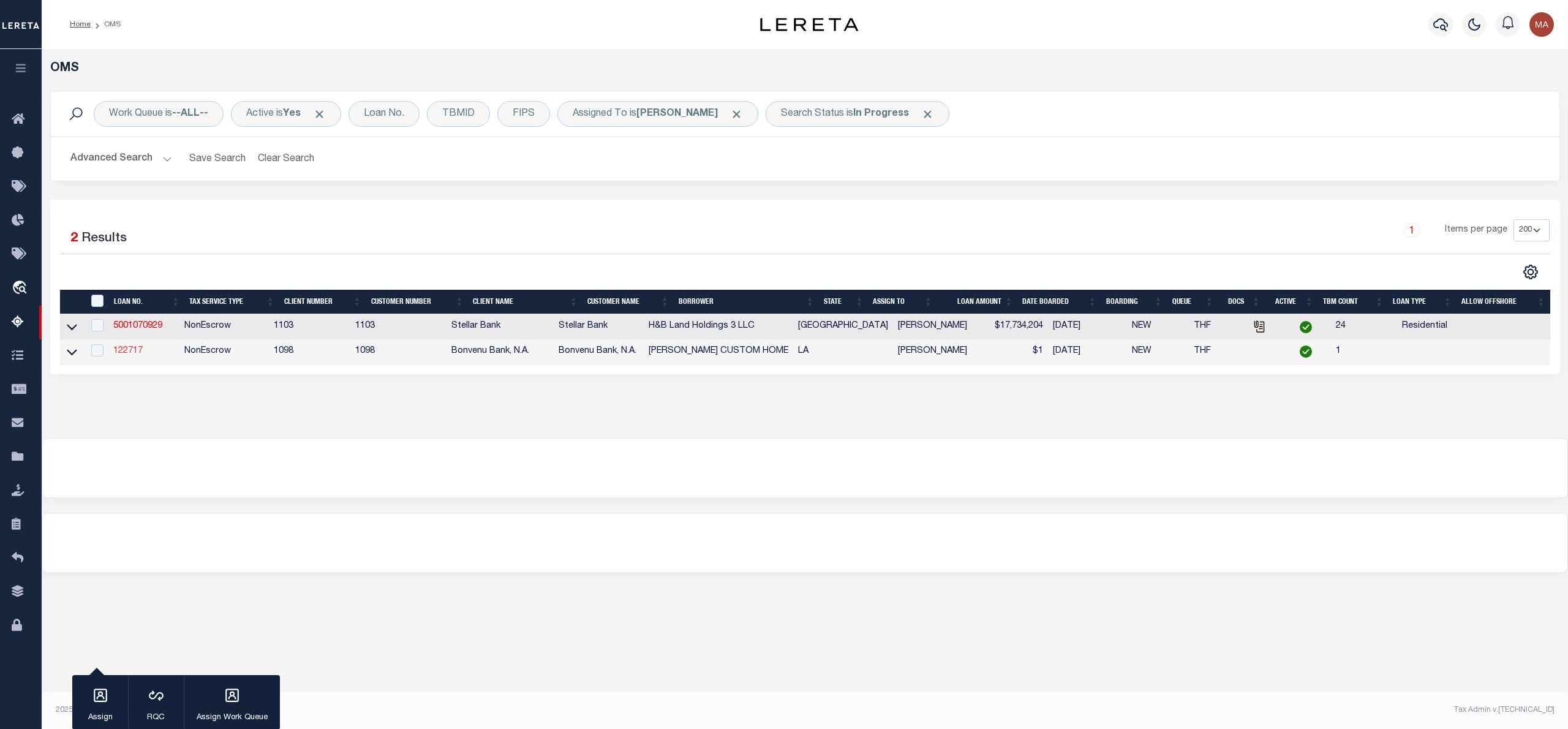
click at [123, 353] on link "122717" at bounding box center [128, 351] width 29 height 9
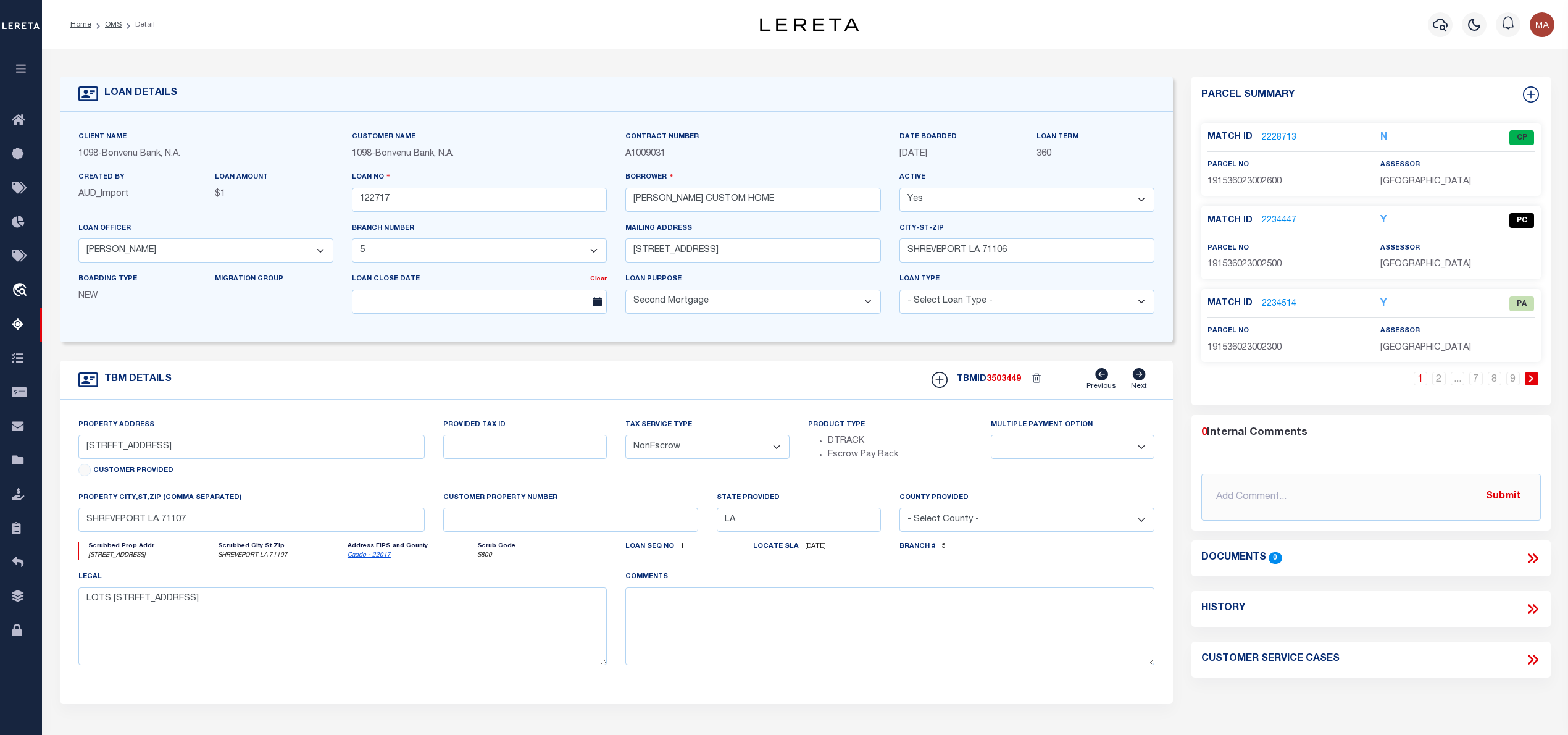
click at [1272, 306] on link "2234514" at bounding box center [1279, 304] width 35 height 13
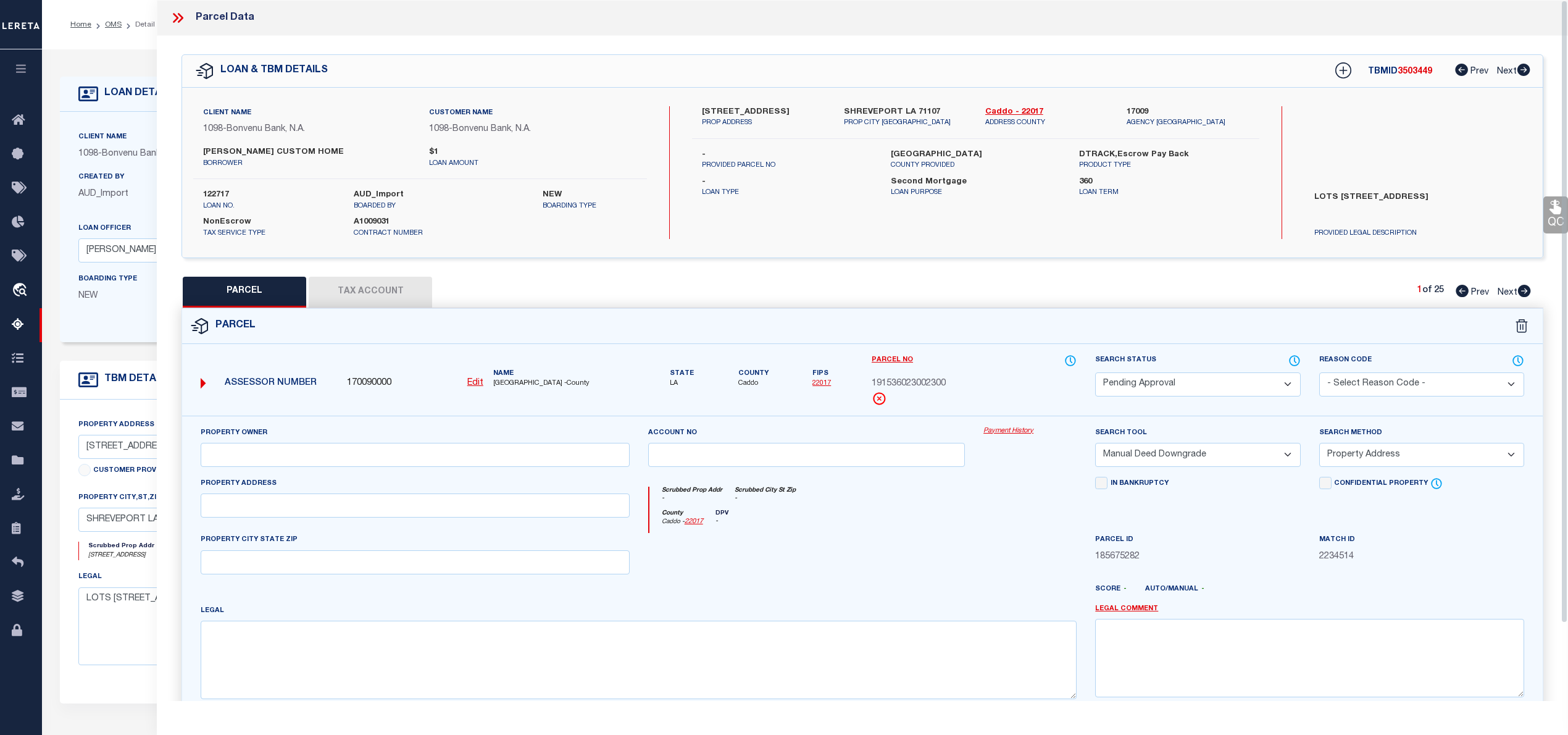
click at [1171, 382] on select "Automated Search Bad Parcel Complete Duplicate Parcel High Dollar Reporting In …" at bounding box center [1197, 384] width 205 height 24
click at [1095, 372] on select "Automated Search Bad Parcel Complete Duplicate Parcel High Dollar Reporting In …" at bounding box center [1197, 384] width 205 height 24
click at [1361, 378] on select "- Select Reason Code - 099 - Other (Provide additional detail) ACT - Agency Cha…" at bounding box center [1421, 384] width 205 height 24
click at [1319, 372] on select "- Select Reason Code - 099 - Other (Provide additional detail) ACT - Agency Cha…" at bounding box center [1421, 384] width 205 height 24
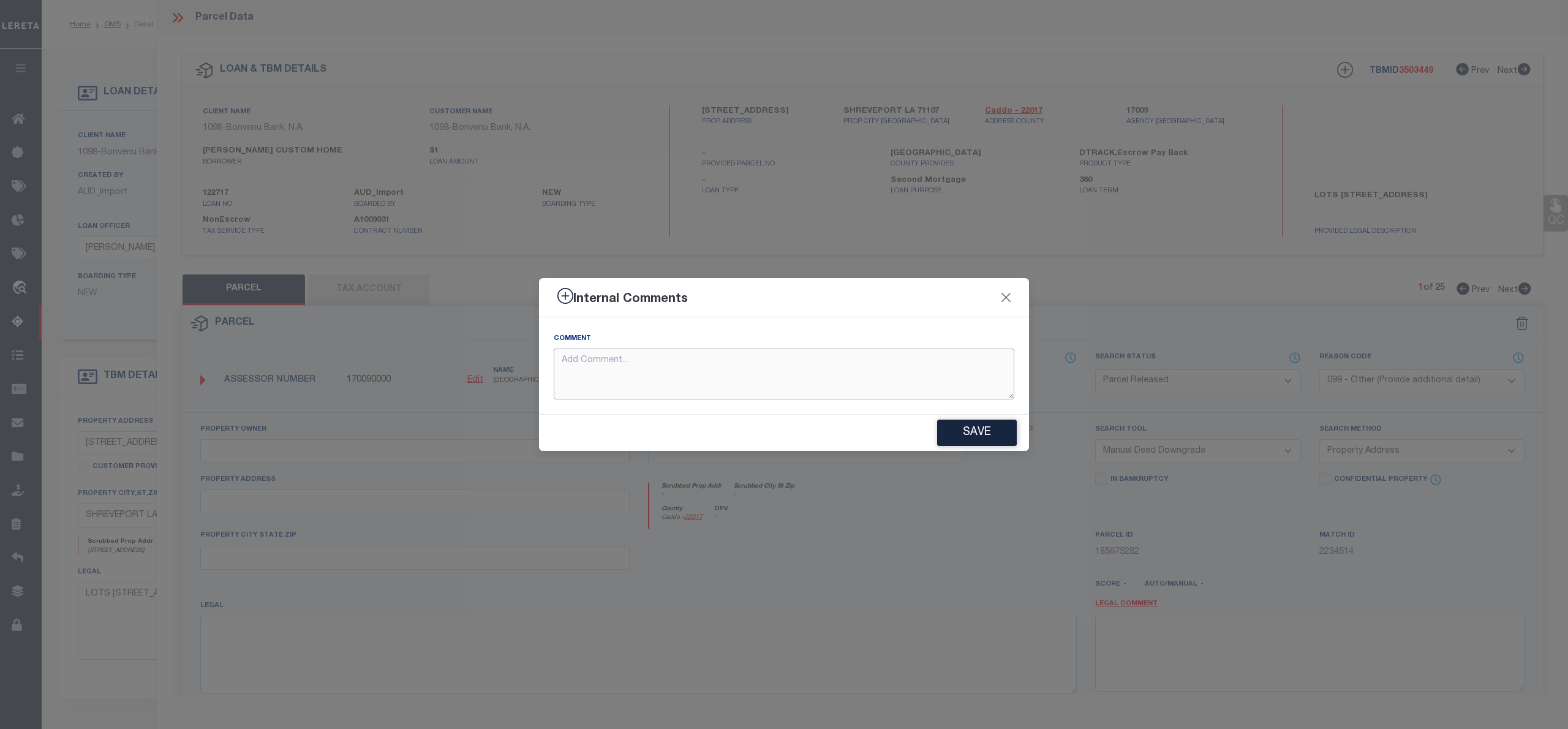
click at [769, 377] on textarea at bounding box center [783, 374] width 460 height 51
click at [969, 436] on button "Save" at bounding box center [977, 433] width 79 height 26
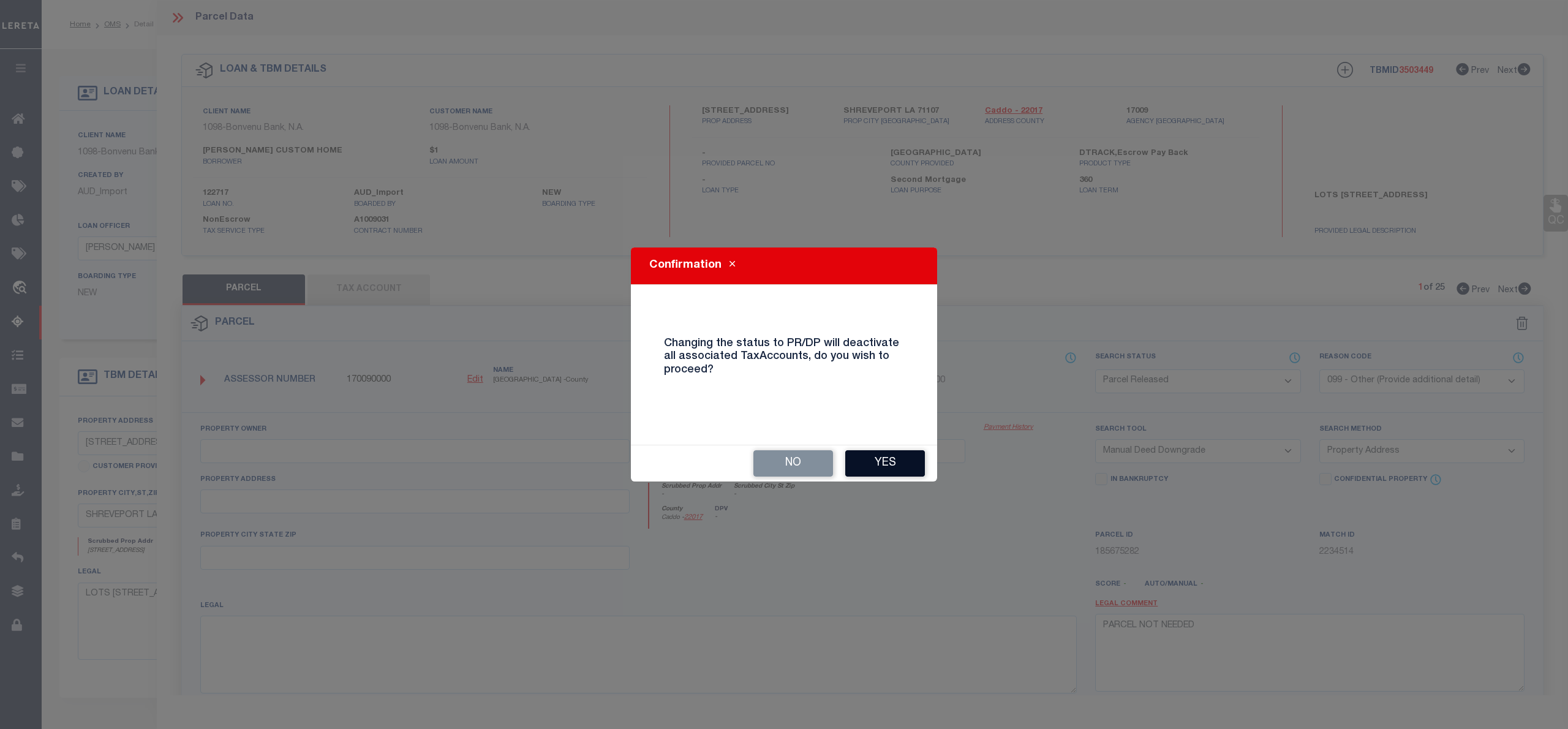
click at [909, 464] on button "Yes" at bounding box center [885, 463] width 79 height 26
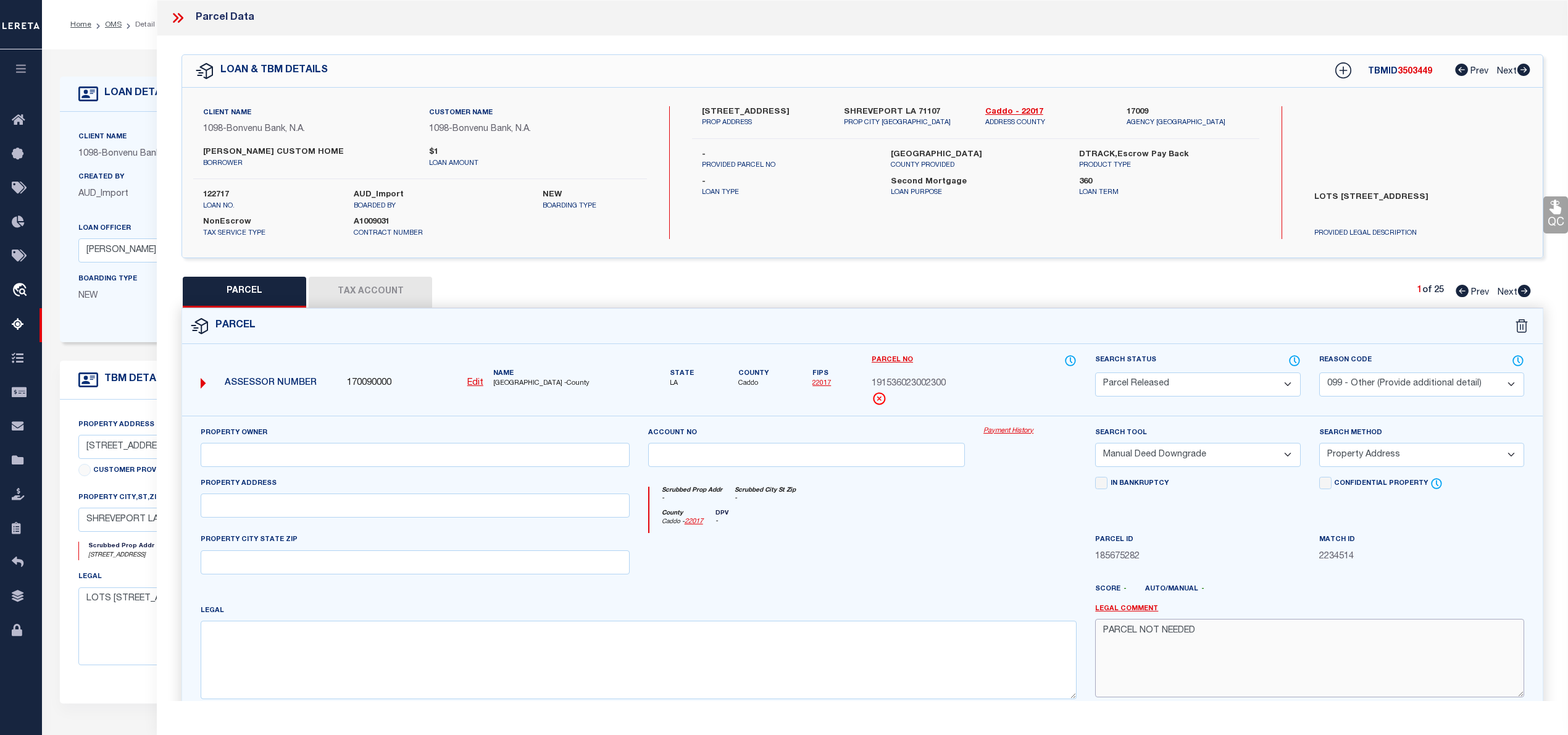
click at [1161, 638] on textarea "PARCEL NOT NEEDED" at bounding box center [1310, 657] width 429 height 78
click at [1167, 631] on textarea "PARCEL NOT NEEDED" at bounding box center [1310, 657] width 429 height 78
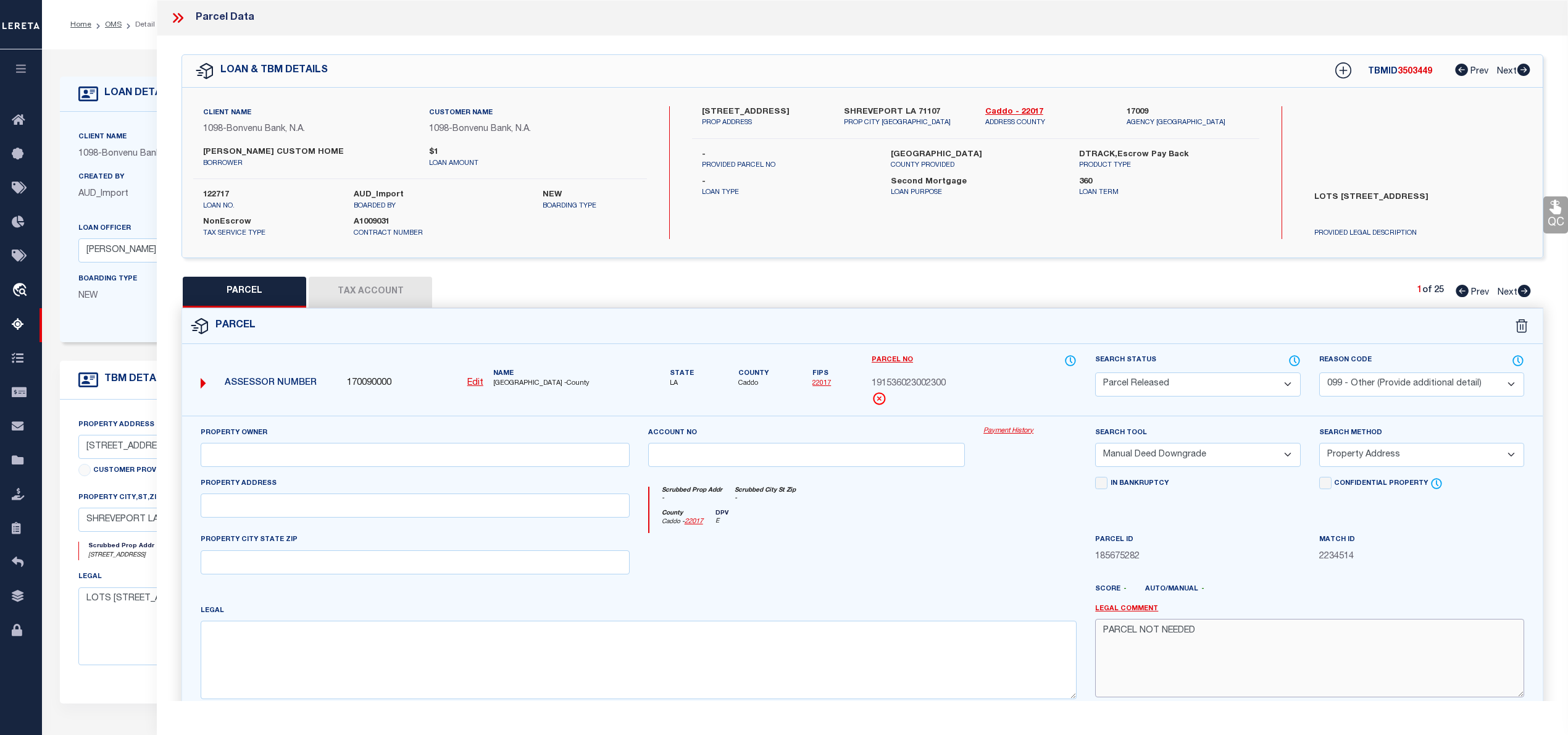
click at [1167, 631] on textarea "PARCEL NOT NEEDED" at bounding box center [1310, 657] width 429 height 78
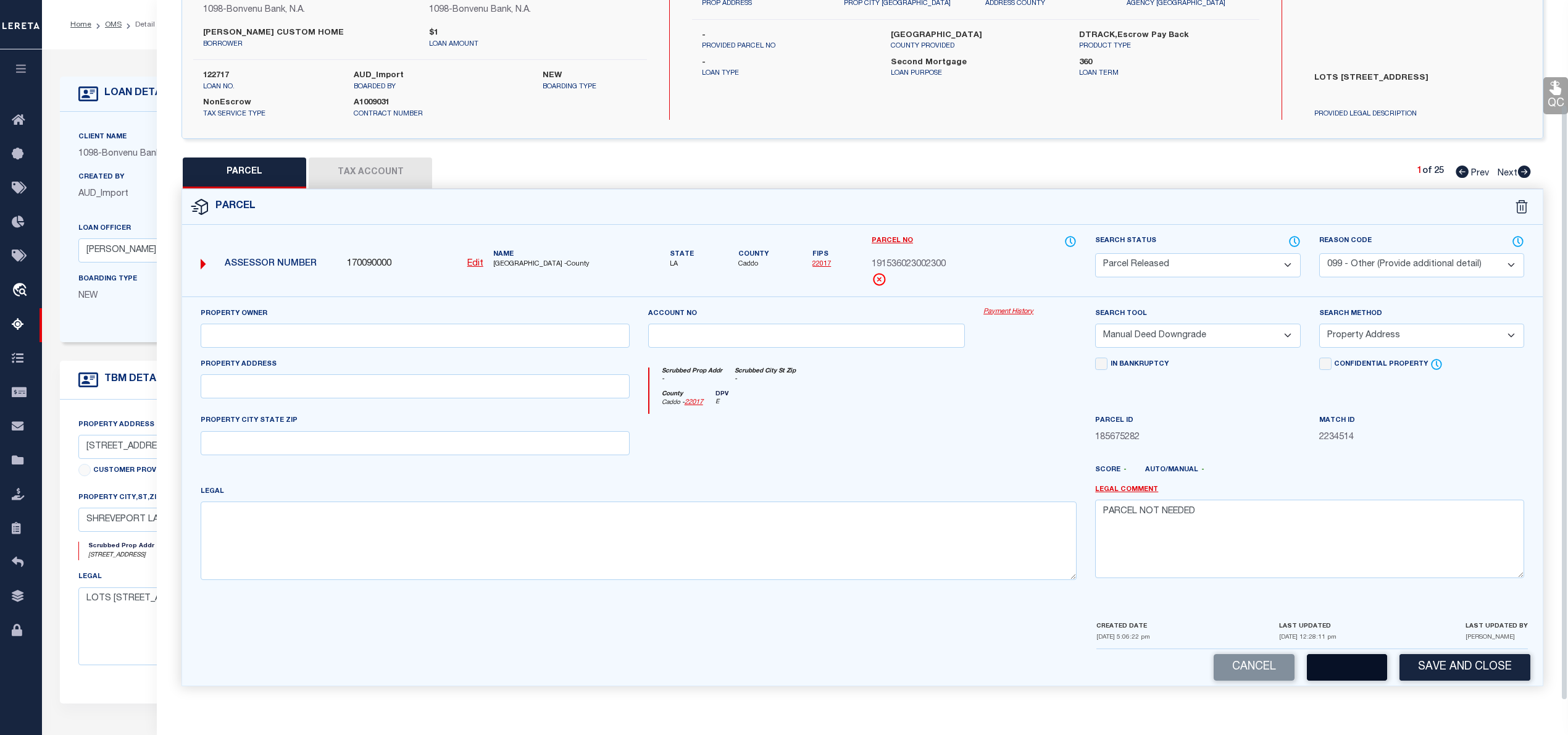
click at [1357, 673] on button "button" at bounding box center [1347, 668] width 80 height 27
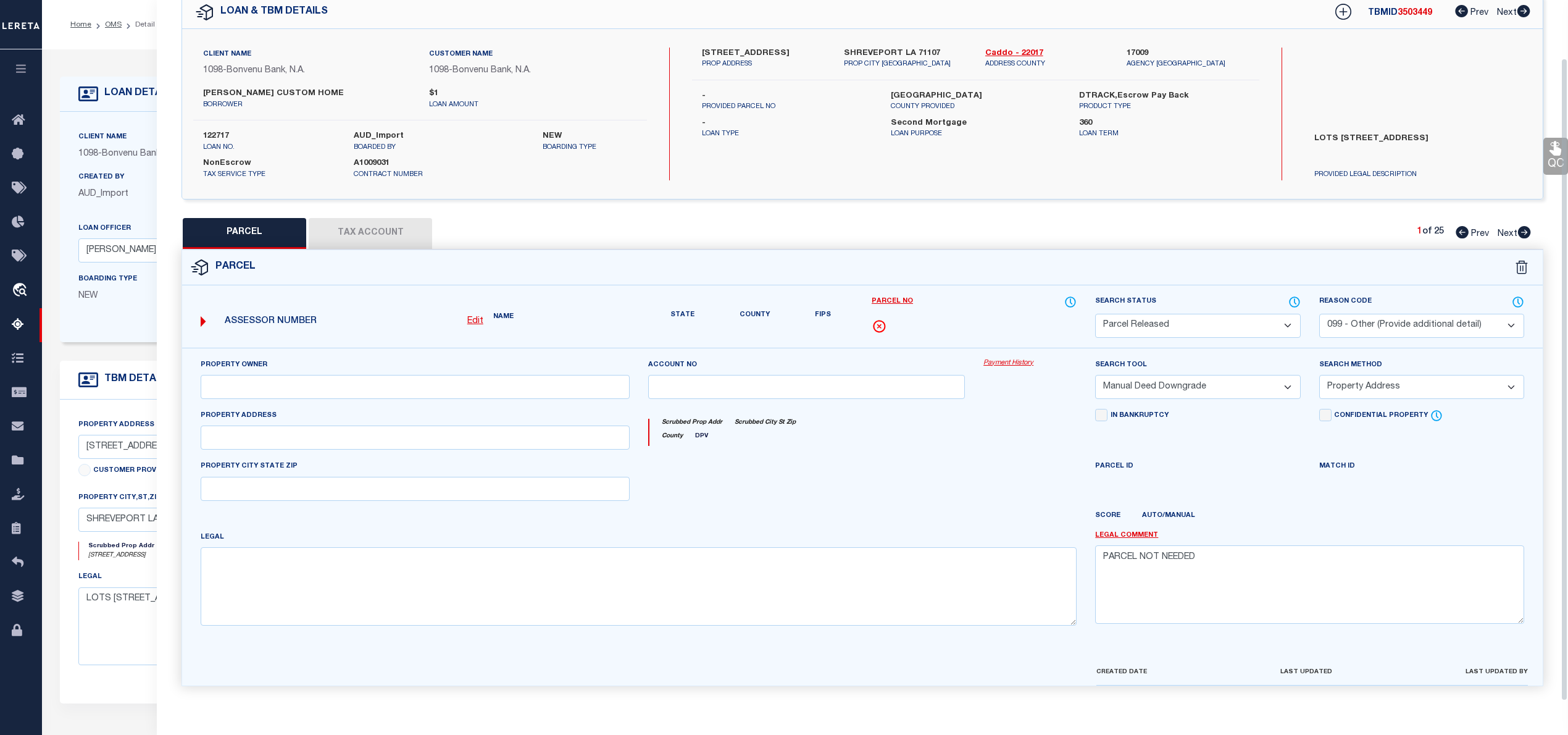
scroll to position [87, 0]
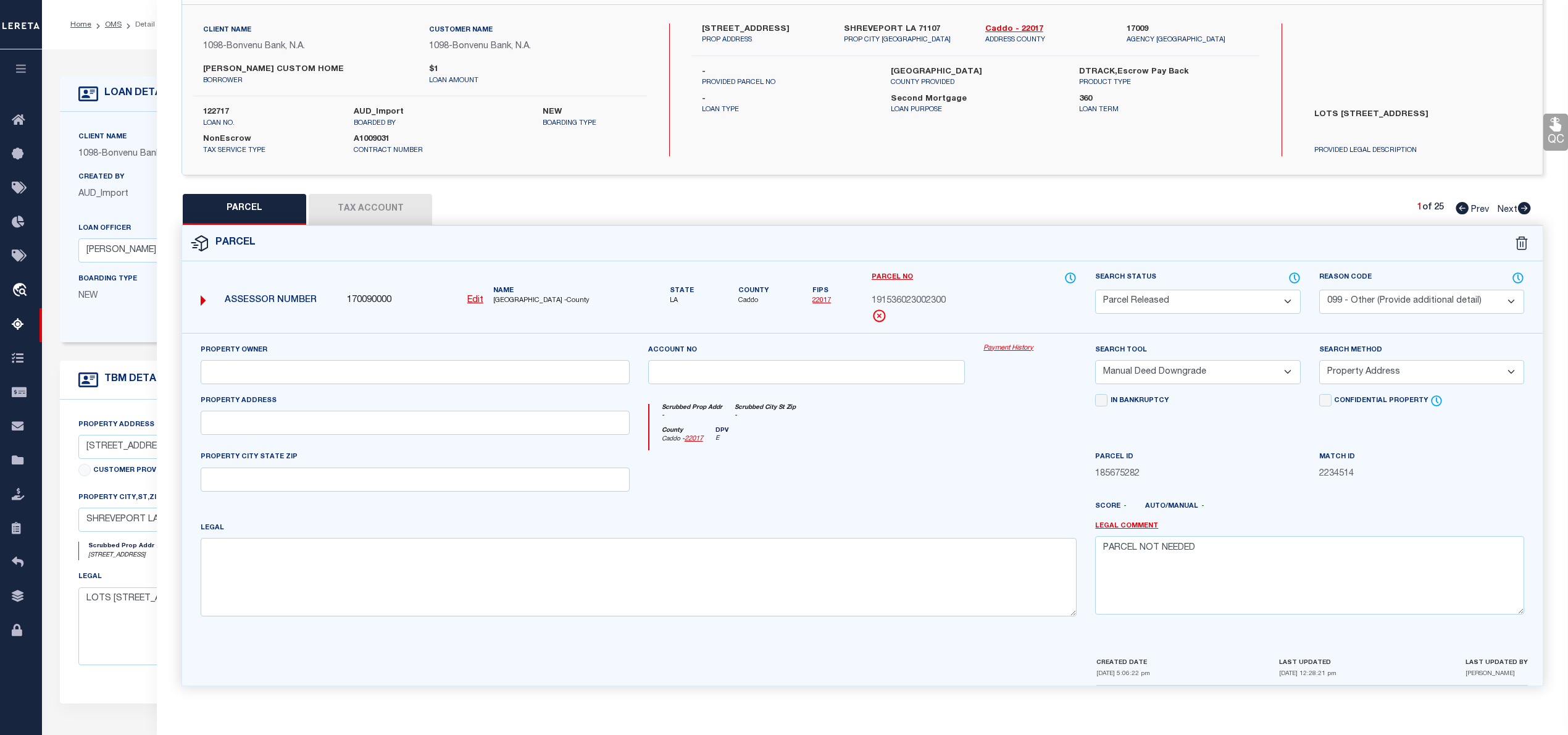
click at [1524, 204] on icon at bounding box center [1525, 208] width 13 height 13
click at [1525, 209] on icon at bounding box center [1525, 208] width 13 height 13
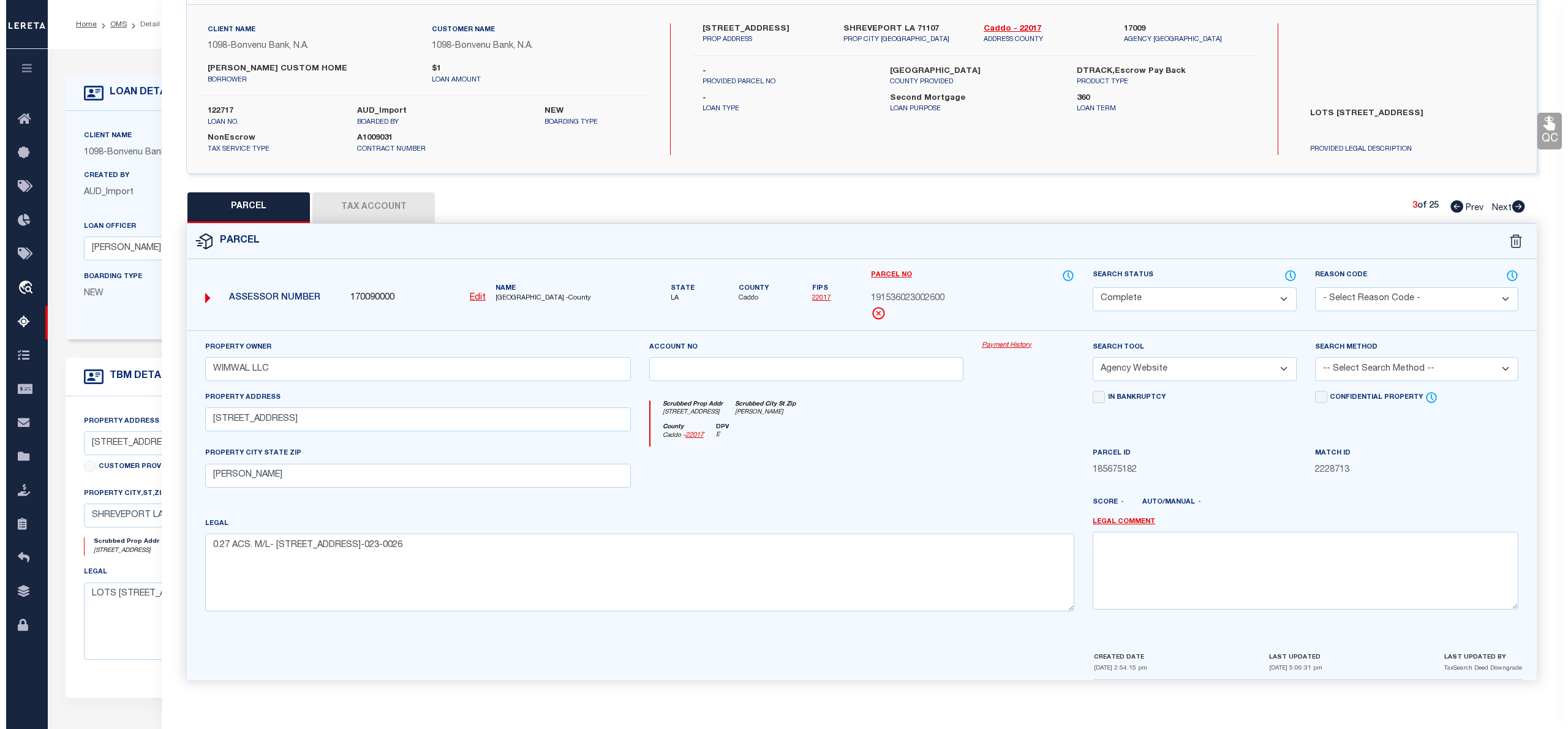
scroll to position [0, 0]
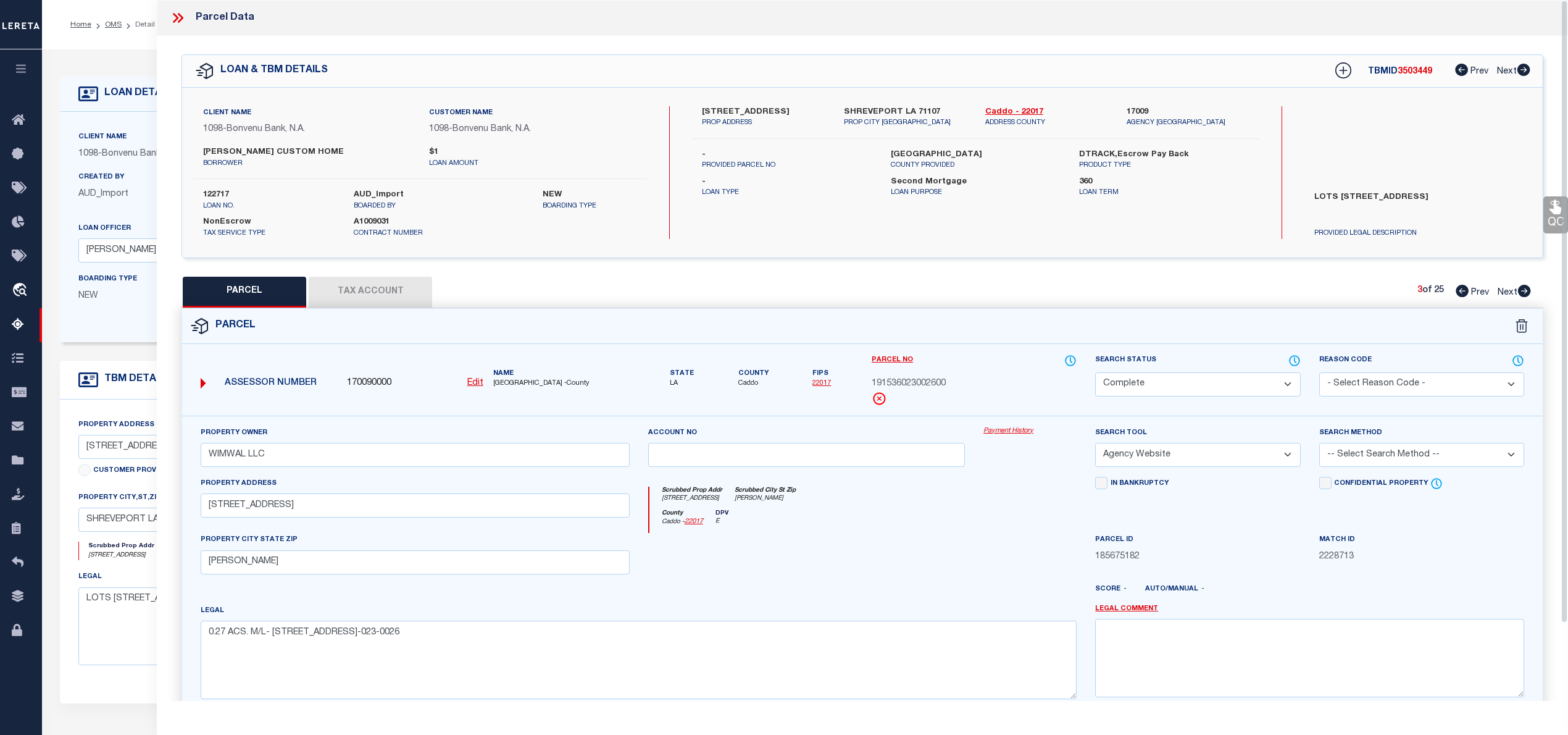
click at [184, 21] on icon at bounding box center [178, 18] width 16 height 16
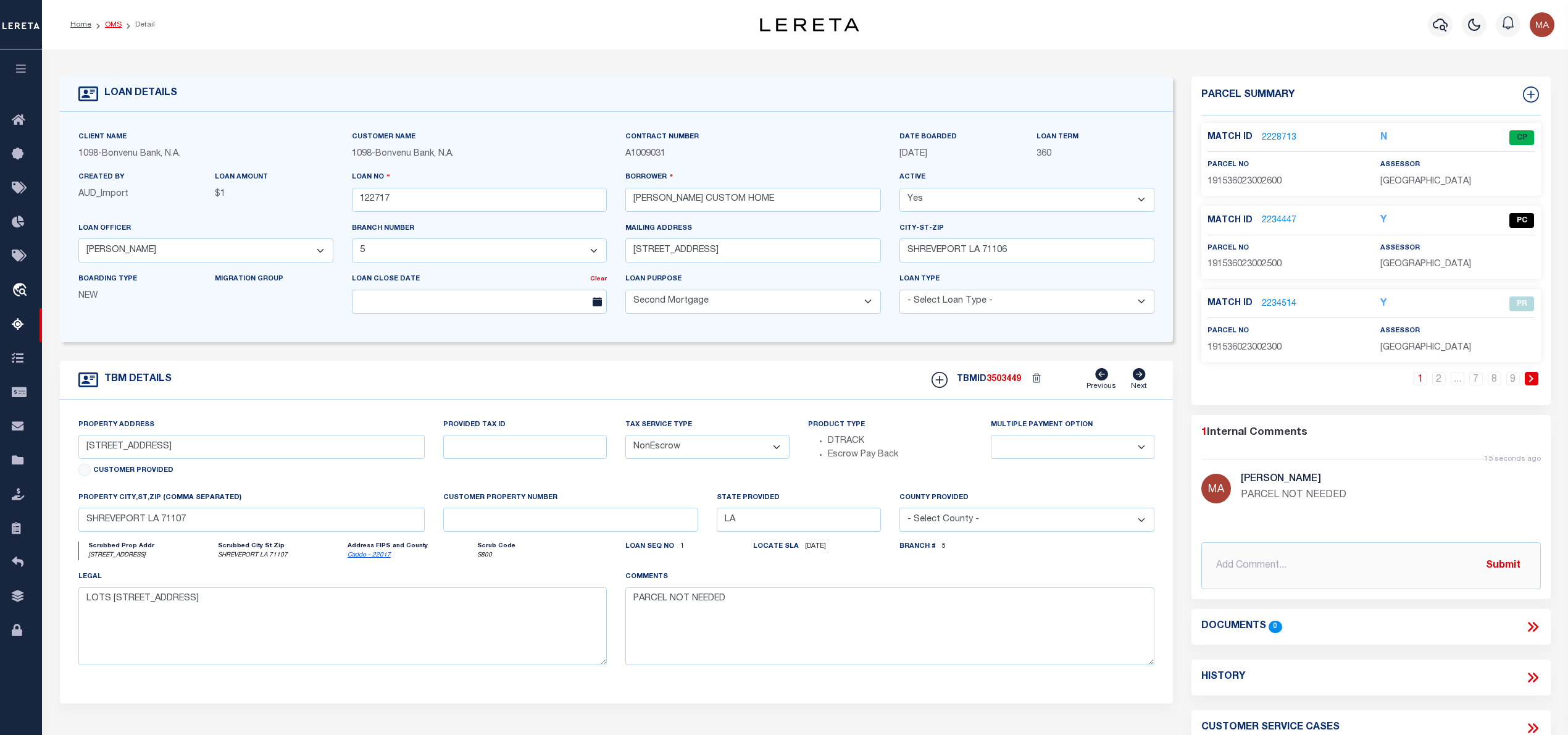
click at [111, 24] on link "OMS" at bounding box center [113, 24] width 17 height 7
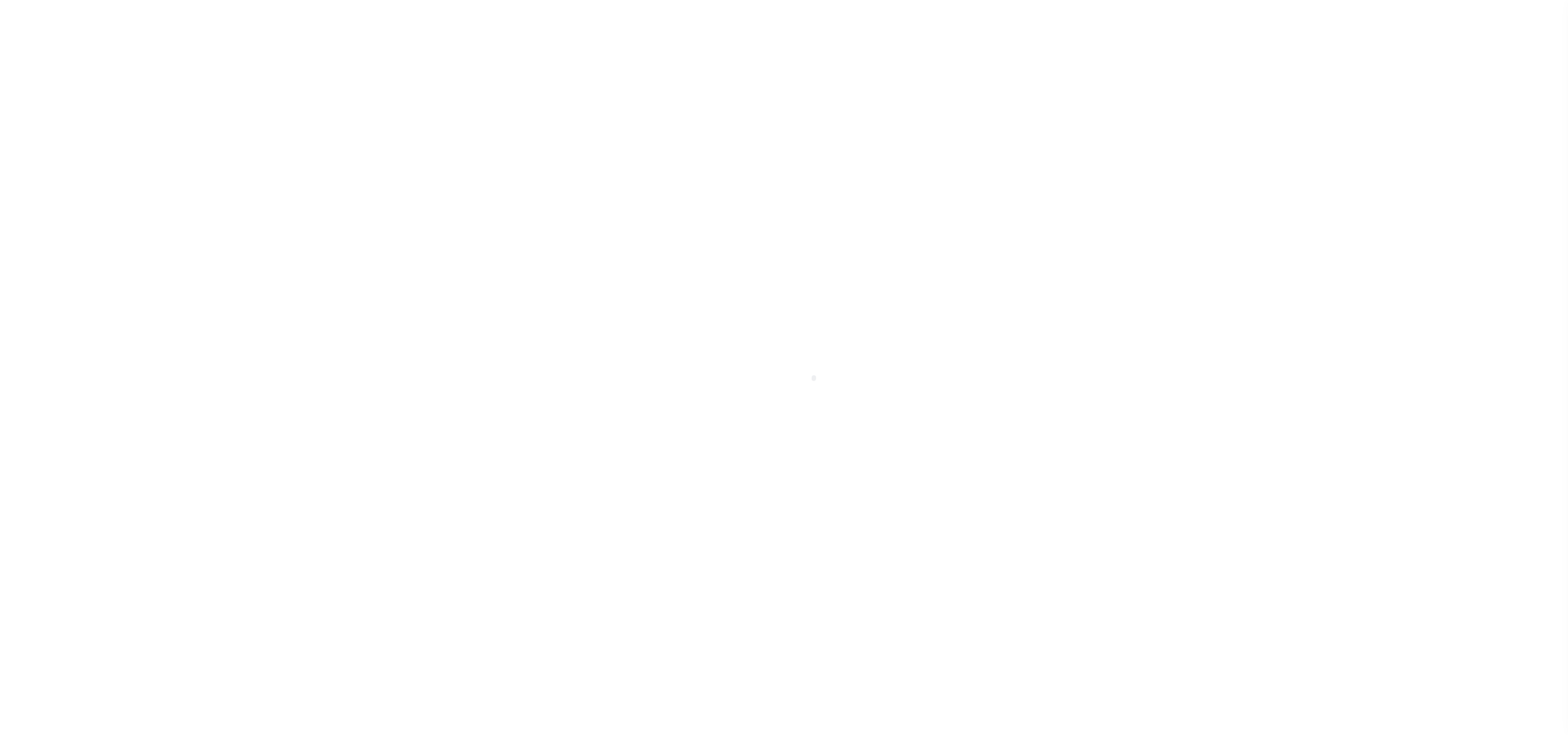
select select "11286"
select select "10"
select select "NonEscrow"
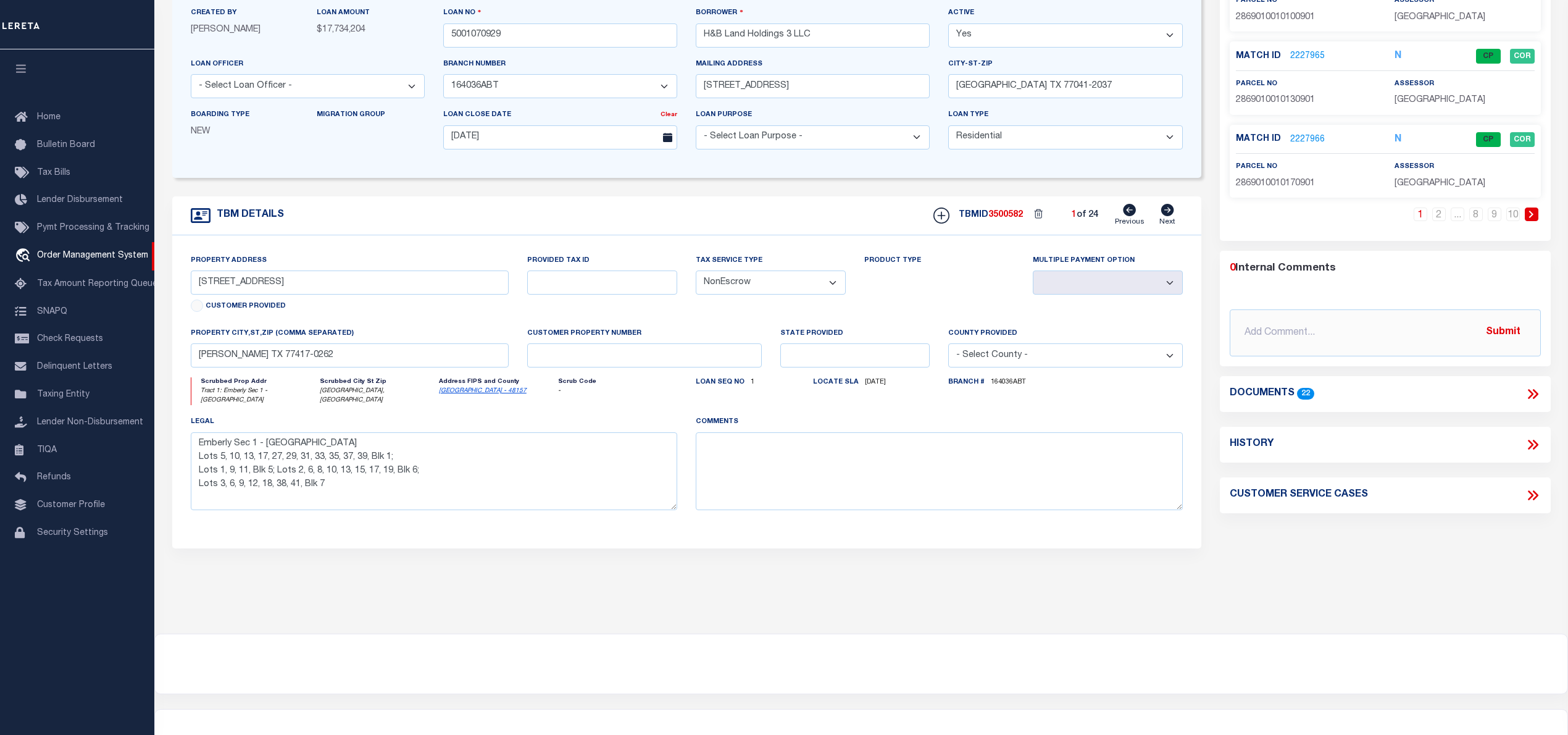
select select "200"
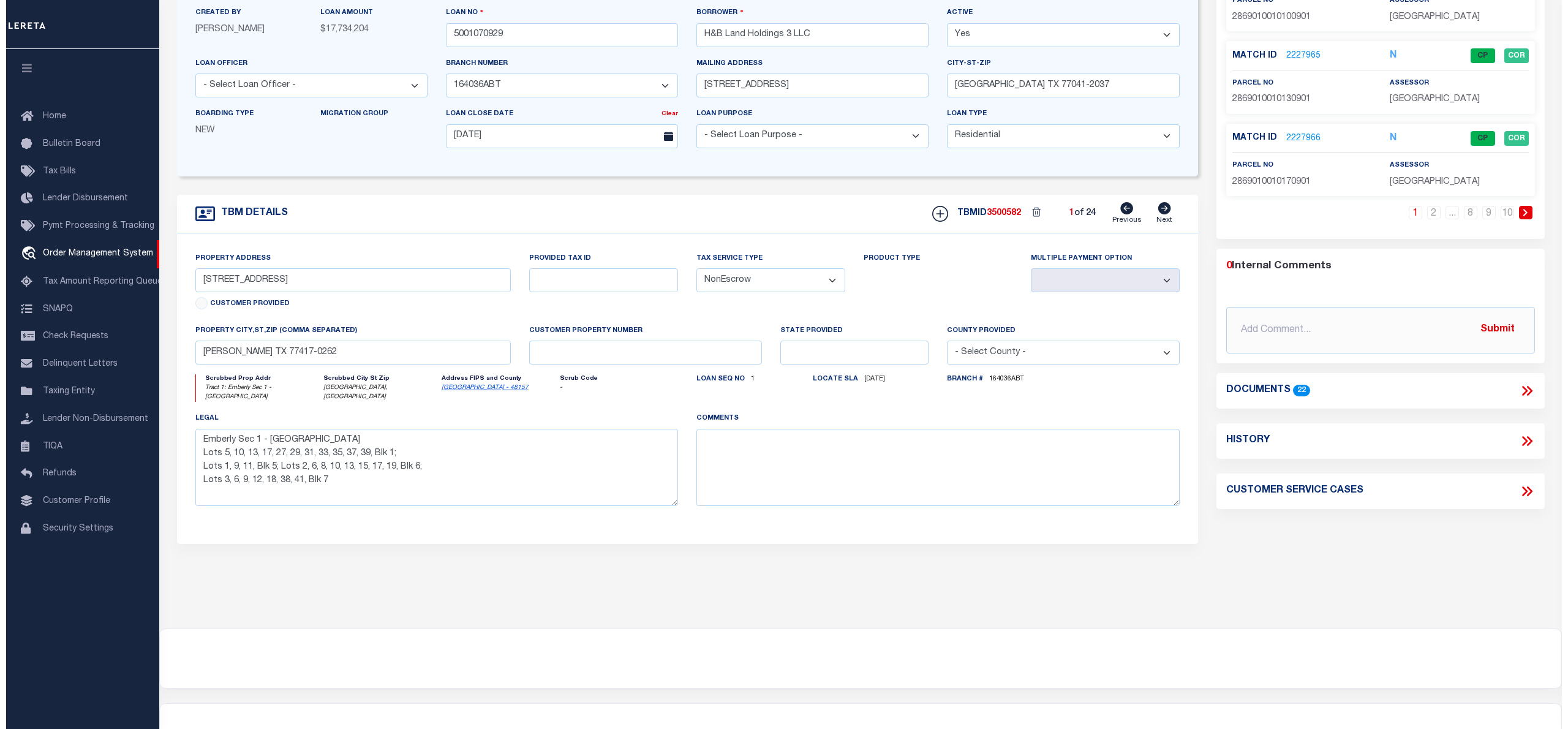
scroll to position [0, 0]
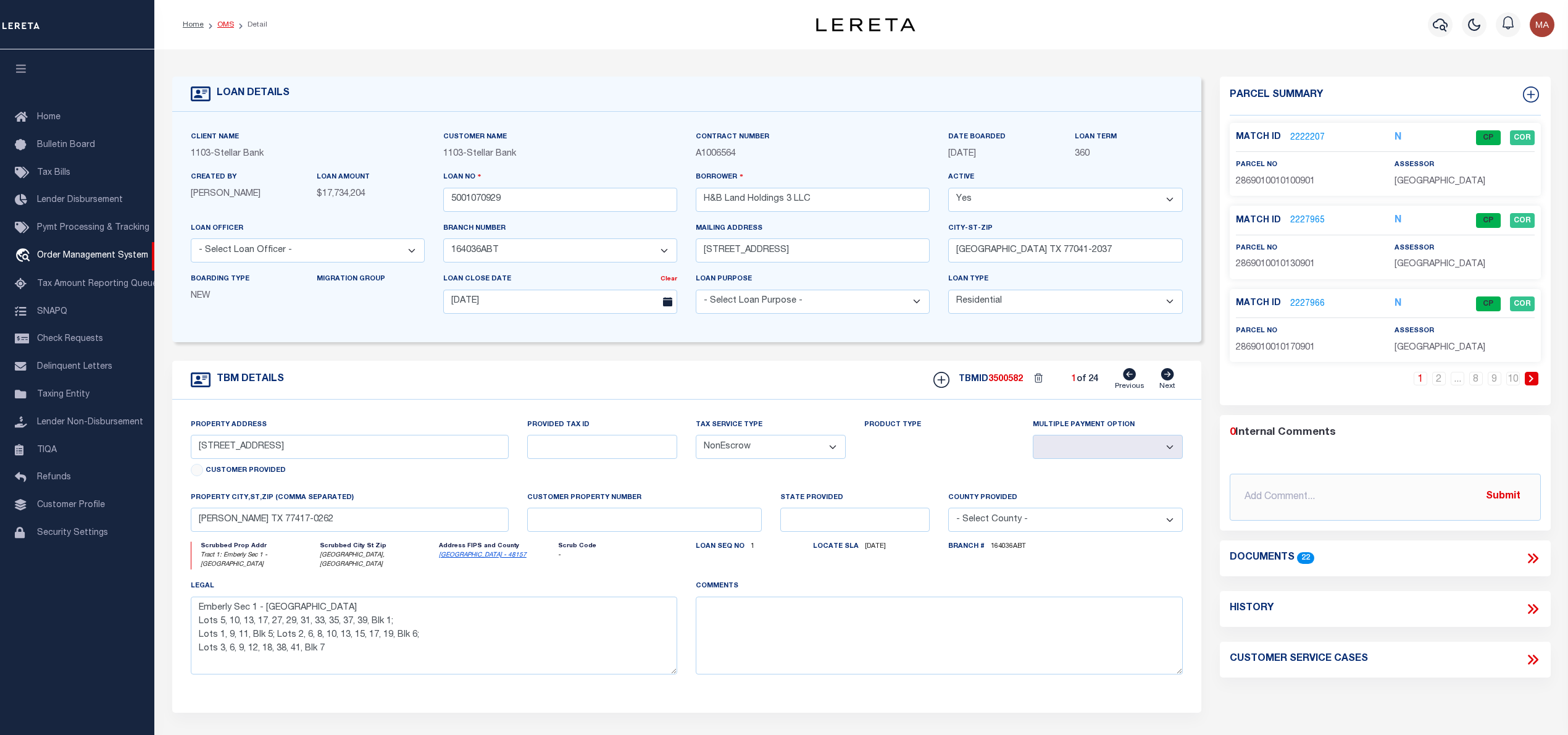
click at [218, 24] on link "OMS" at bounding box center [226, 24] width 17 height 7
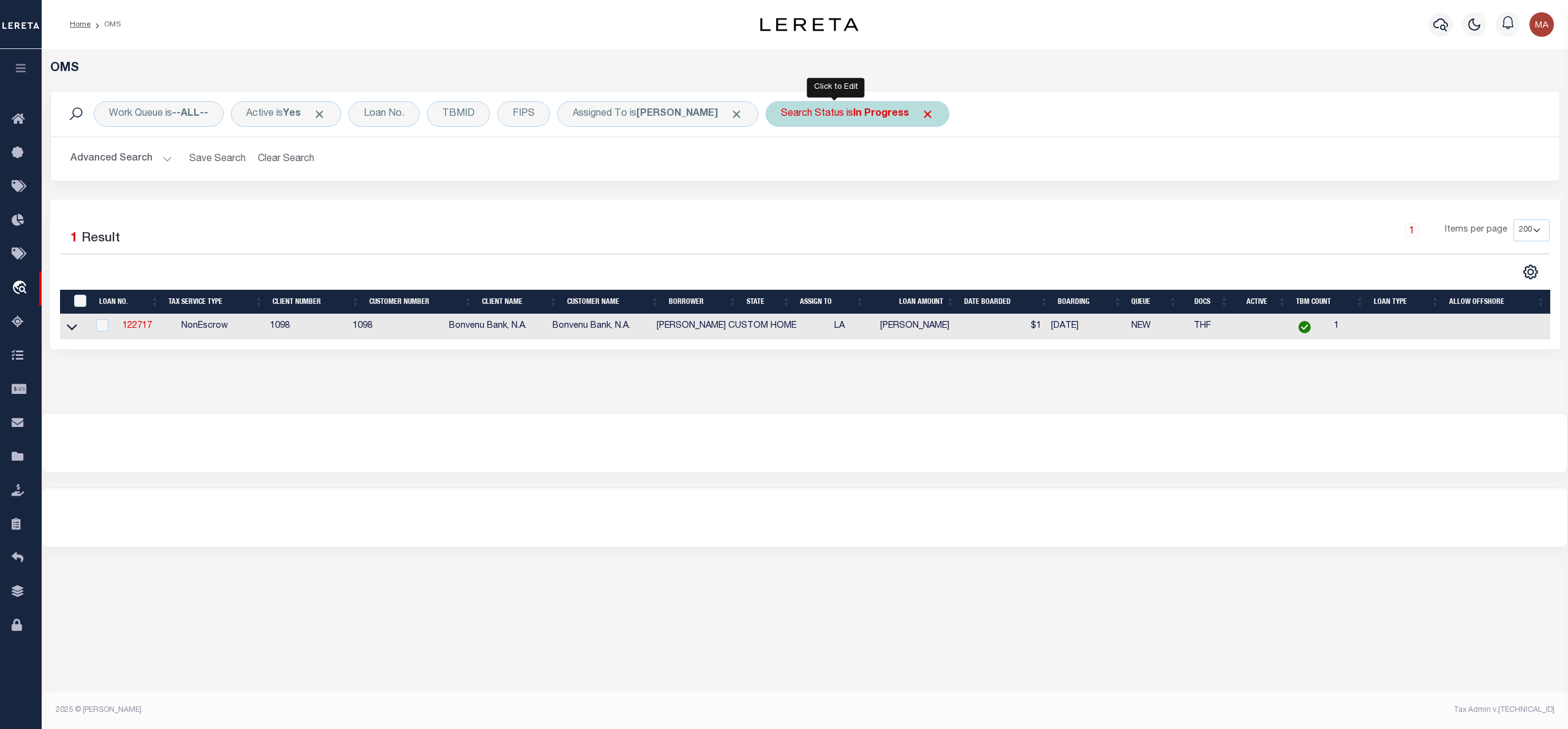
click at [800, 117] on div "Search Status is In Progress" at bounding box center [857, 114] width 184 height 26
select select "IP"
click at [934, 204] on input "Apply" at bounding box center [943, 200] width 36 height 21
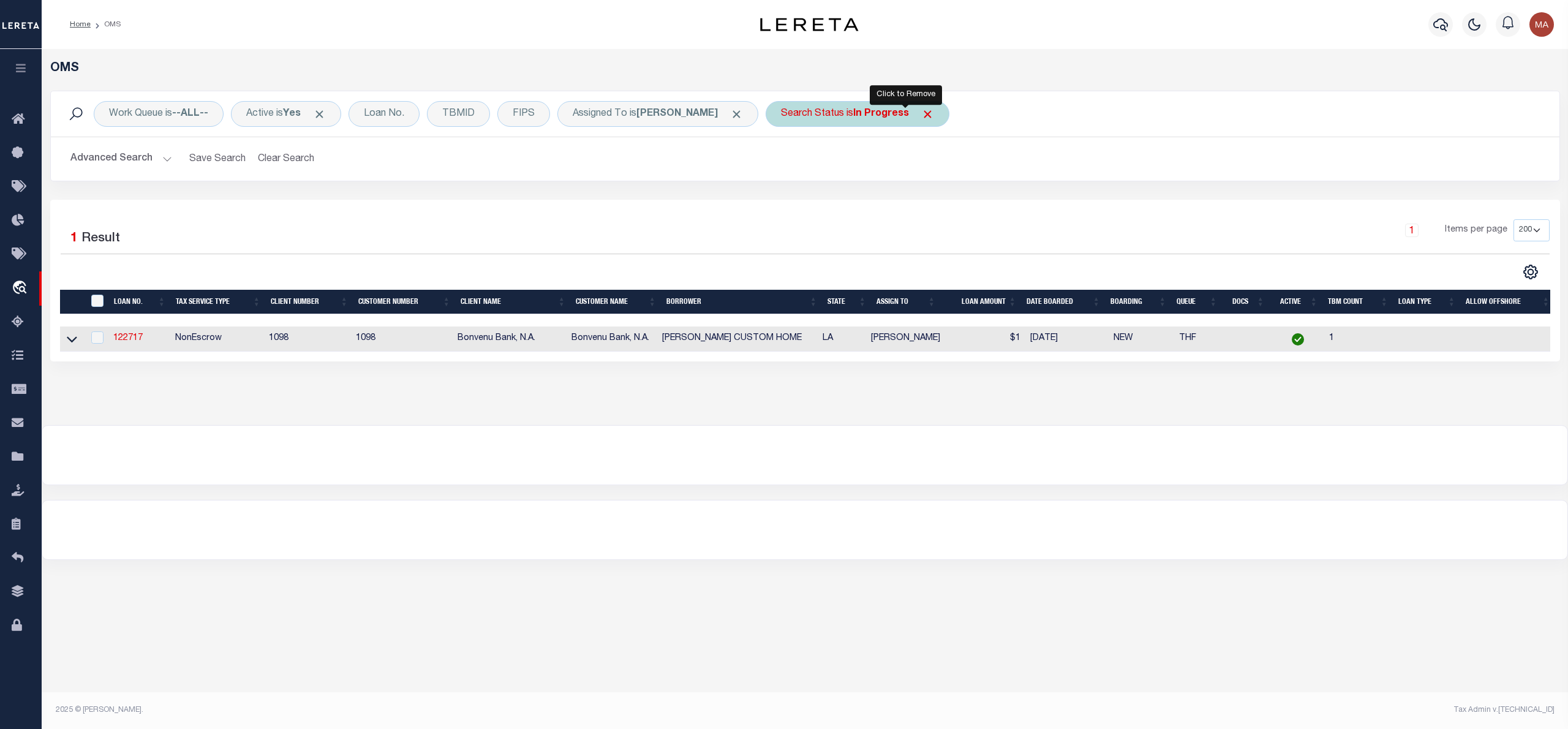
click at [921, 116] on span "Click to Remove" at bounding box center [928, 115] width 13 height 13
click at [813, 113] on div "Search Status" at bounding box center [813, 114] width 94 height 26
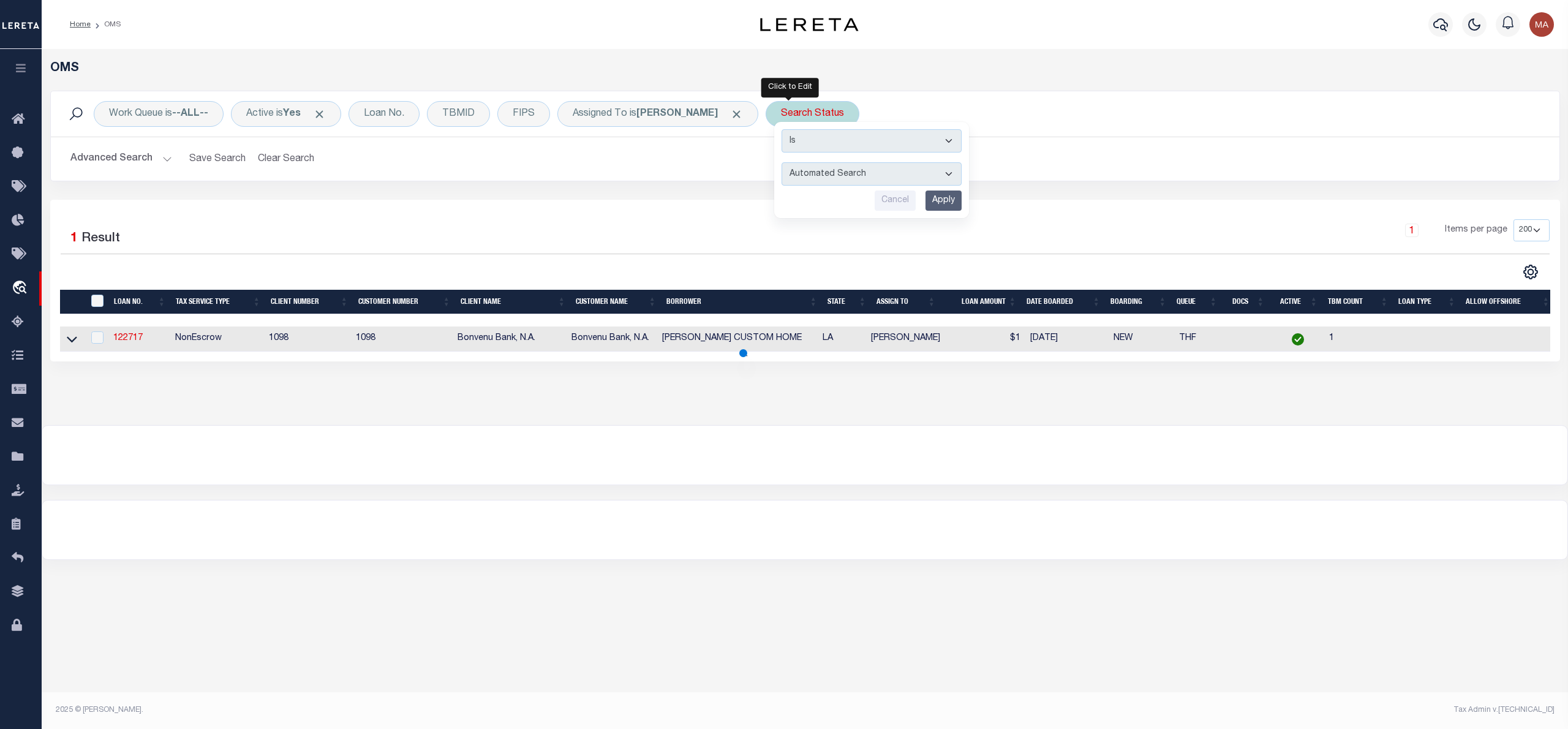
click at [785, 172] on select "Automated Search Bad Parcel Complete Duplicate Parcel High Dollar Reporting In …" at bounding box center [871, 174] width 180 height 23
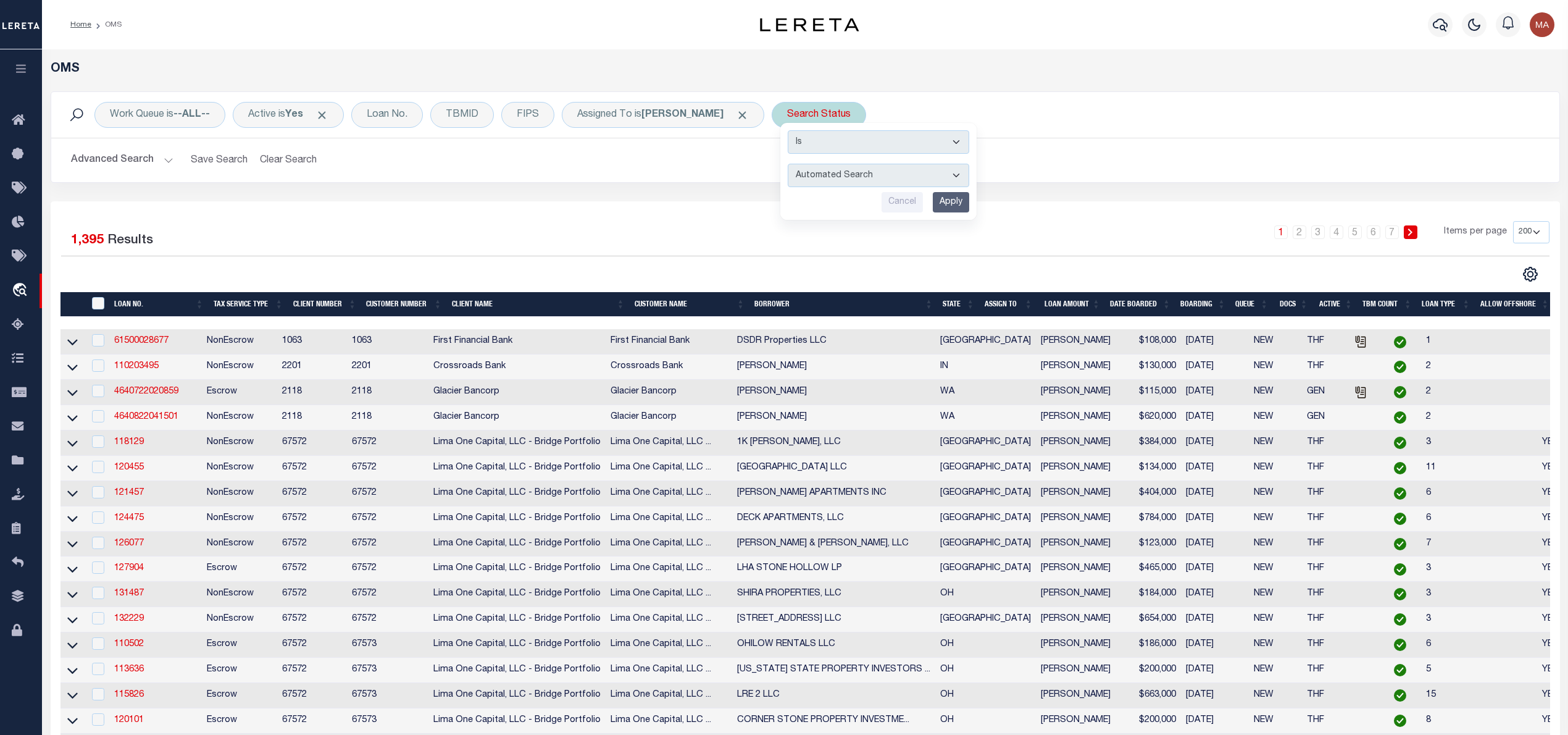
select select "RD"
click at [788, 164] on select "Automated Search Bad Parcel Complete Duplicate Parcel High Dollar Reporting In …" at bounding box center [878, 175] width 181 height 24
click at [933, 207] on input "Apply" at bounding box center [951, 202] width 36 height 21
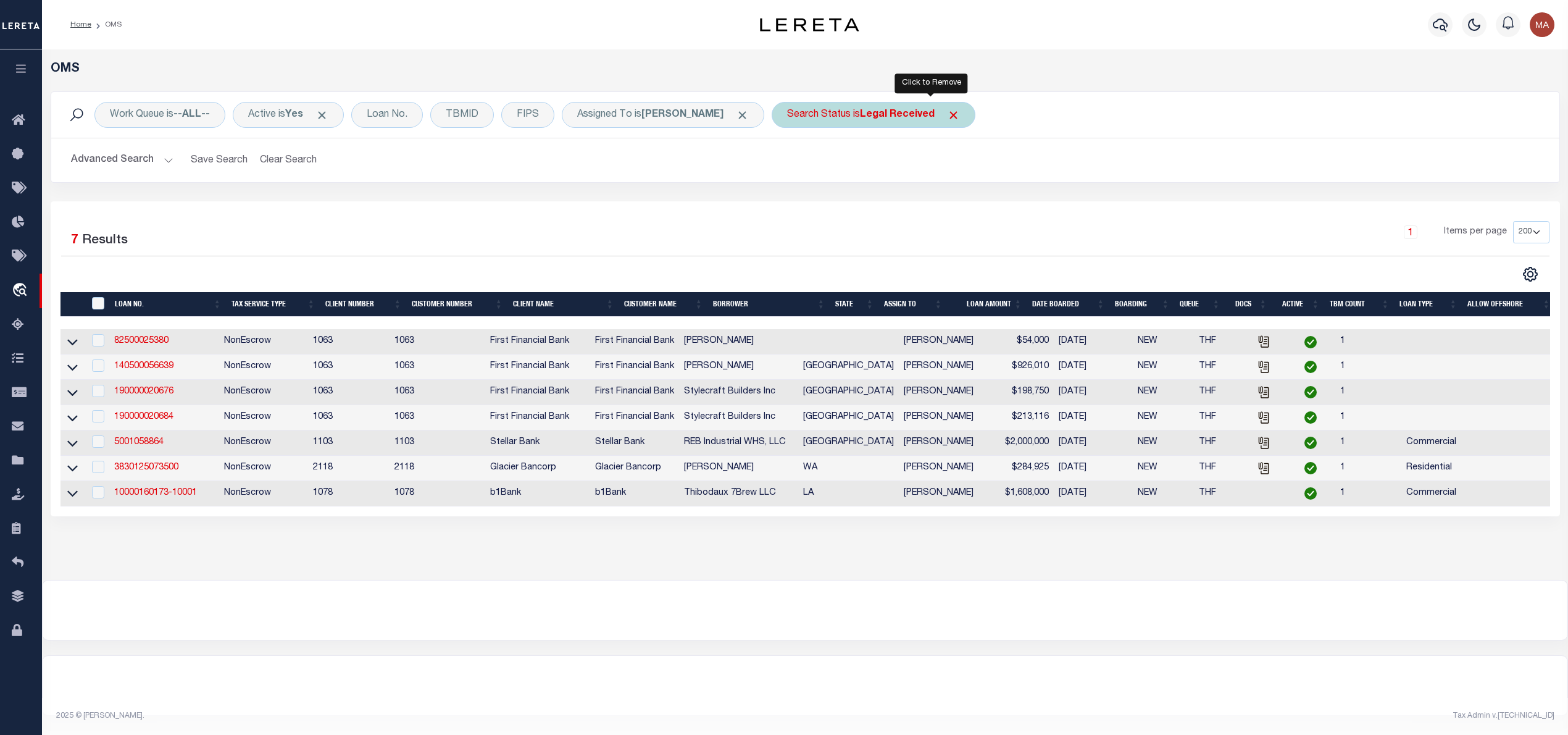
click at [947, 116] on span "Click to Remove" at bounding box center [954, 115] width 13 height 13
click at [821, 114] on div "Search Status" at bounding box center [819, 115] width 95 height 26
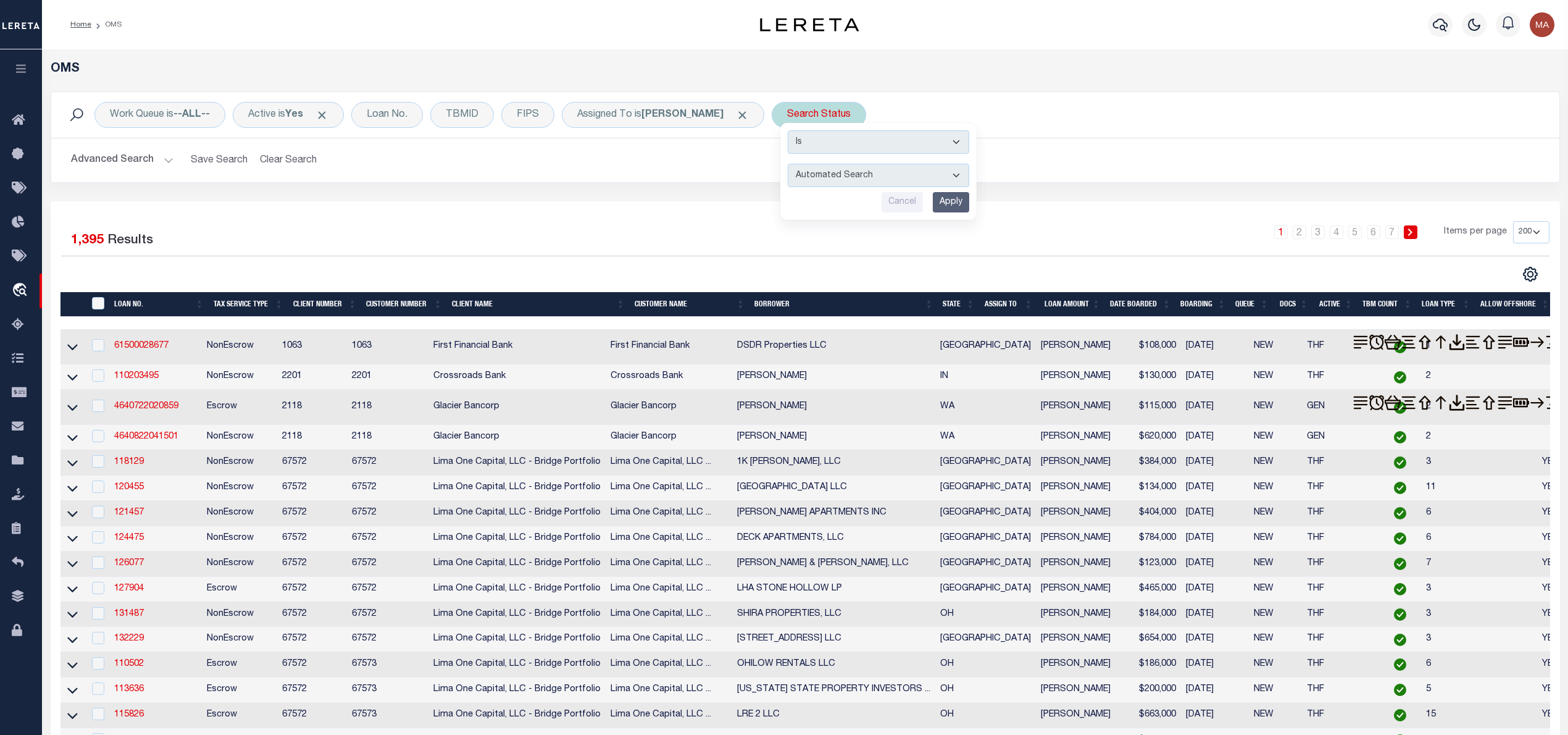
click at [812, 176] on select "Automated Search Bad Parcel Complete Duplicate Parcel High Dollar Reporting In …" at bounding box center [878, 175] width 181 height 24
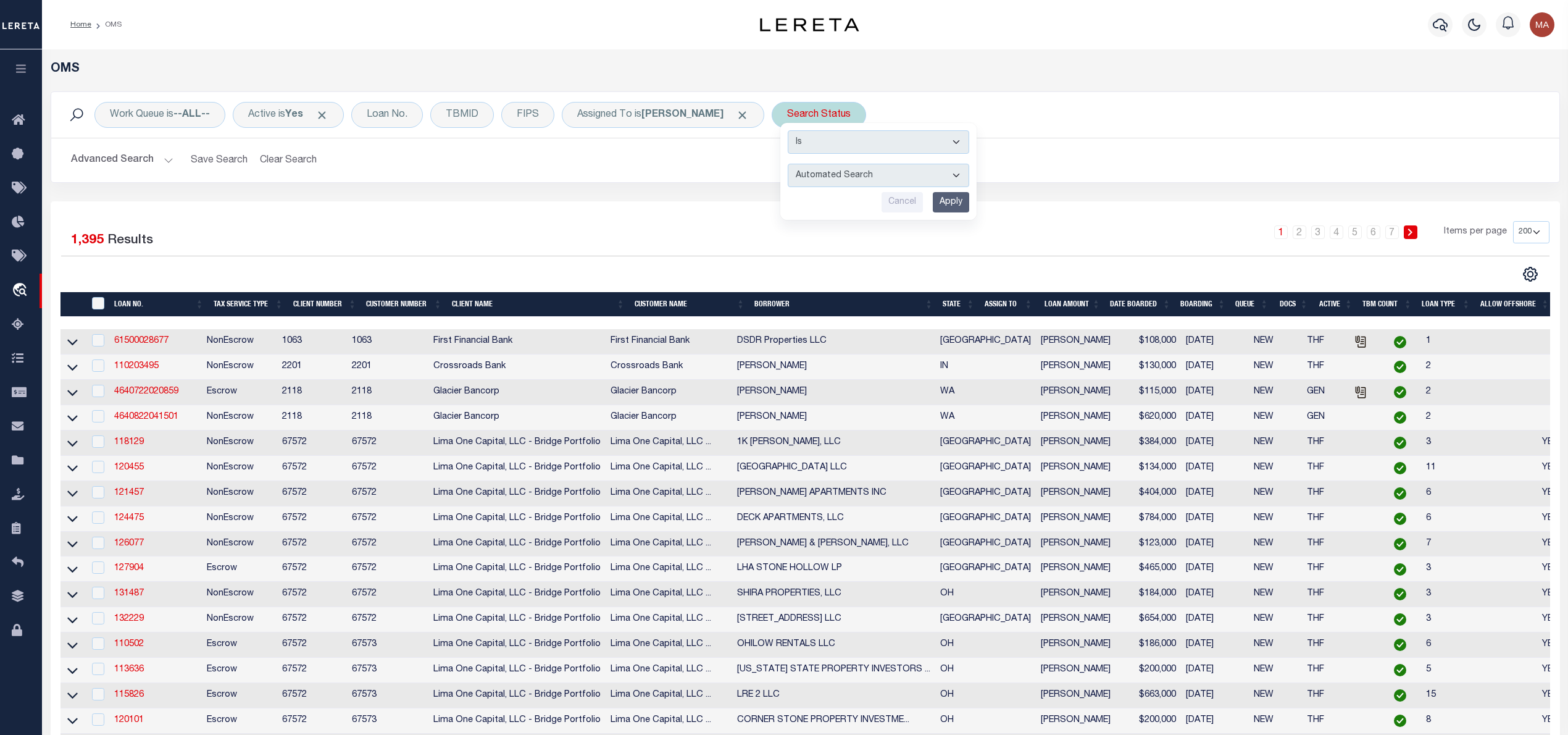
select select "IP"
click at [788, 164] on select "Automated Search Bad Parcel Complete Duplicate Parcel High Dollar Reporting In …" at bounding box center [878, 175] width 181 height 24
click at [933, 207] on input "Apply" at bounding box center [951, 202] width 36 height 21
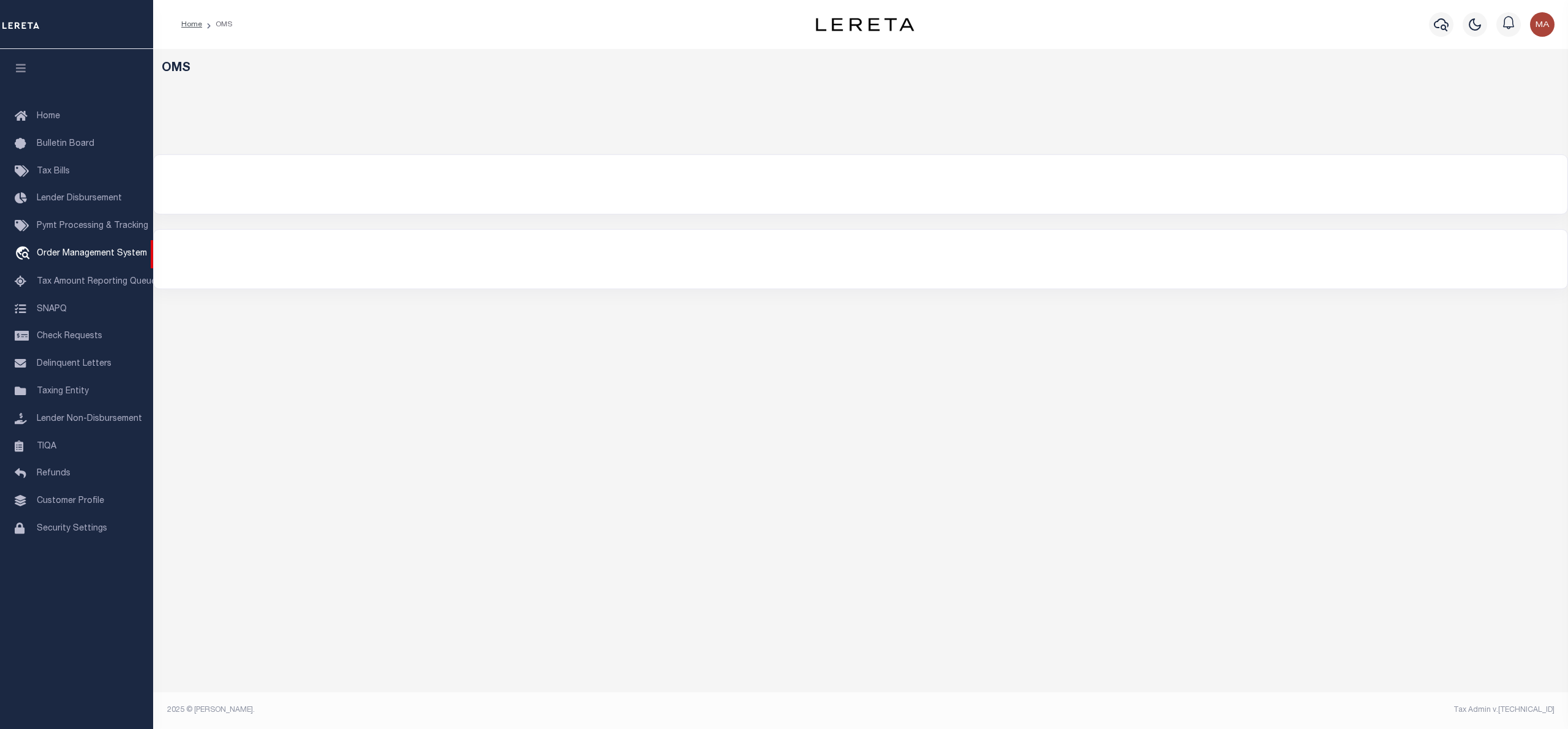
select select "200"
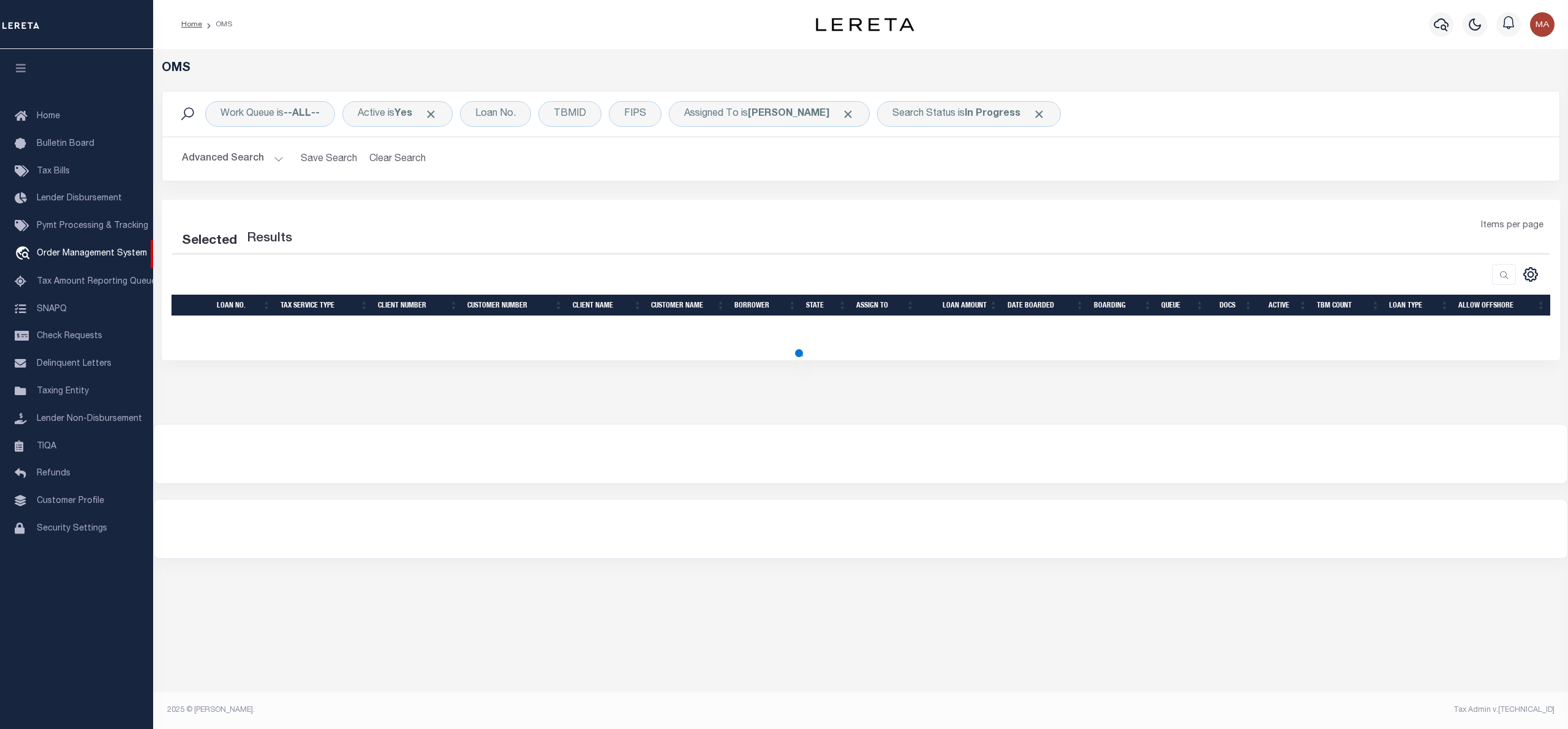
select select "200"
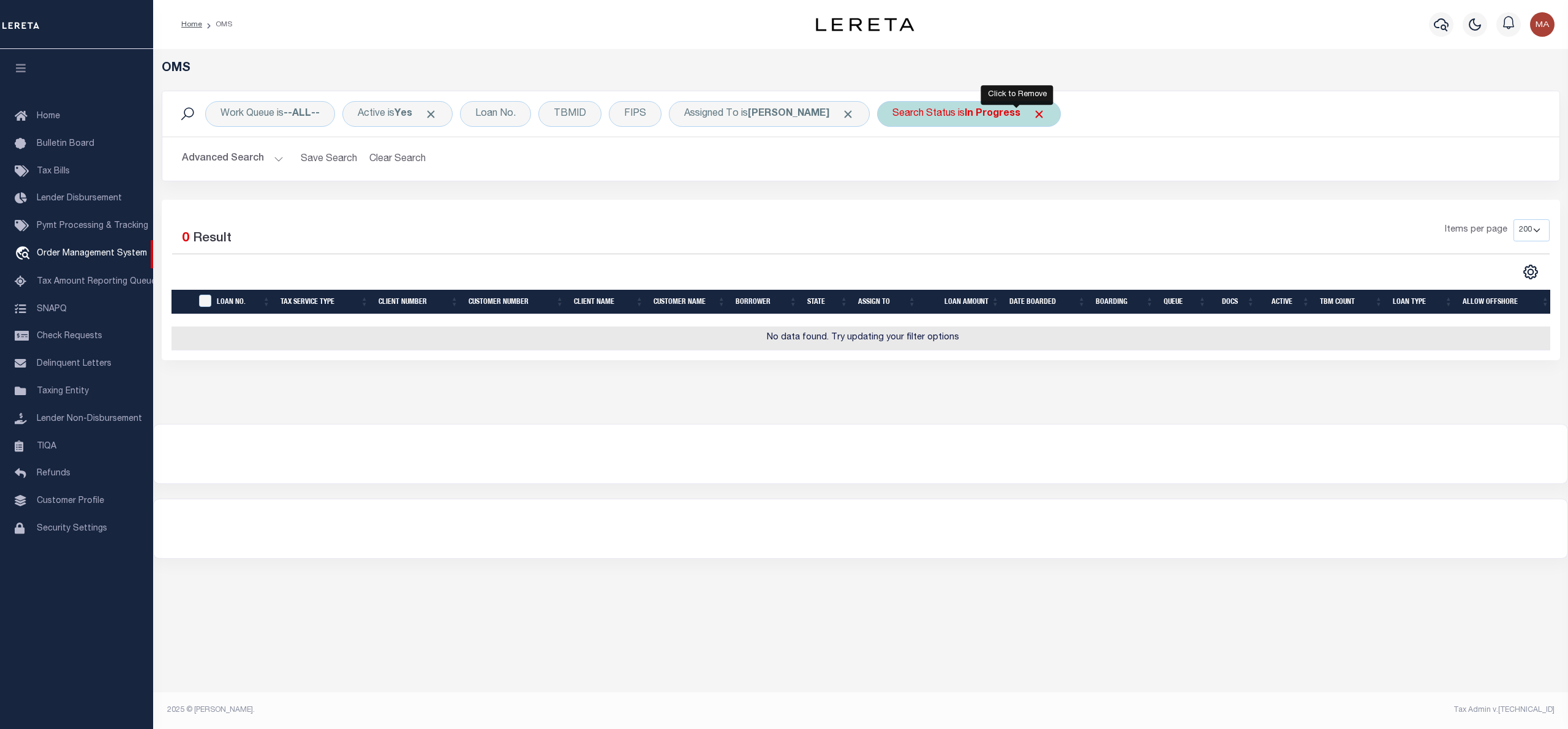
click at [1033, 115] on span "Click to Remove" at bounding box center [1039, 115] width 13 height 13
click at [895, 126] on div "Search Status" at bounding box center [924, 114] width 94 height 26
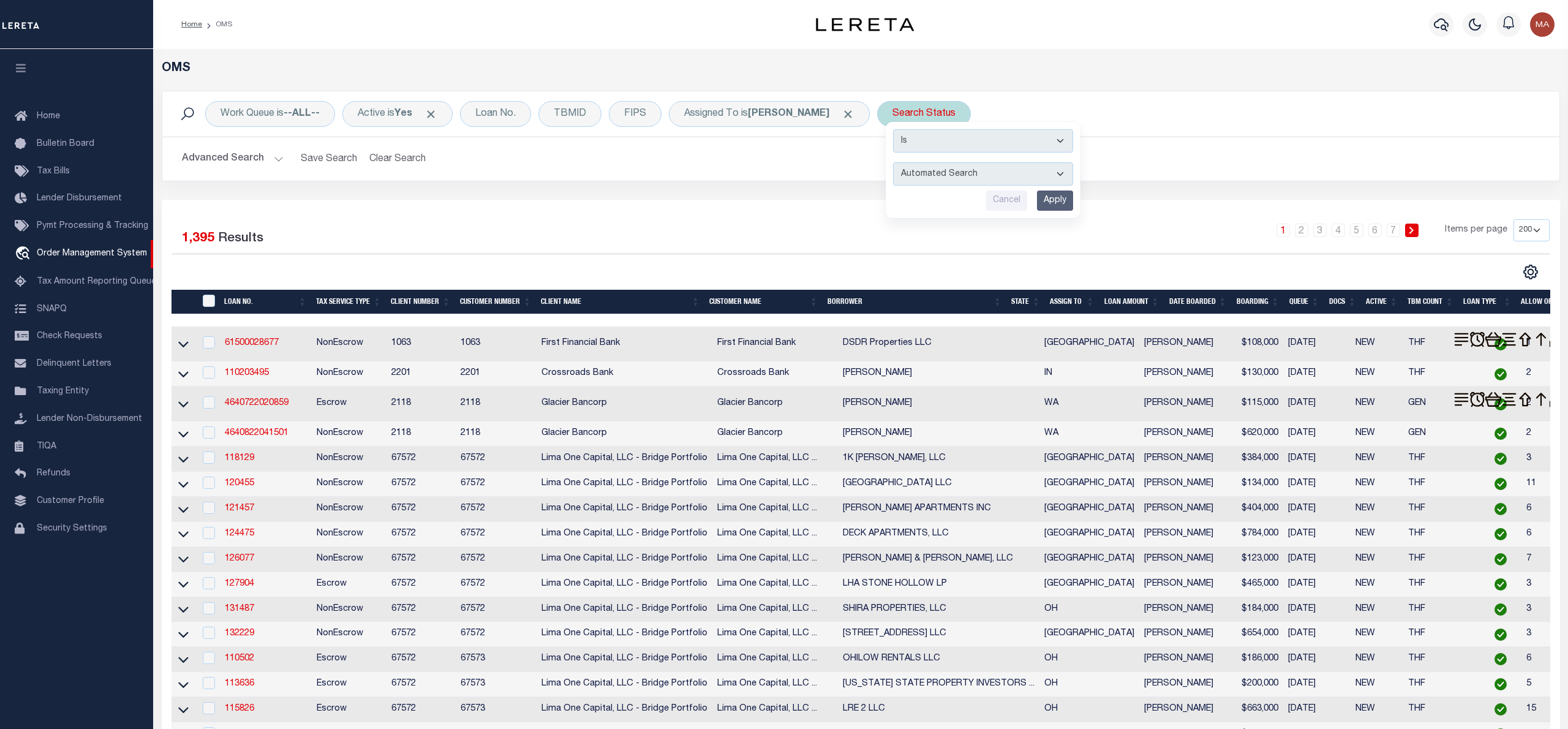
click at [908, 168] on select "Automated Search Bad Parcel Complete Duplicate Parcel High Dollar Reporting In …" at bounding box center [983, 174] width 180 height 23
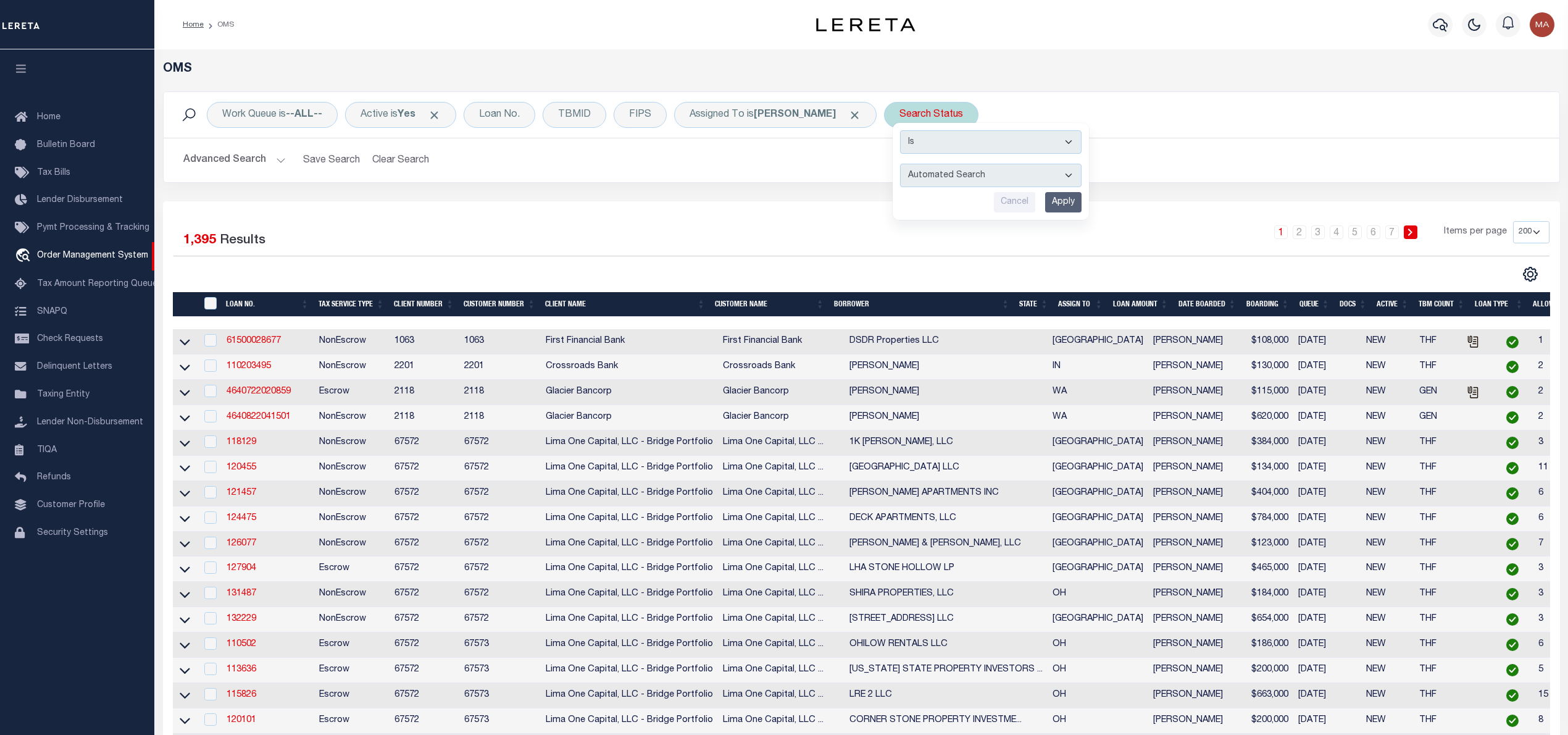
select select "RD"
click at [901, 164] on select "Automated Search Bad Parcel Complete Duplicate Parcel High Dollar Reporting In …" at bounding box center [991, 175] width 181 height 24
click at [1046, 204] on input "Apply" at bounding box center [1063, 202] width 36 height 21
